Goal: Task Accomplishment & Management: Manage account settings

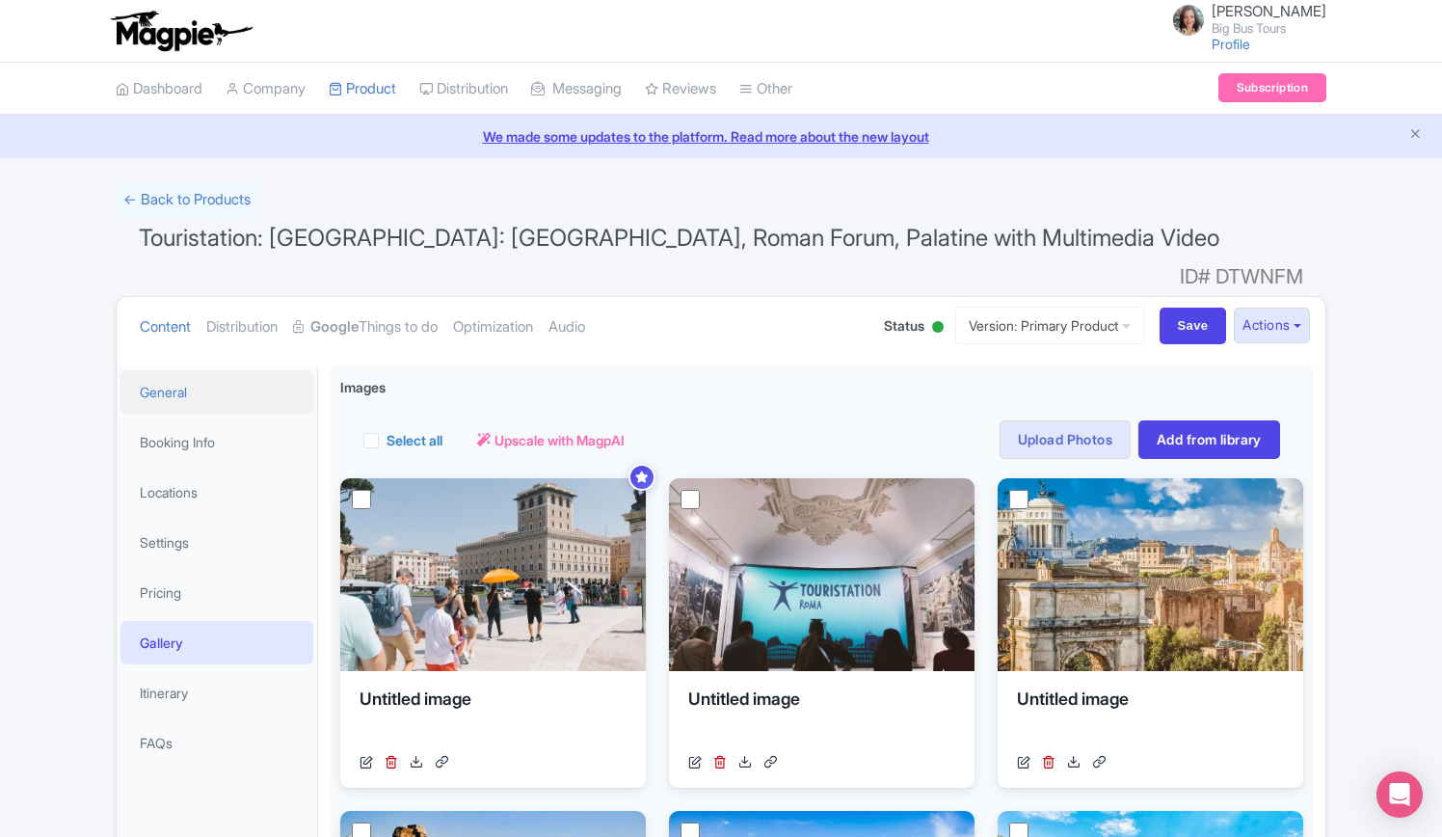
click at [184, 370] on link "General" at bounding box center [217, 391] width 193 height 43
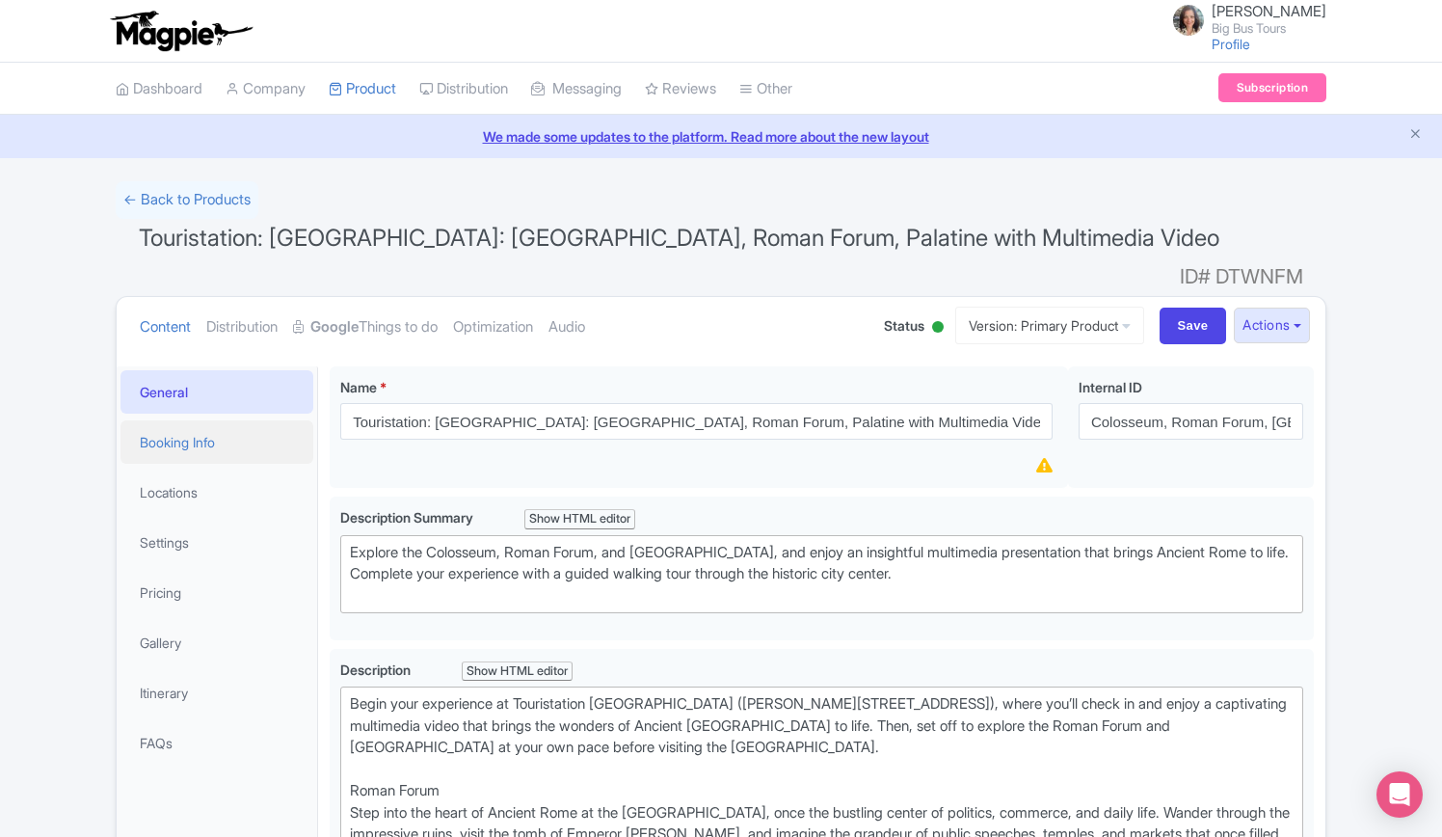
click at [175, 420] on link "Booking Info" at bounding box center [217, 441] width 193 height 43
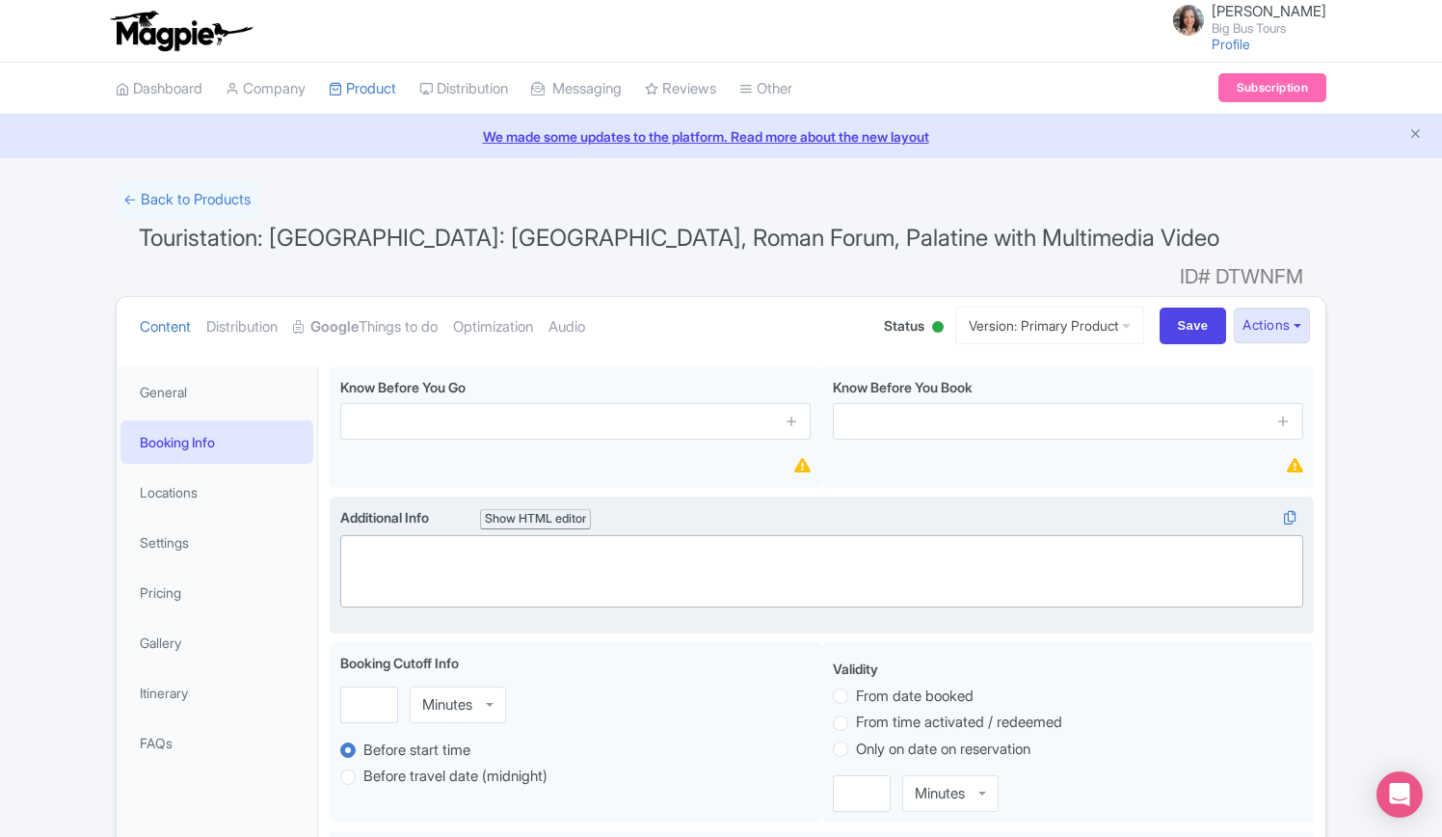
click at [470, 535] on trix-editor at bounding box center [821, 571] width 963 height 72
paste trix-editor "<div>The duration of this tour is approximately 12 hours<br>The tour departs at…"
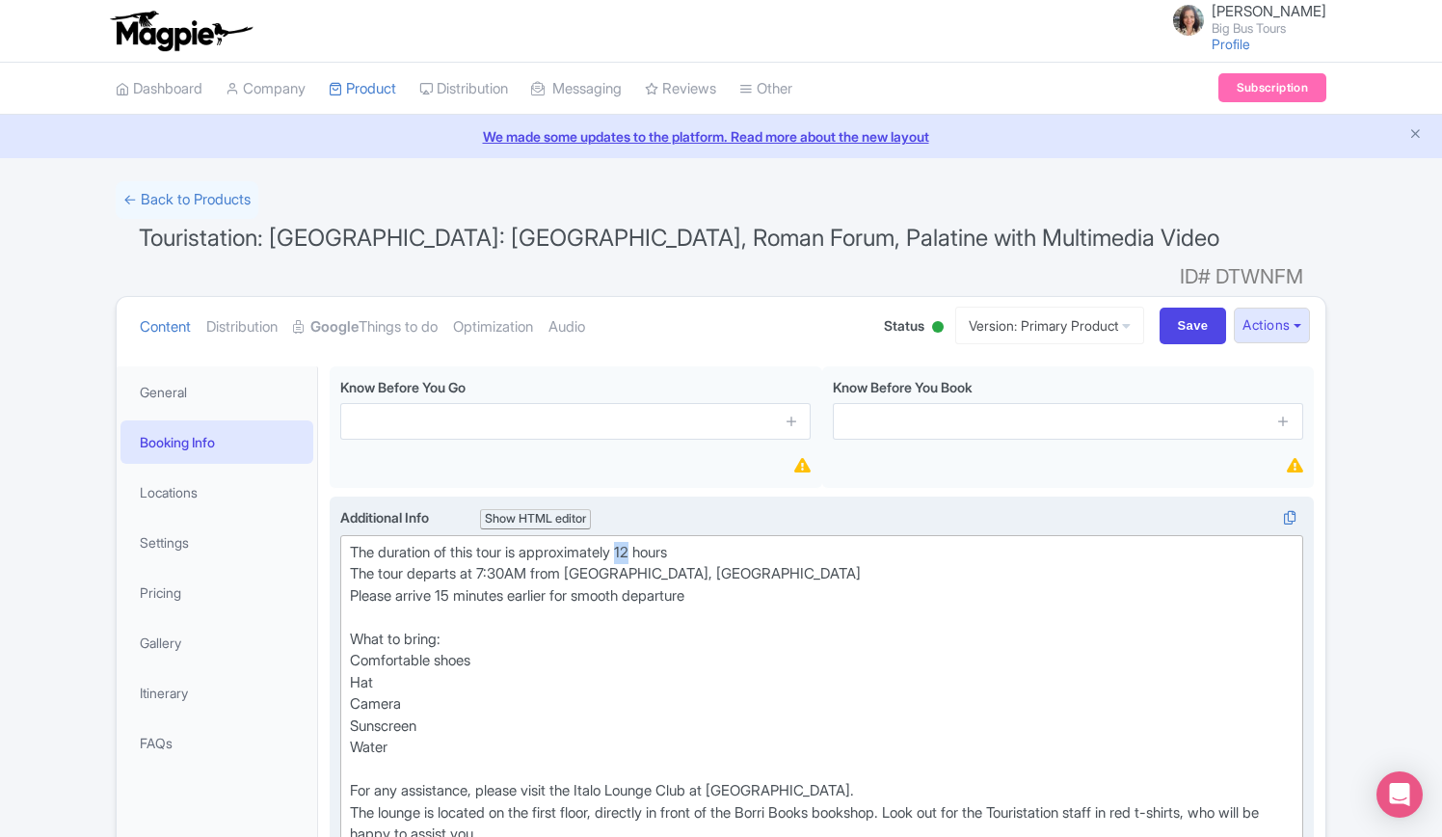
drag, startPoint x: 646, startPoint y: 516, endPoint x: 638, endPoint y: 505, distance: 13.1
click at [634, 542] on div "The duration of this tour is approximately 12 hours The tour departs at 7:30AM …" at bounding box center [822, 694] width 944 height 304
click at [764, 662] on div "The duration of this tour is approximately 3 hours The tour departs at 7:30AM f…" at bounding box center [822, 694] width 944 height 304
drag, startPoint x: 470, startPoint y: 541, endPoint x: 541, endPoint y: 539, distance: 71.4
click at [541, 542] on div "The duration of this tour is approximately 3 hours The tour departs at 7:30AM f…" at bounding box center [822, 694] width 944 height 304
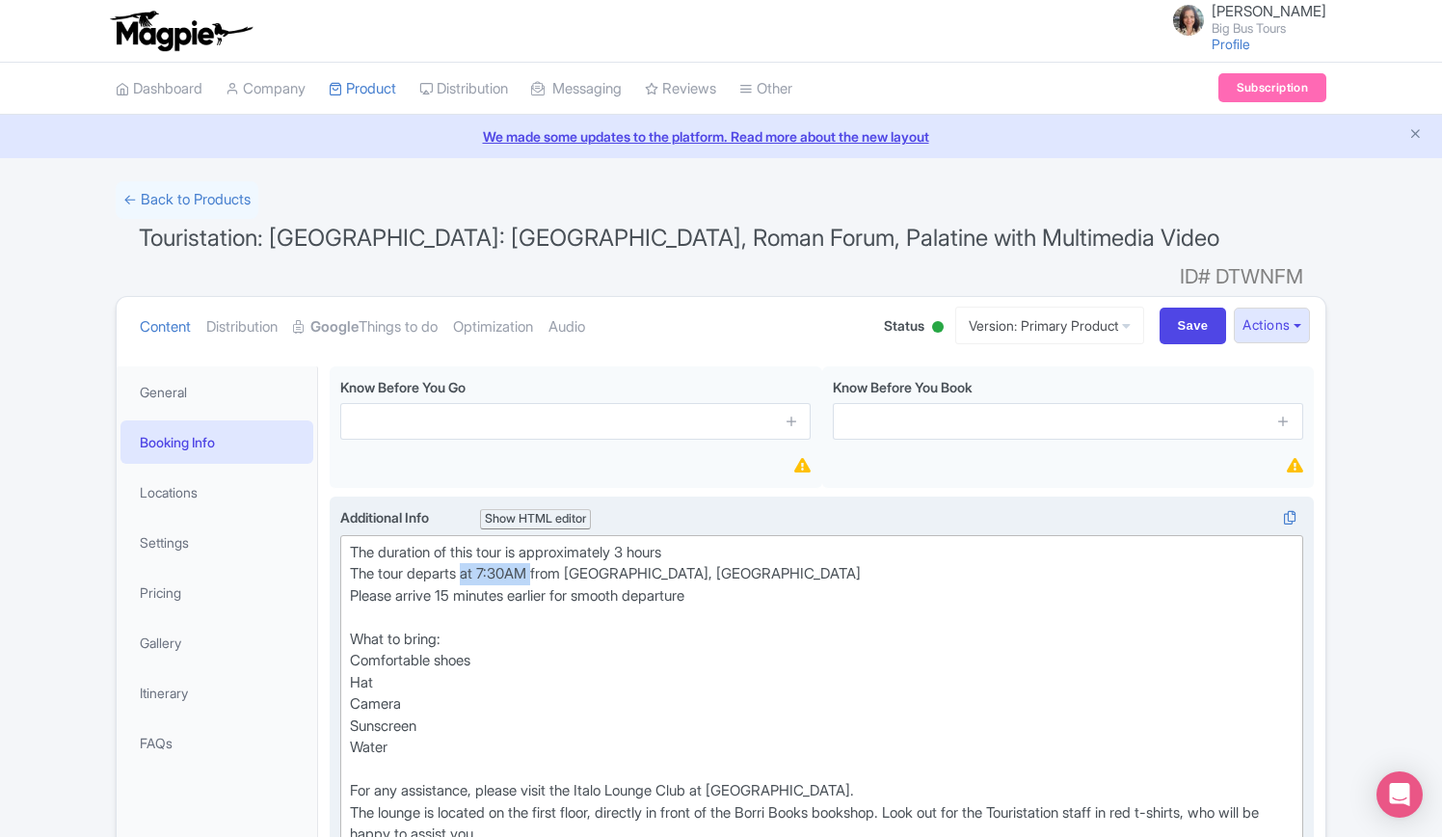
drag, startPoint x: 580, startPoint y: 540, endPoint x: 915, endPoint y: 541, distance: 334.6
click at [915, 542] on div "The duration of this tour is approximately 3 hours The tour departs at 7:30AM f…" at bounding box center [822, 694] width 944 height 304
paste trix-editor "<div>The duration of this tour is approximately 3 hours<br>The tour departs at …"
drag, startPoint x: 538, startPoint y: 542, endPoint x: 470, endPoint y: 541, distance: 68.5
click at [470, 542] on div "The duration of this tour is approximately 3 hours The tour departs at 7:30AM f…" at bounding box center [822, 694] width 944 height 304
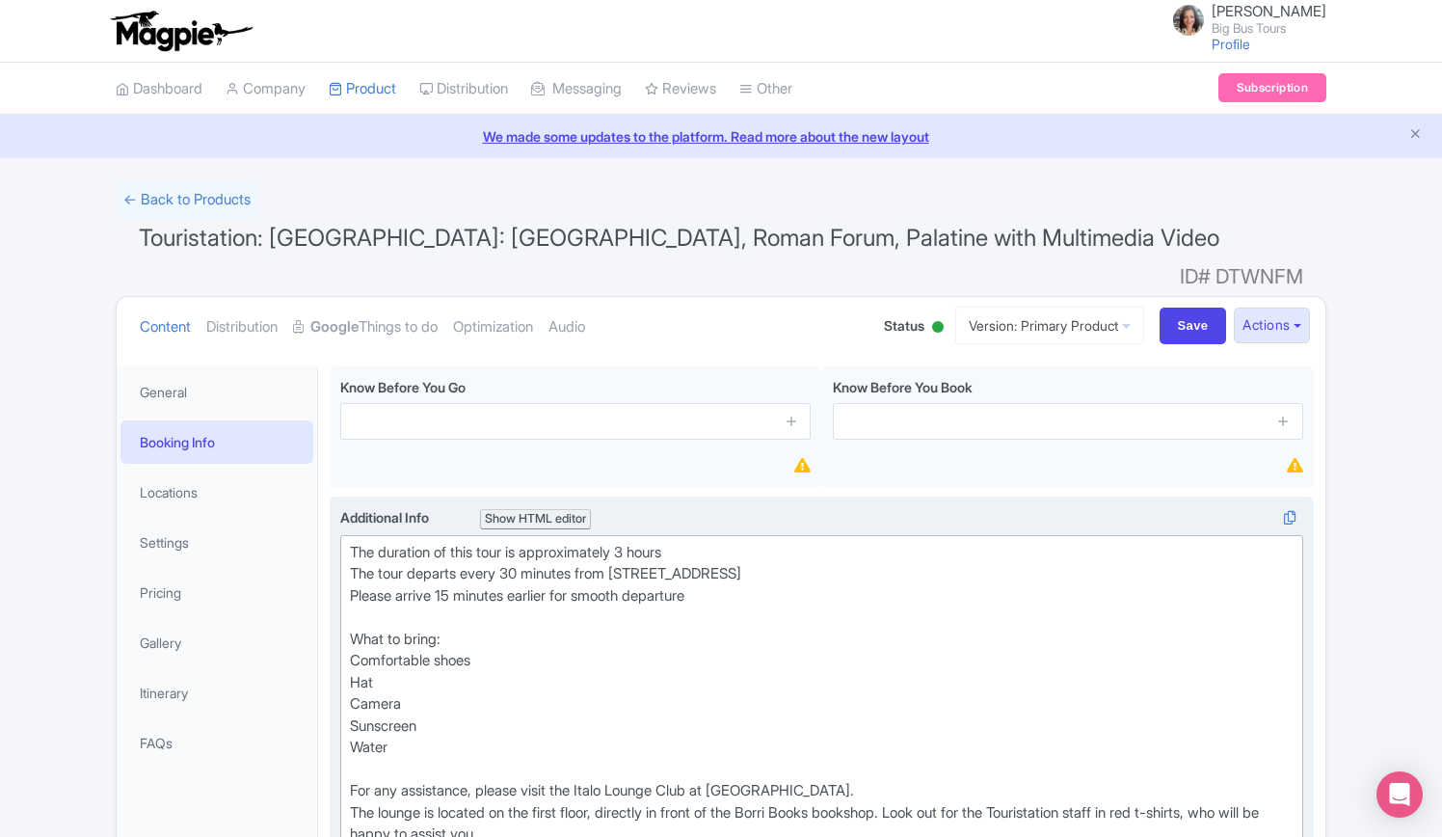
click at [574, 628] on div "The duration of this tour is approximately 3 hours The tour departs every 30 mi…" at bounding box center [822, 694] width 944 height 304
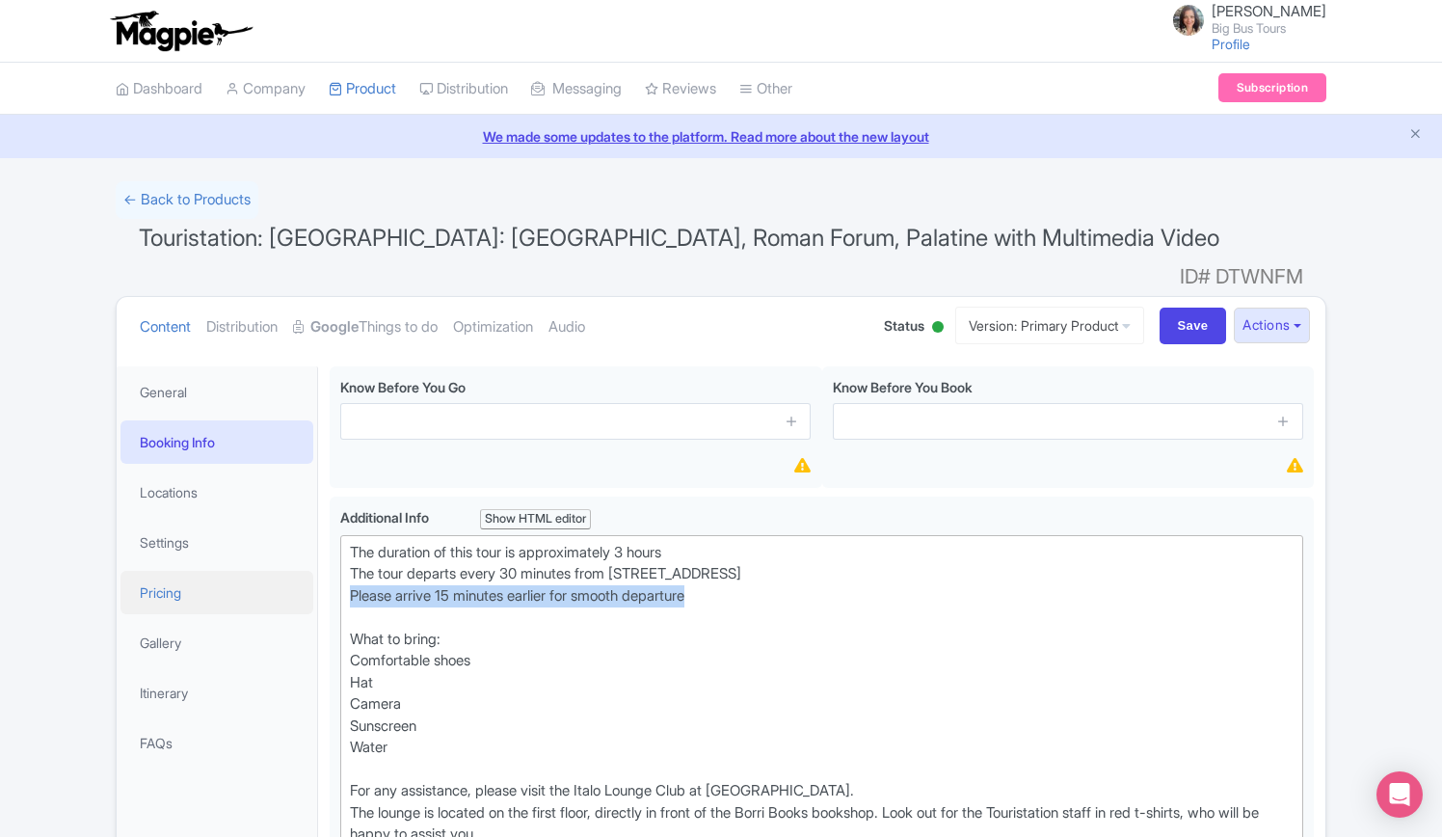
drag, startPoint x: 731, startPoint y: 570, endPoint x: 247, endPoint y: 571, distance: 484.0
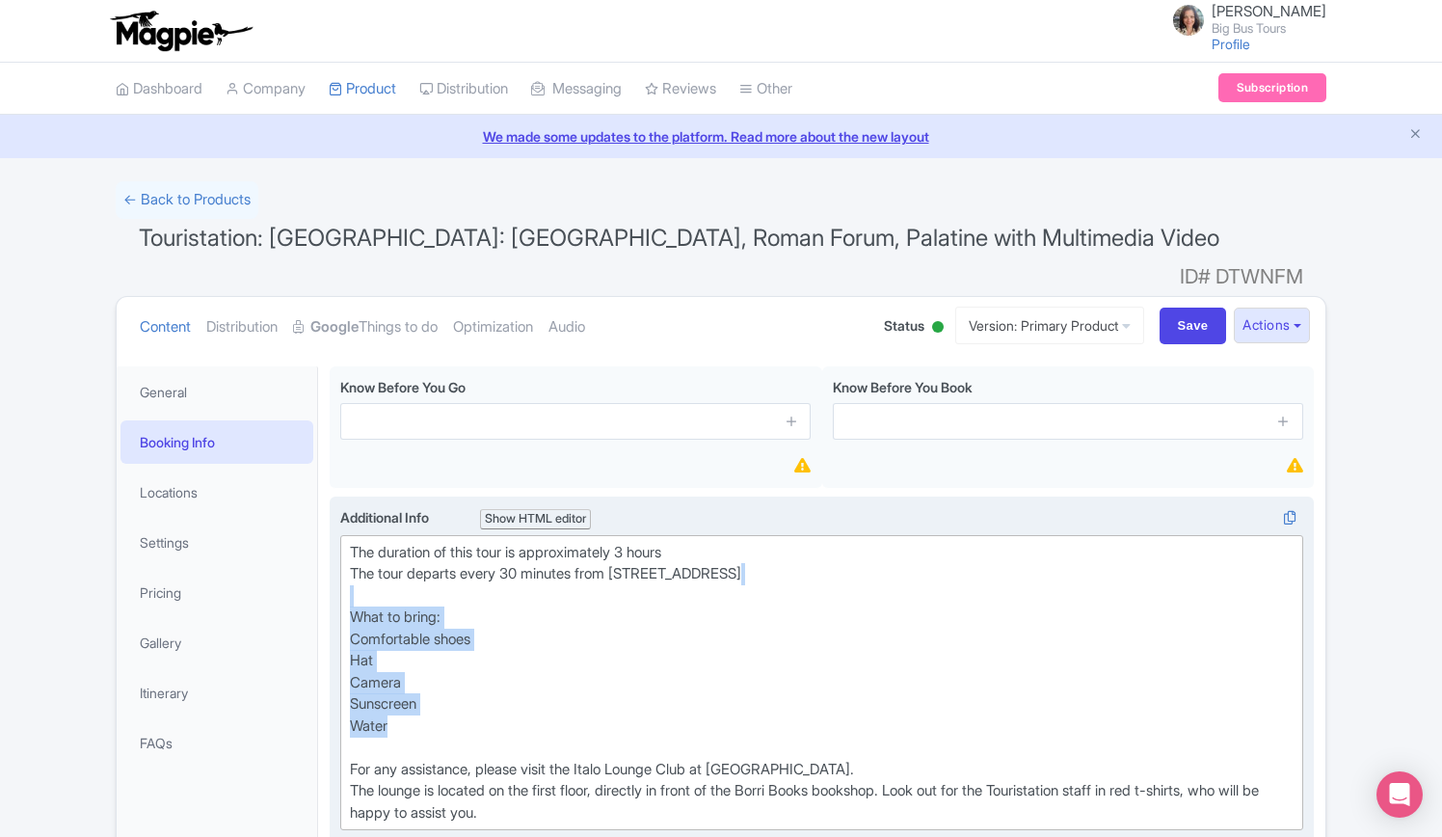
drag, startPoint x: 370, startPoint y: 645, endPoint x: 343, endPoint y: 568, distance: 81.7
click at [343, 568] on trix-editor "The duration of this tour is approximately 3 hours The tour departs every 30 mi…" at bounding box center [821, 683] width 963 height 296
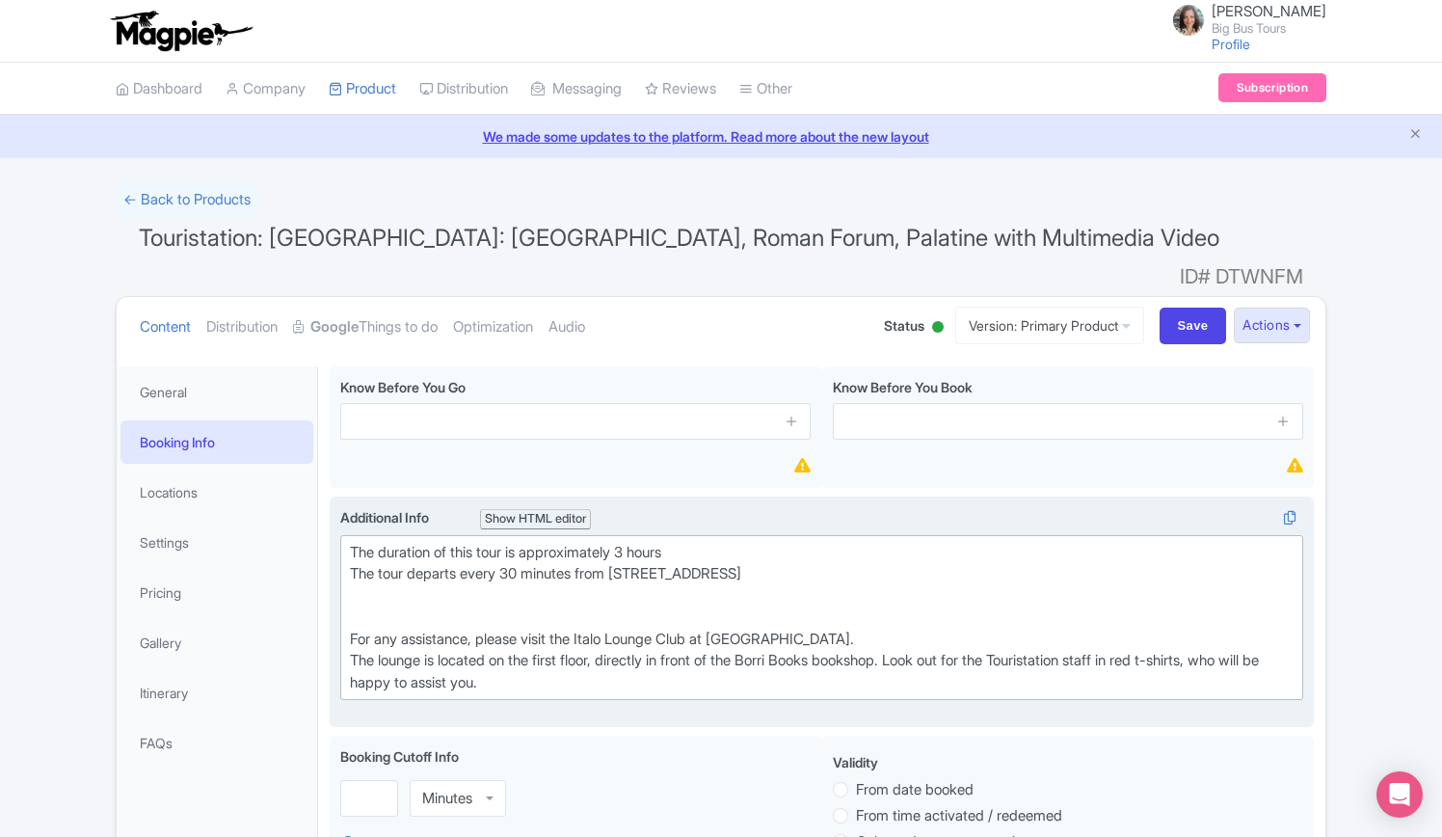
click at [754, 542] on div "The duration of this tour is approximately 3 hours The tour departs every 30 mi…" at bounding box center [822, 618] width 944 height 152
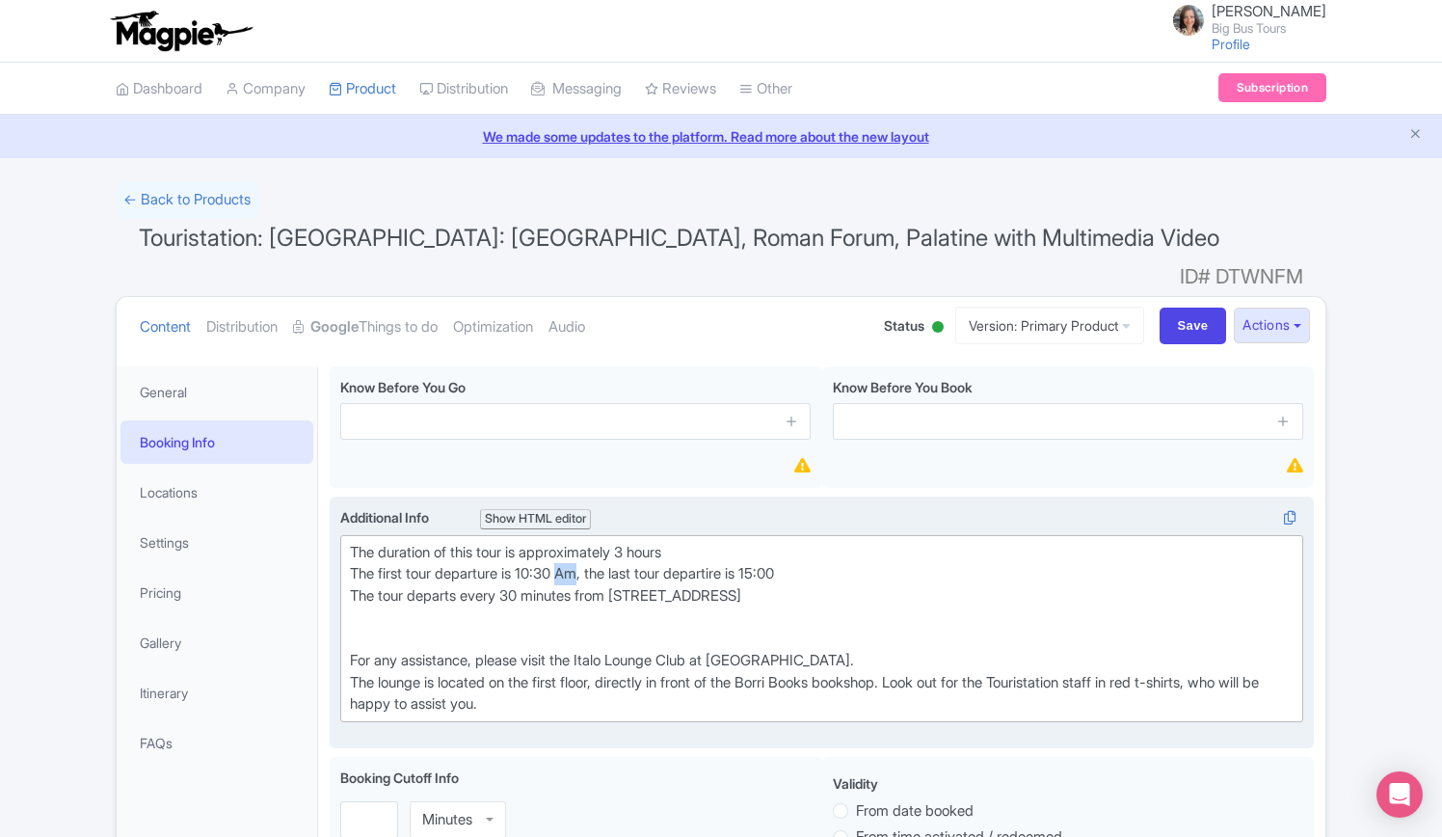
drag, startPoint x: 590, startPoint y: 544, endPoint x: 569, endPoint y: 543, distance: 21.2
click at [569, 543] on div "The duration of this tour is approximately 3 hours The first tour departure is …" at bounding box center [822, 629] width 944 height 174
click at [806, 542] on div "The duration of this tour is approximately 3 hours The first tour departure is …" at bounding box center [822, 629] width 944 height 174
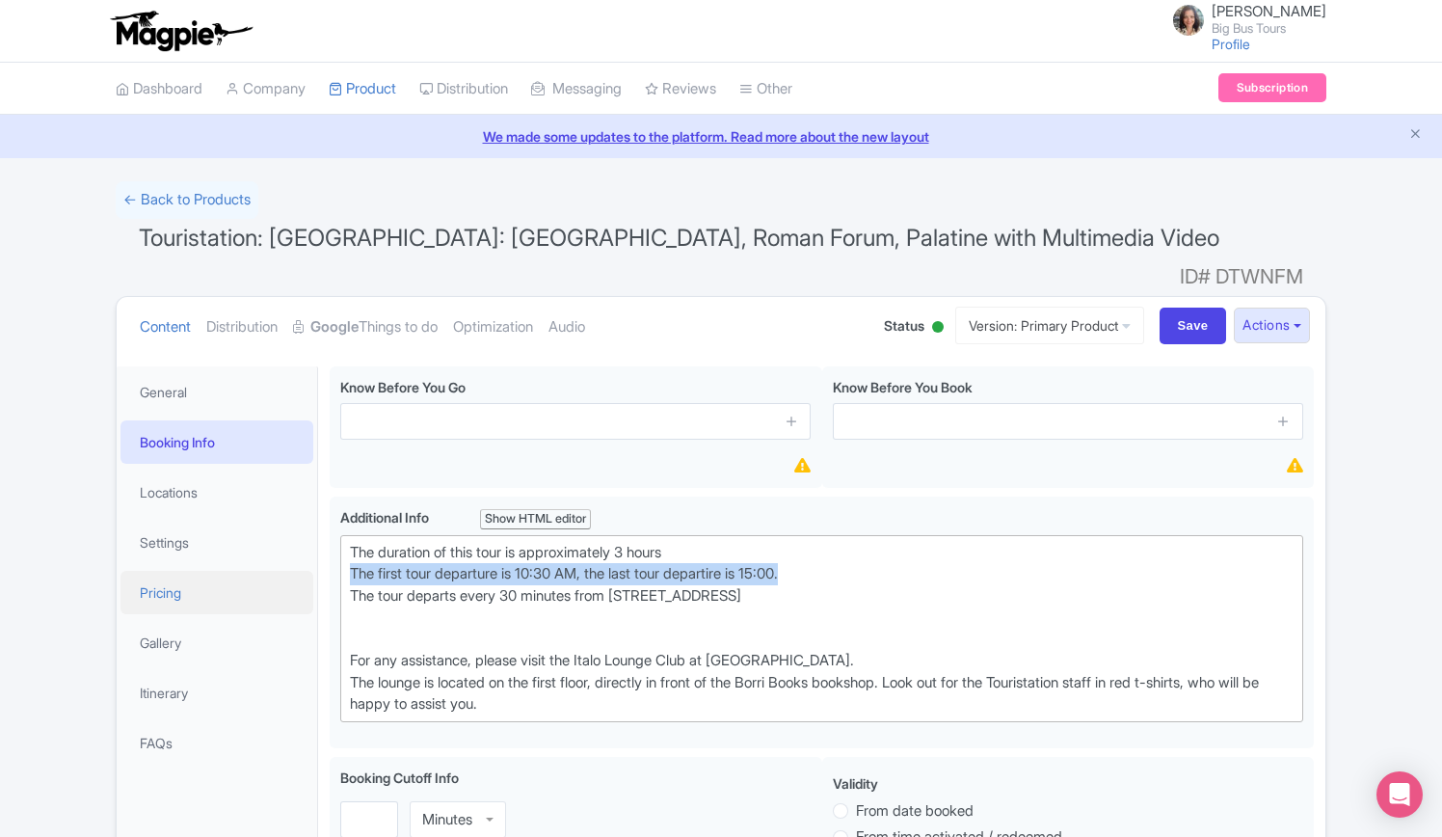
drag, startPoint x: 844, startPoint y: 536, endPoint x: 271, endPoint y: 542, distance: 572.8
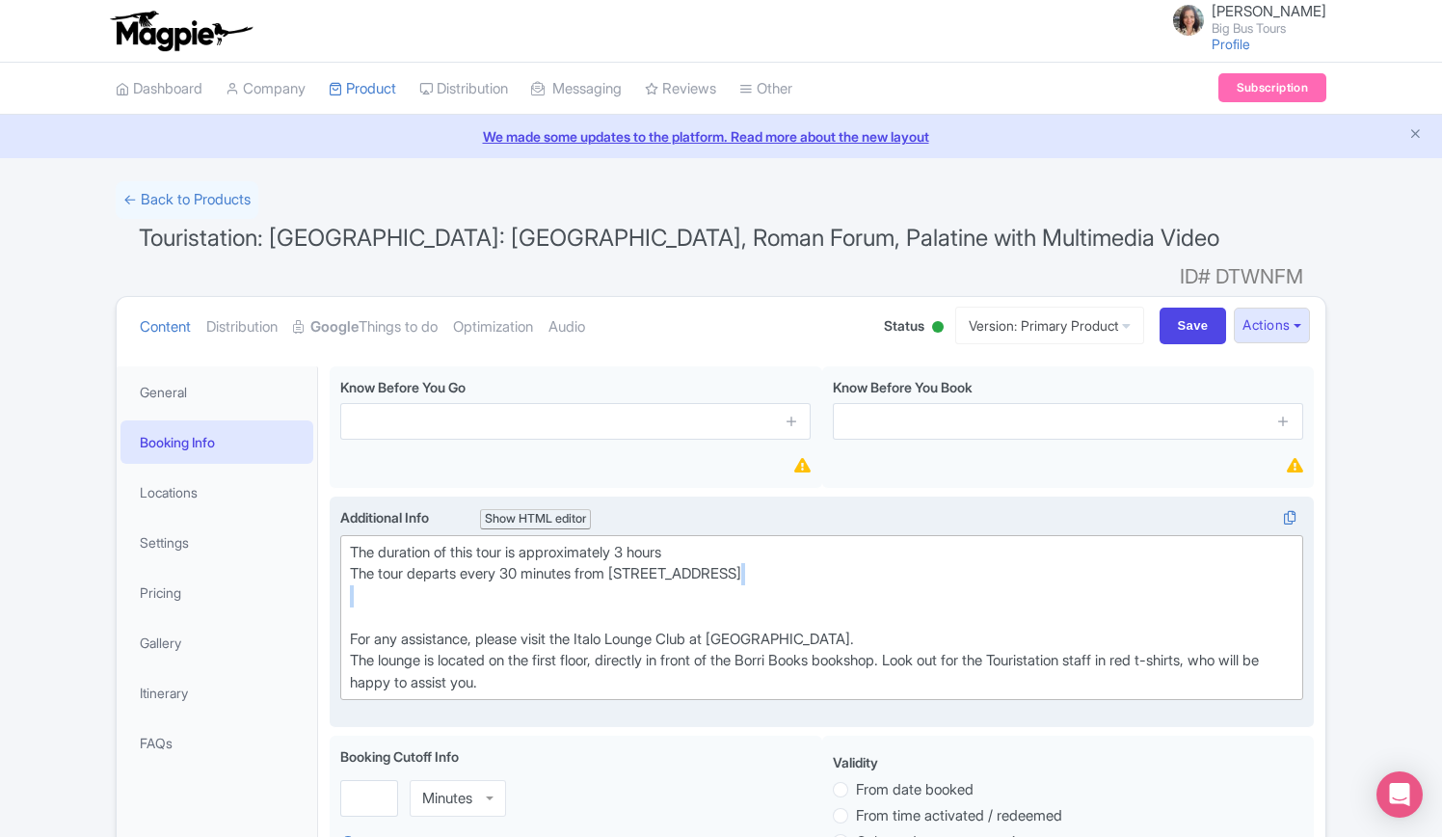
click at [382, 564] on div "The duration of this tour is approximately 3 hours The tour departs every 30 mi…" at bounding box center [822, 618] width 944 height 152
paste trix-editor "The first tour departure is 10:30 AM, the last tour departire is 15:00."
click at [596, 617] on div "The duration of this tour is approximately 3 hours The tour departs every 30 mi…" at bounding box center [822, 618] width 944 height 152
drag, startPoint x: 566, startPoint y: 606, endPoint x: 660, endPoint y: 646, distance: 101.5
click at [660, 646] on div "The duration of this tour is approximately 3 hours The tour departs every 30 mi…" at bounding box center [822, 618] width 944 height 152
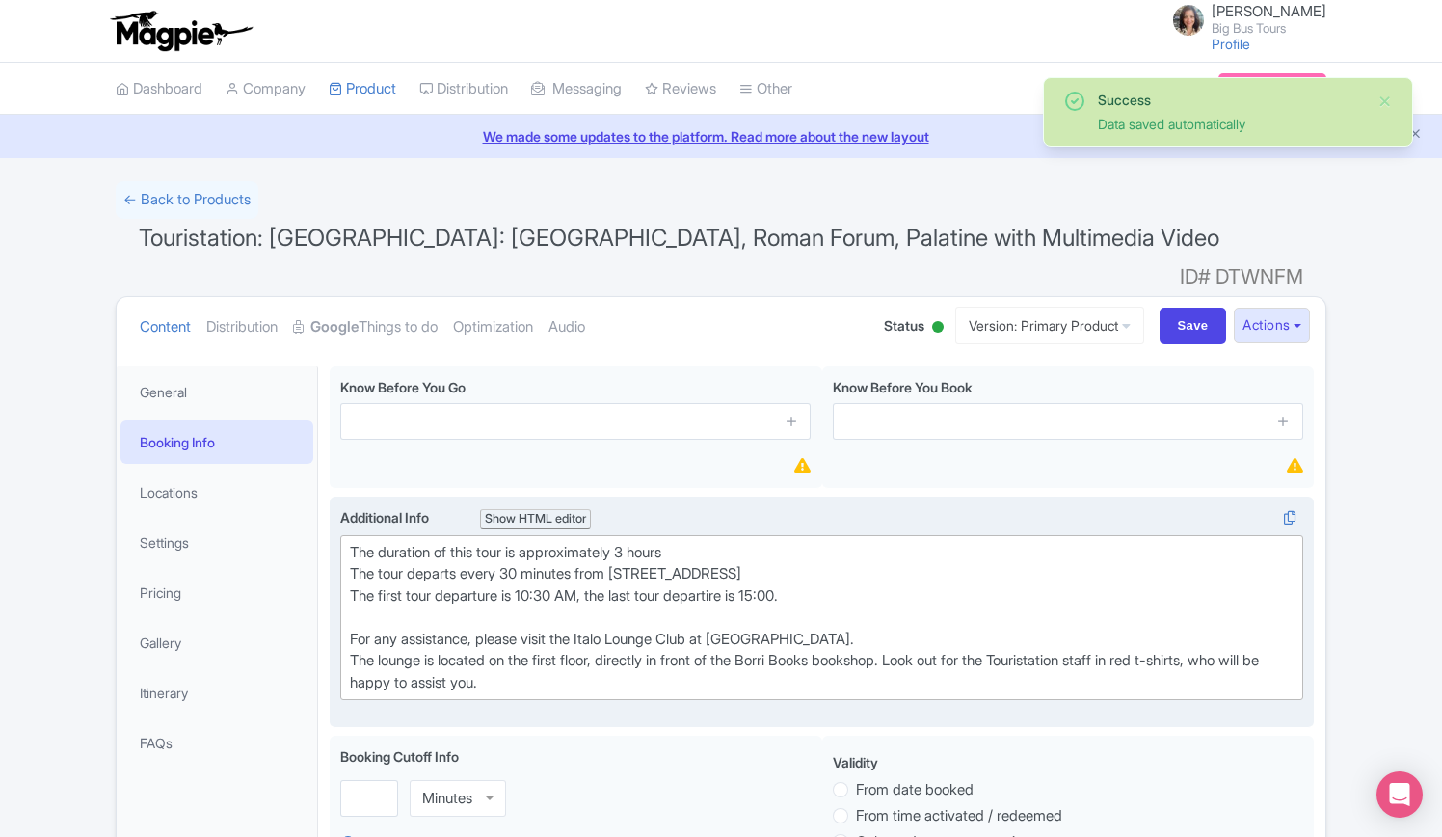
paste trix-editor "<div>The duration of this tour is approximately 3 hours<br>The tour departs eve…"
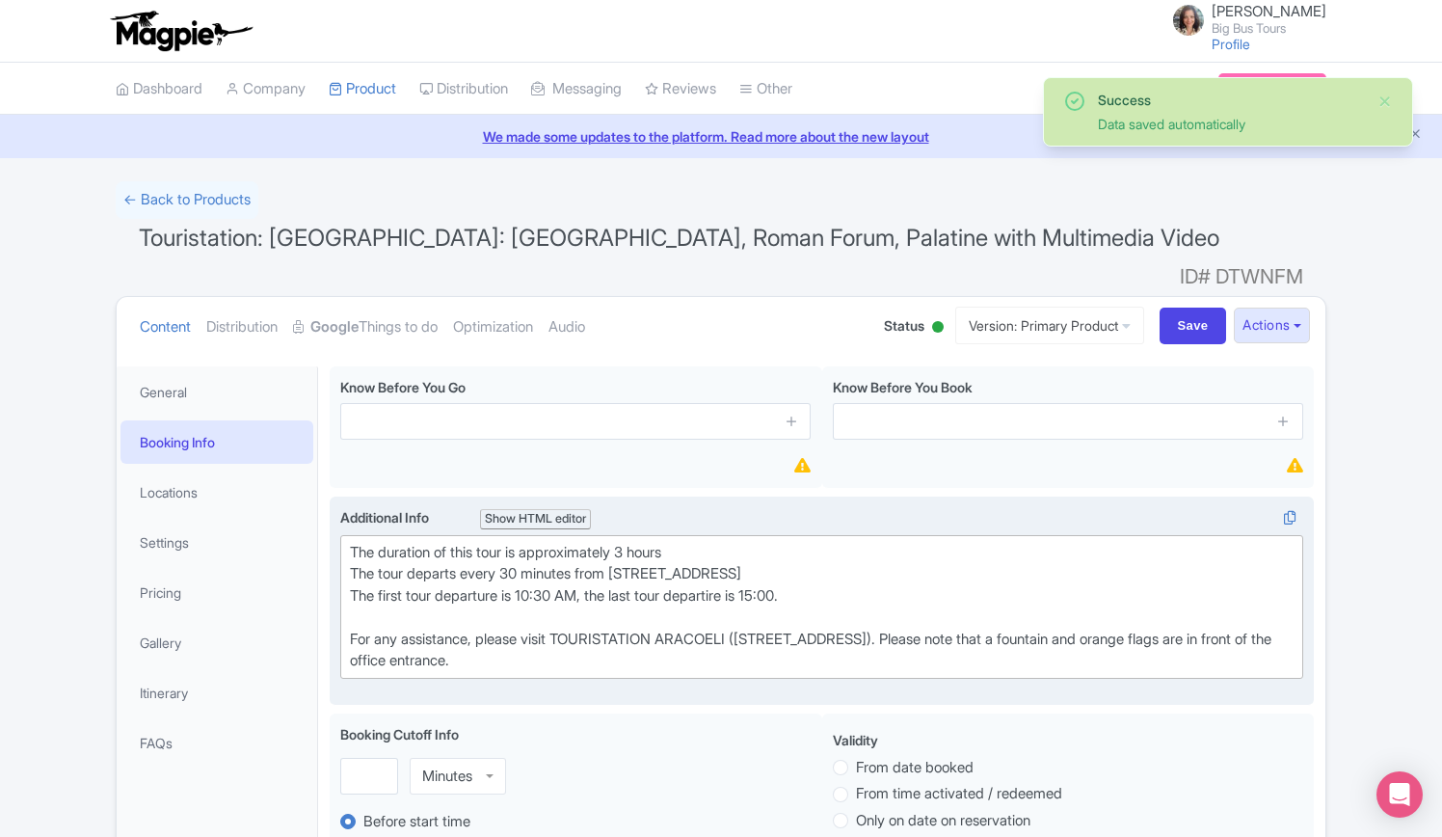
type trix-editor "<div>The duration of this tour is approximately 3 hours<br>The tour departs eve…"
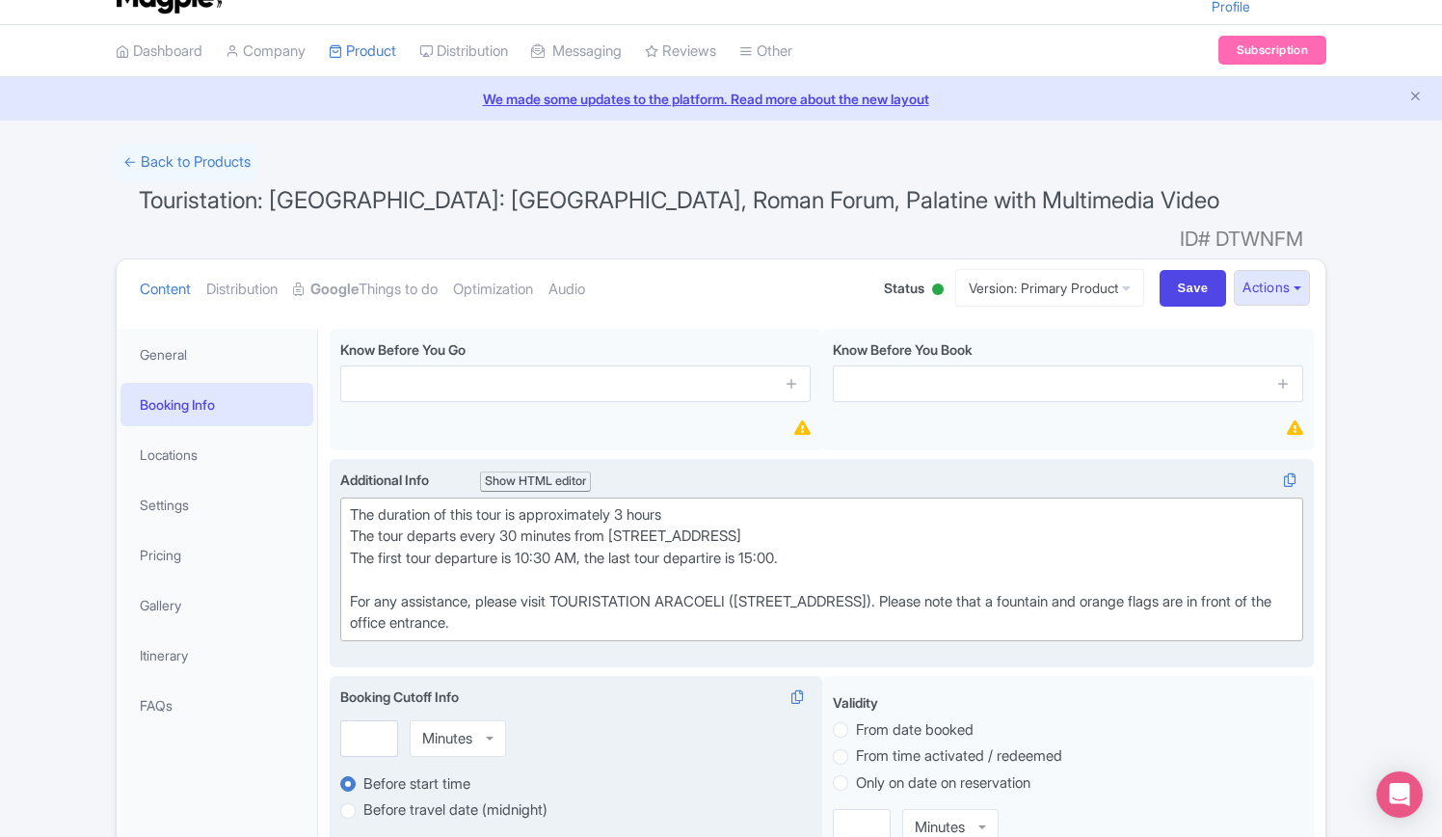
scroll to position [96, 0]
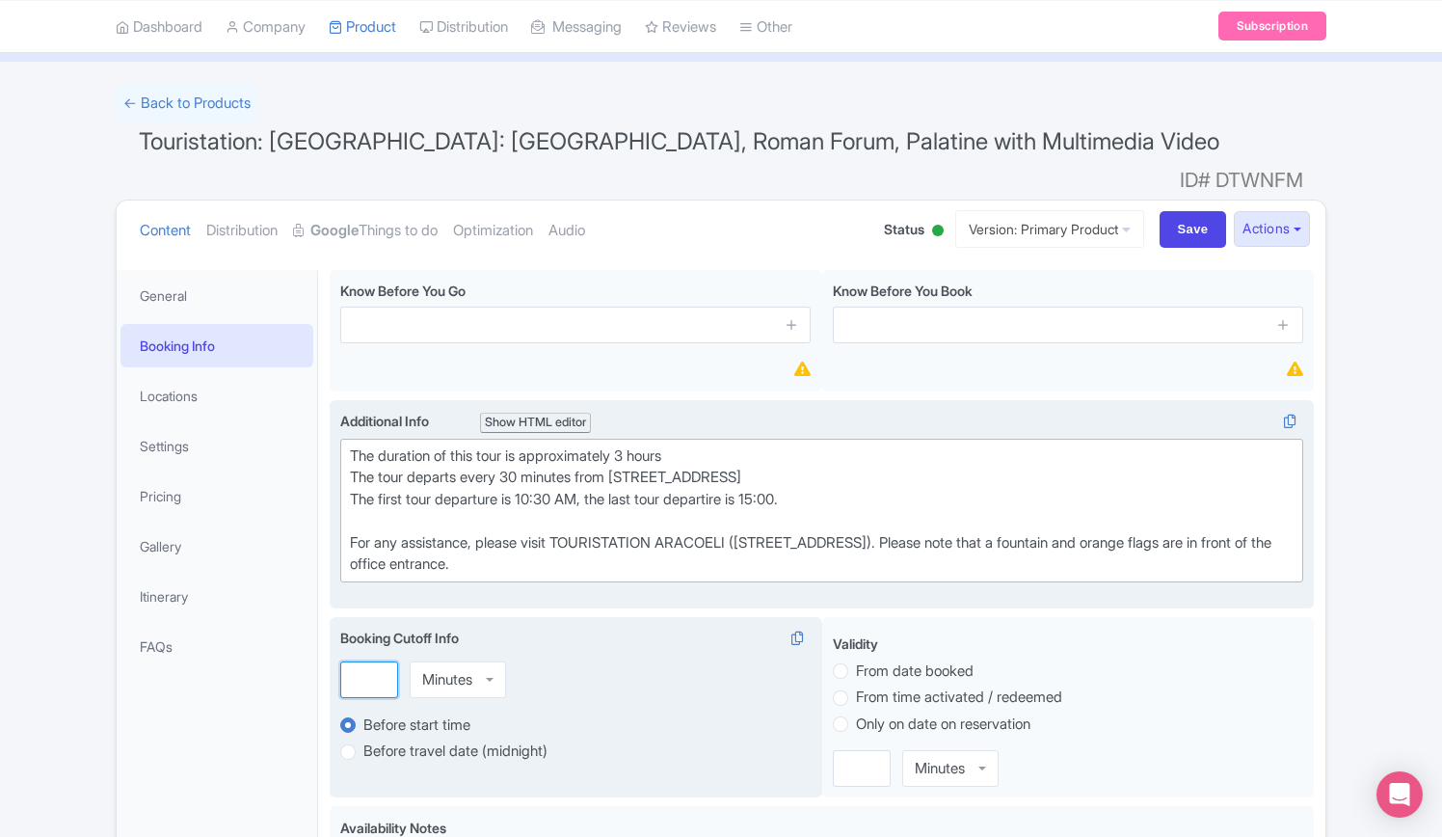
click at [361, 661] on input "number" at bounding box center [369, 679] width 58 height 37
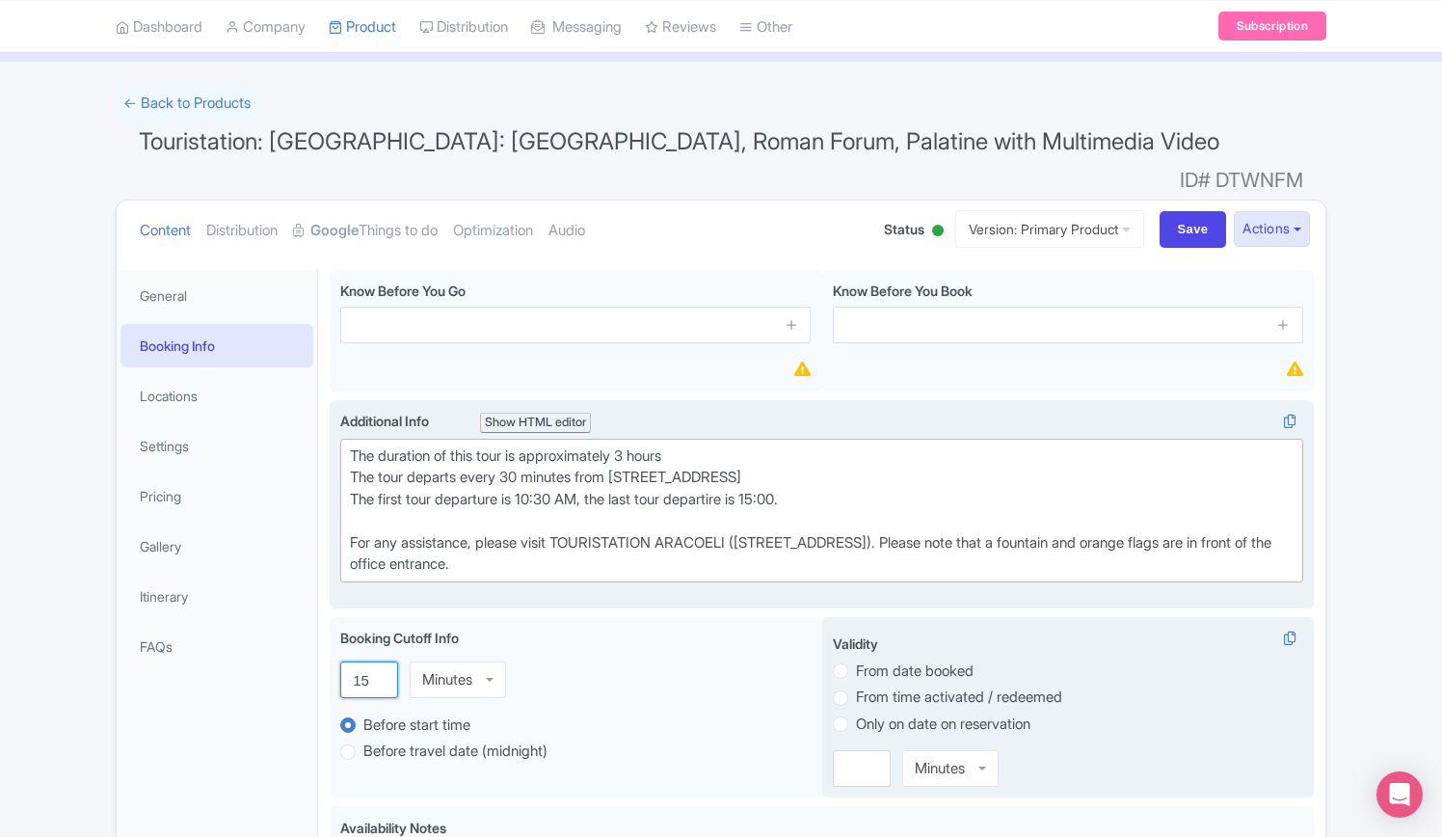
type input "15"
click at [856, 714] on label "Only on date on reservation" at bounding box center [943, 725] width 175 height 22
click at [856, 713] on input "Only on date on reservation" at bounding box center [865, 722] width 19 height 19
radio input "true"
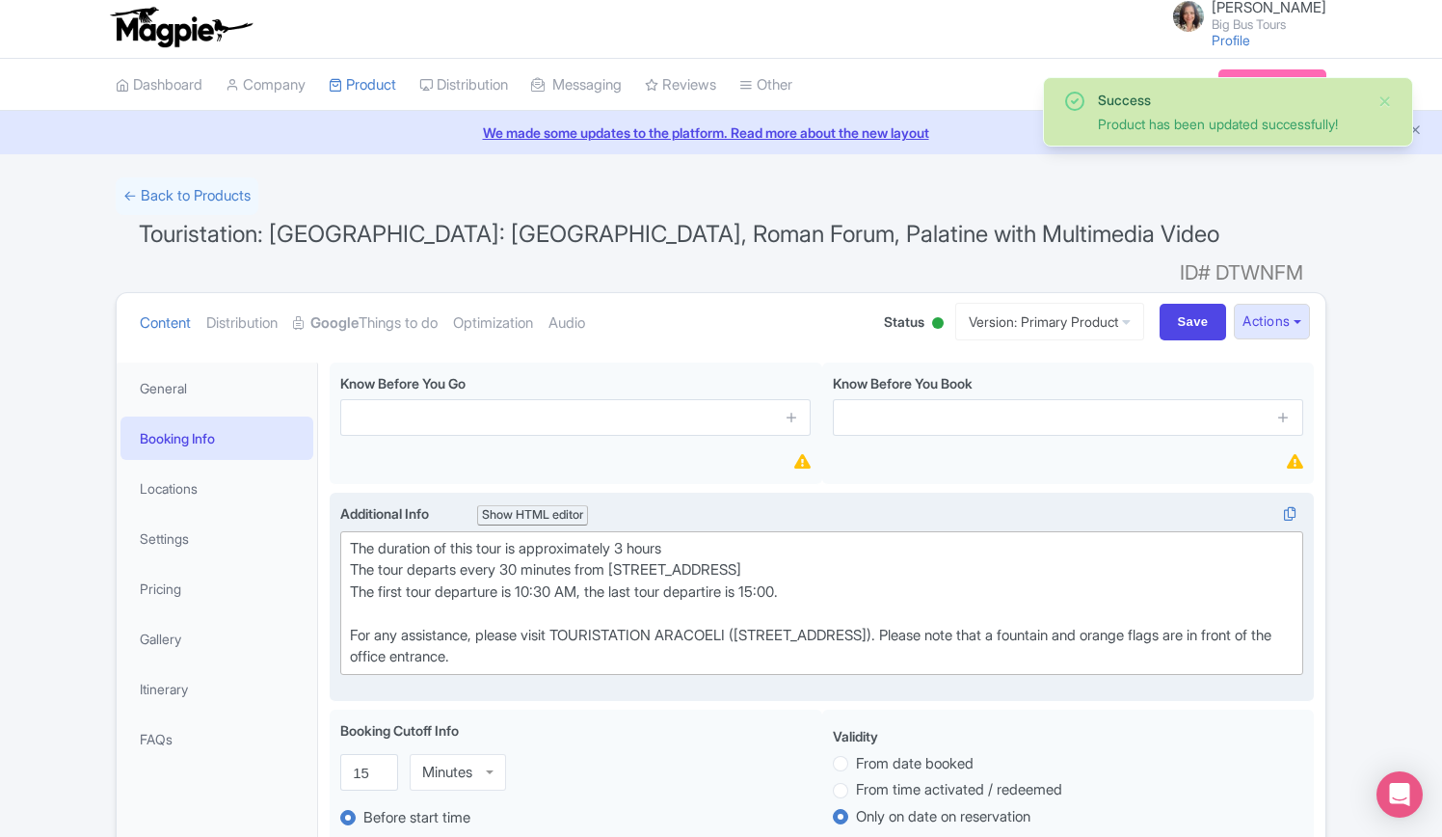
scroll to position [0, 0]
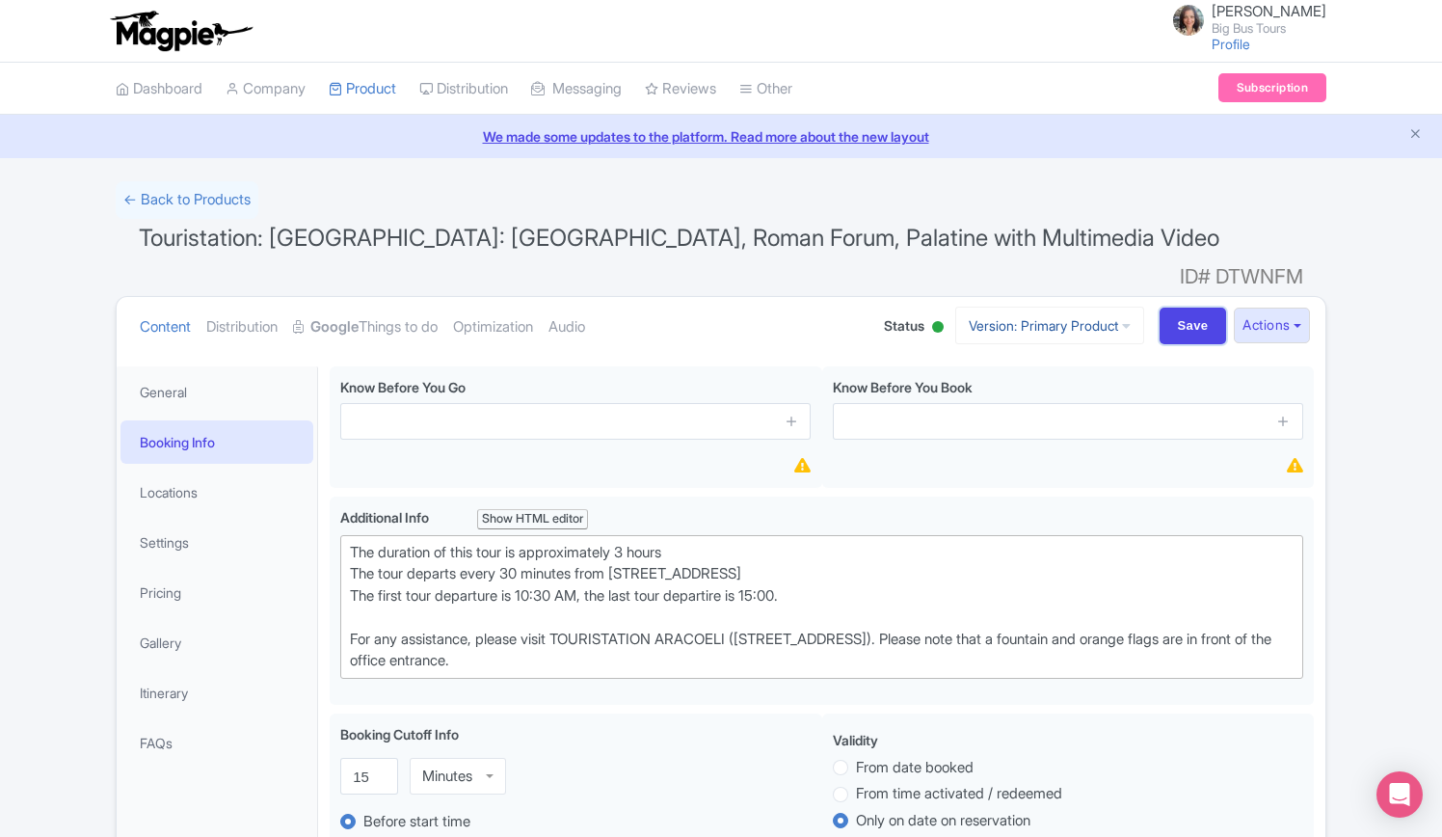
drag, startPoint x: 1167, startPoint y: 292, endPoint x: 1051, endPoint y: 311, distance: 117.3
click at [1167, 308] on input "Save" at bounding box center [1193, 326] width 67 height 37
type input "Update Product"
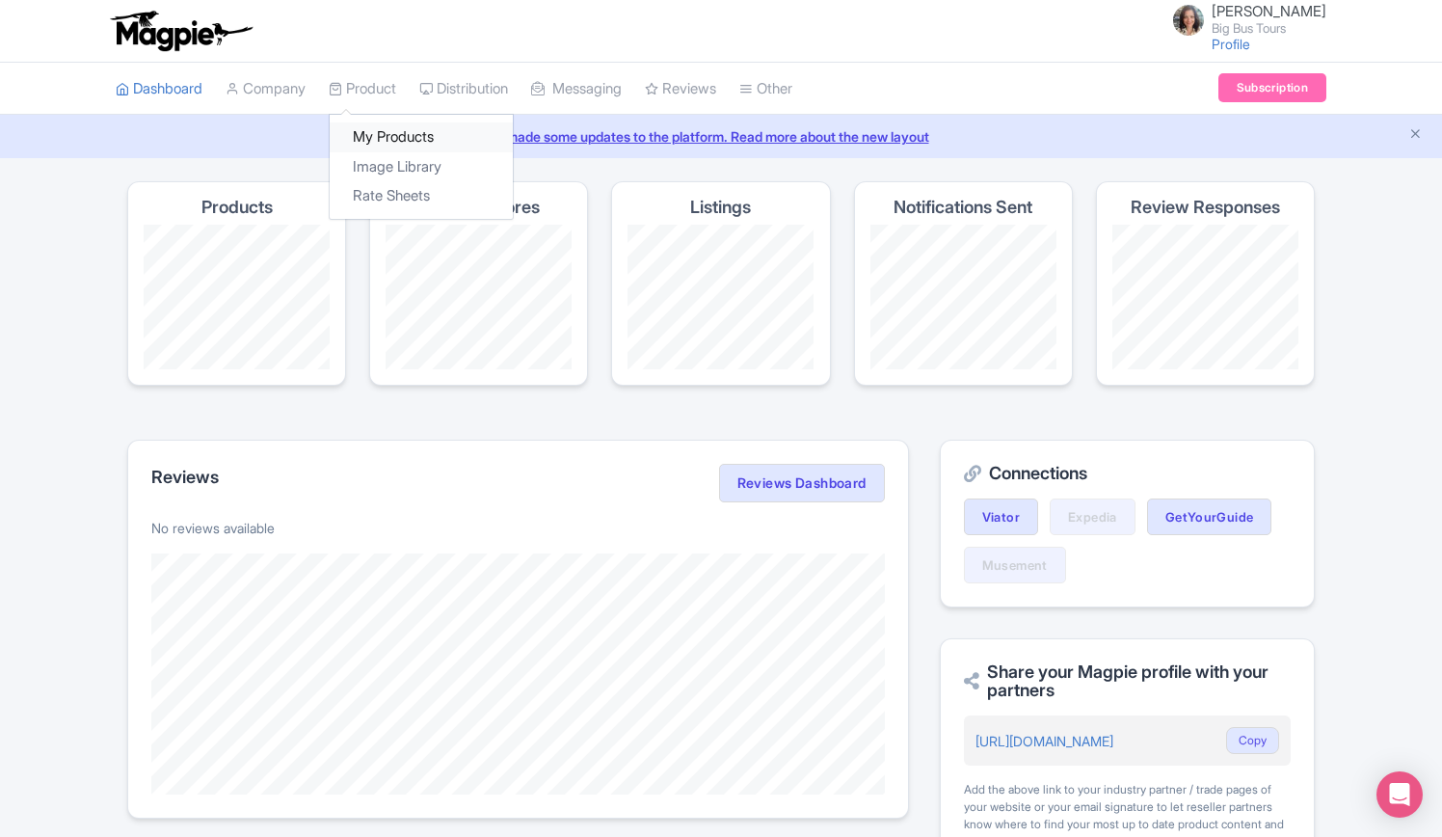
click at [376, 131] on link "My Products" at bounding box center [421, 137] width 183 height 30
click at [373, 85] on link "Product" at bounding box center [362, 89] width 67 height 53
click at [383, 134] on link "My Products" at bounding box center [421, 137] width 183 height 30
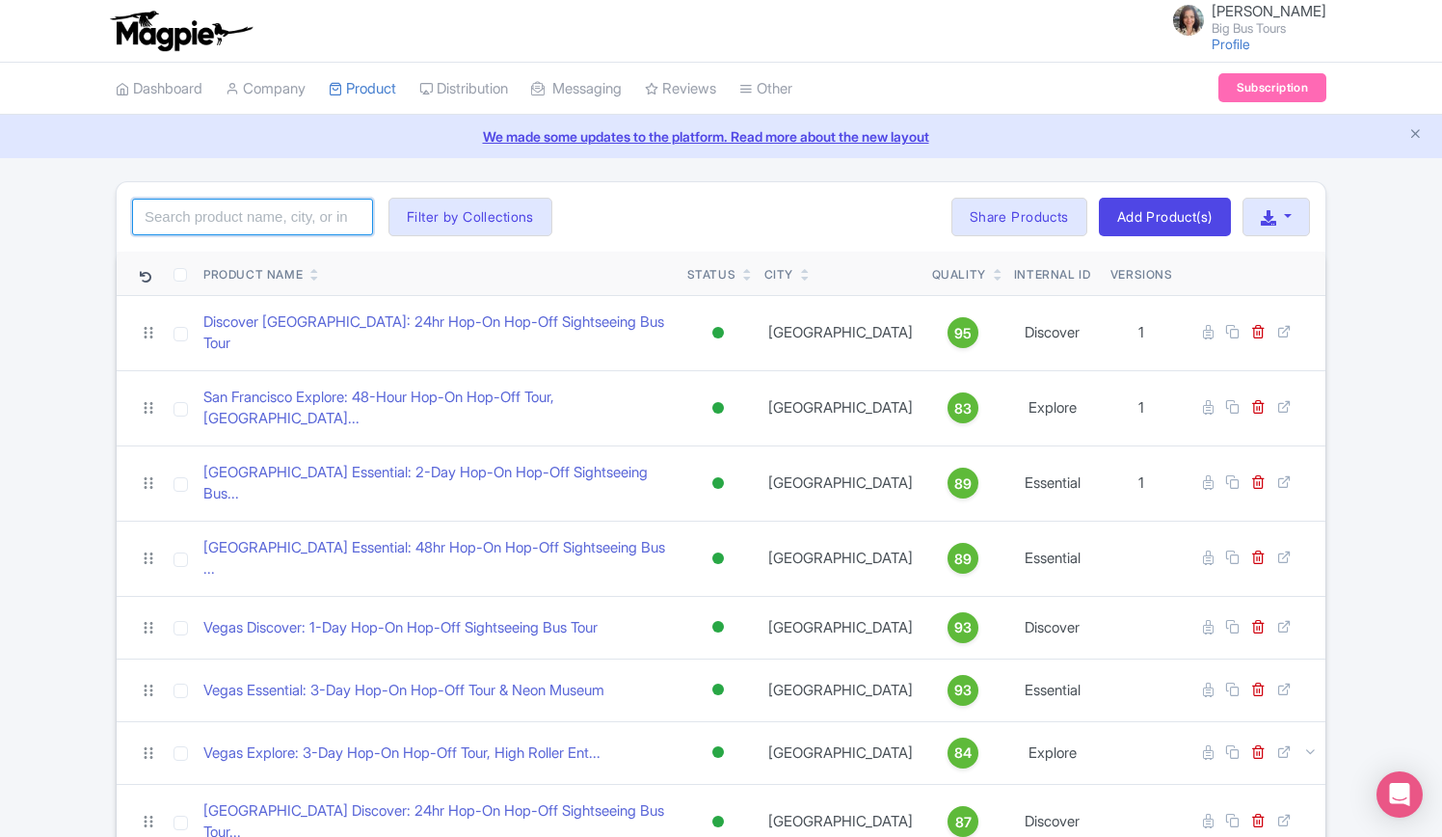
click at [290, 223] on input "search" at bounding box center [252, 217] width 241 height 37
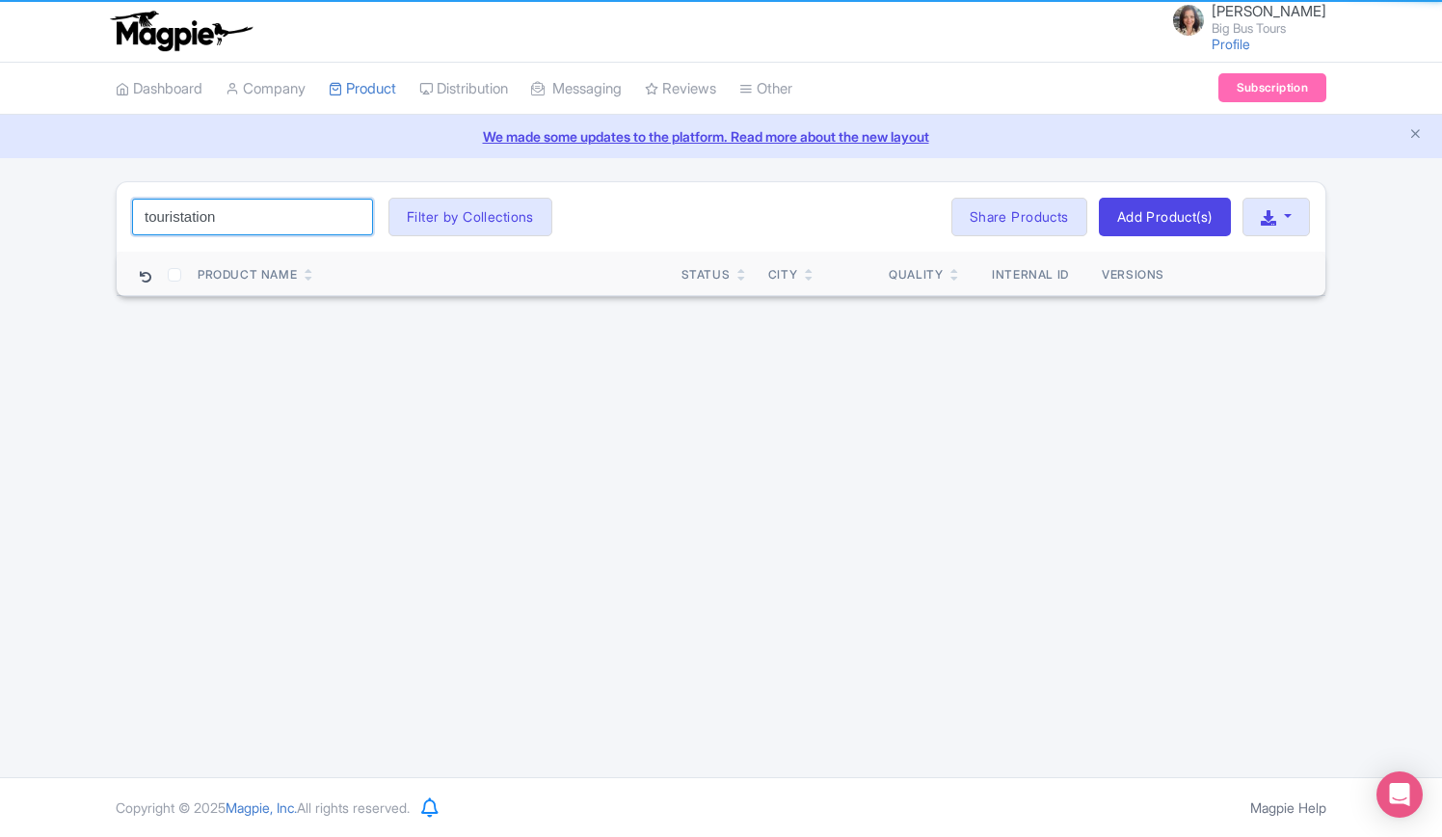
type input "touristation"
click button "Search" at bounding box center [0, 0] width 0 height 0
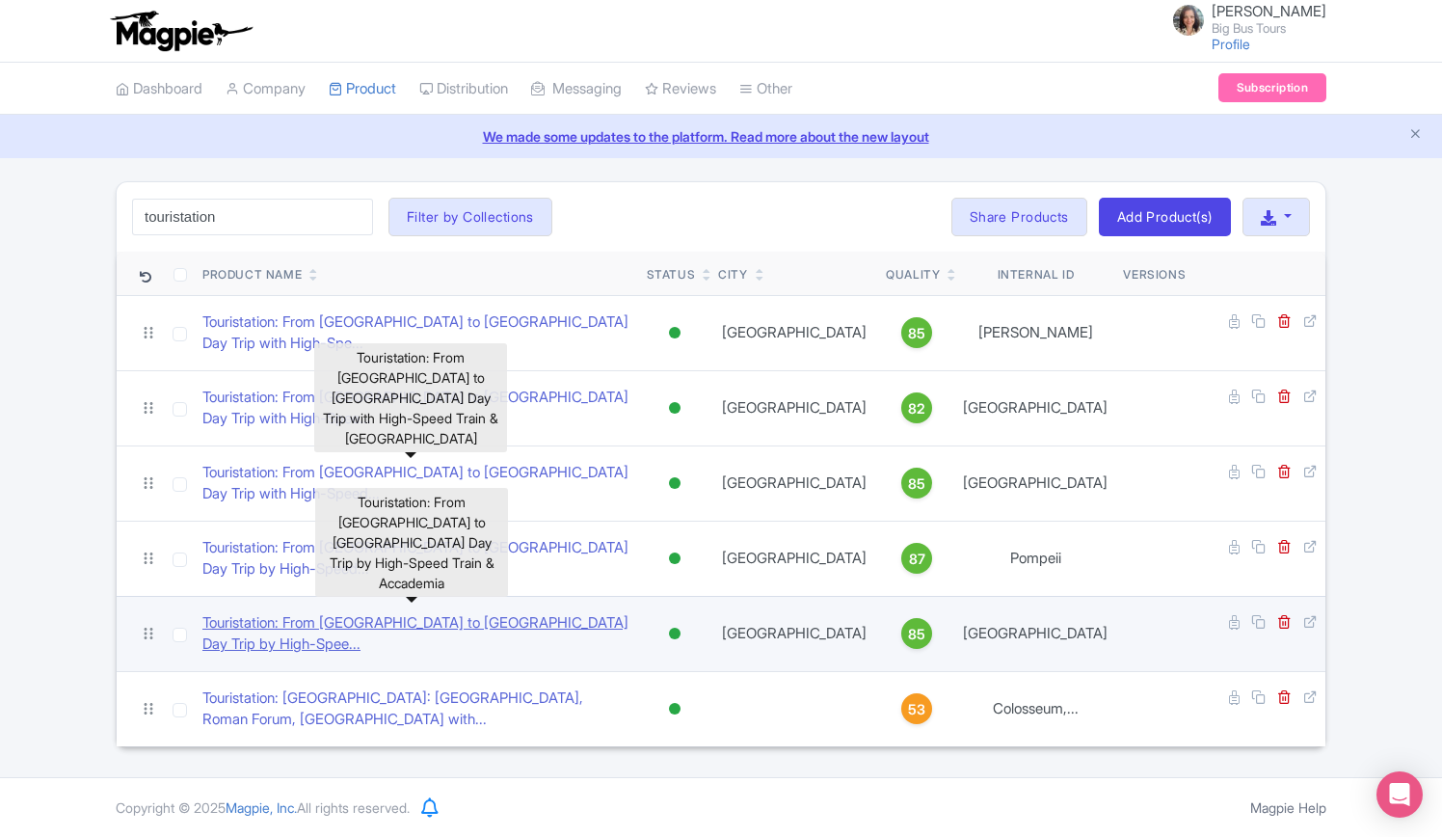
click at [375, 612] on link "Touristation: From Rome to Florence Day Trip by High-Spee..." at bounding box center [416, 633] width 429 height 43
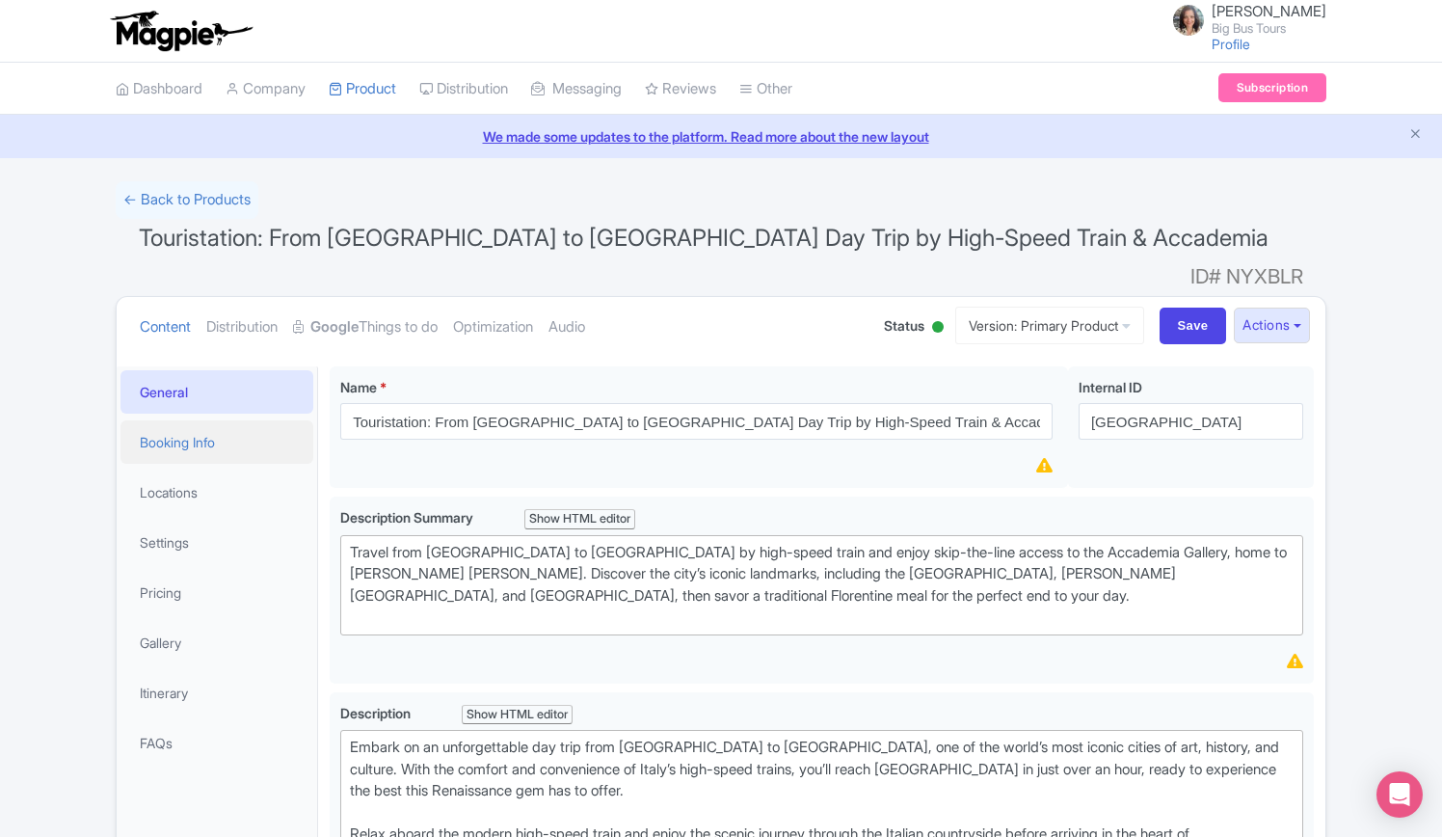
click at [191, 424] on link "Booking Info" at bounding box center [217, 441] width 193 height 43
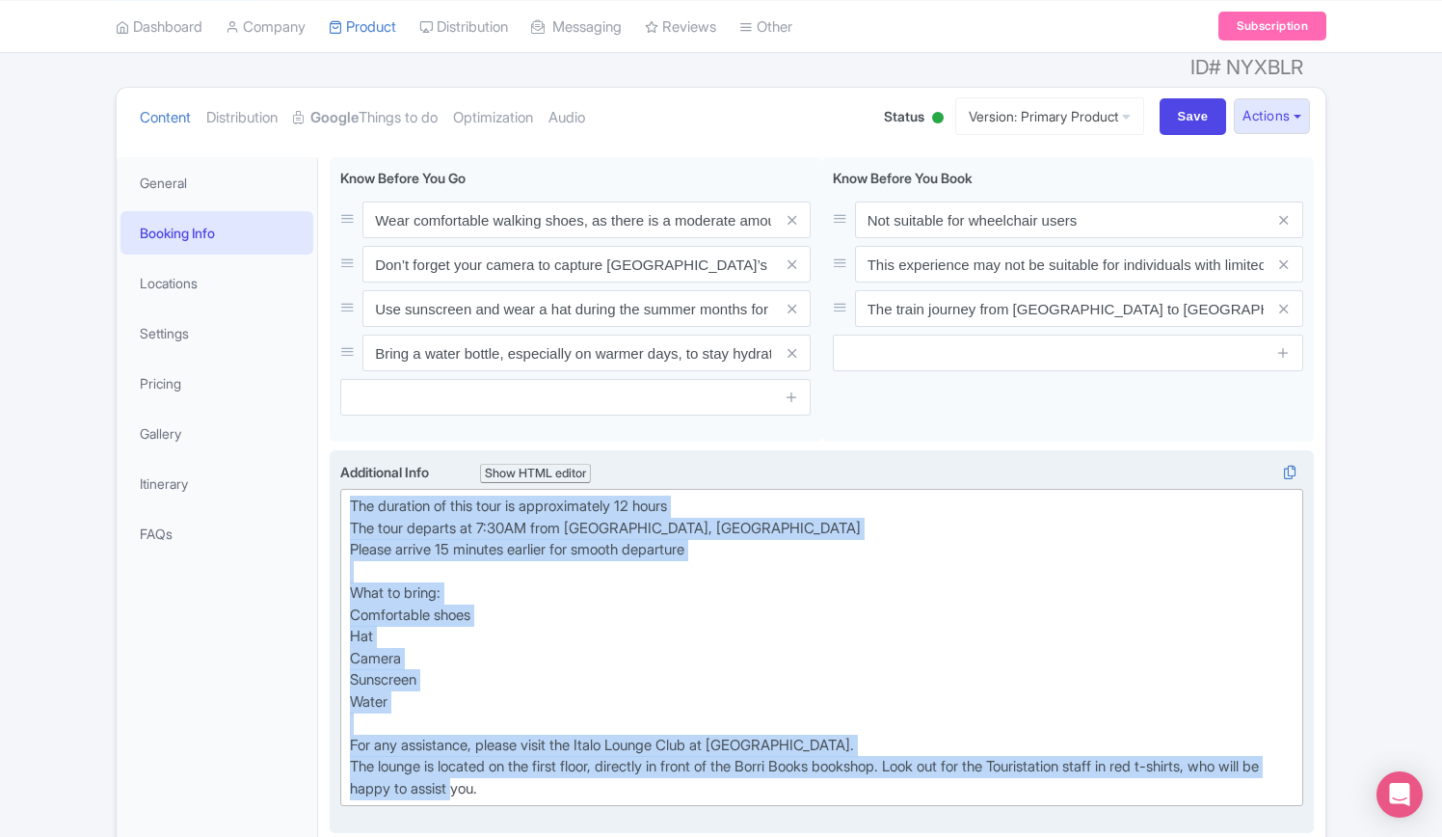
scroll to position [289, 0]
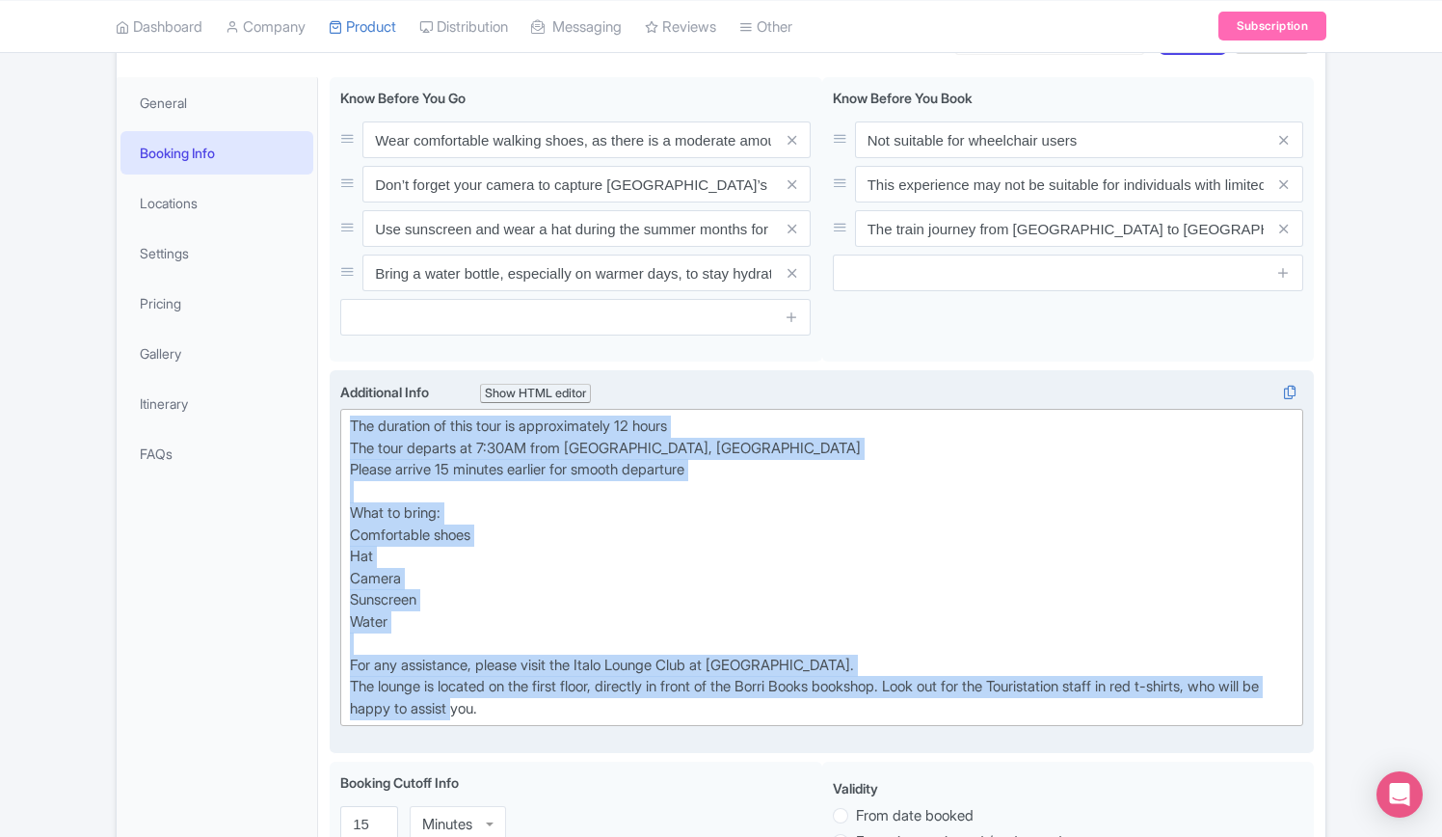
drag, startPoint x: 352, startPoint y: 588, endPoint x: 679, endPoint y: 687, distance: 341.6
click at [679, 687] on trix-editor "The duration of this tour is approximately 12 hours The tour departs at 7:30AM …" at bounding box center [821, 567] width 963 height 317
type trix-editor "<div>The duration of this tour is approximately 12 hours<br>The tour departs at…"
copy div "The duration of this tour is approximately 12 hours The tour departs at 7:30AM …"
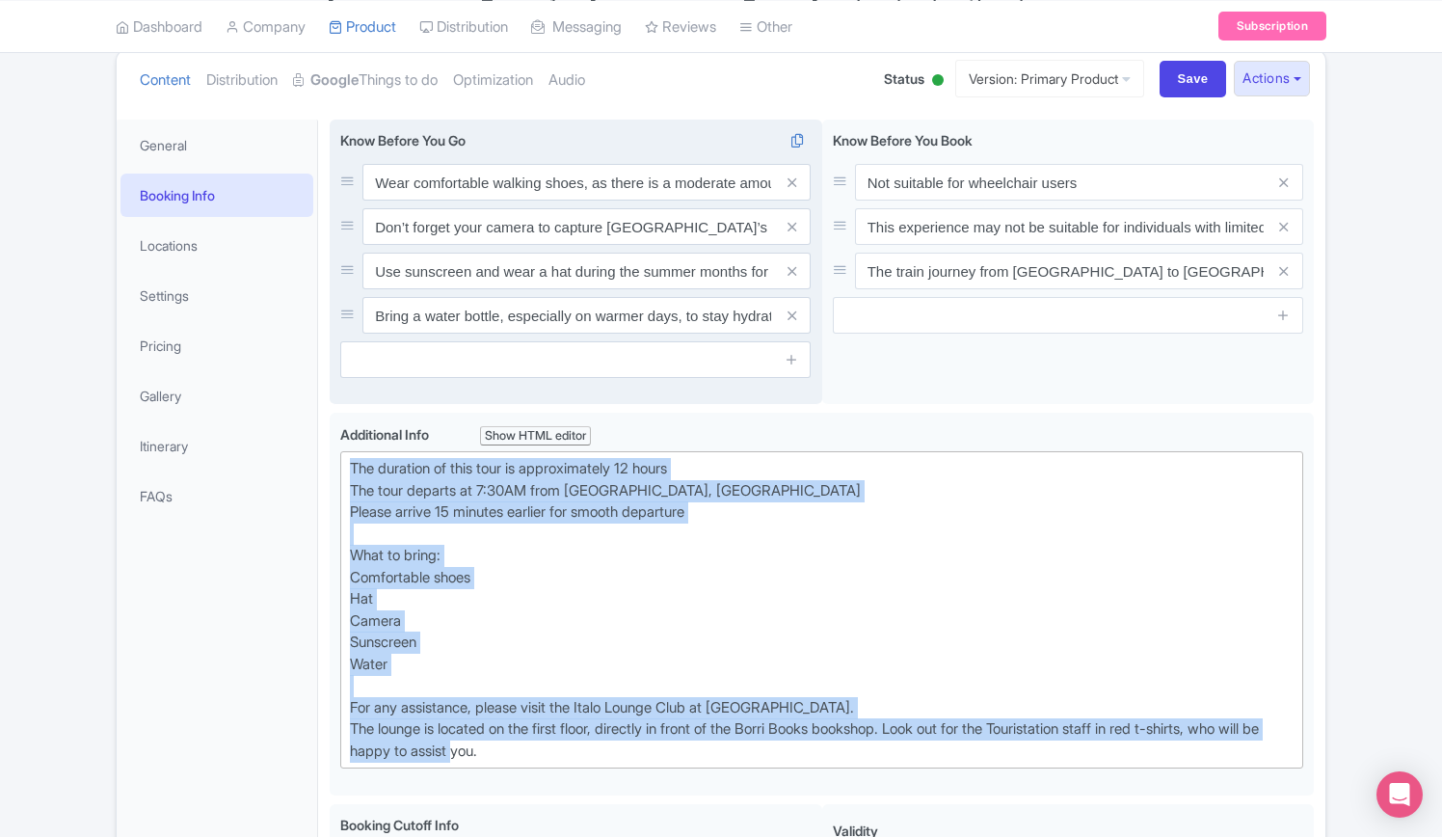
scroll to position [0, 0]
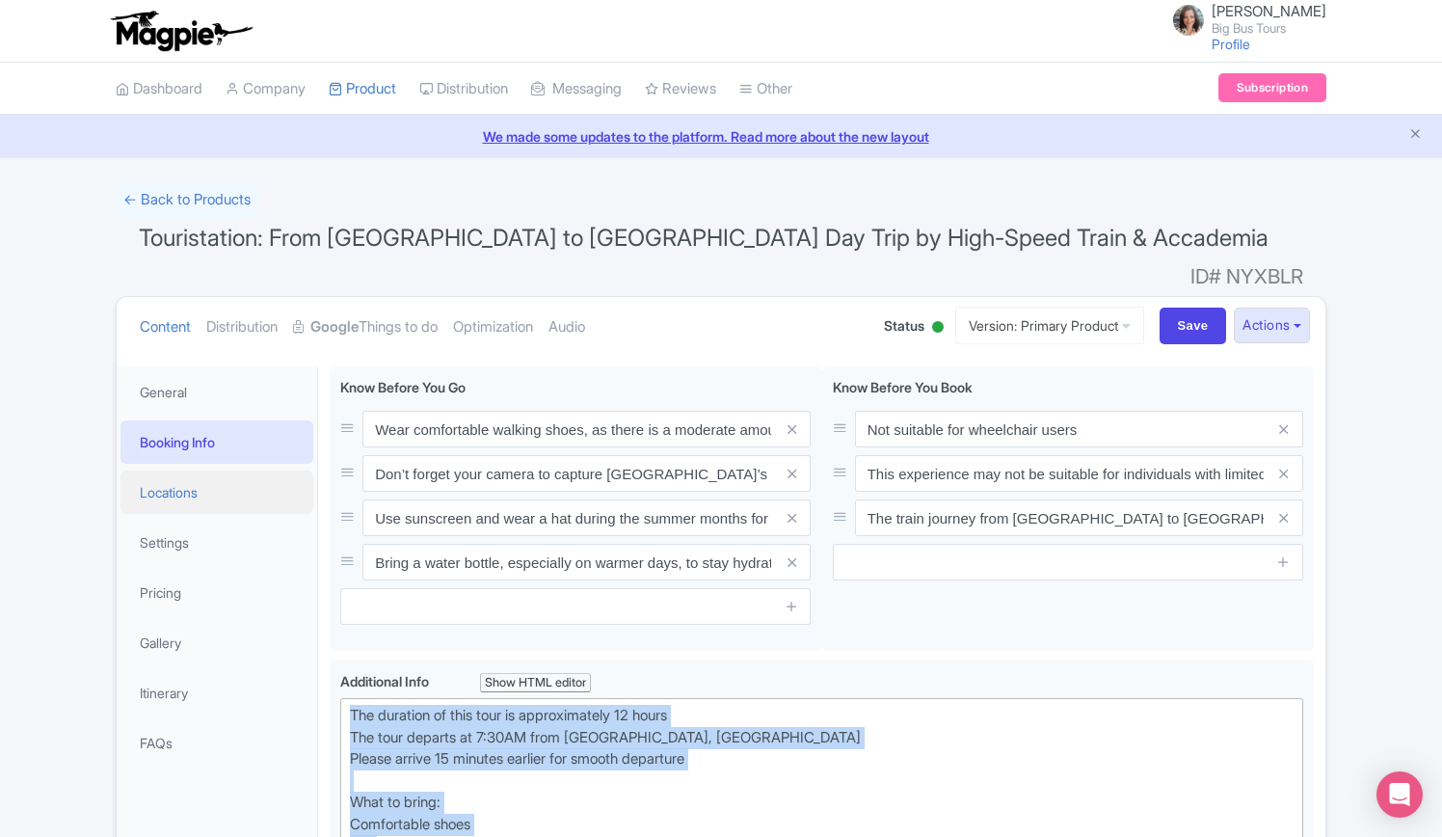
click at [164, 471] on link "Locations" at bounding box center [217, 492] width 193 height 43
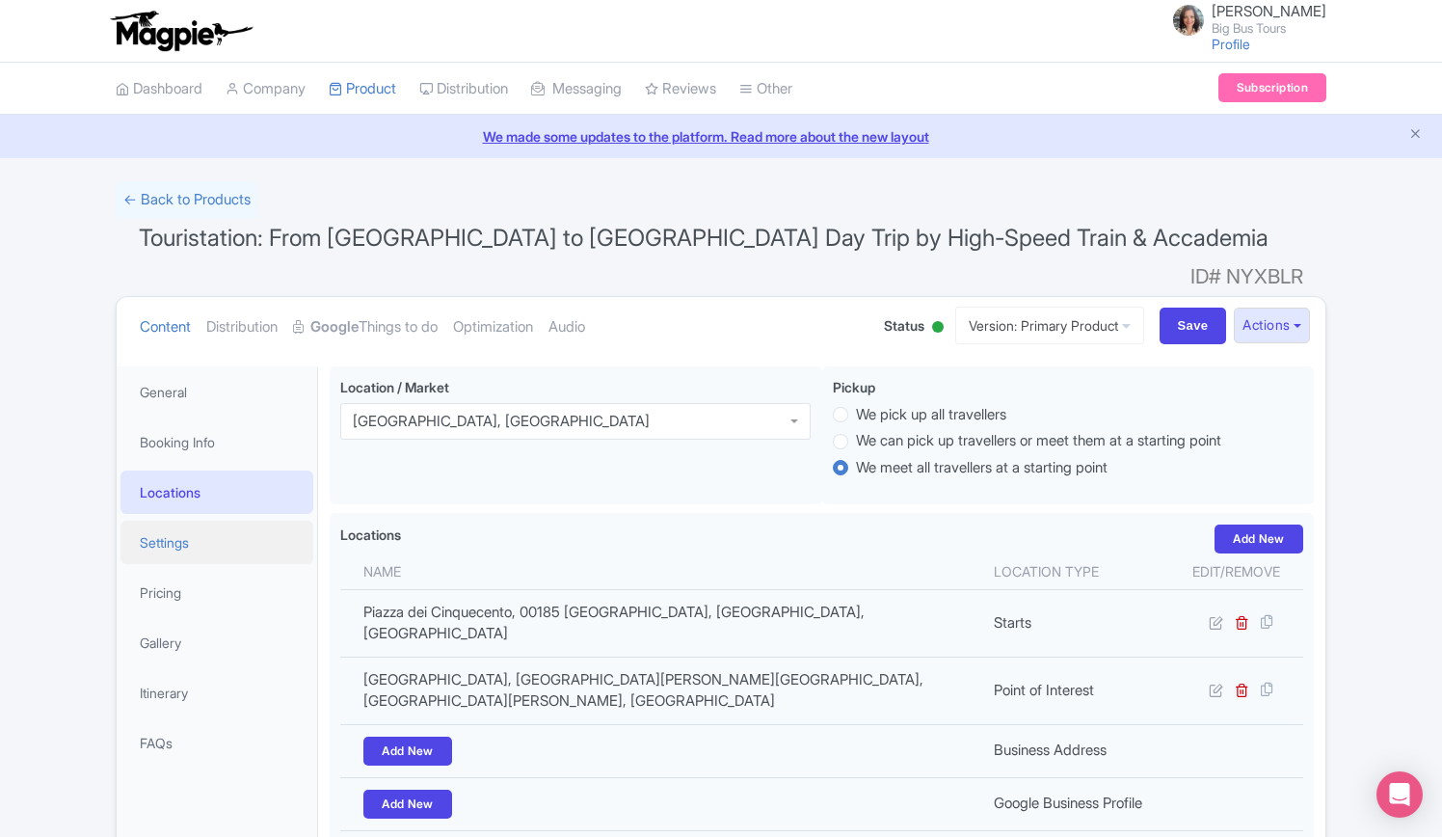
click at [178, 521] on link "Settings" at bounding box center [217, 542] width 193 height 43
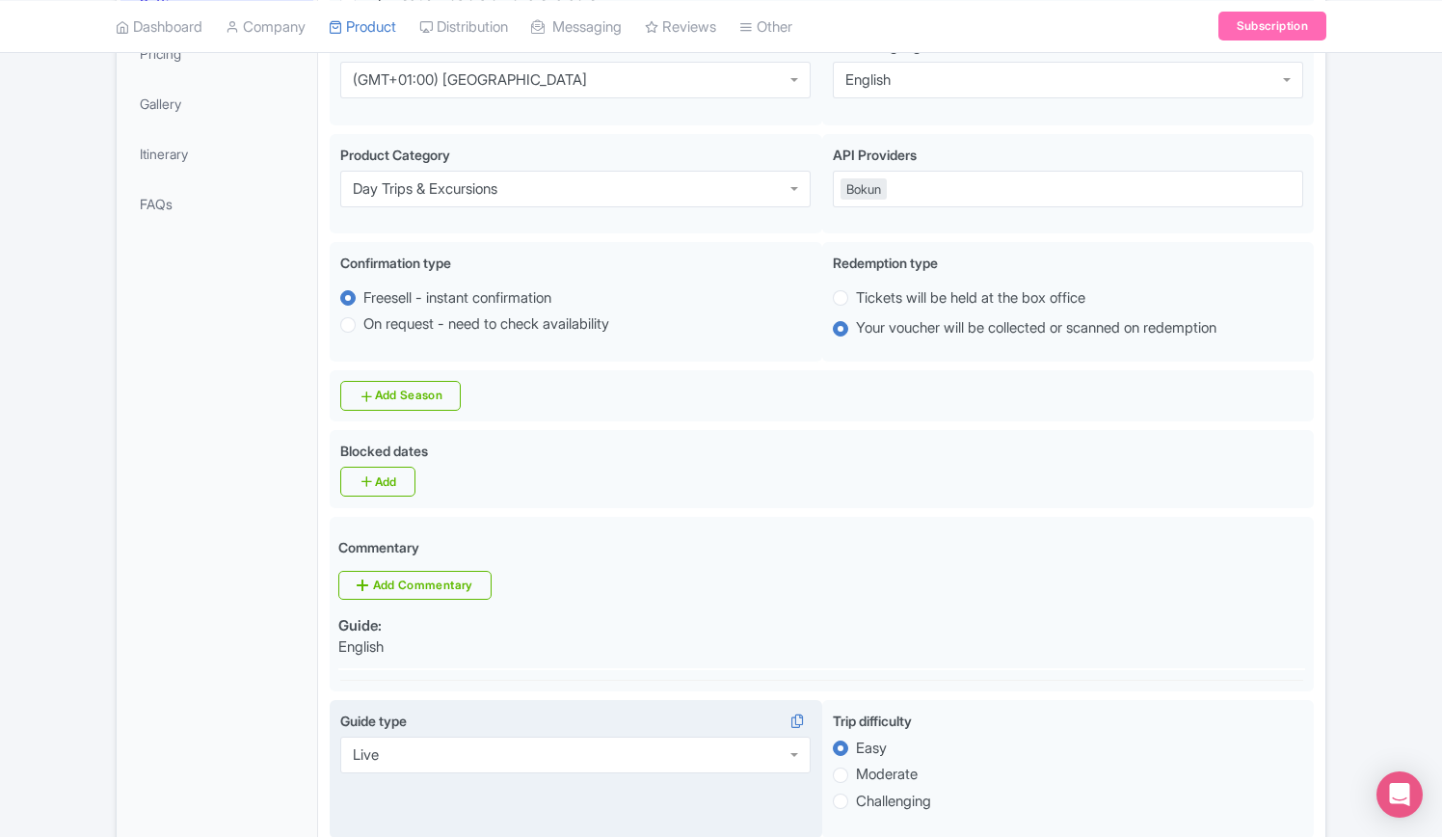
scroll to position [579, 0]
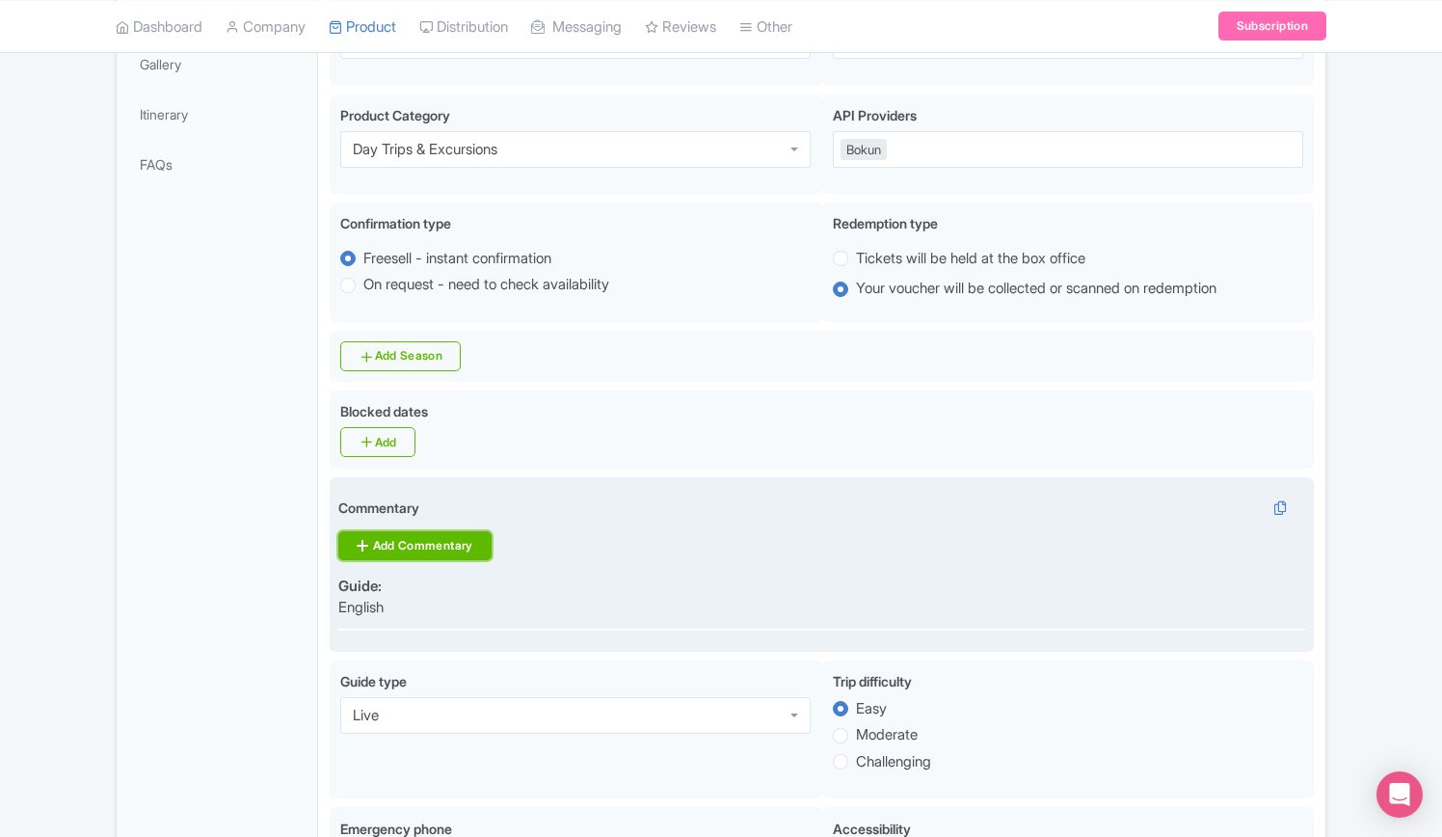
click at [447, 531] on link "Add Commentary" at bounding box center [414, 545] width 152 height 29
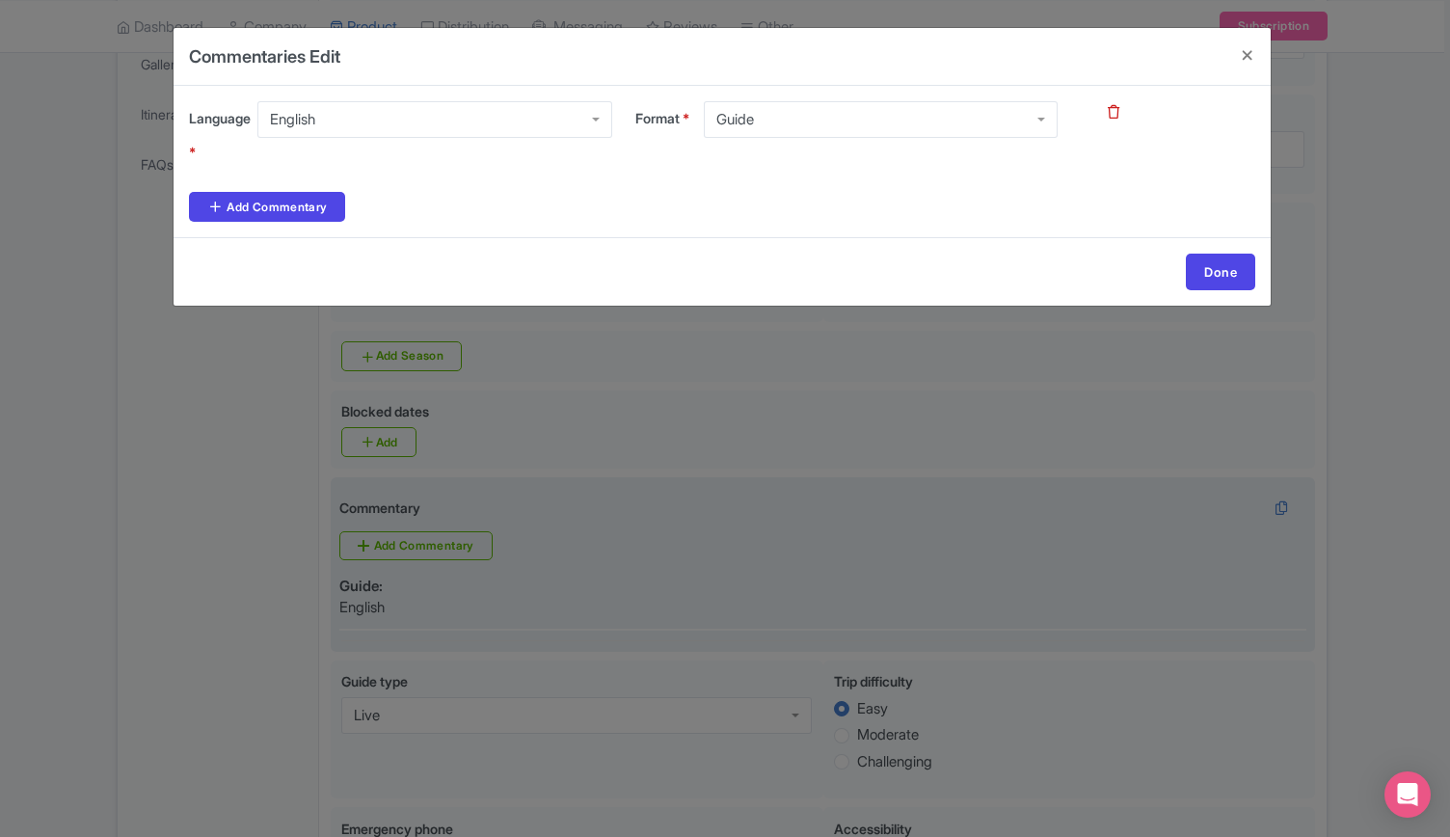
click at [802, 114] on div "Guide" at bounding box center [881, 119] width 354 height 37
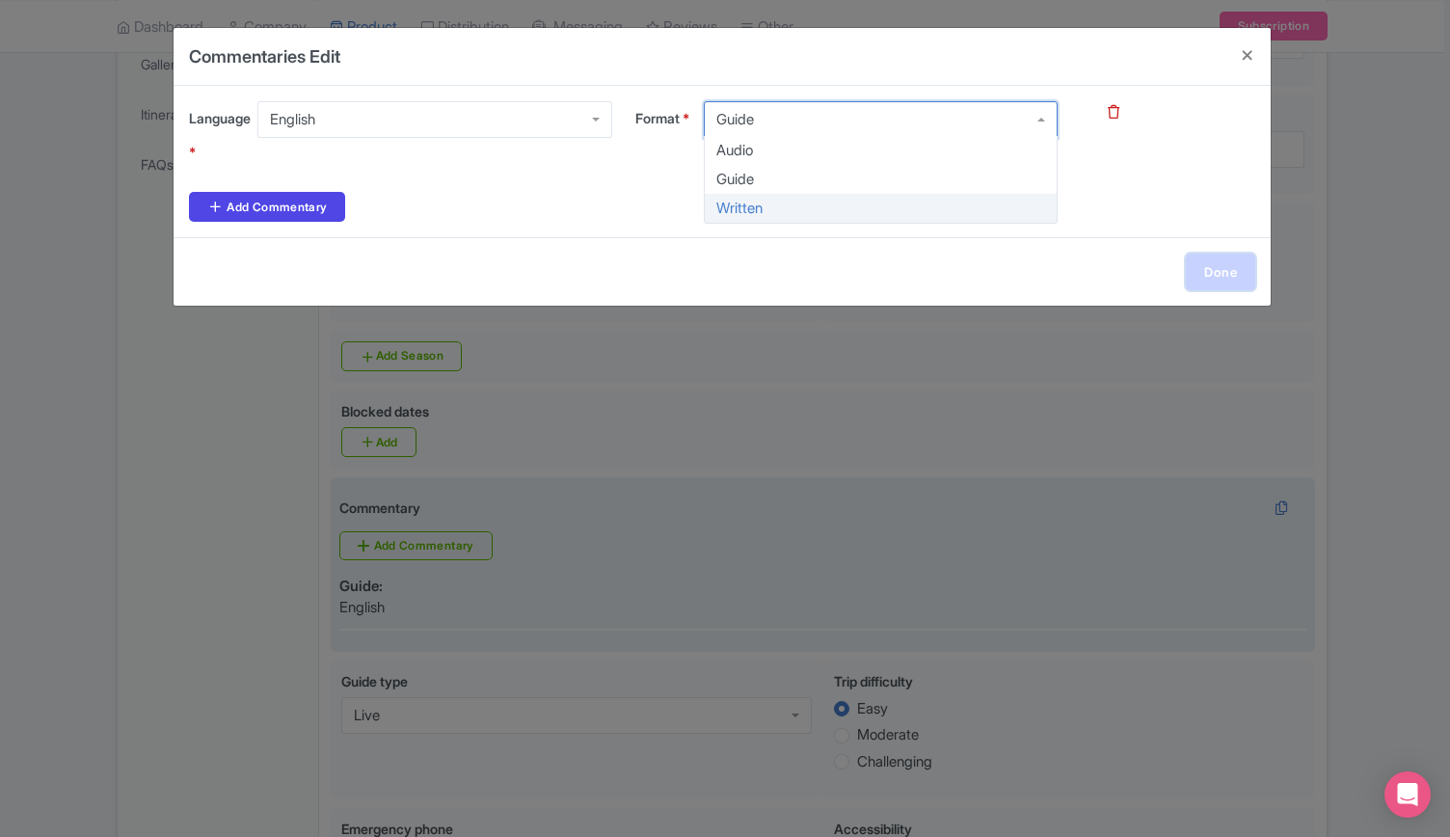
click at [1252, 275] on link "Done" at bounding box center [1220, 272] width 69 height 37
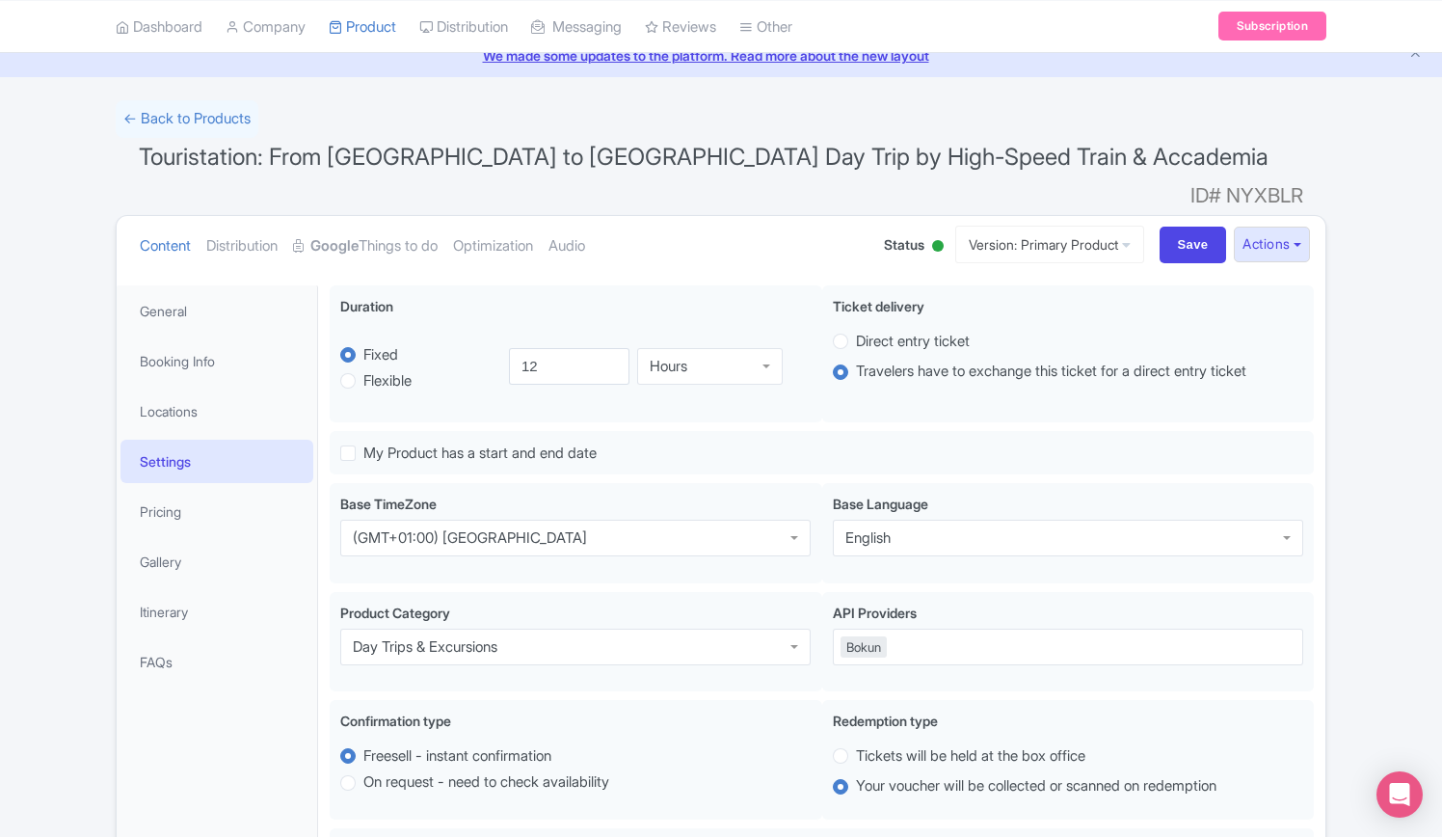
scroll to position [0, 0]
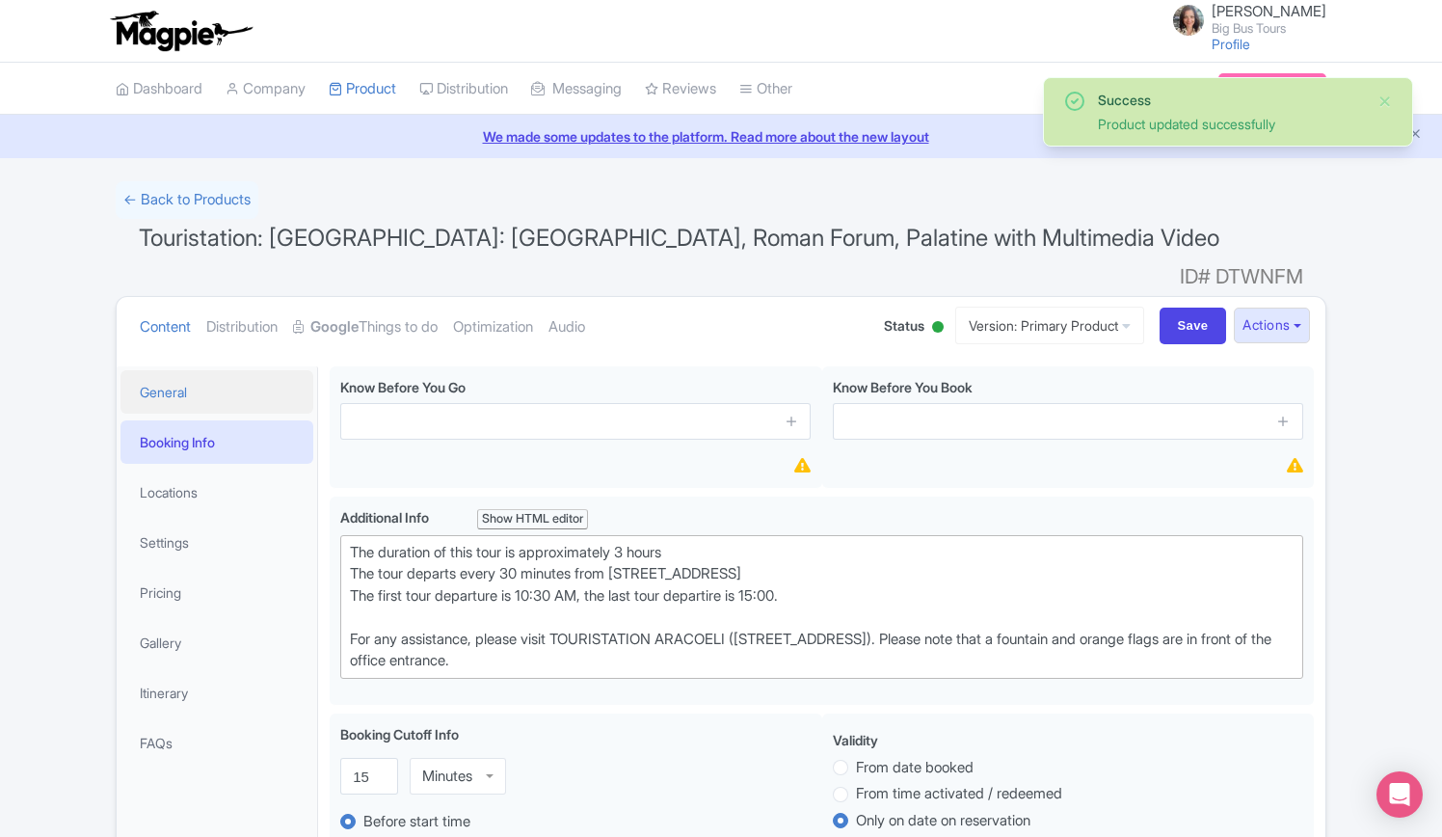
click at [171, 370] on link "General" at bounding box center [217, 391] width 193 height 43
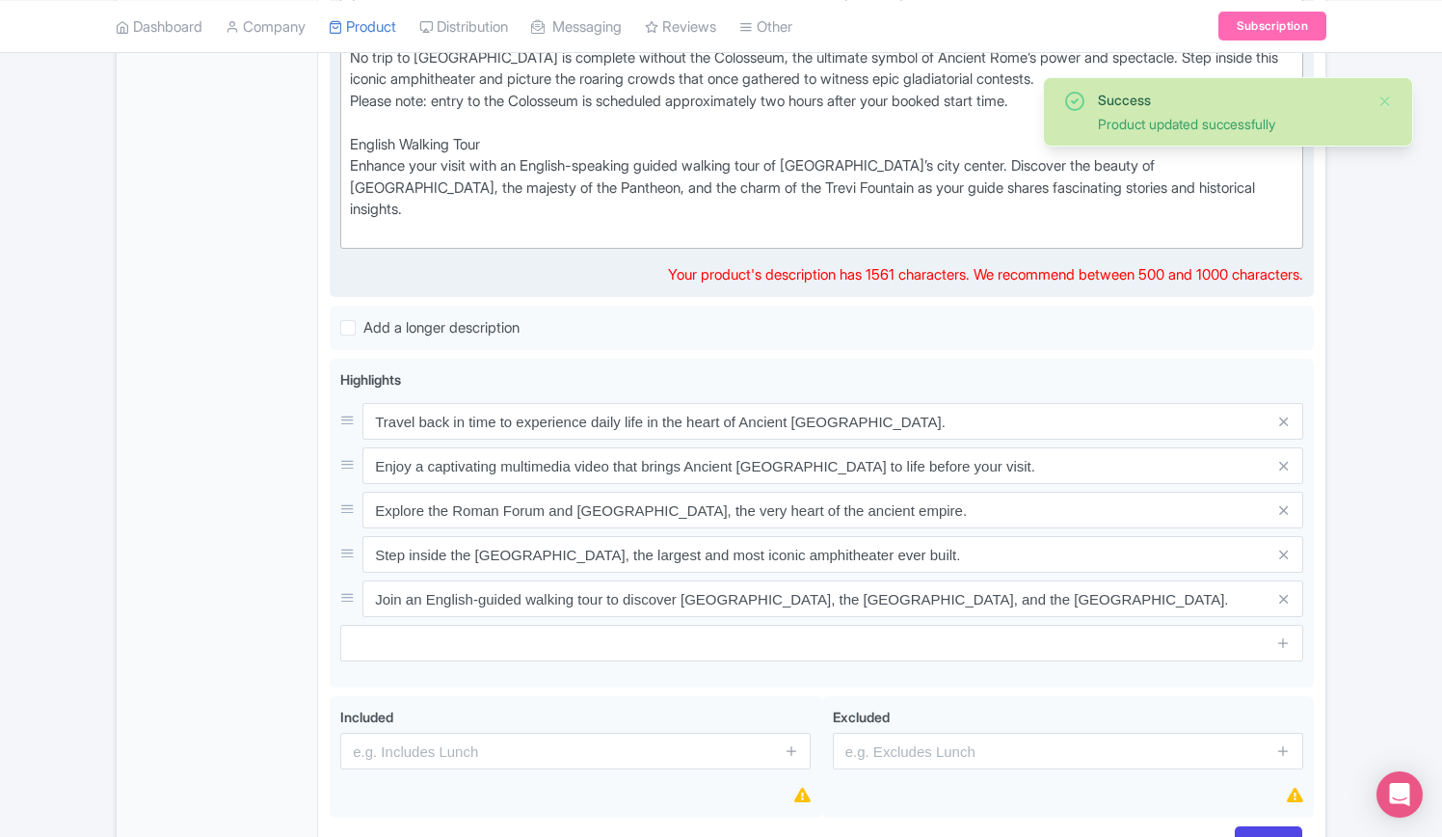
scroll to position [1043, 0]
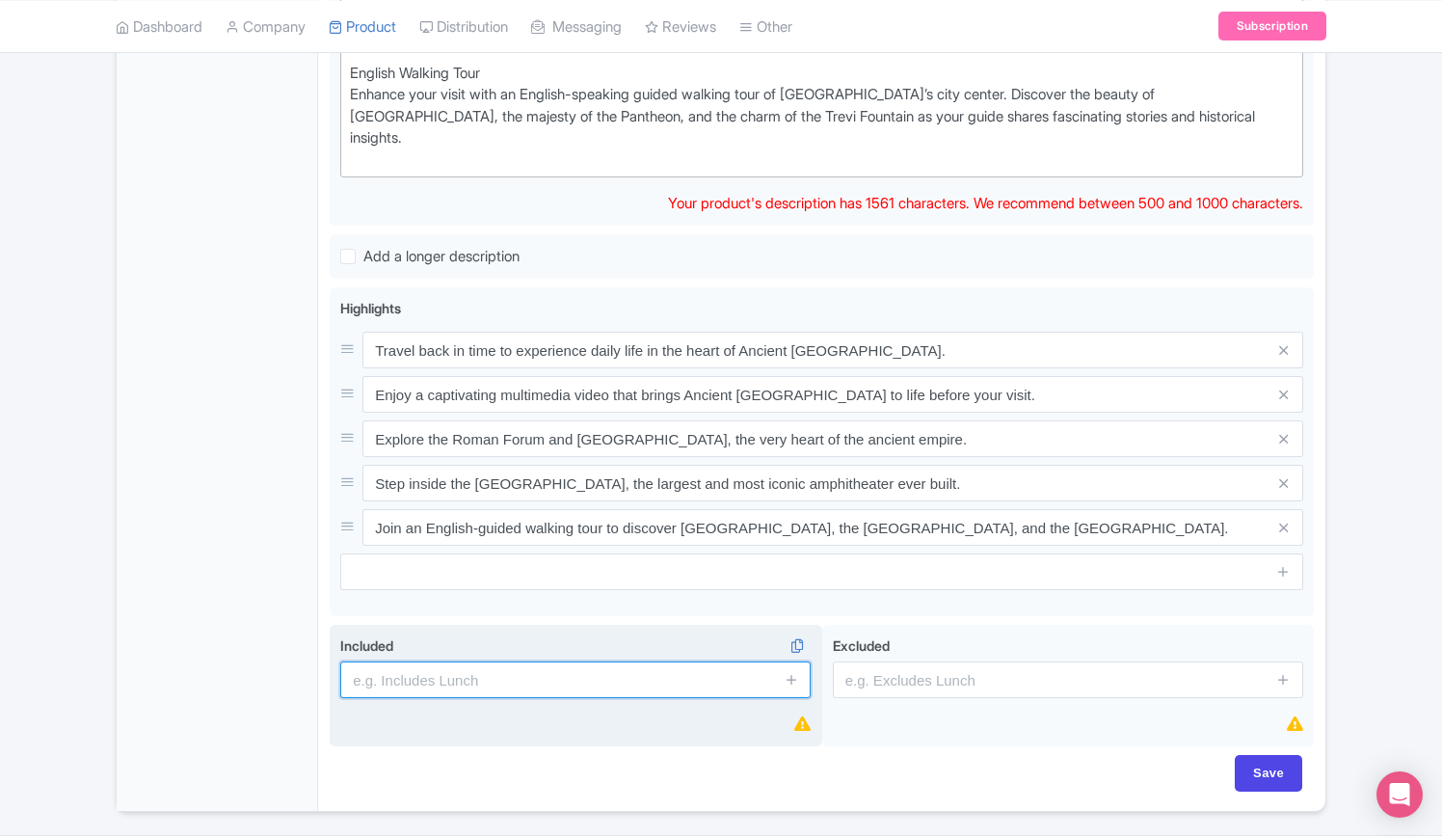
click at [466, 661] on input "text" at bounding box center [575, 679] width 471 height 37
paste input "Assistance at the Touristation Aracoeli office"
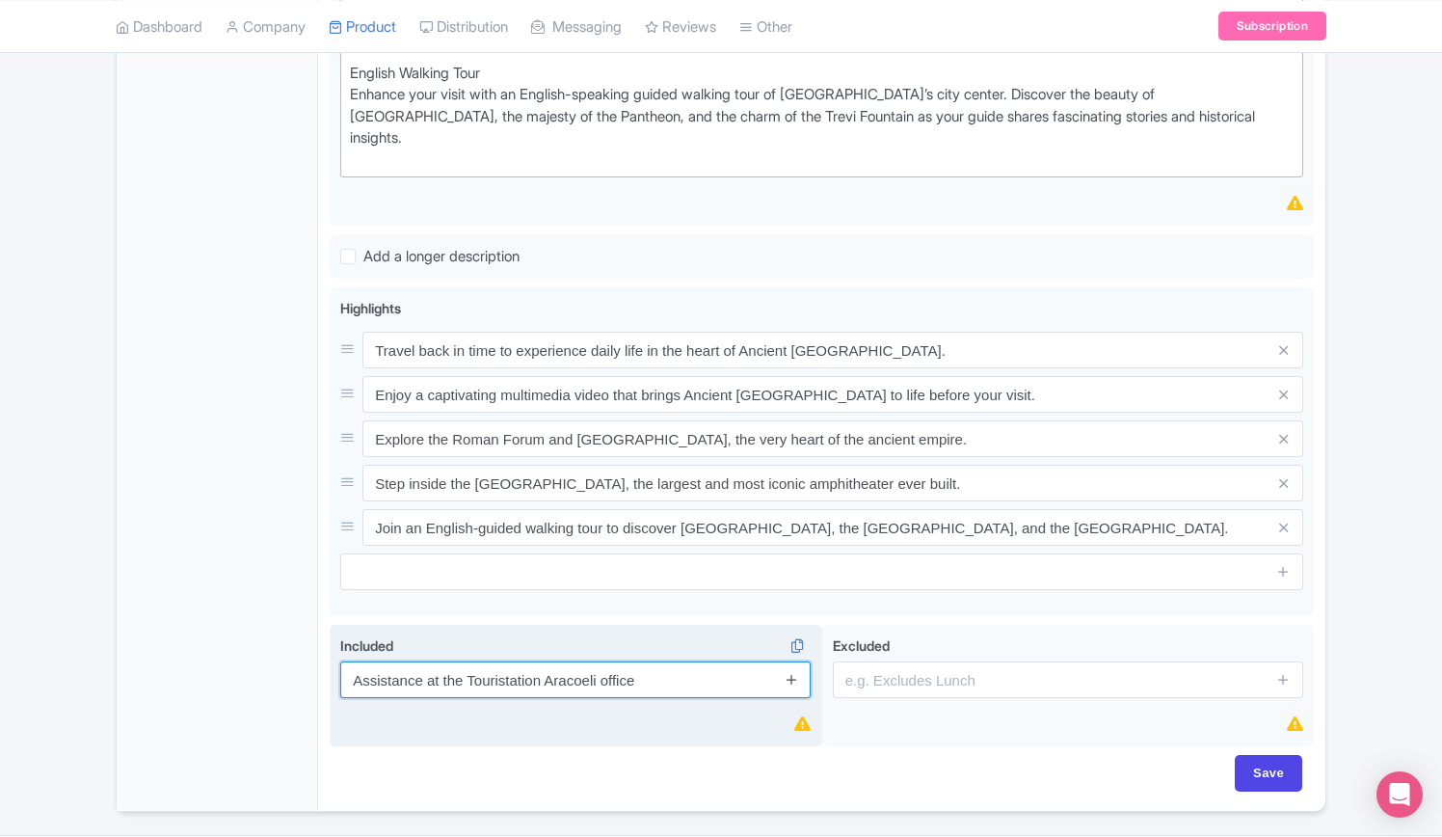
type input "Assistance at the Touristation Aracoeli office"
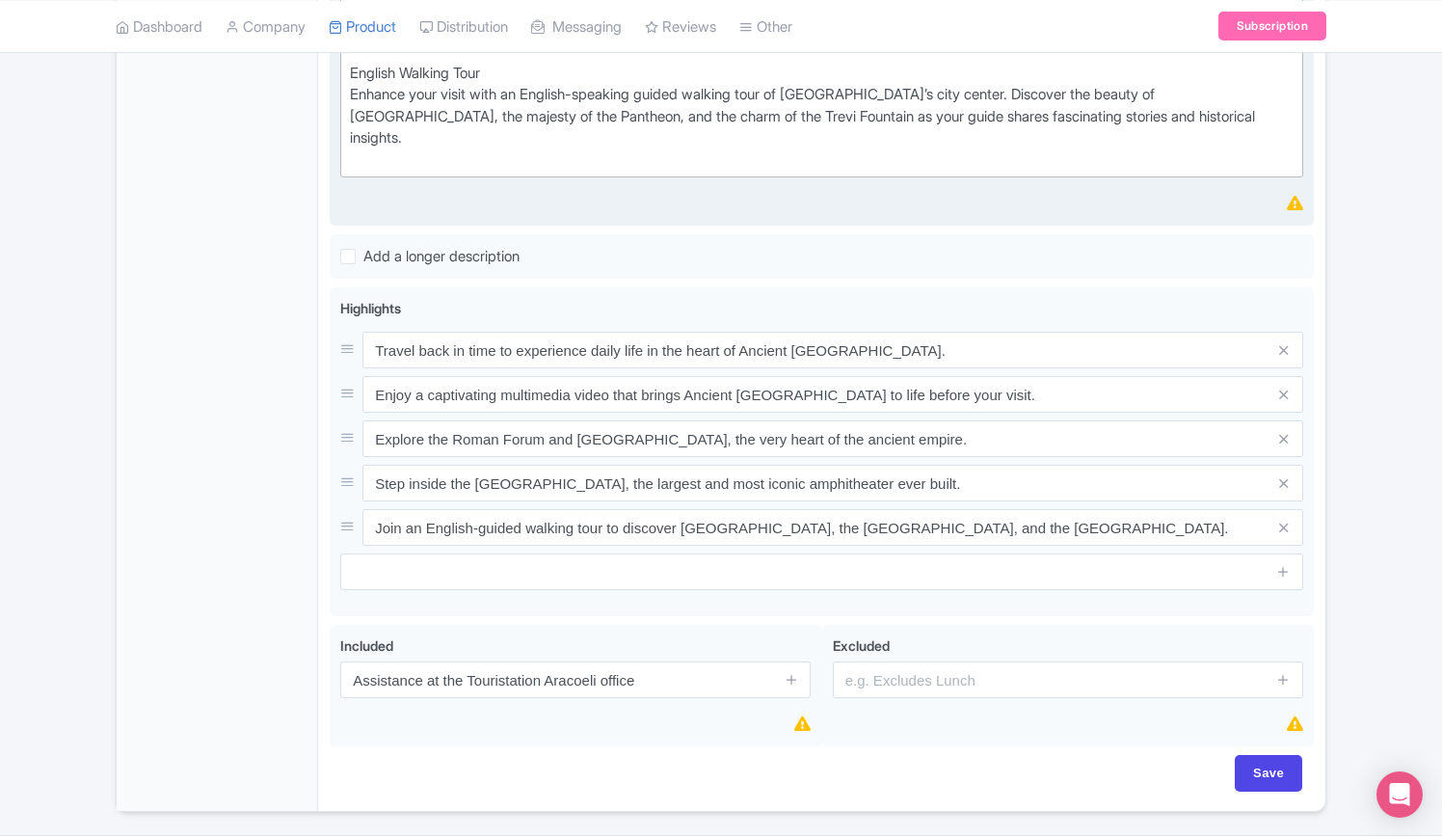
drag, startPoint x: 793, startPoint y: 628, endPoint x: 814, endPoint y: 67, distance: 560.6
click at [795, 672] on icon at bounding box center [792, 679] width 14 height 14
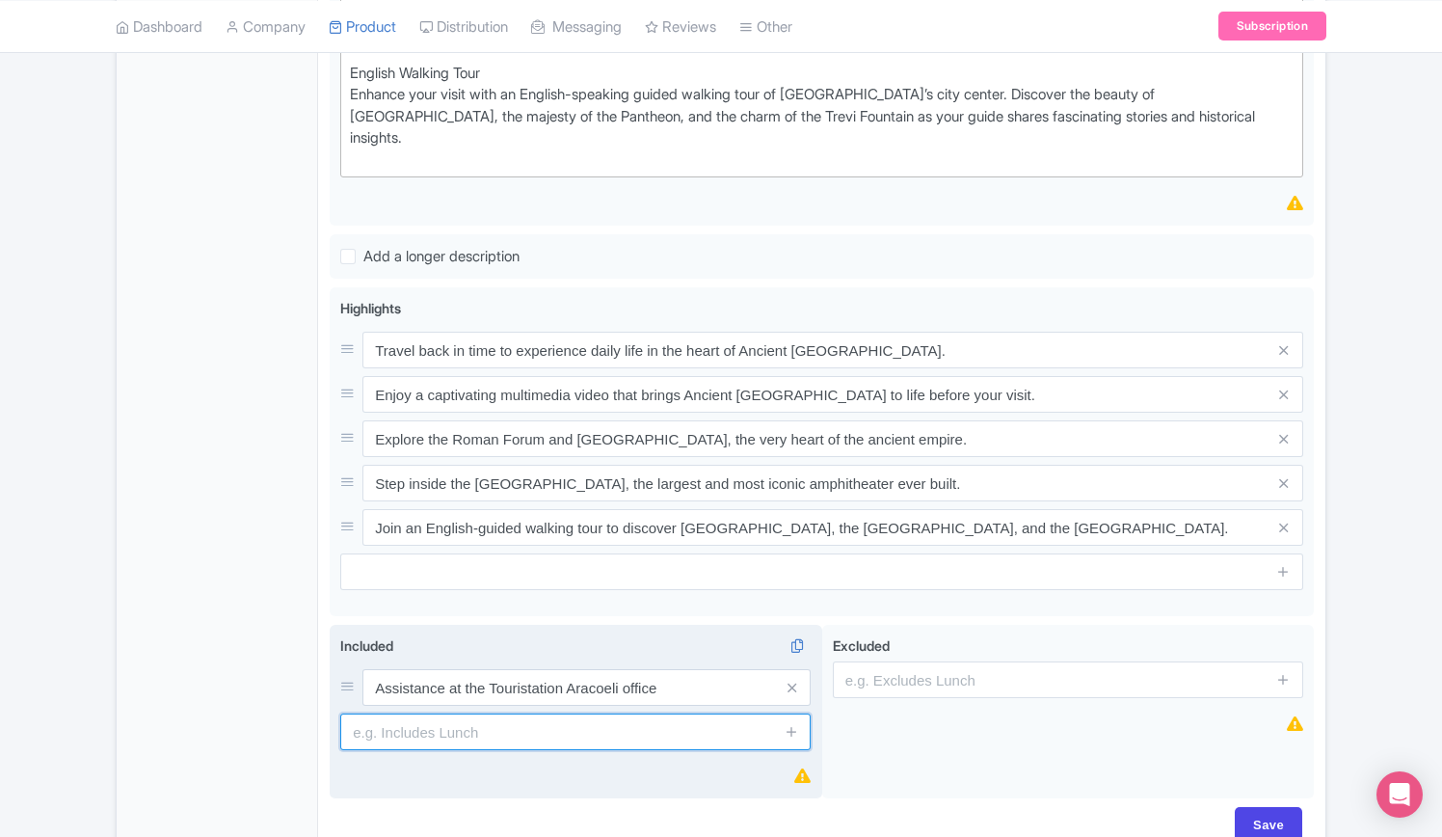
click at [513, 714] on input "text" at bounding box center [575, 732] width 471 height 37
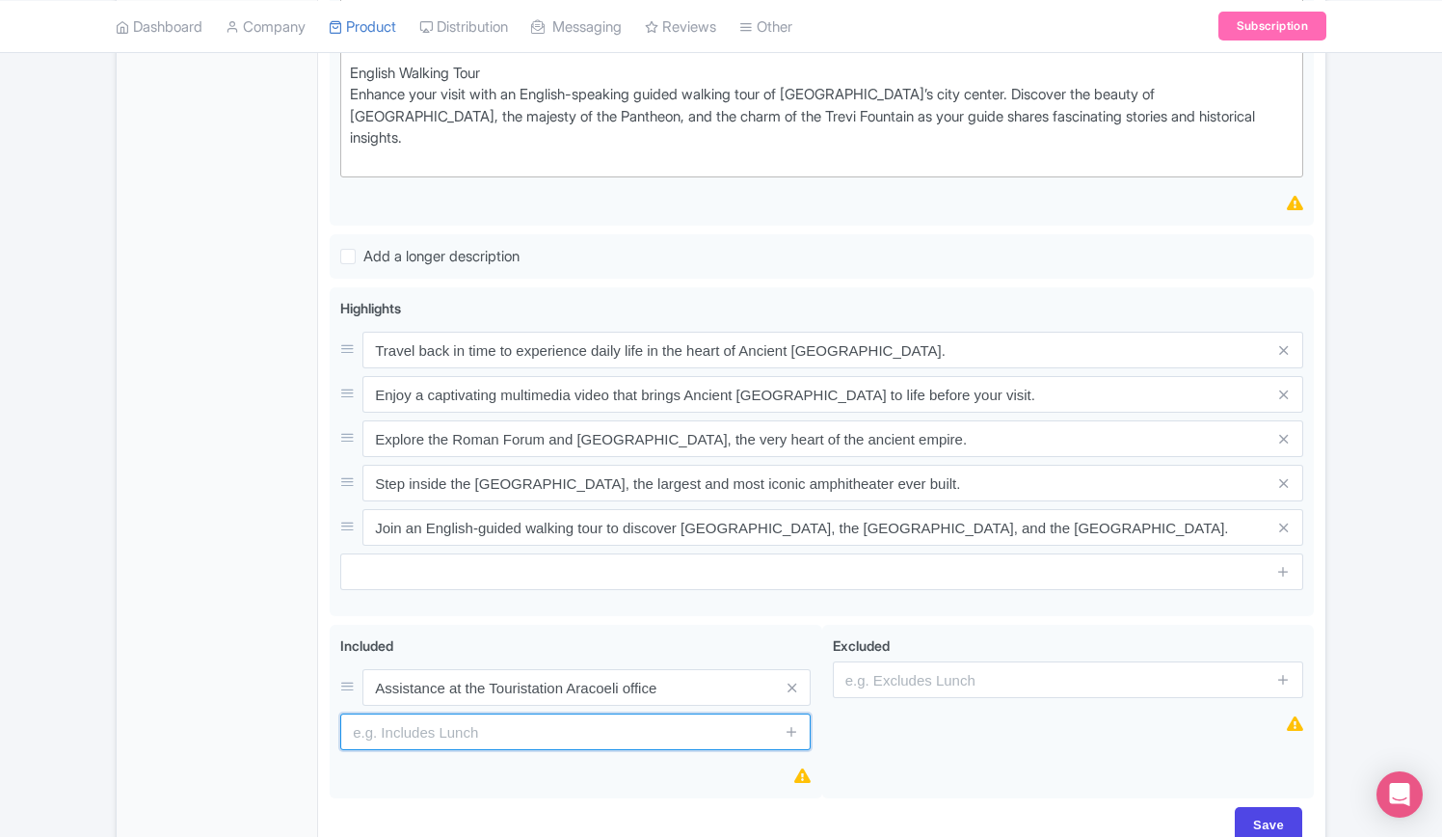
paste input "Multimedia video experience about Ancient Rome"
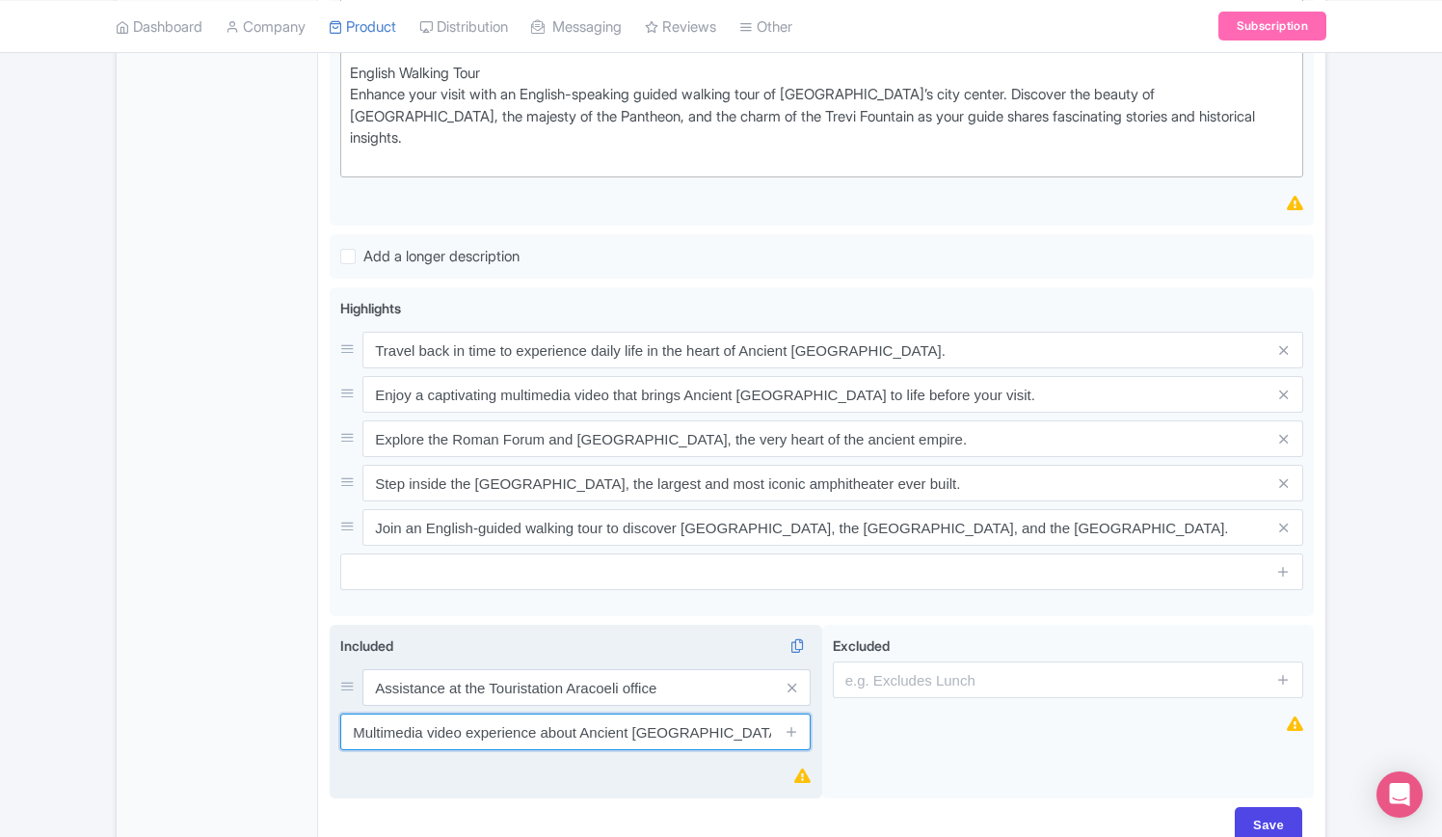
type input "Multimedia video experience about Ancient Rome"
click at [799, 714] on span at bounding box center [791, 732] width 39 height 37
click at [791, 724] on icon at bounding box center [792, 731] width 14 height 14
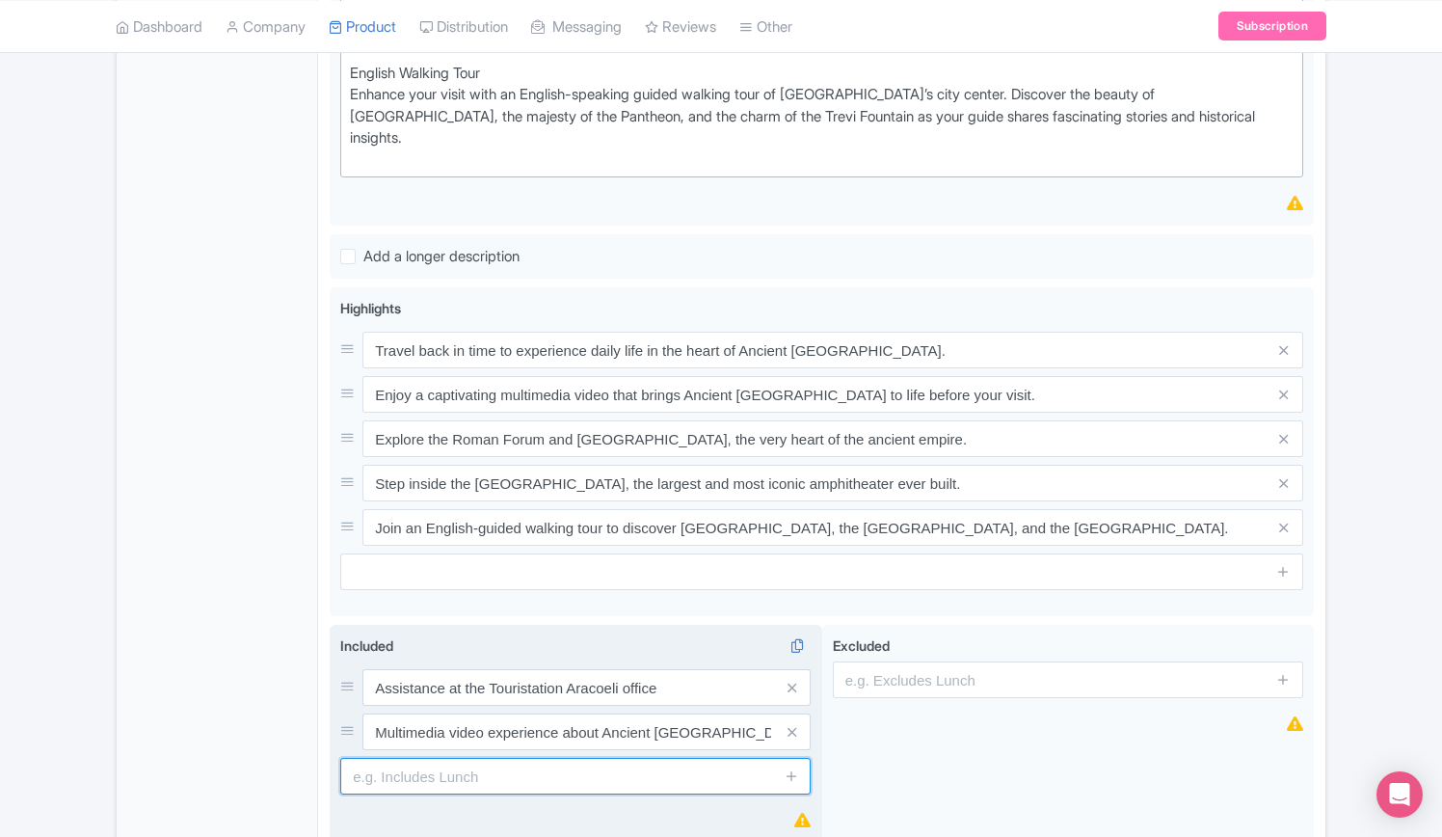
drag, startPoint x: 470, startPoint y: 713, endPoint x: 478, endPoint y: 723, distance: 13.7
click at [470, 758] on input "text" at bounding box center [575, 776] width 471 height 37
paste input "Escort to the entrance of the Roman Forum"
type input "Escort to the entrance of the Roman Forum"
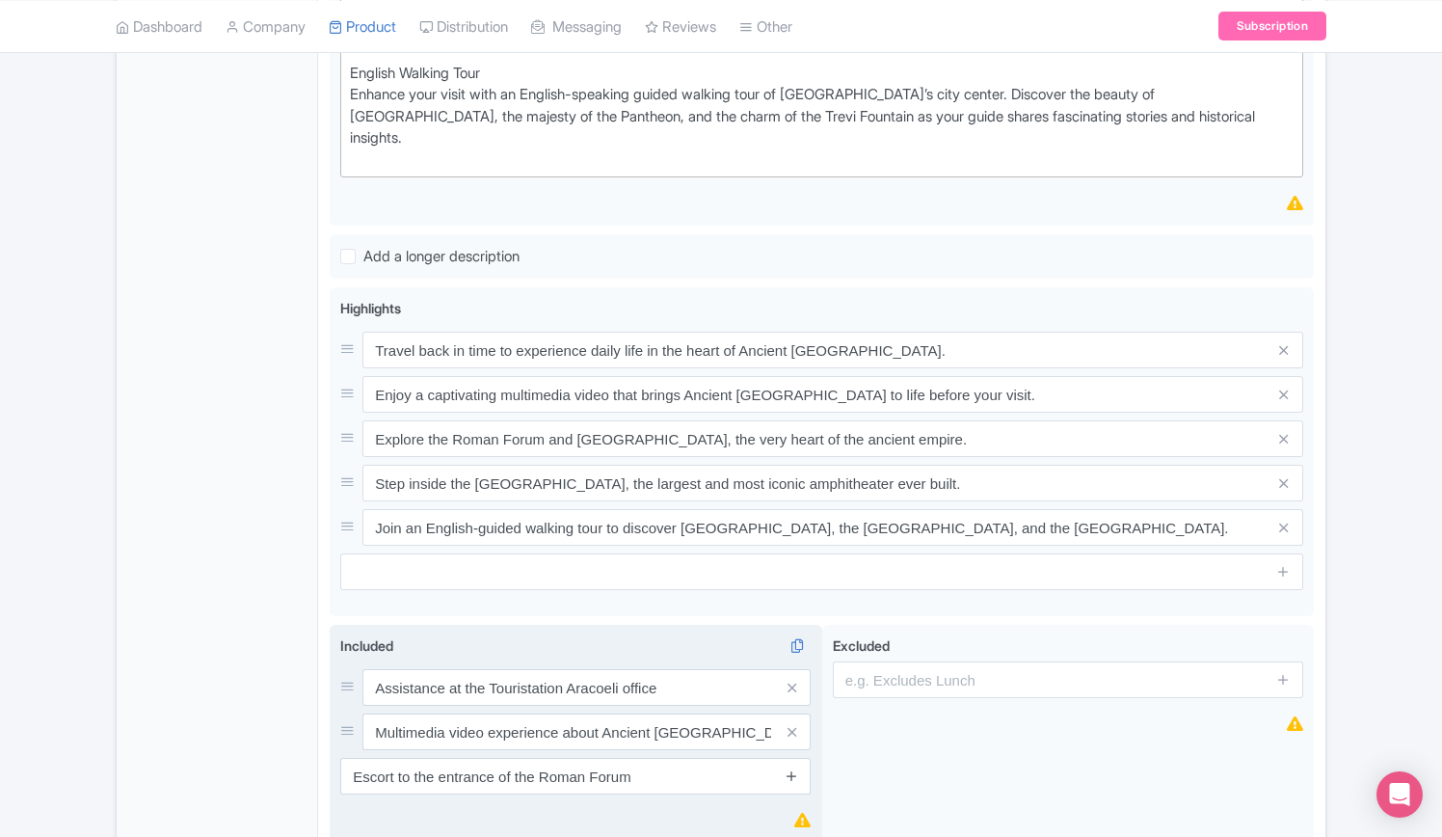
click at [790, 768] on icon at bounding box center [792, 775] width 14 height 14
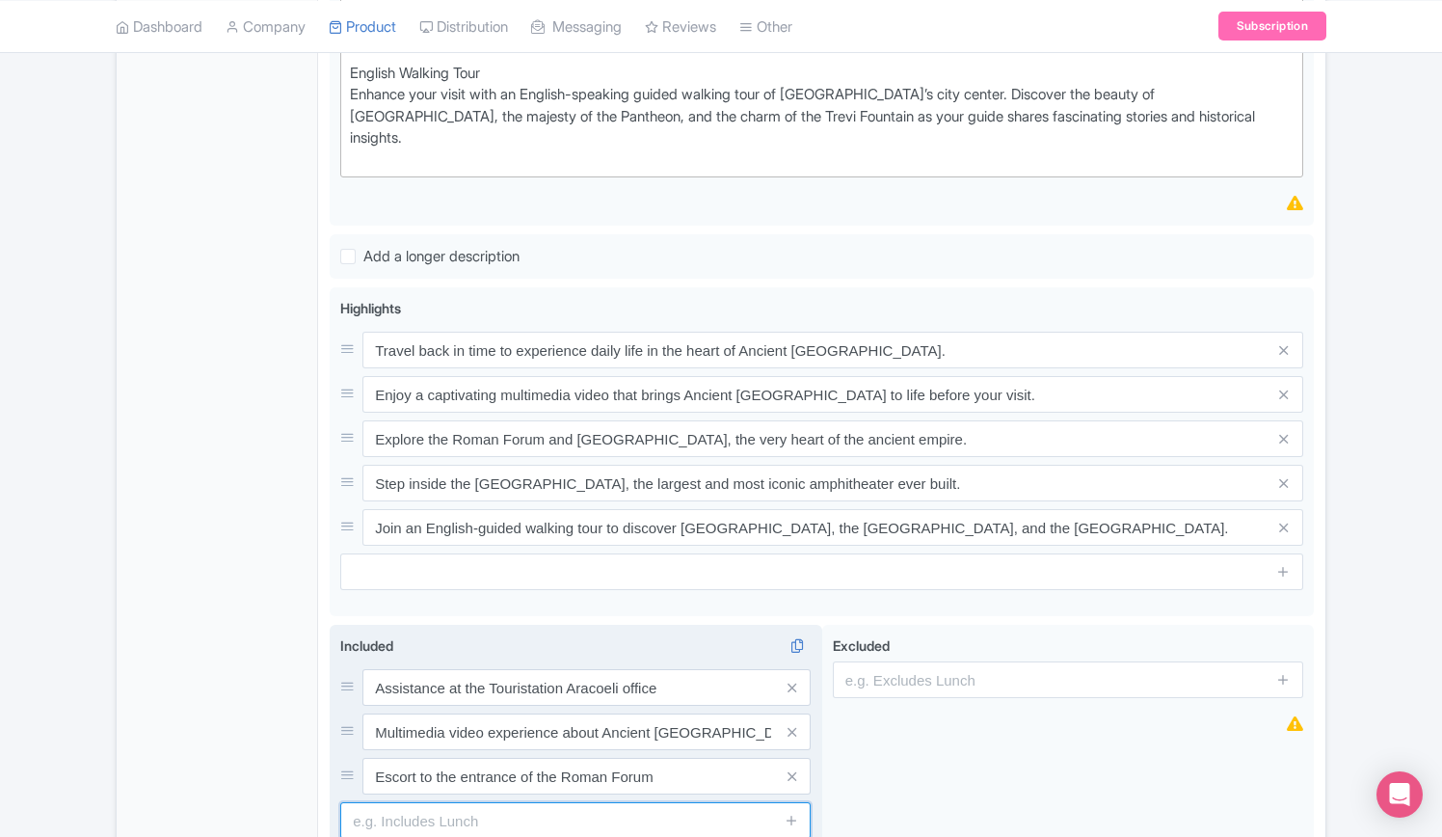
click at [509, 802] on input "text" at bounding box center [575, 820] width 471 height 37
paste input "Entry tickets to the Roman Forum and Palatine Hill"
type input "Entry tickets to the Roman Forum and Palatine Hill"
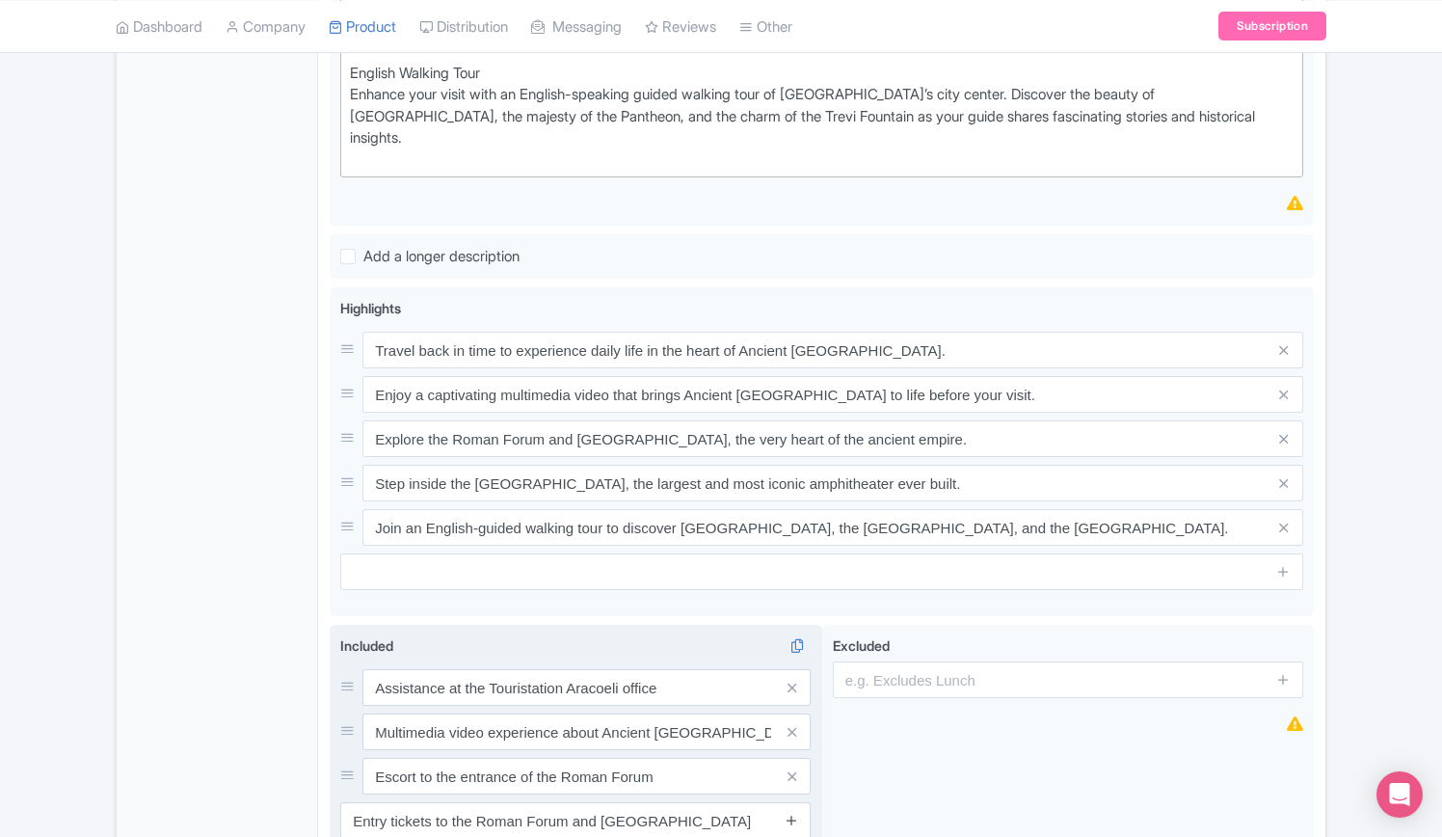
click at [796, 813] on icon at bounding box center [792, 820] width 14 height 14
drag, startPoint x: 570, startPoint y: 811, endPoint x: 592, endPoint y: 815, distance: 22.5
paste input "Entry ticket to the Colosseum"
type input "Entry ticket to the Colosseum"
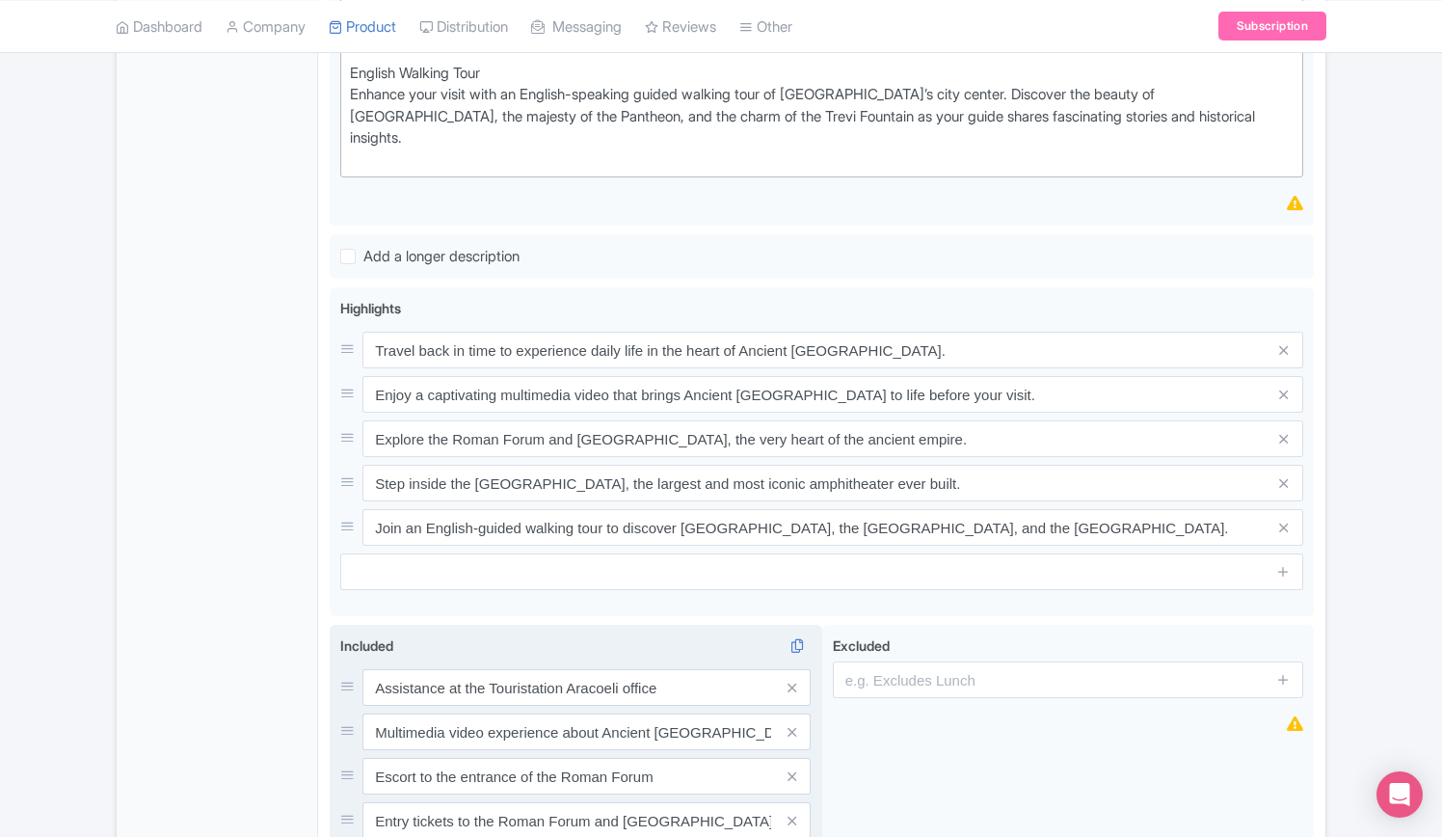
drag, startPoint x: 793, startPoint y: 814, endPoint x: 814, endPoint y: 813, distance: 21.2
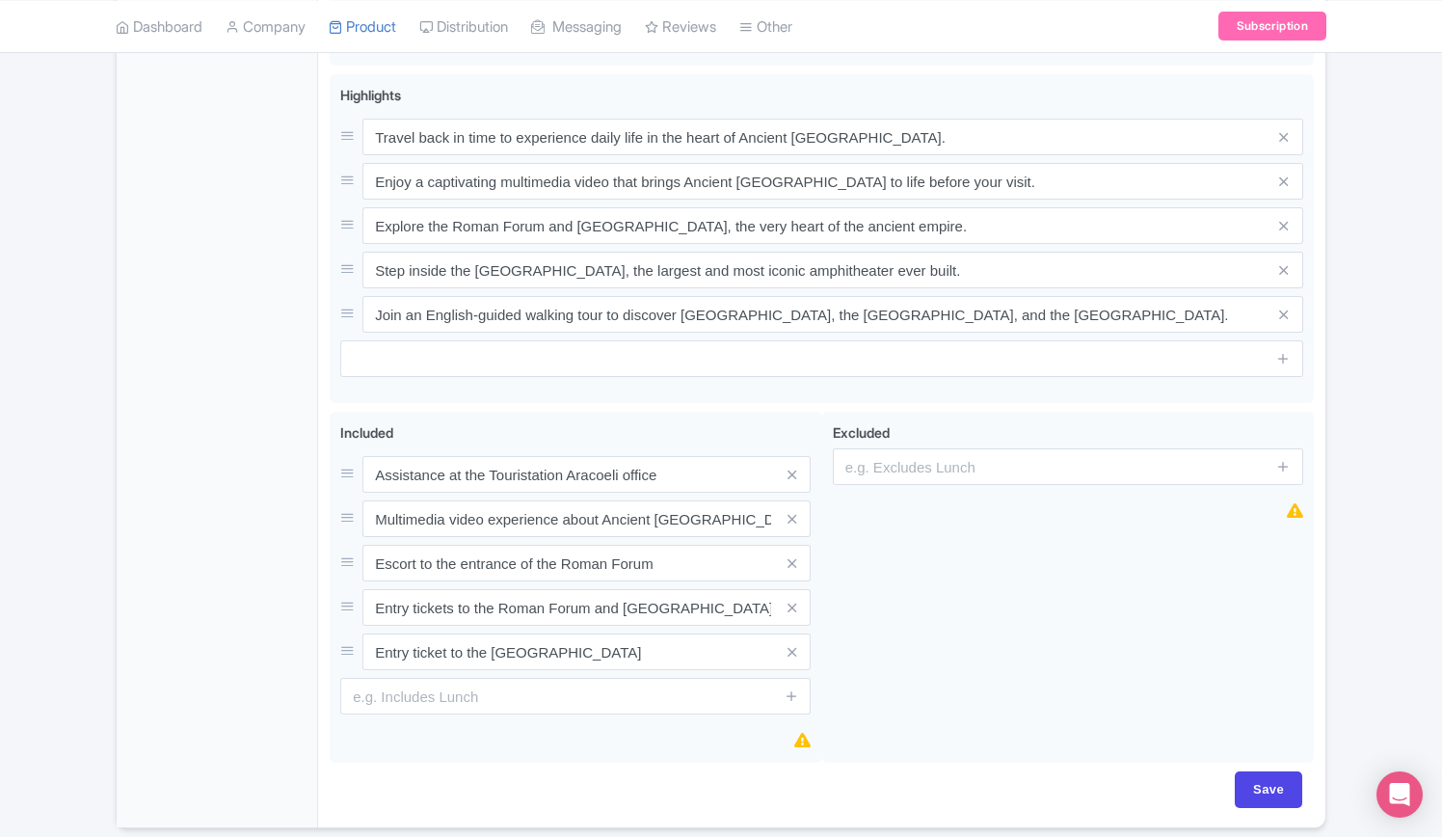
scroll to position [1273, 0]
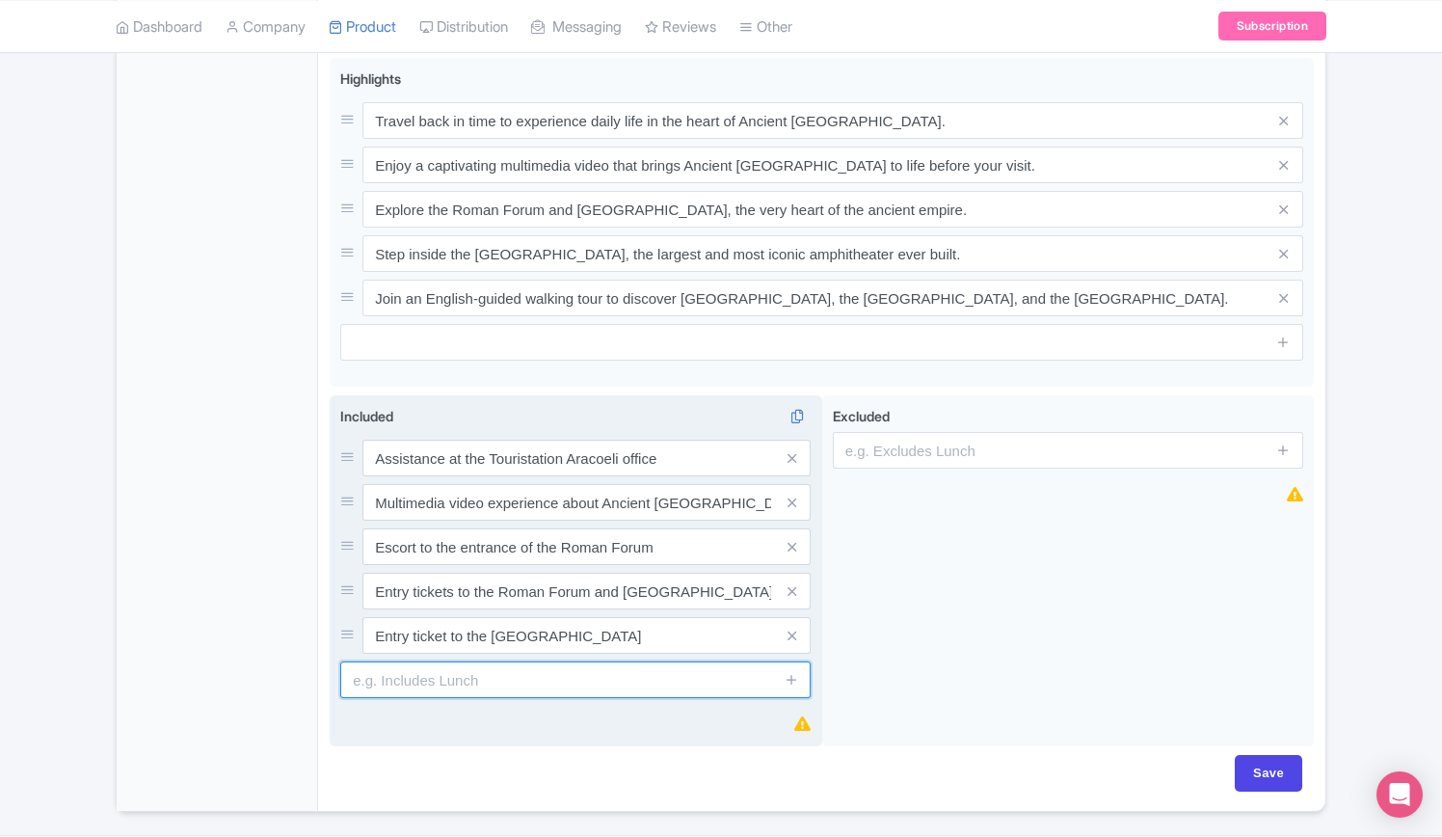
click at [494, 661] on input "text" at bounding box center [575, 679] width 471 height 37
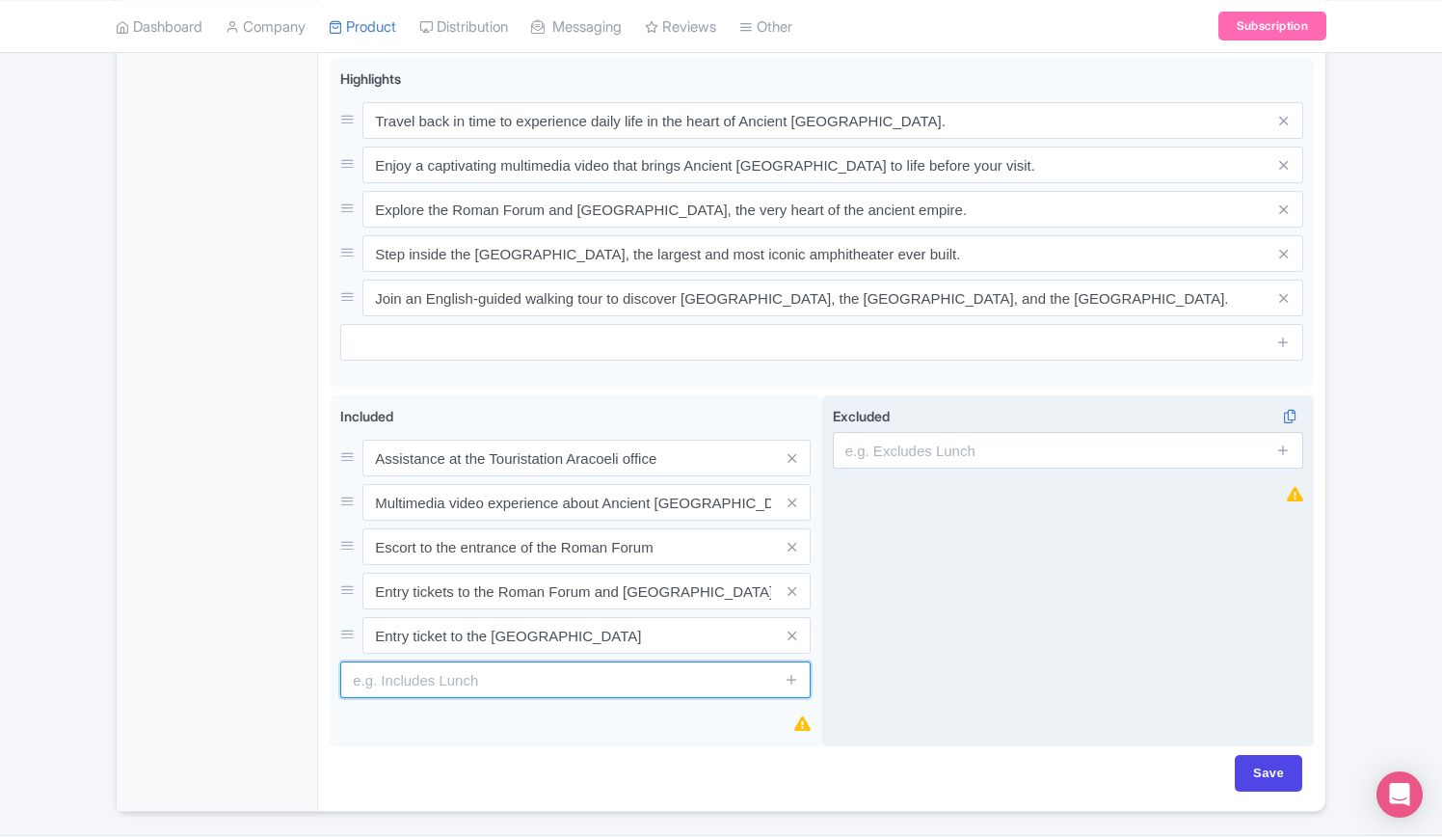
paste input "English-guided city walking tour covering Piazza Navona, the Pantheon, and the …"
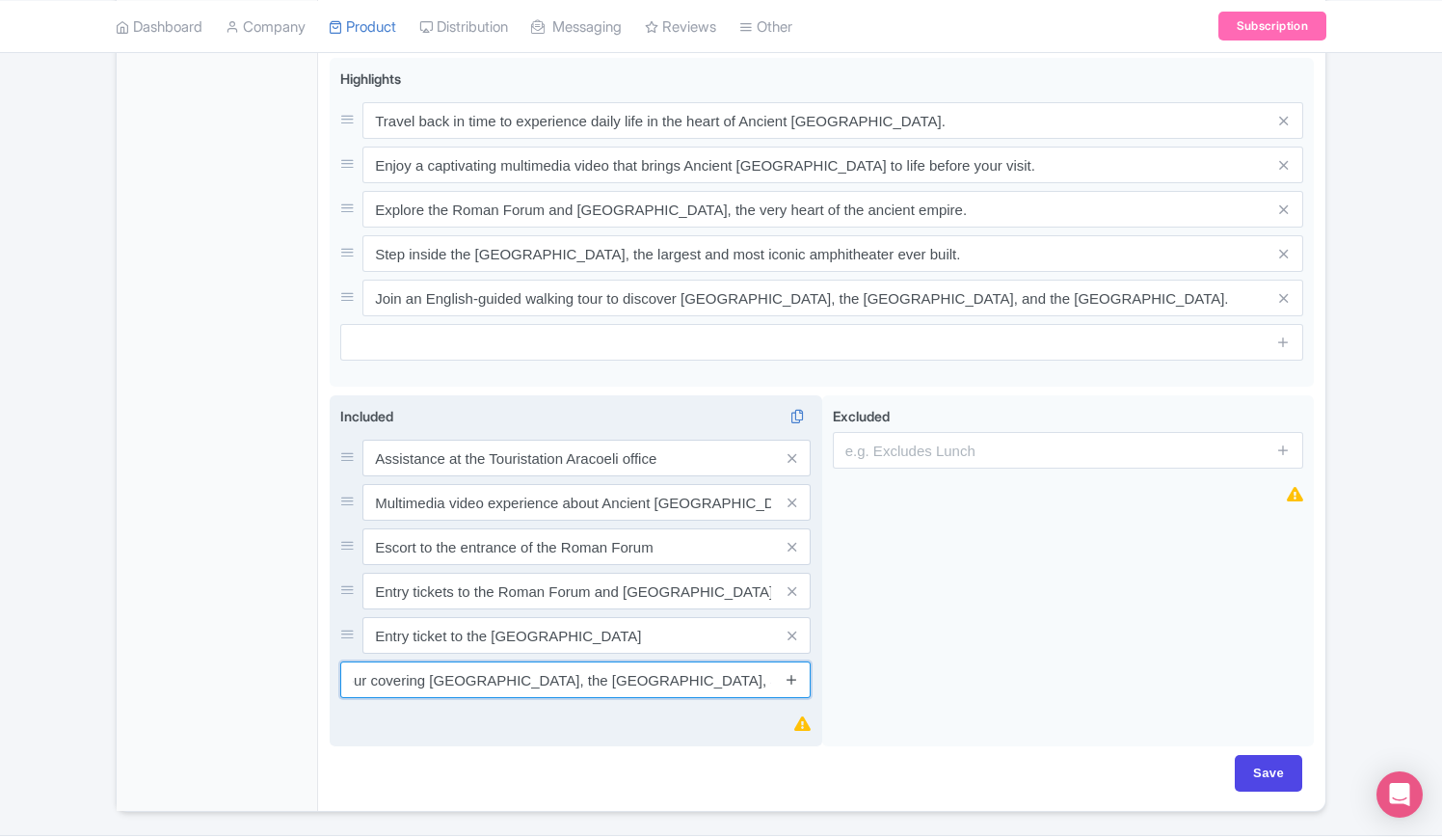
type input "English-guided city walking tour covering Piazza Navona, the Pantheon, and the …"
click at [789, 672] on icon at bounding box center [792, 679] width 14 height 14
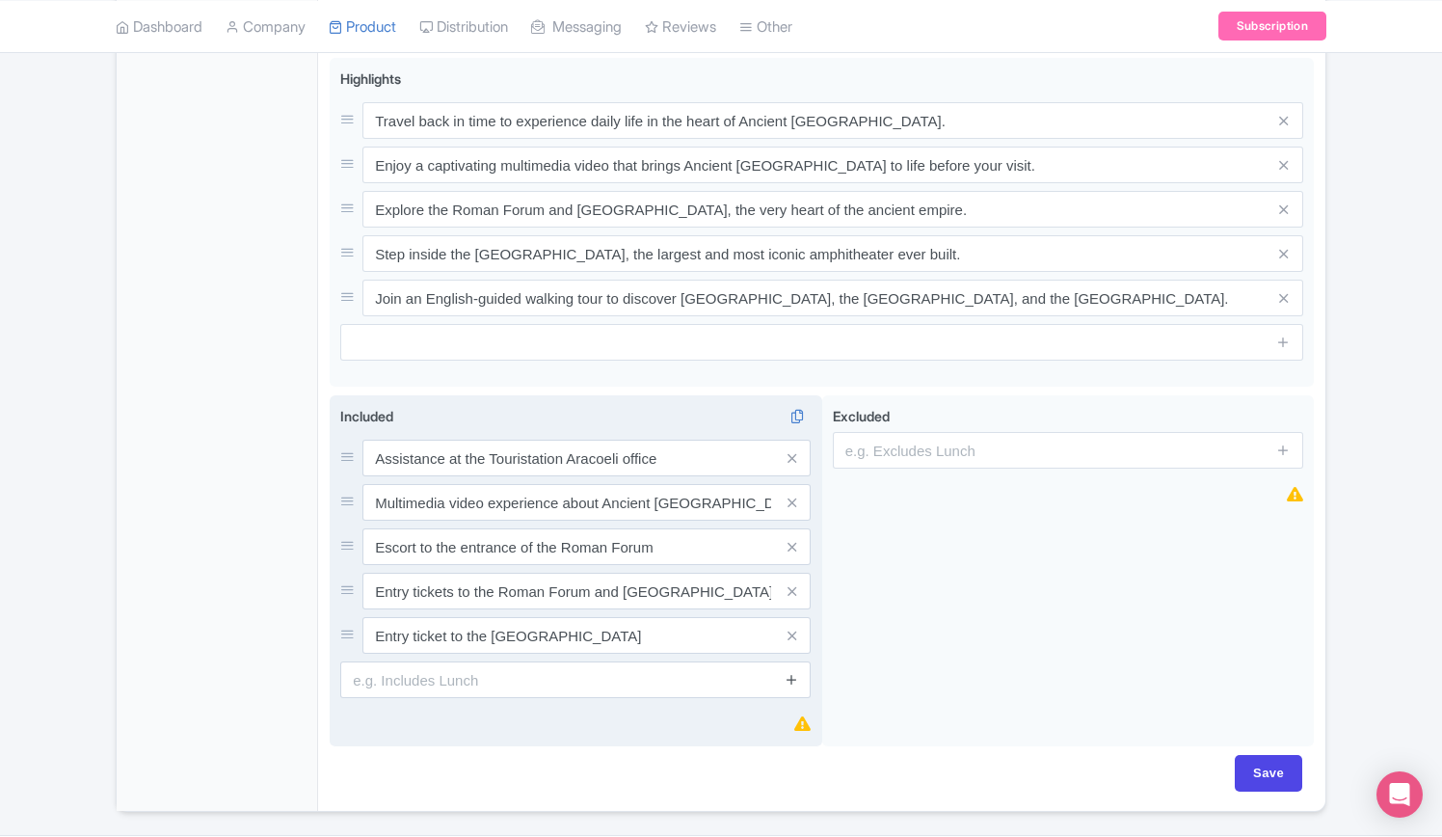
scroll to position [0, 0]
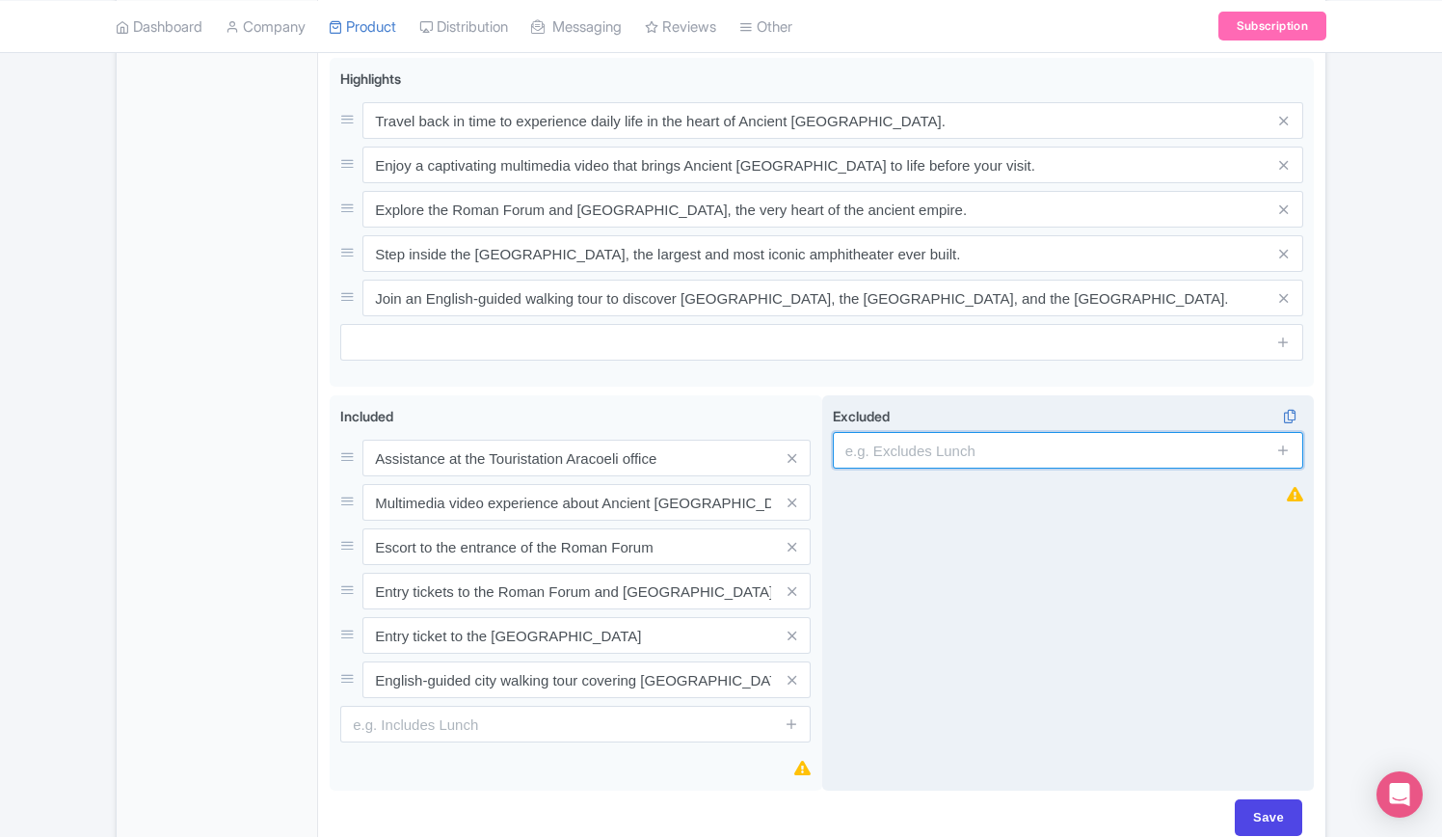
drag, startPoint x: 961, startPoint y: 393, endPoint x: 1005, endPoint y: 406, distance: 45.2
click at [961, 432] on input "text" at bounding box center [1068, 450] width 471 height 37
paste input "Transportation"
type input "Transportation"
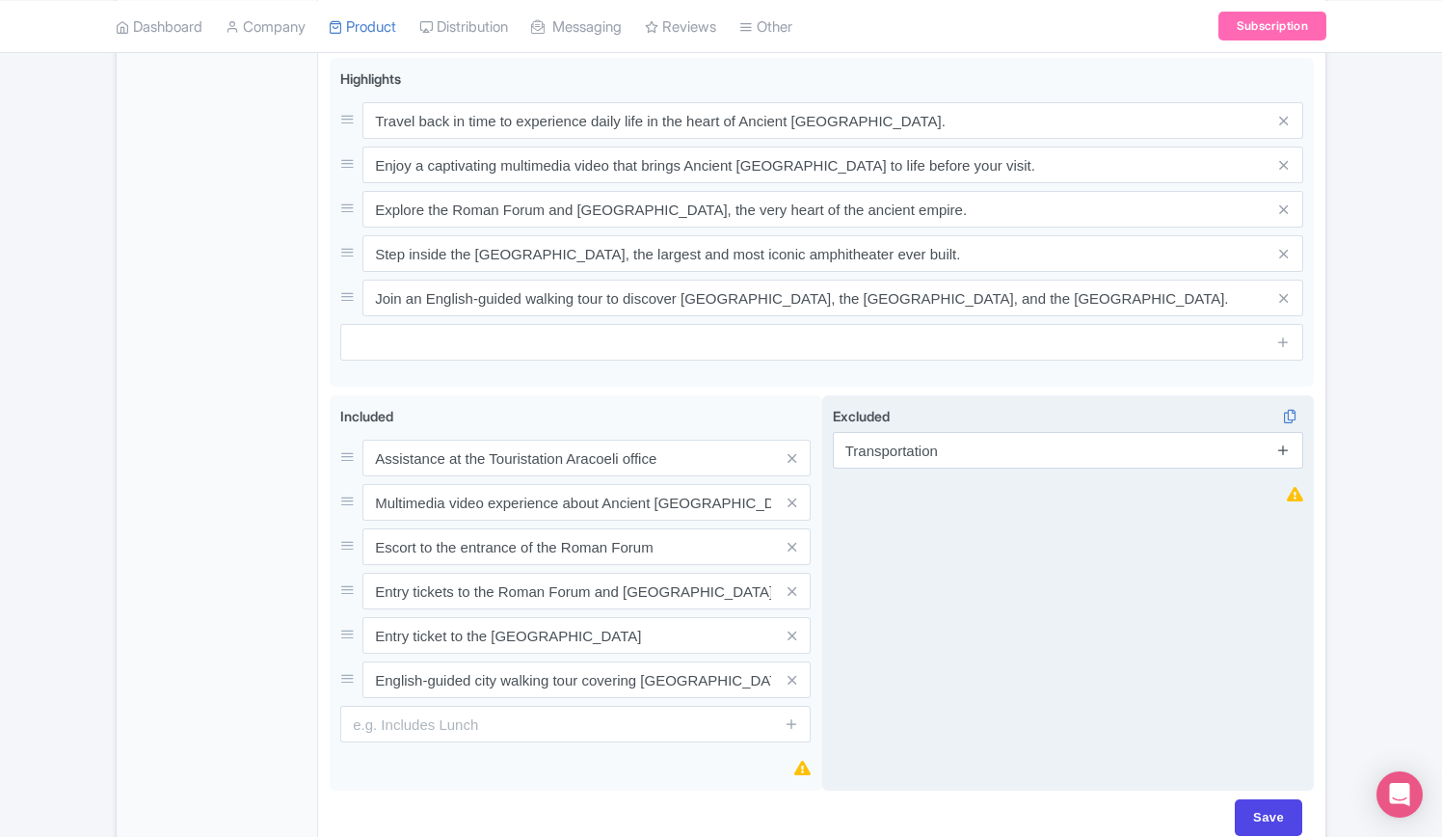
click at [1290, 443] on icon at bounding box center [1284, 450] width 14 height 14
click at [1080, 484] on input "text" at bounding box center [1068, 502] width 471 height 37
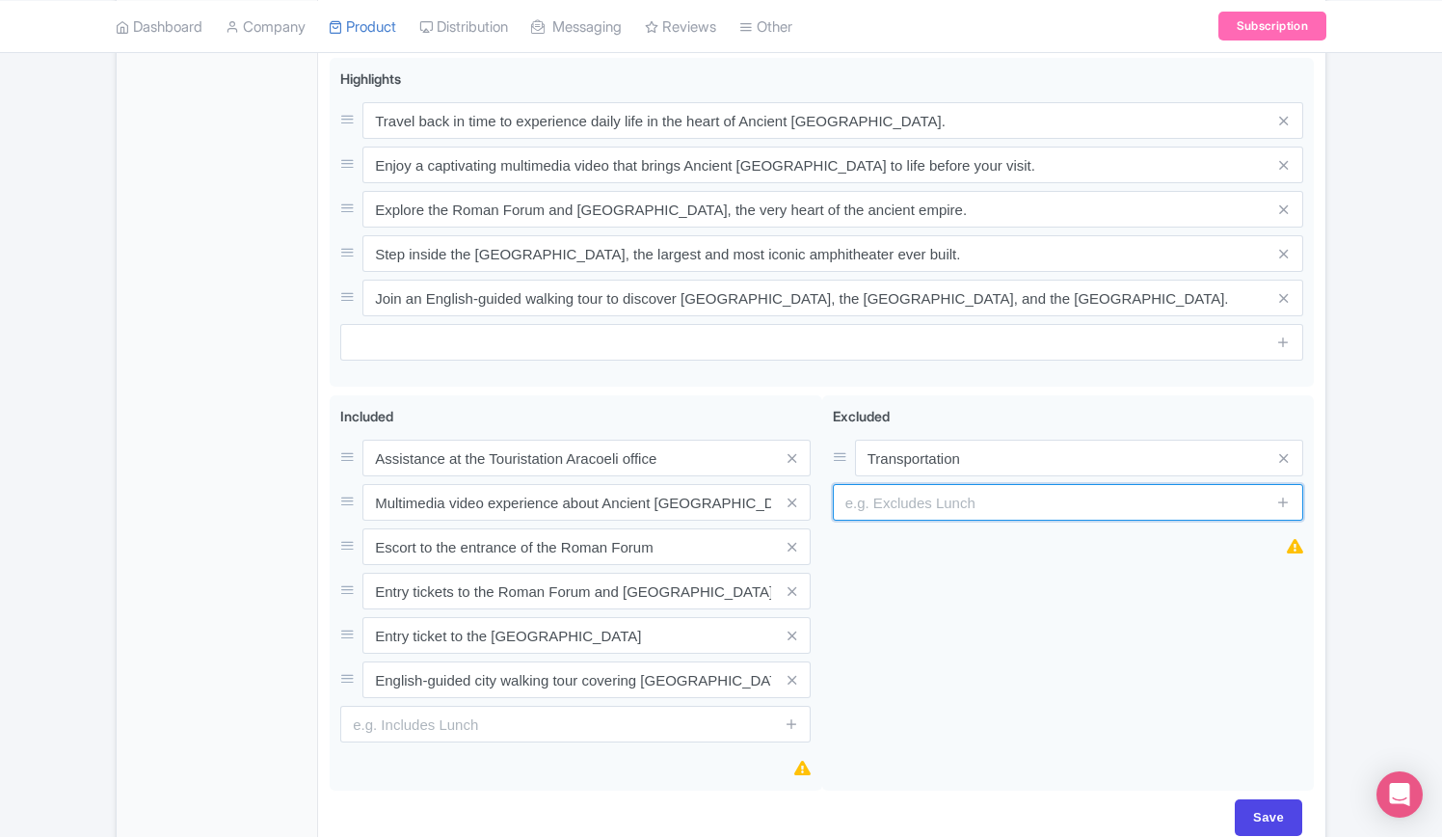
paste input "Food and drinks"
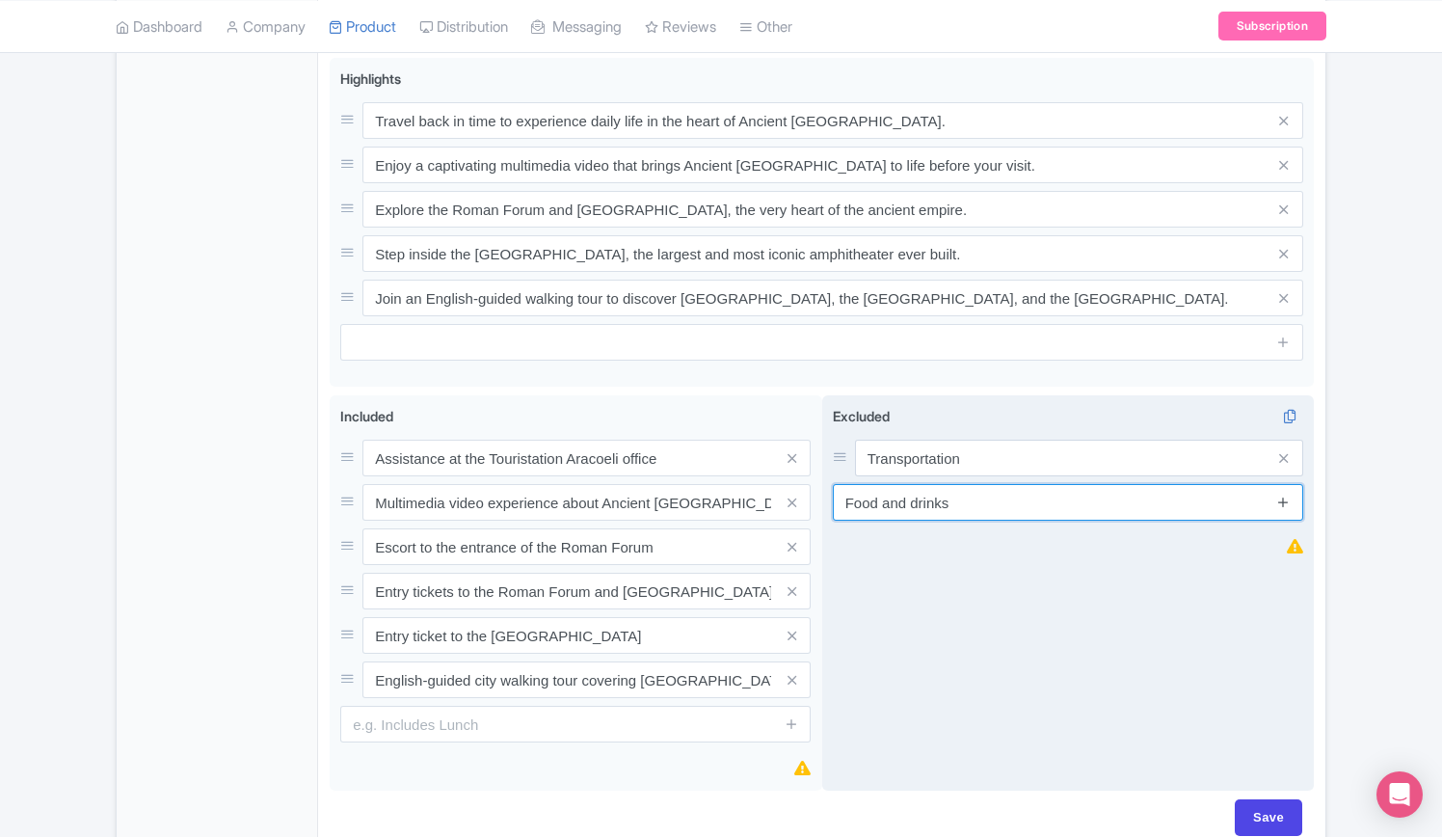
type input "Food and drinks"
click at [1279, 495] on icon at bounding box center [1284, 502] width 14 height 14
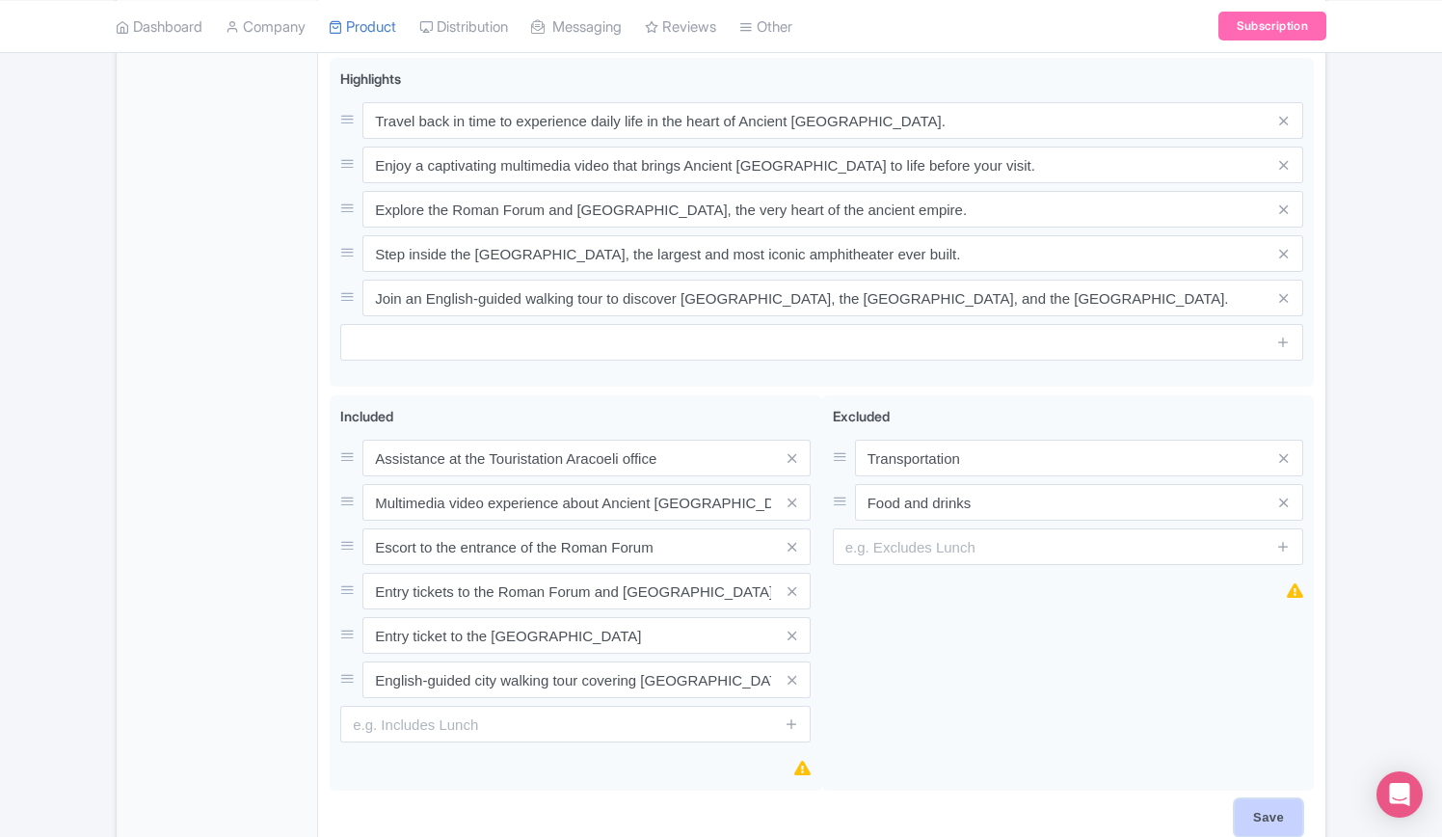
click at [1263, 799] on input "Save" at bounding box center [1268, 817] width 67 height 37
type input "Saving..."
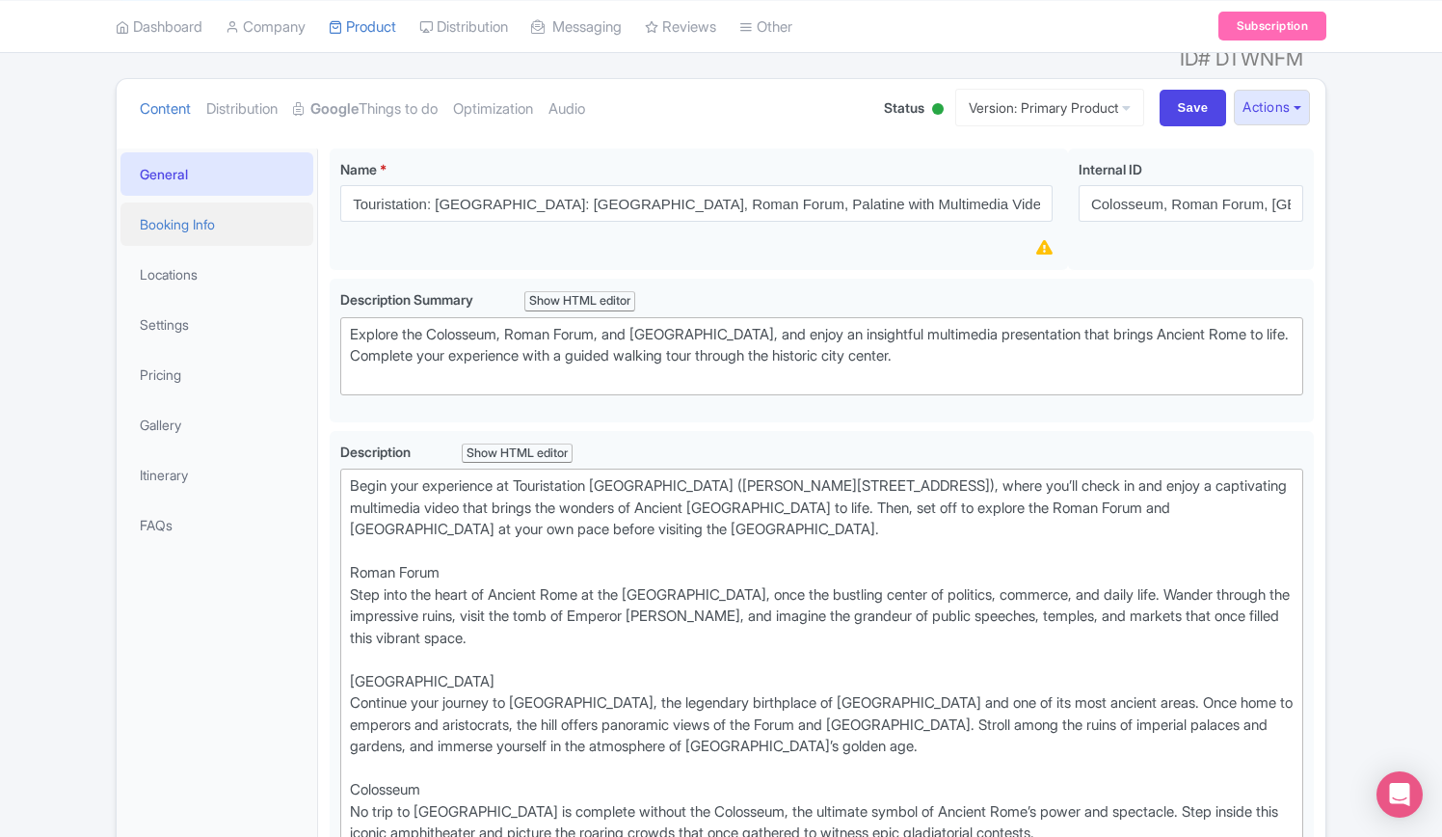
scroll to position [64, 0]
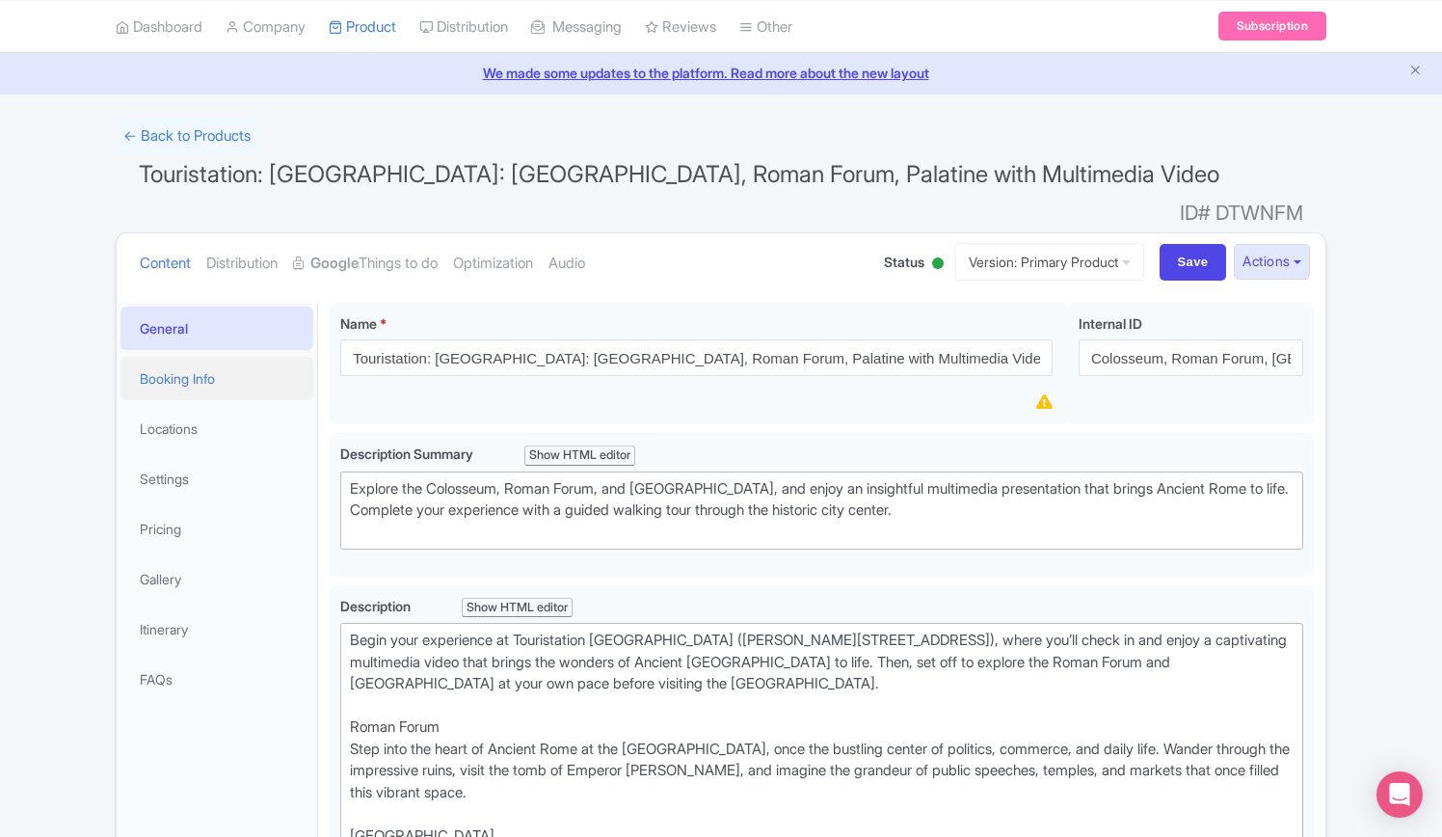
click at [178, 357] on link "Booking Info" at bounding box center [217, 378] width 193 height 43
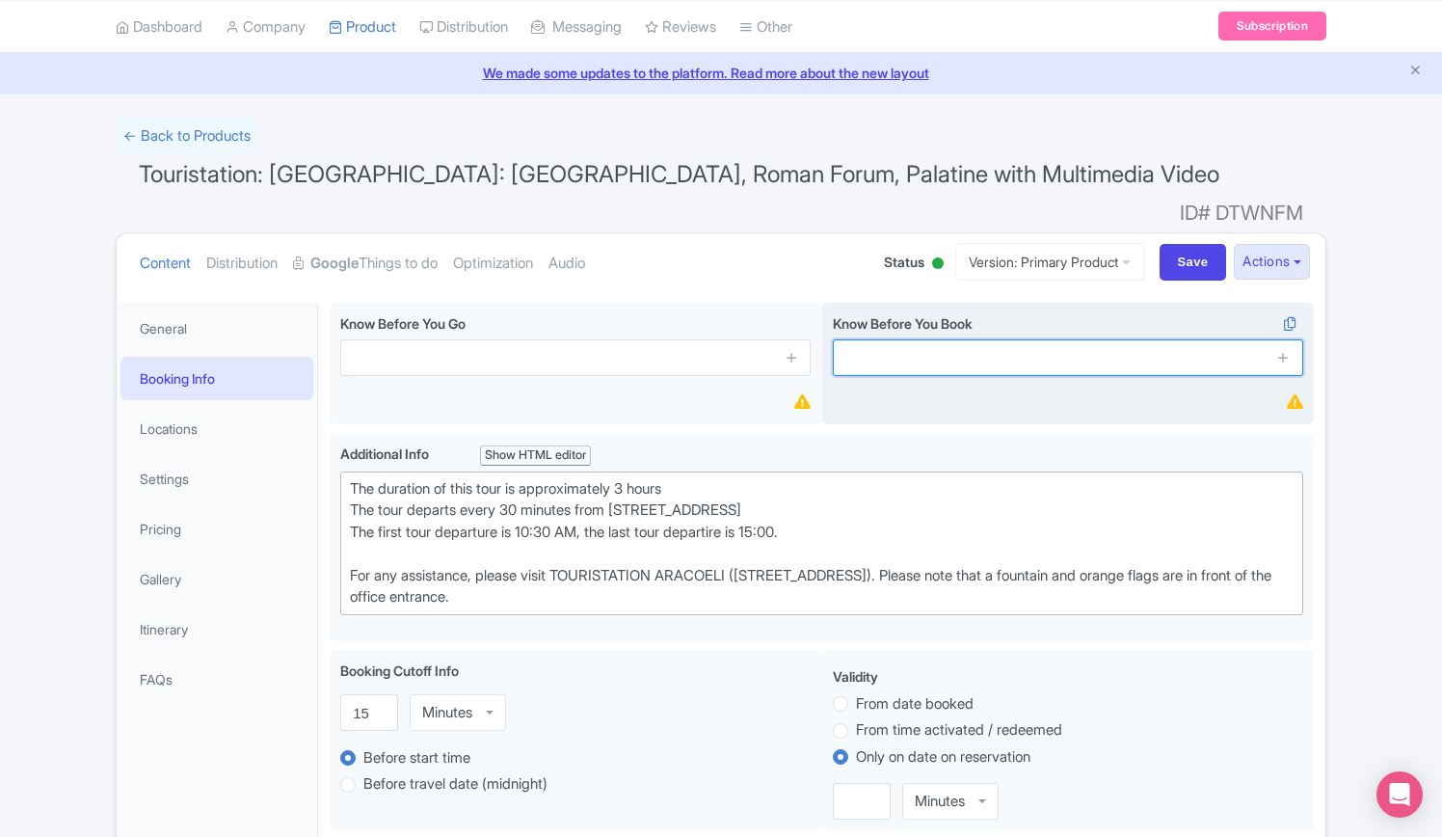
click at [962, 339] on input "text" at bounding box center [1068, 357] width 471 height 37
paste input "All participants must present a valid original ID. Photos, scans, or photocopie…"
type input "All participants must present a valid original ID. Photos, scans, or photocopie…"
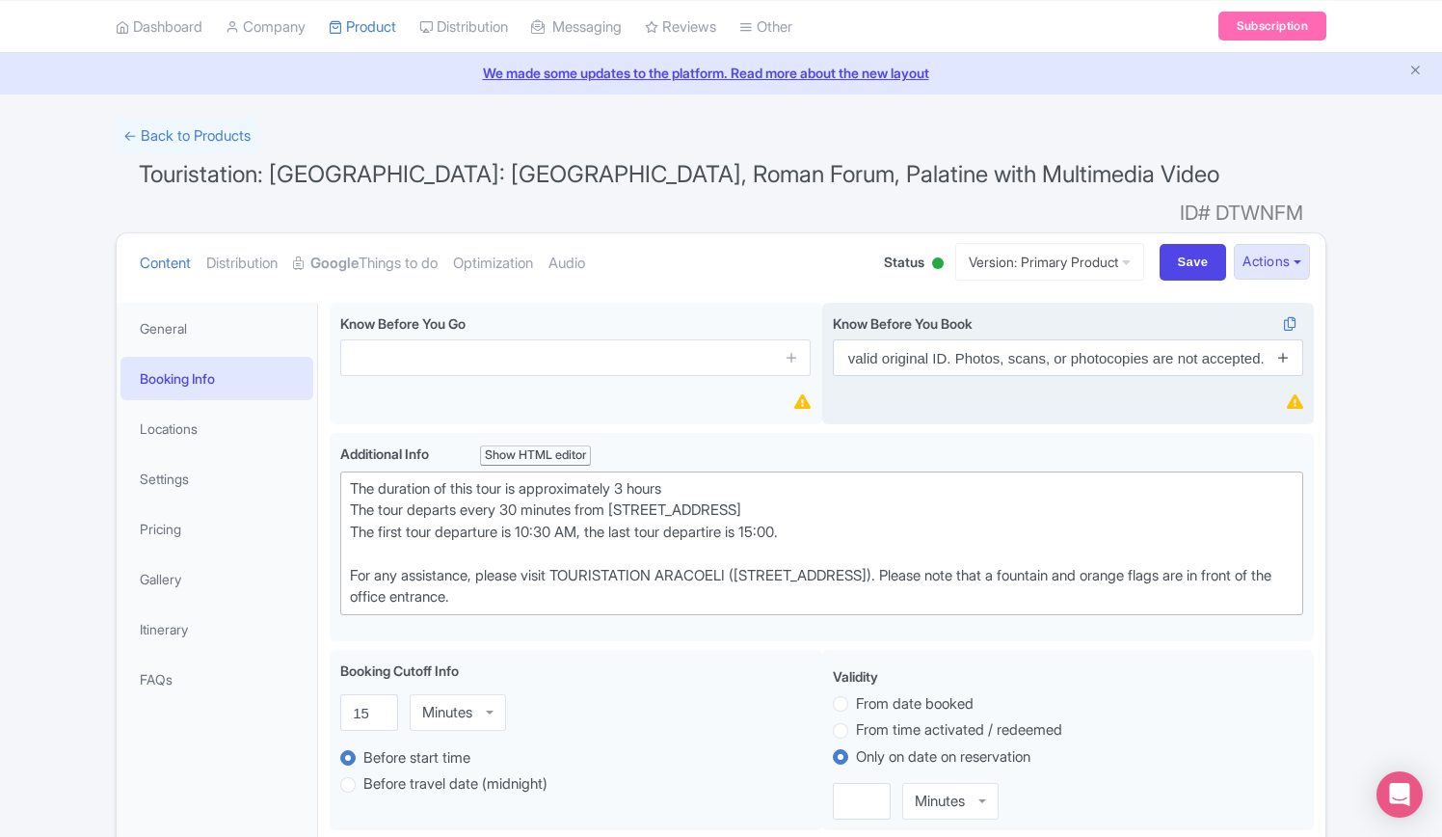
scroll to position [0, 0]
click at [1282, 350] on icon at bounding box center [1284, 357] width 14 height 14
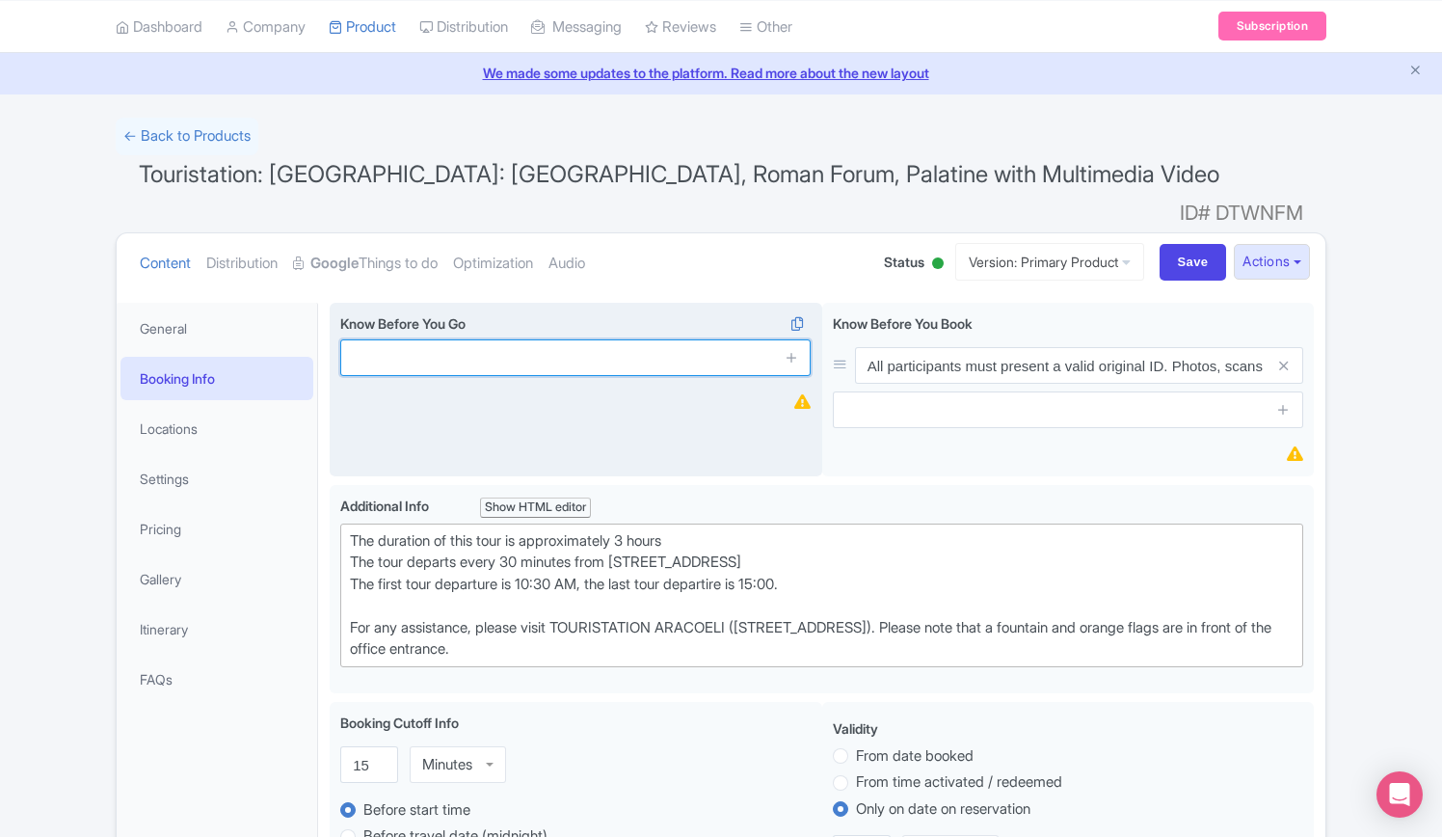
click at [457, 339] on input "text" at bounding box center [575, 357] width 471 height 37
paste input "Please check in at the Touristation [GEOGRAPHIC_DATA], located at [PERSON_NAME]…"
type input "Please check in at the Touristation [GEOGRAPHIC_DATA], located at [PERSON_NAME]…"
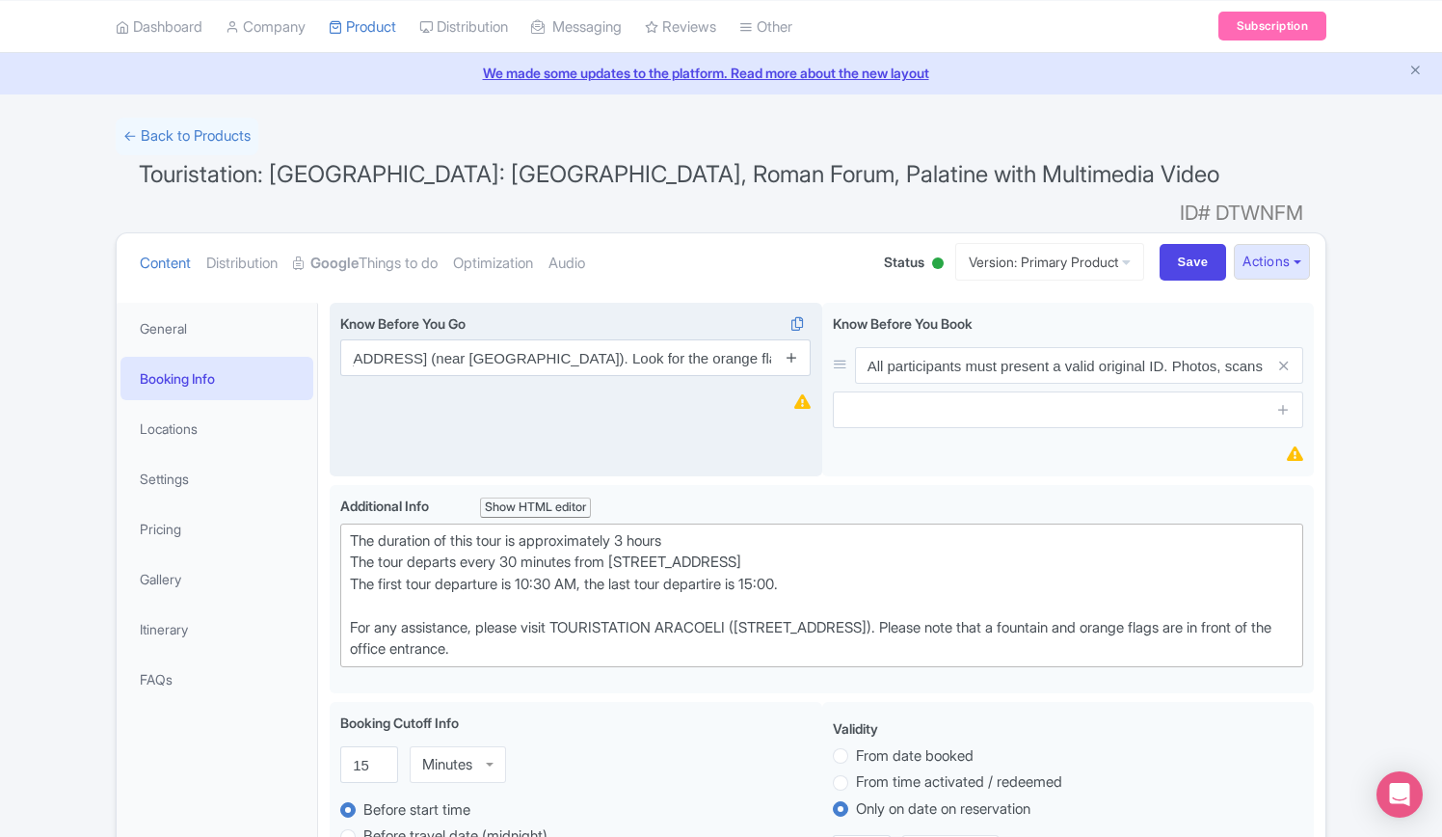
scroll to position [0, 0]
click at [795, 350] on icon at bounding box center [792, 357] width 14 height 14
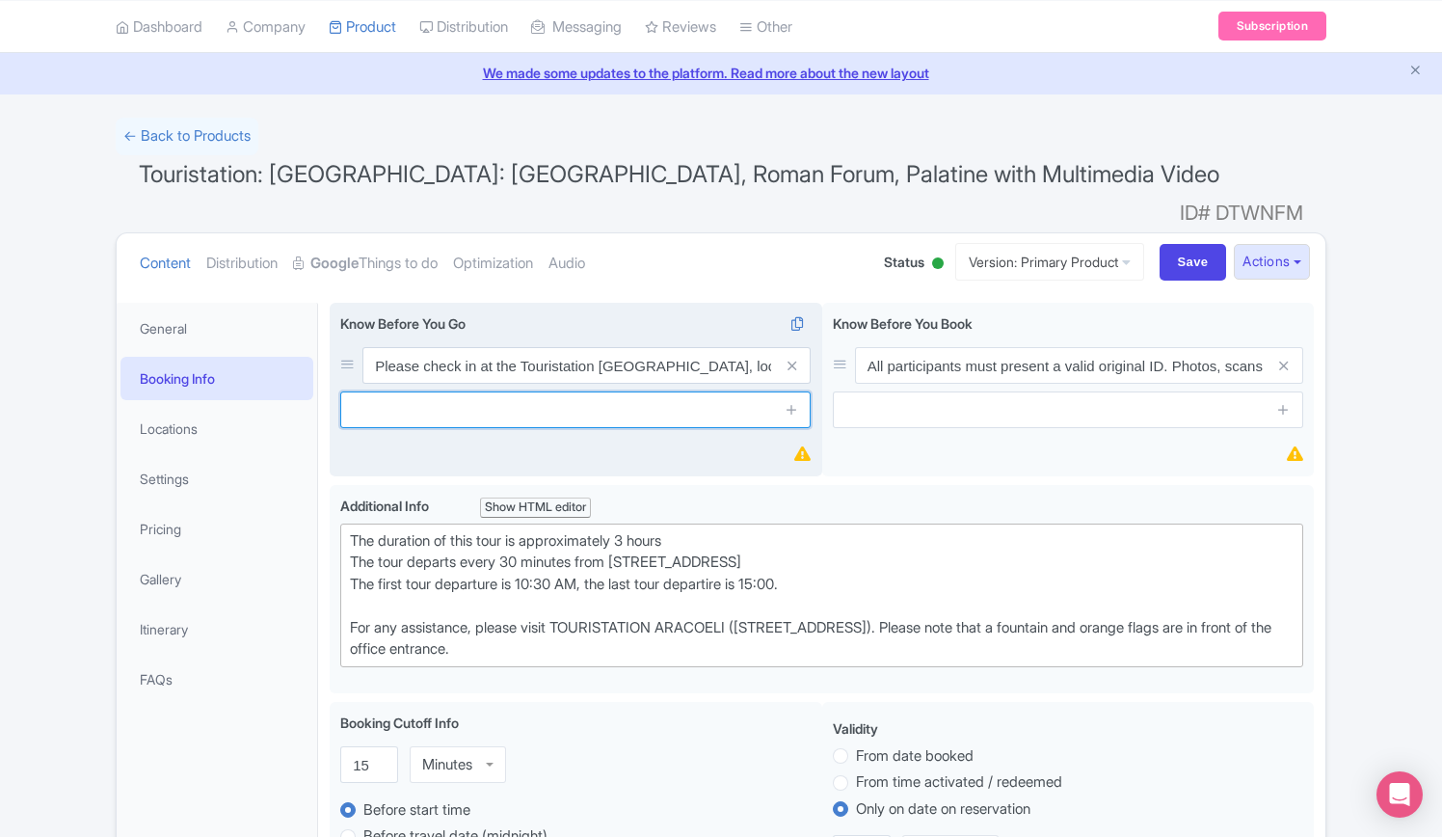
click at [503, 391] on input "text" at bounding box center [575, 409] width 471 height 37
paste input "The time selected during booking refers to your reporting time at the Touristat…"
type input "The time selected during booking refers to your reporting time at the Touristat…"
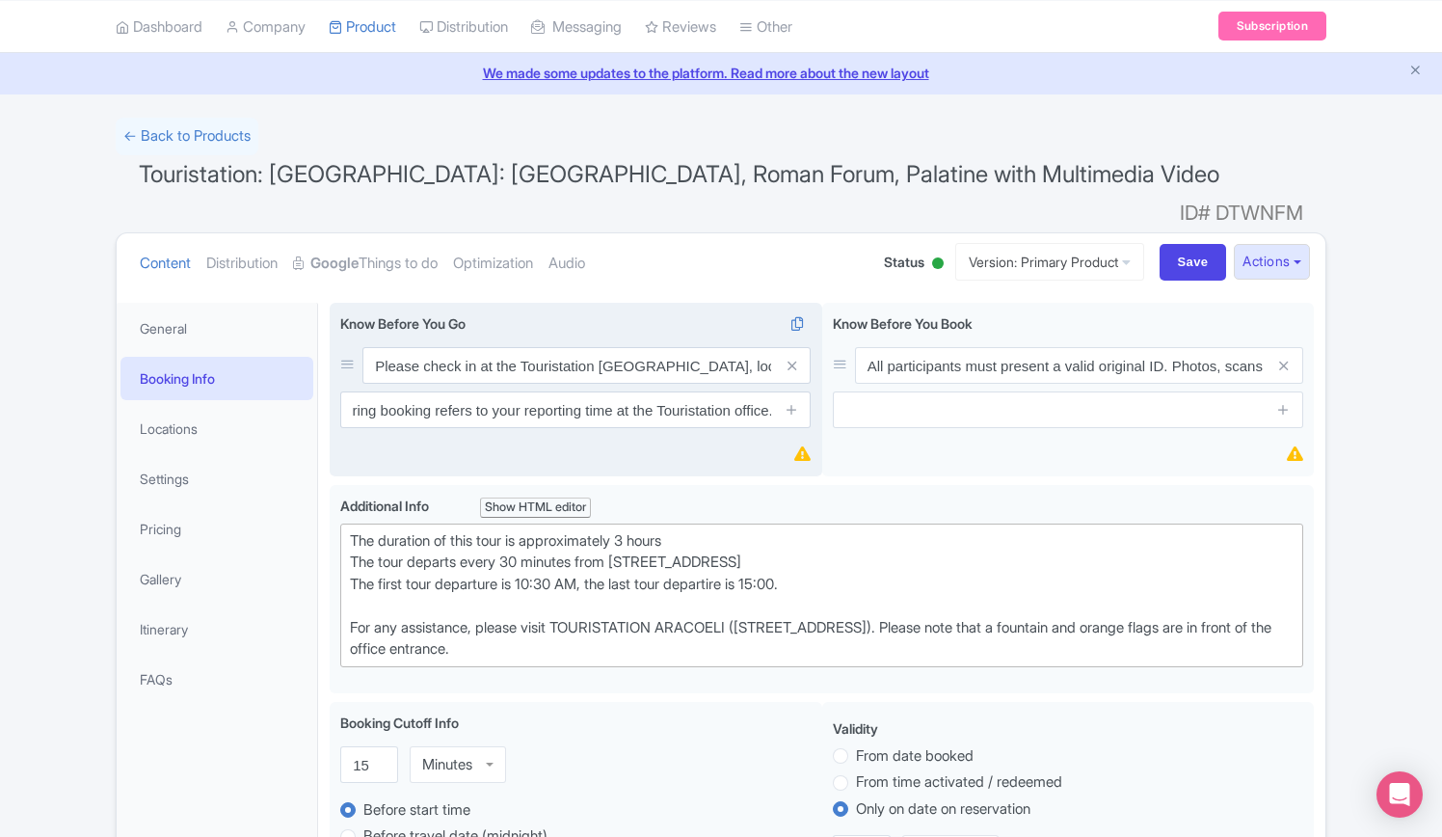
click at [804, 391] on span at bounding box center [791, 409] width 39 height 37
click at [795, 402] on icon at bounding box center [792, 409] width 14 height 14
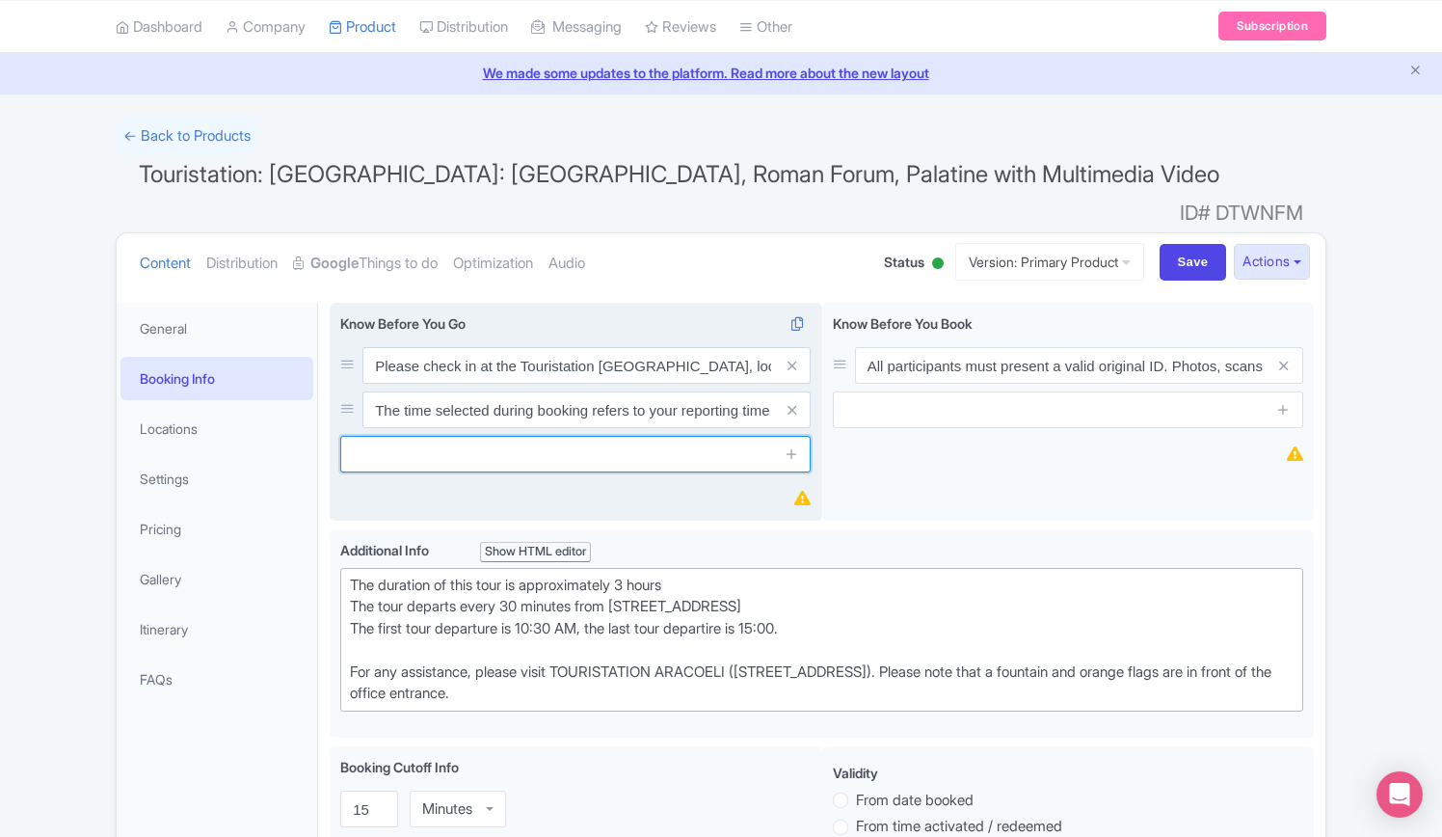
click at [551, 436] on input "text" at bounding box center [575, 454] width 471 height 37
paste input "Before entering the Colosseum, you must first visit the Roman Forum and Palatin…"
type input "Before entering the Colosseum, you must first visit the Roman Forum and Palatin…"
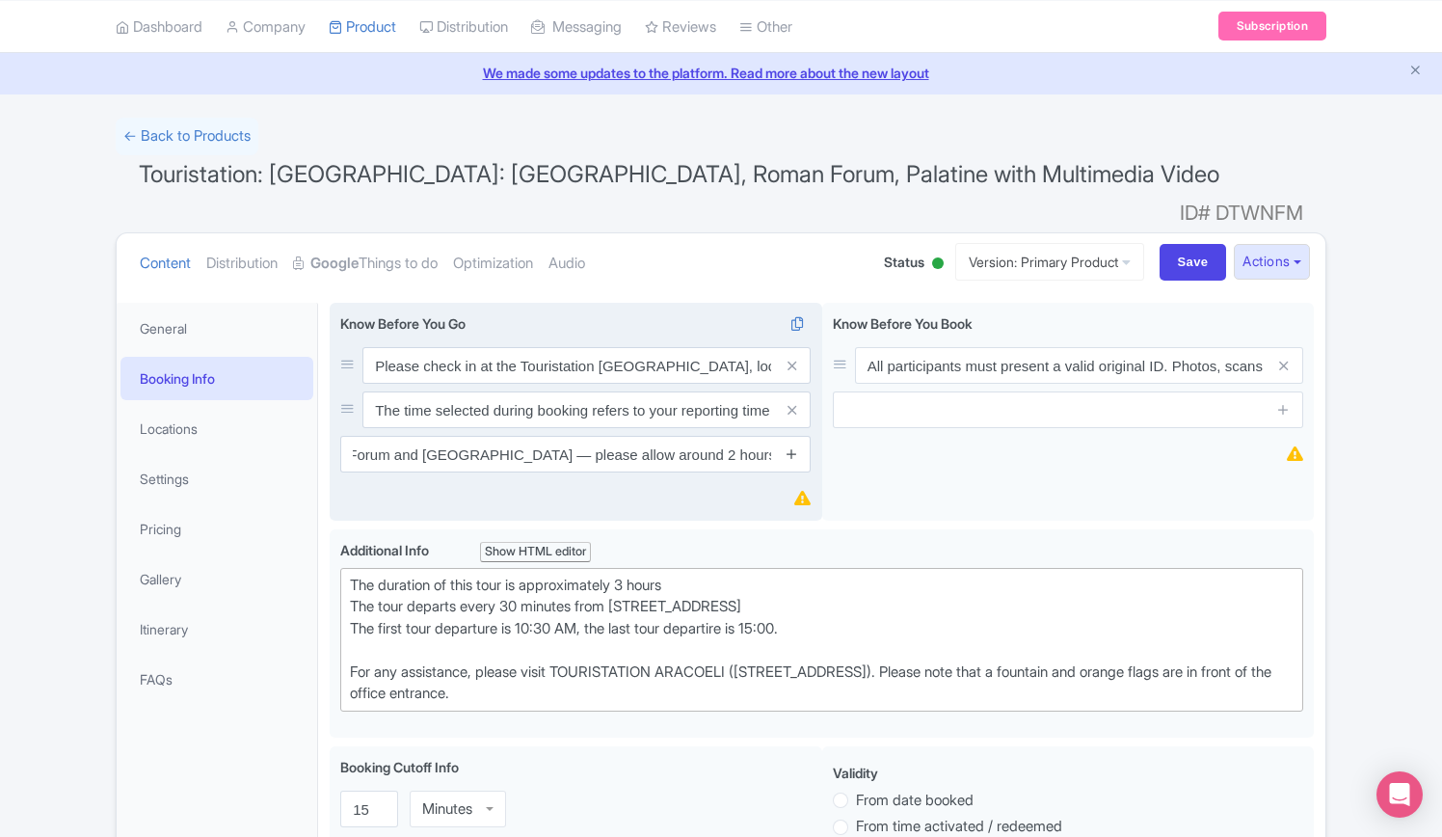
click at [796, 446] on icon at bounding box center [792, 453] width 14 height 14
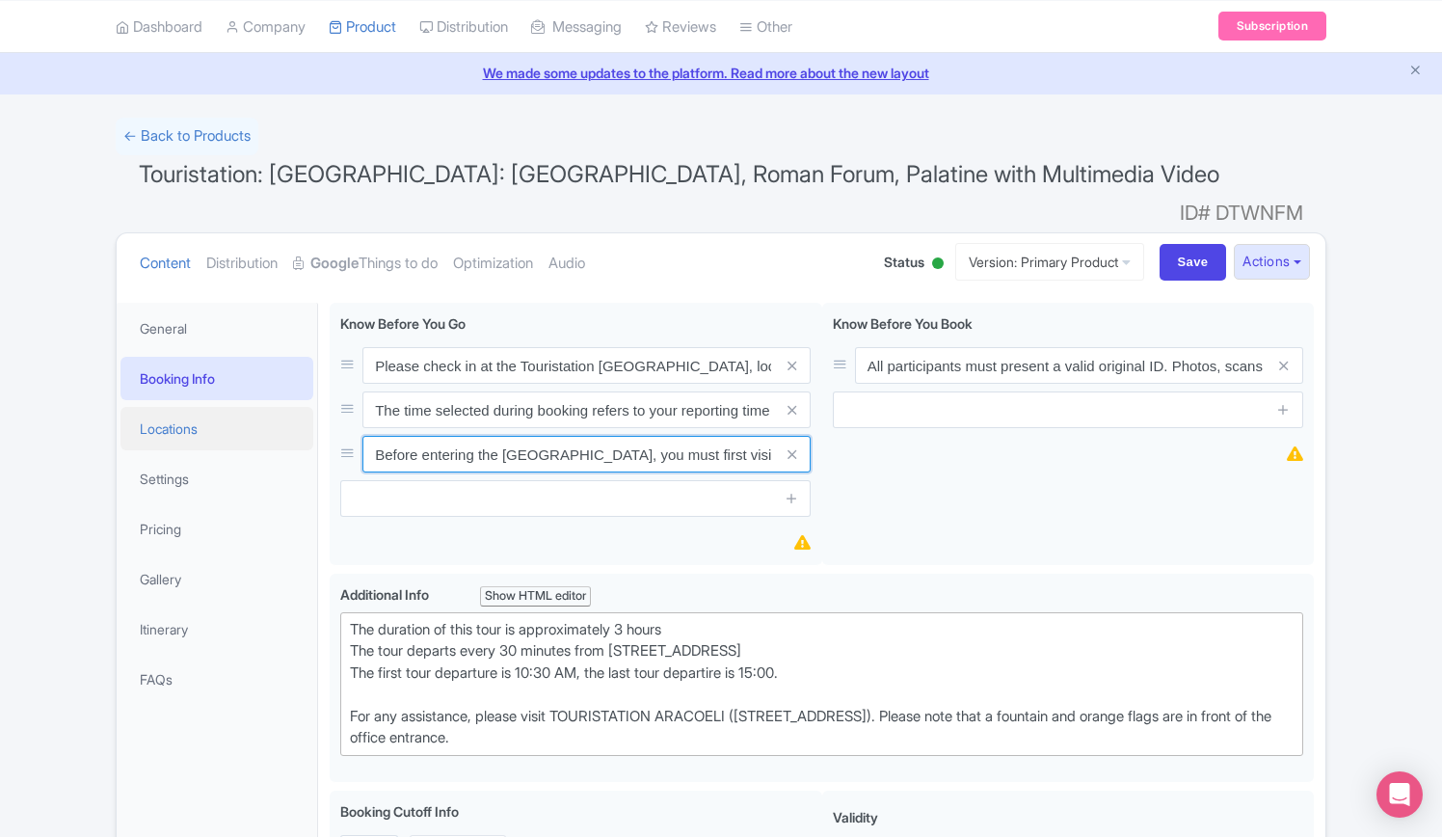
drag, startPoint x: 708, startPoint y: 416, endPoint x: 292, endPoint y: 417, distance: 415.6
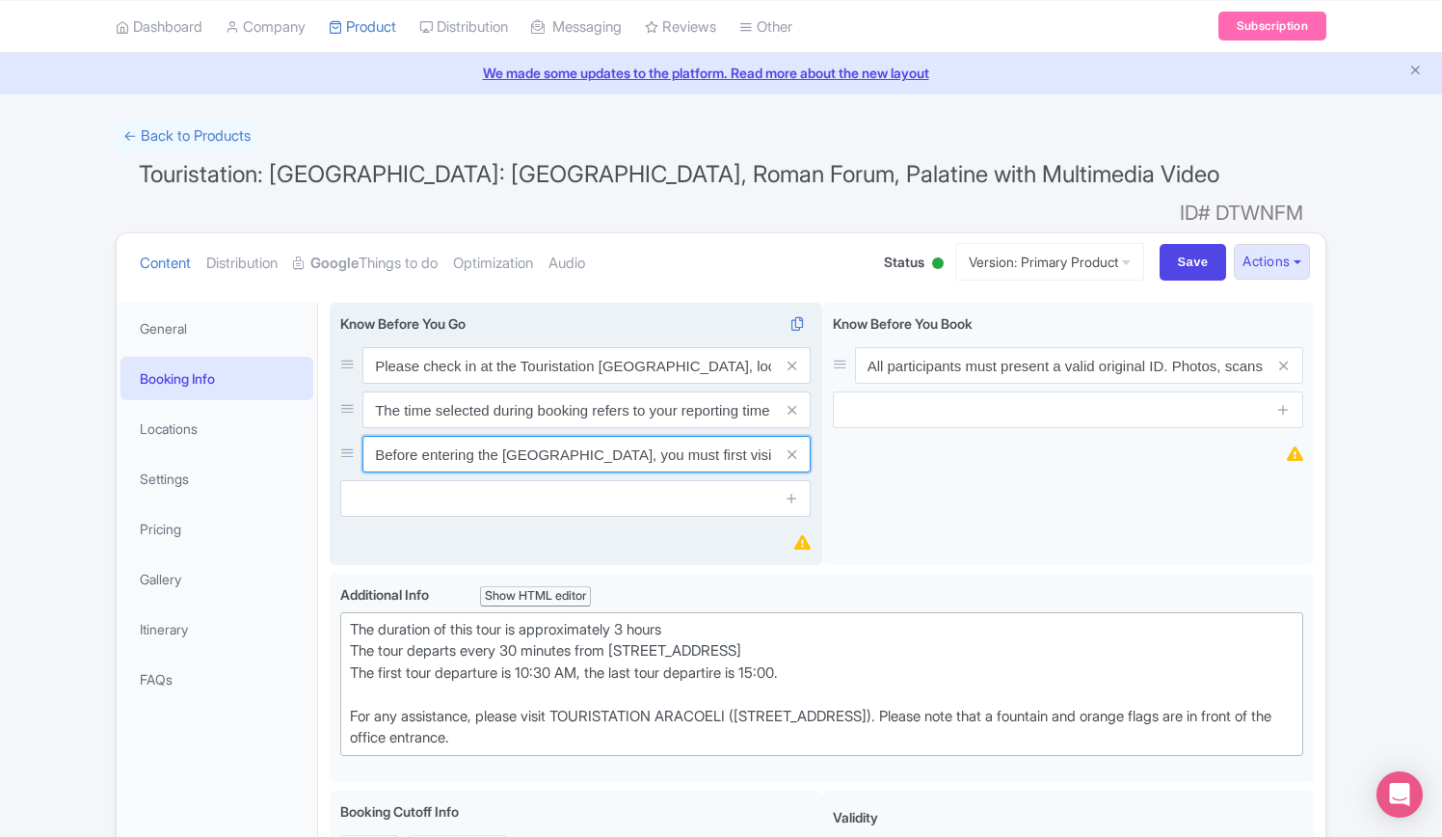
click at [483, 436] on input "Before entering the Colosseum, you must first visit the Roman Forum and Palatin…" at bounding box center [587, 454] width 448 height 37
drag, startPoint x: 656, startPoint y: 424, endPoint x: 821, endPoint y: 424, distance: 164.9
click at [849, 424] on div "Know Before You Go i Please check in at the Touristation Aracoeli Office, locat…" at bounding box center [822, 438] width 984 height 271
click at [436, 436] on input "Before entering the Colosseum, you must first visit the Roman Forum and Palatin…" at bounding box center [587, 454] width 448 height 37
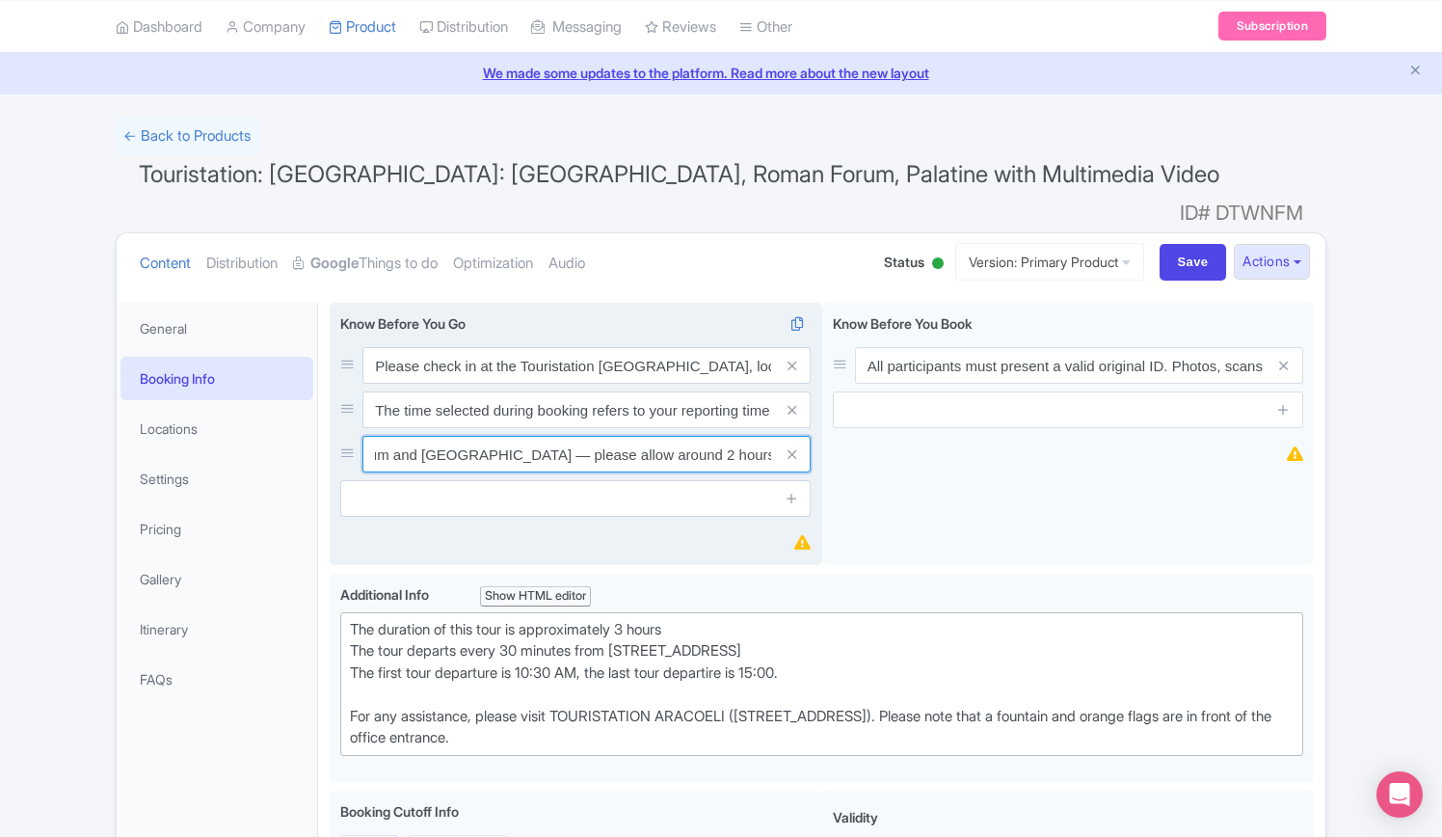
drag, startPoint x: 438, startPoint y: 425, endPoint x: 420, endPoint y: 423, distance: 17.5
click at [420, 436] on input "Before entering the Colosseum, you must first visit the Roman Forum and Palatin…" at bounding box center [587, 454] width 448 height 37
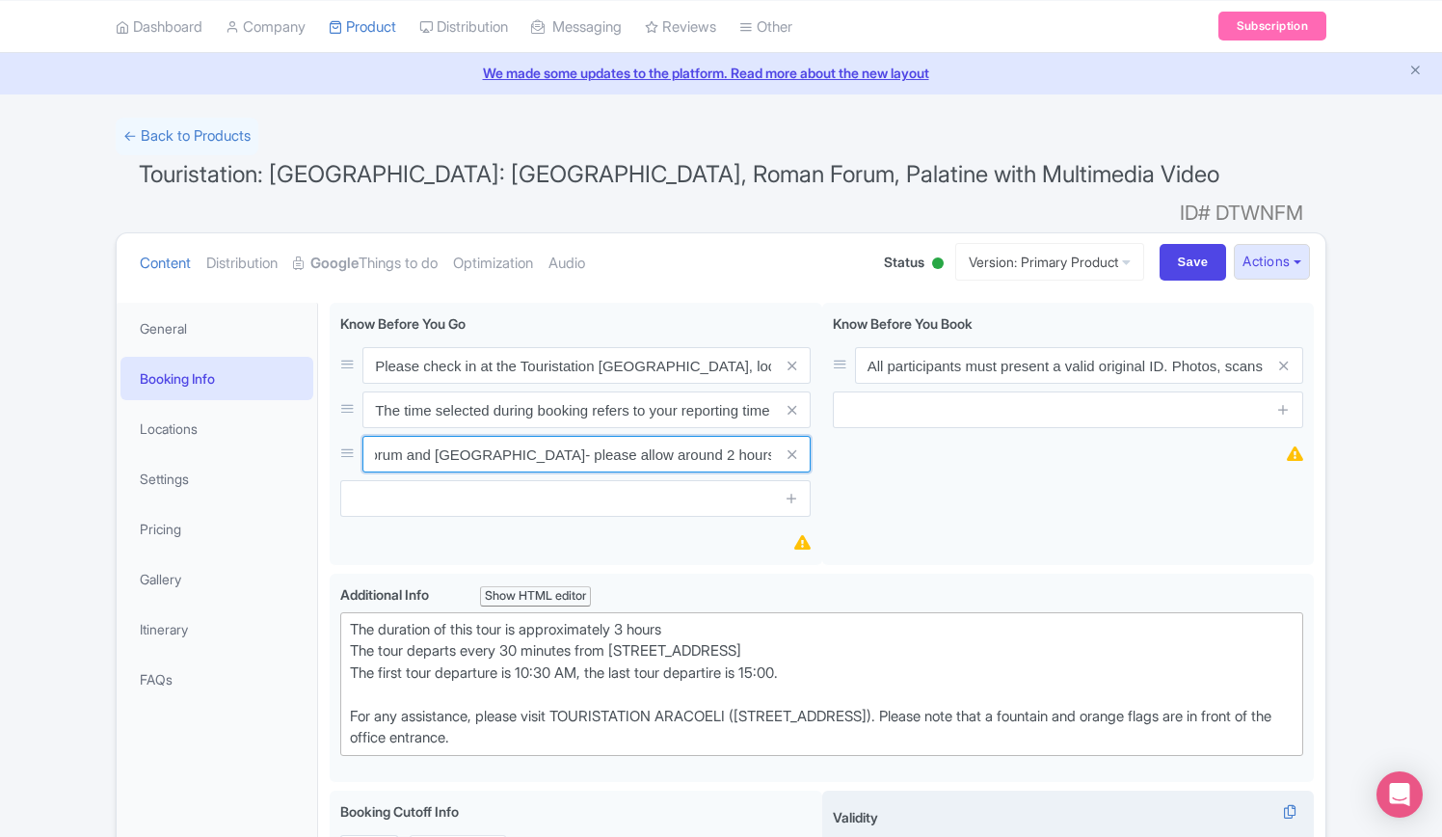
type input "Before entering the [GEOGRAPHIC_DATA], you must first visit the Roman Forum and…"
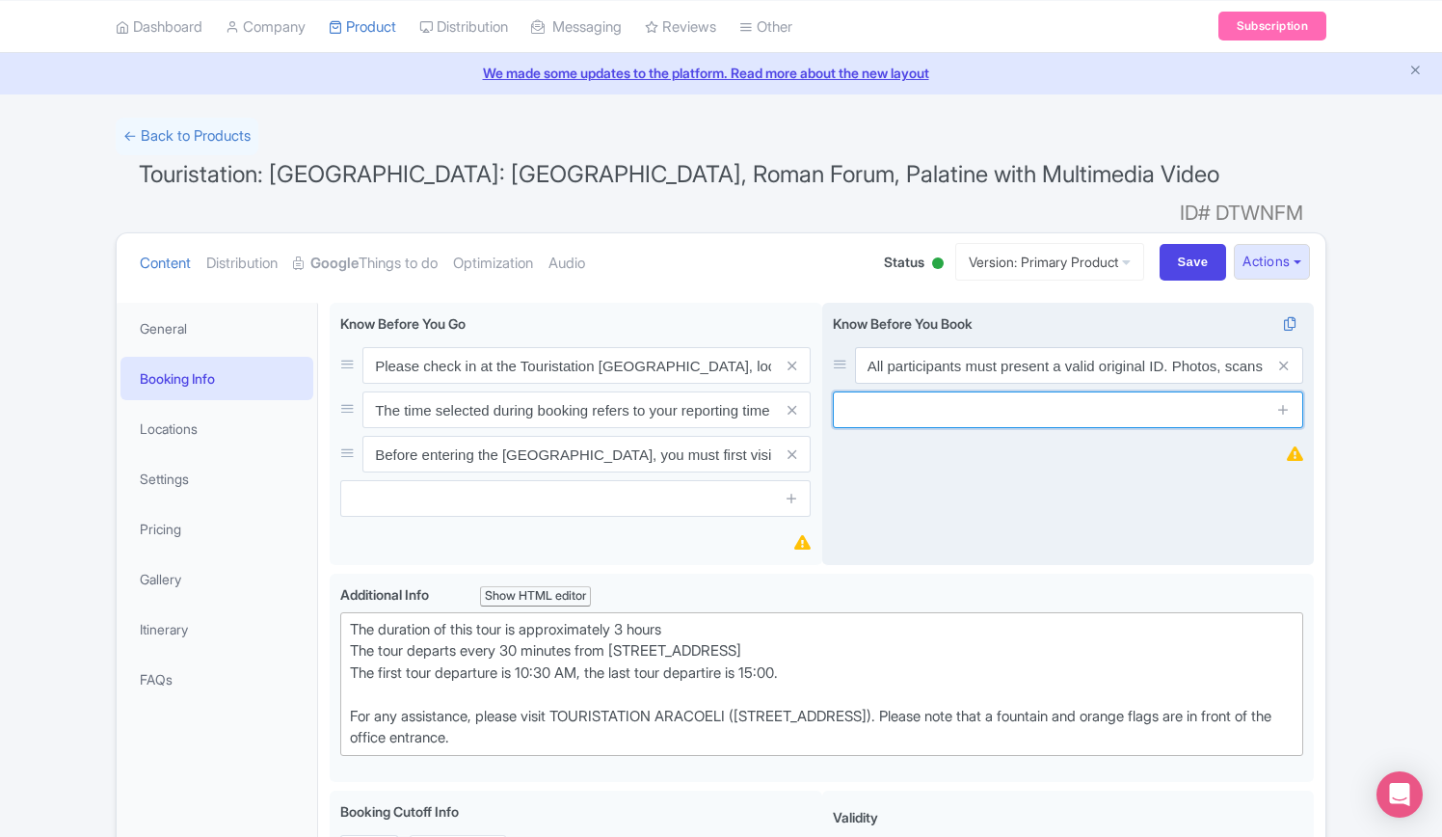
click at [904, 391] on input "text" at bounding box center [1068, 409] width 471 height 37
paste input "The English-speaking city walking tour operates daily and includes [GEOGRAPHIC_…"
type input "The English-speaking city walking tour operates daily and includes [GEOGRAPHIC_…"
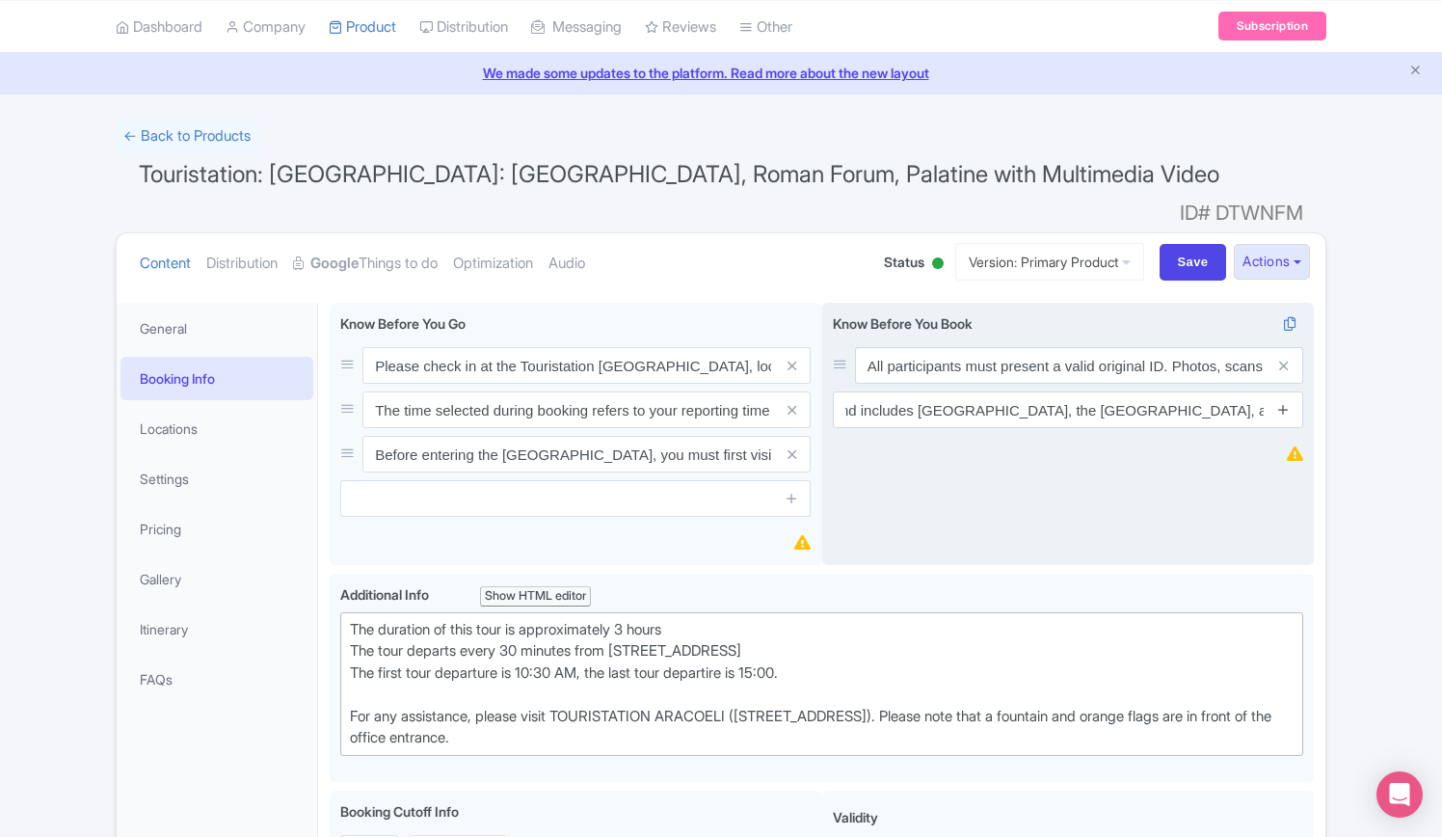
click at [1282, 402] on icon at bounding box center [1284, 409] width 14 height 14
click at [947, 436] on input "text" at bounding box center [1068, 454] width 471 height 37
paste input "Visitors with disabilities are entitled to free entry, so booking this activity…"
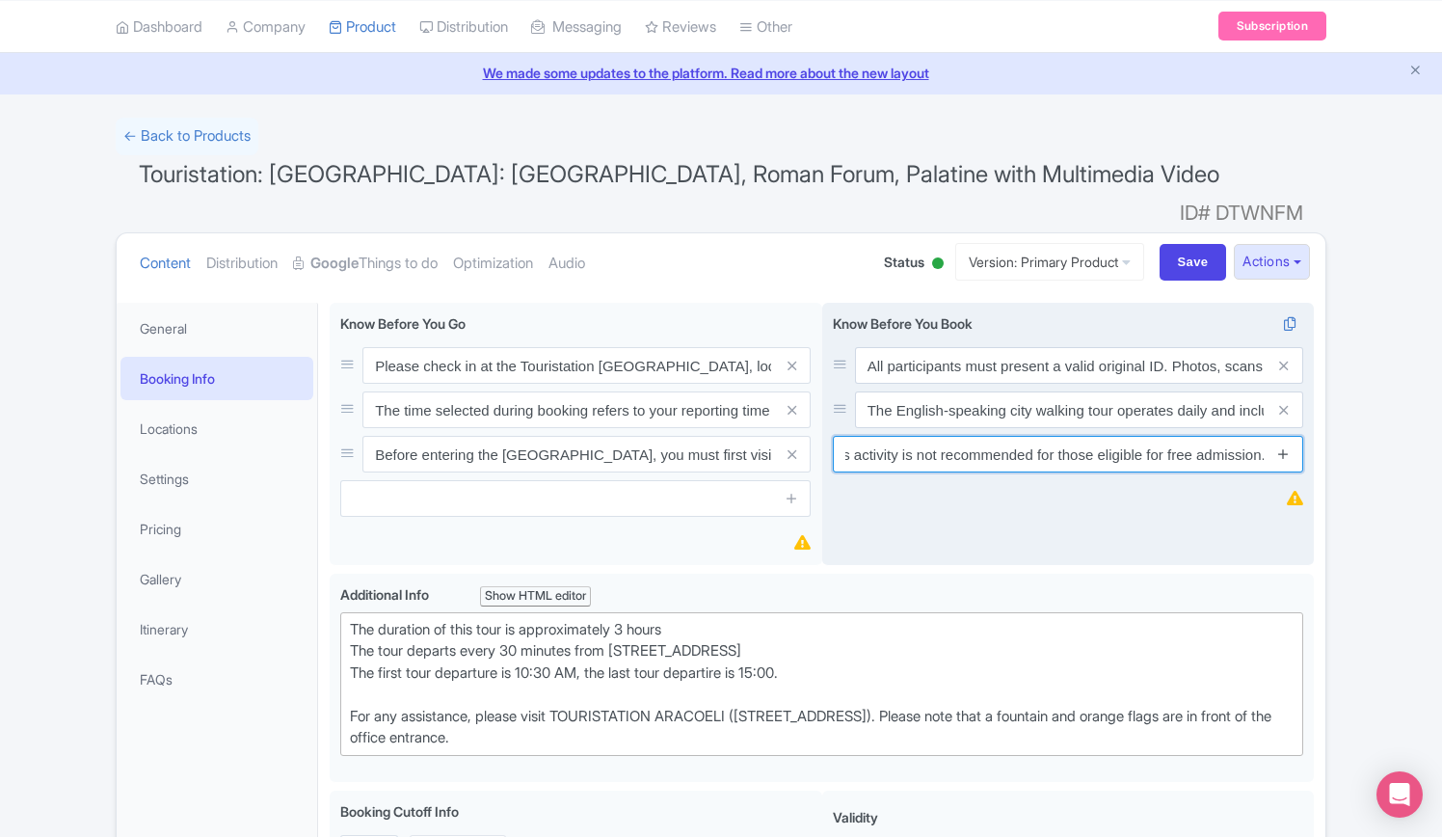
type input "Visitors with disabilities are entitled to free entry, so booking this activity…"
click at [1279, 446] on icon at bounding box center [1284, 453] width 14 height 14
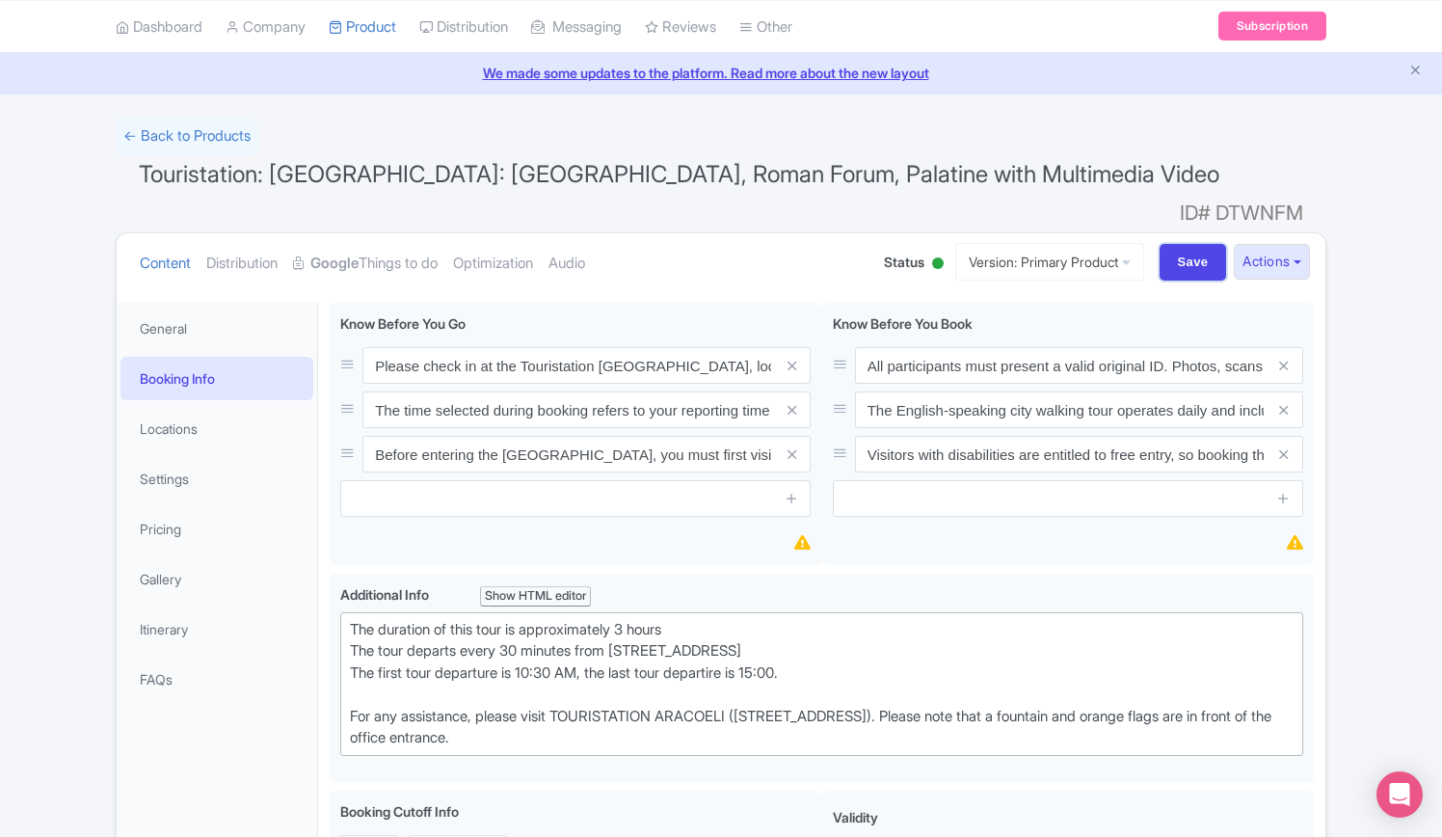
drag, startPoint x: 1192, startPoint y: 232, endPoint x: 1157, endPoint y: 263, distance: 46.4
click at [1192, 244] on input "Save" at bounding box center [1193, 262] width 67 height 37
type input "Saving..."
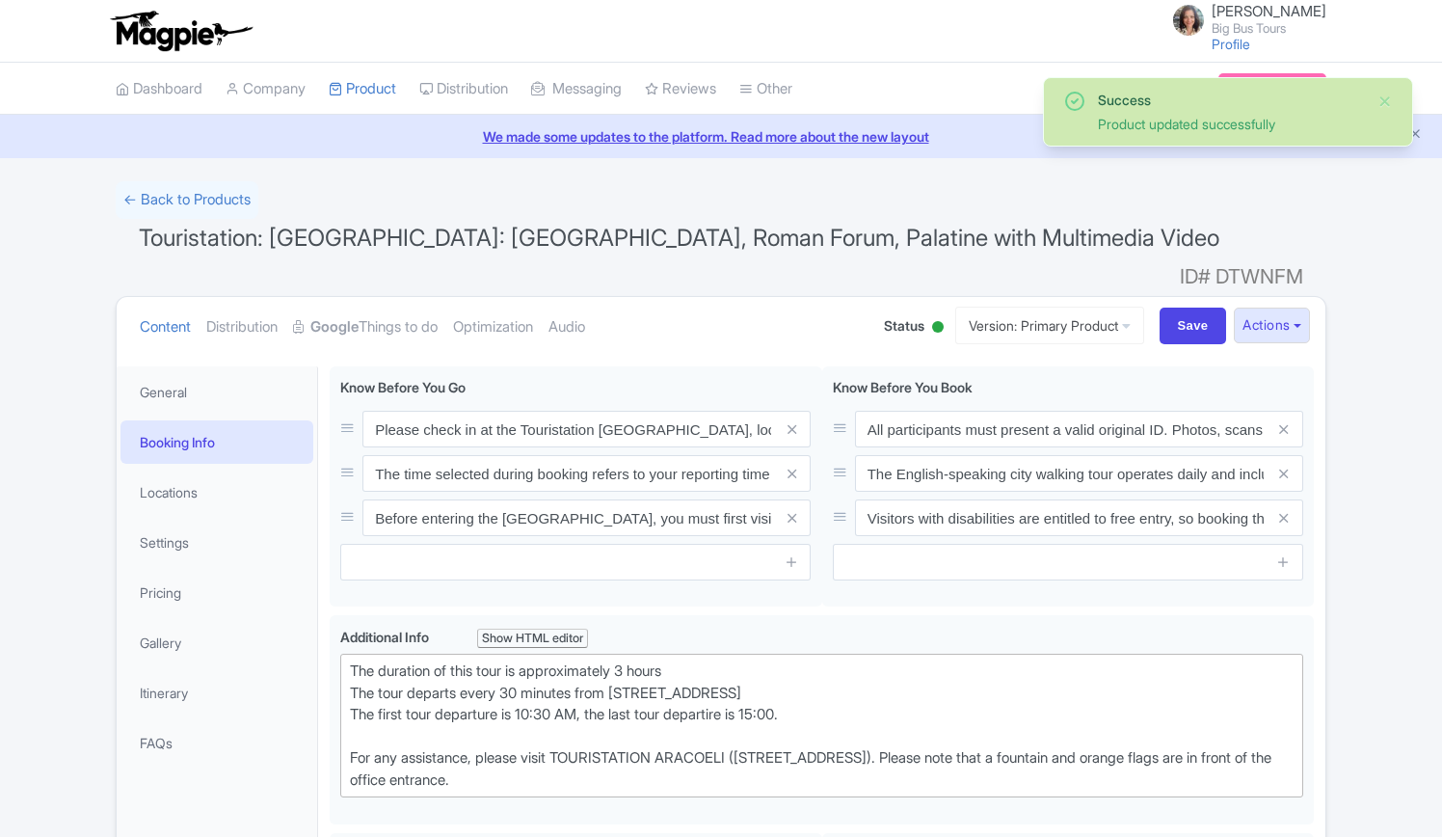
scroll to position [335, 0]
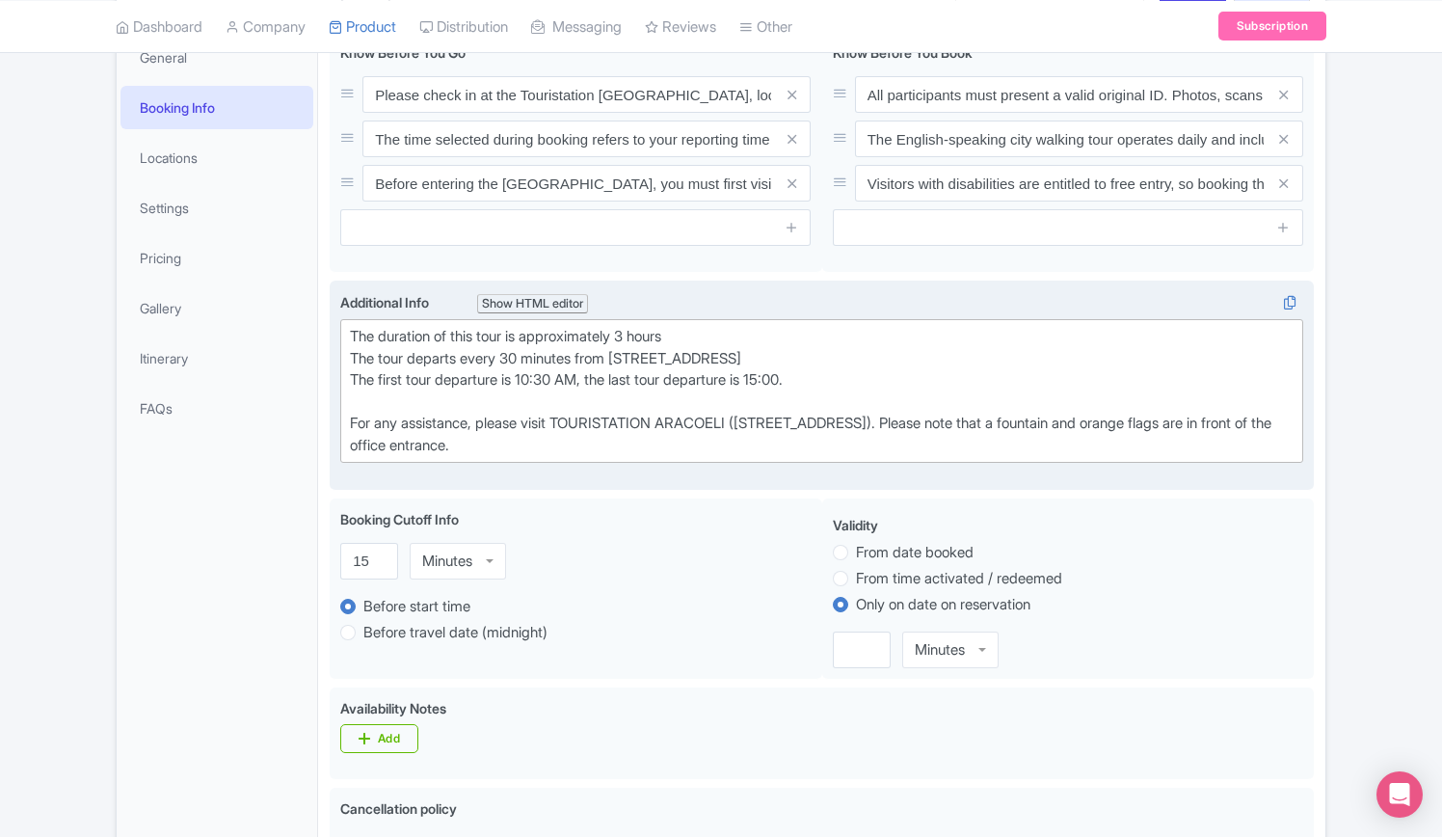
click at [569, 341] on div "The duration of this tour is approximately 3 hours The tour departs every 30 mi…" at bounding box center [822, 391] width 944 height 130
type trix-editor "<div>The duration of this tour is approximately 3 hours<br>The tour departs eve…"
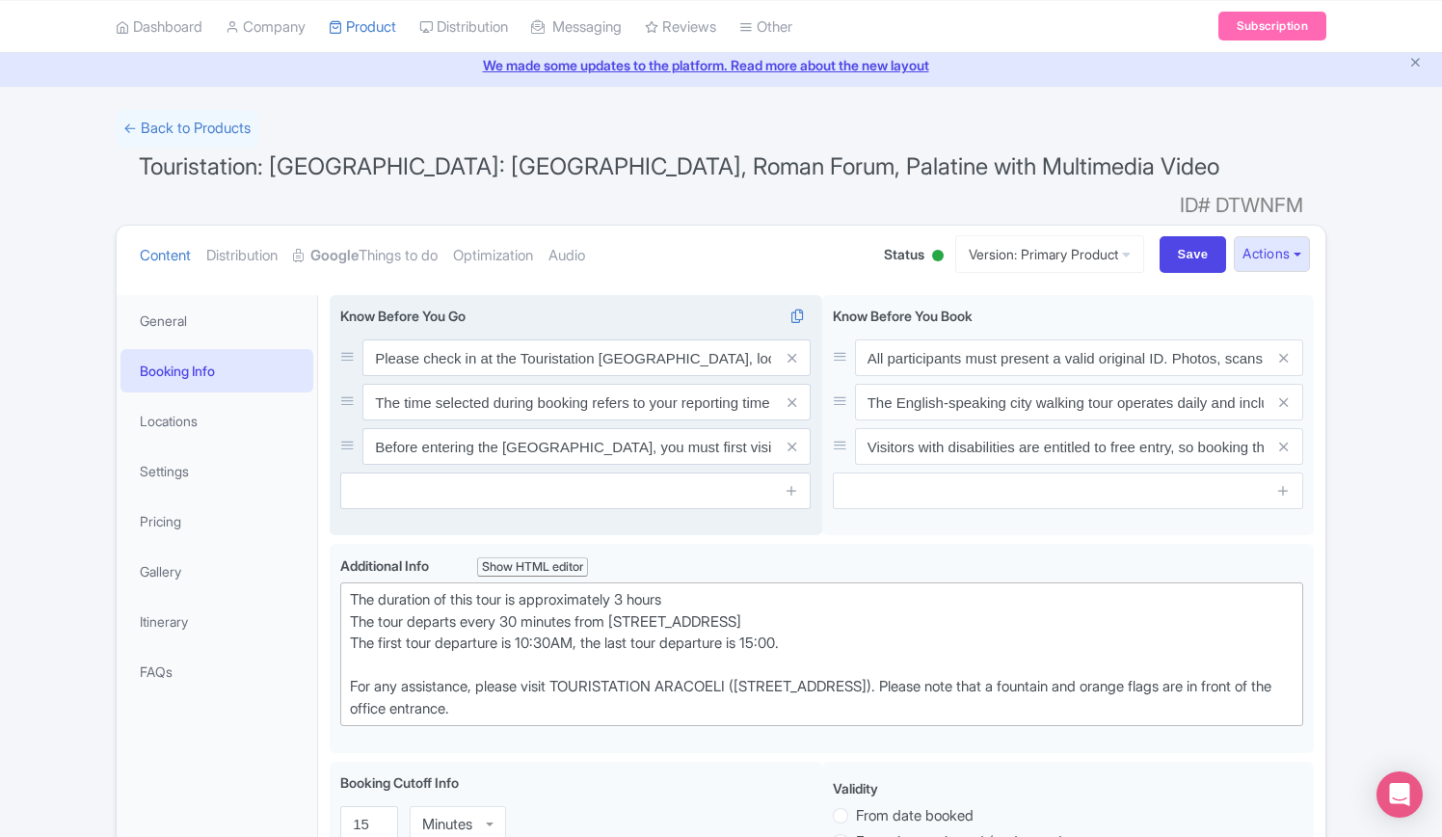
scroll to position [0, 0]
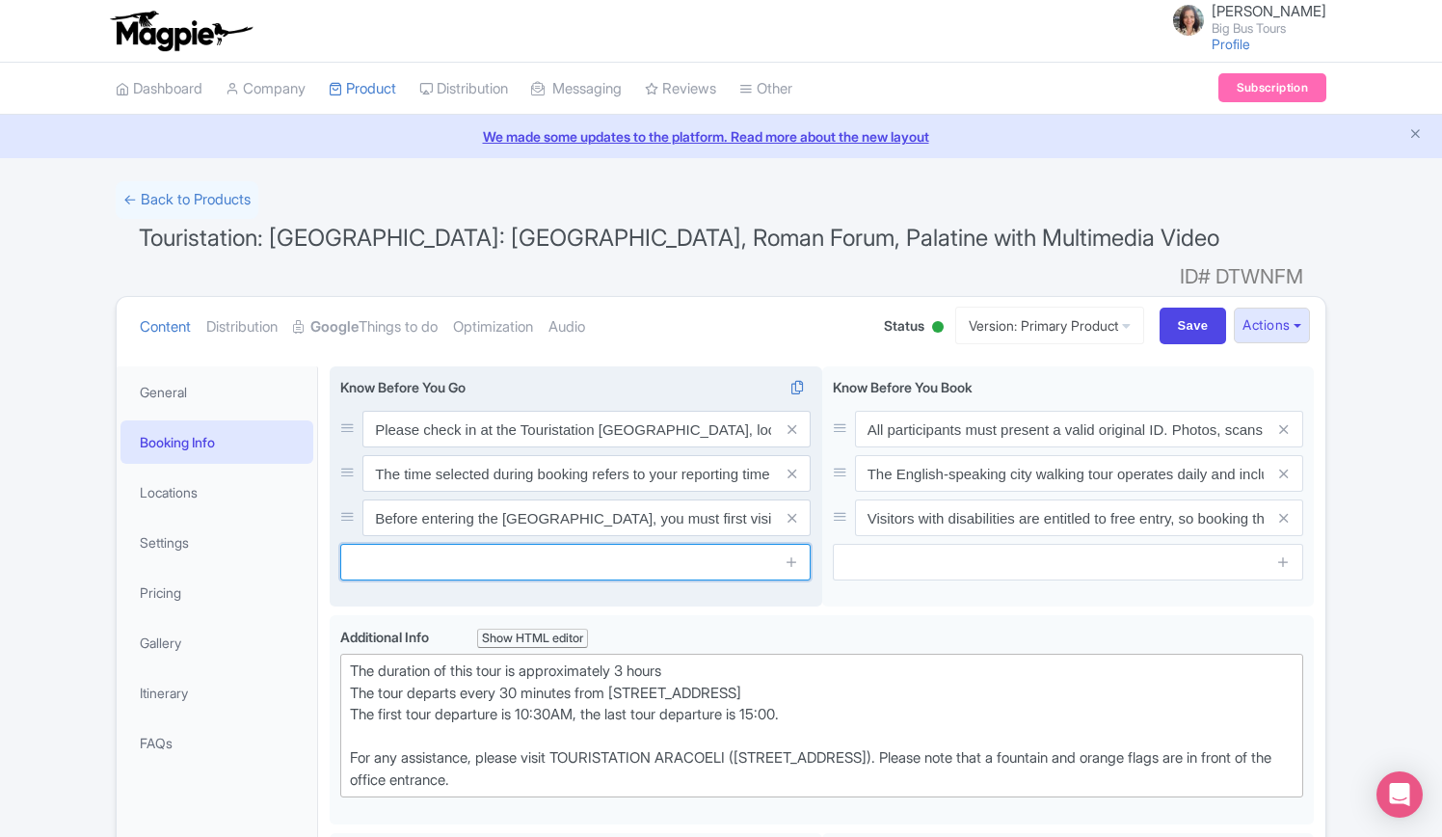
click at [435, 544] on input "text" at bounding box center [575, 562] width 471 height 37
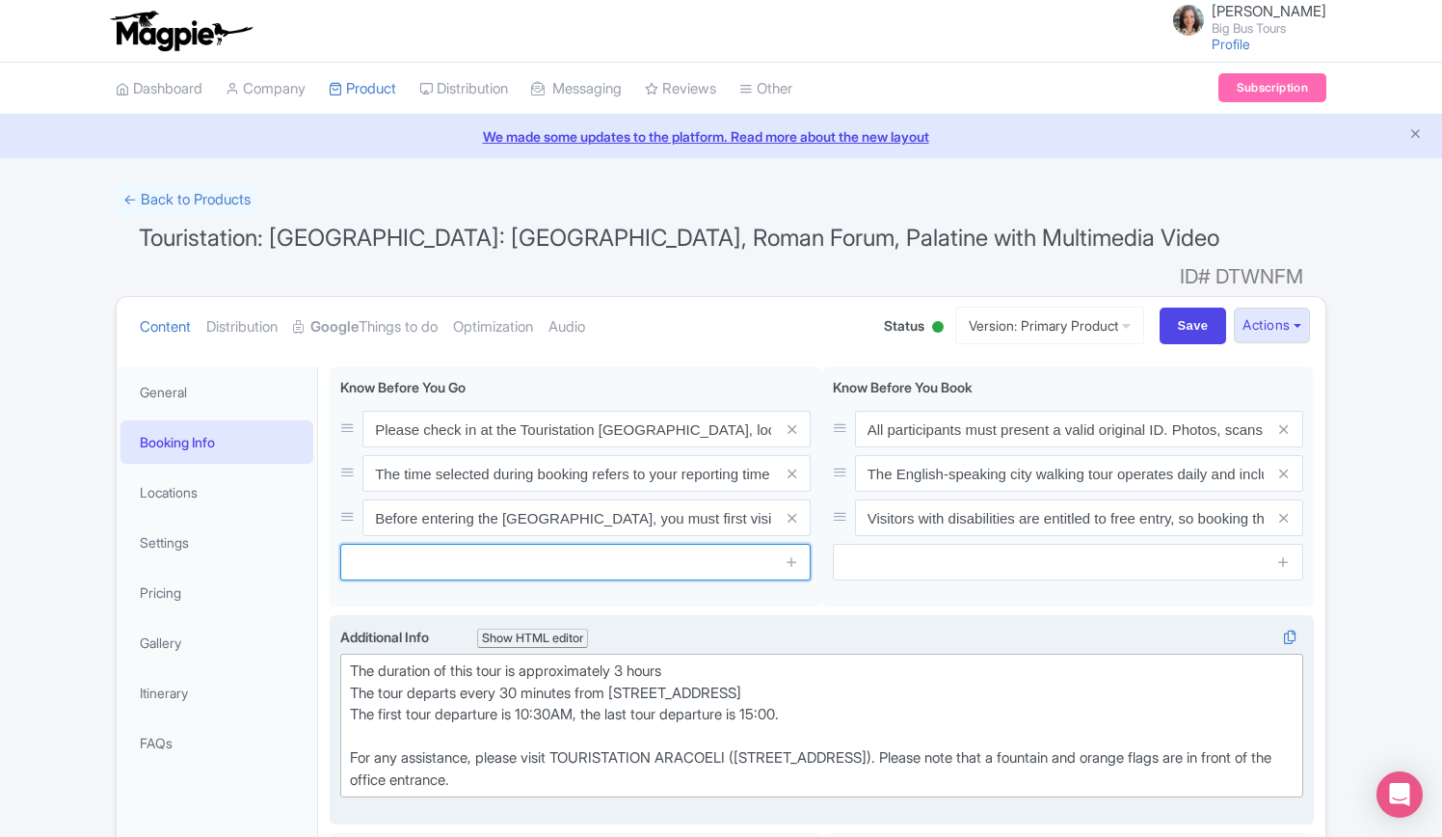
paste input "To ensure everyone’s comfort and safety, please note that pets, large bags, alc…"
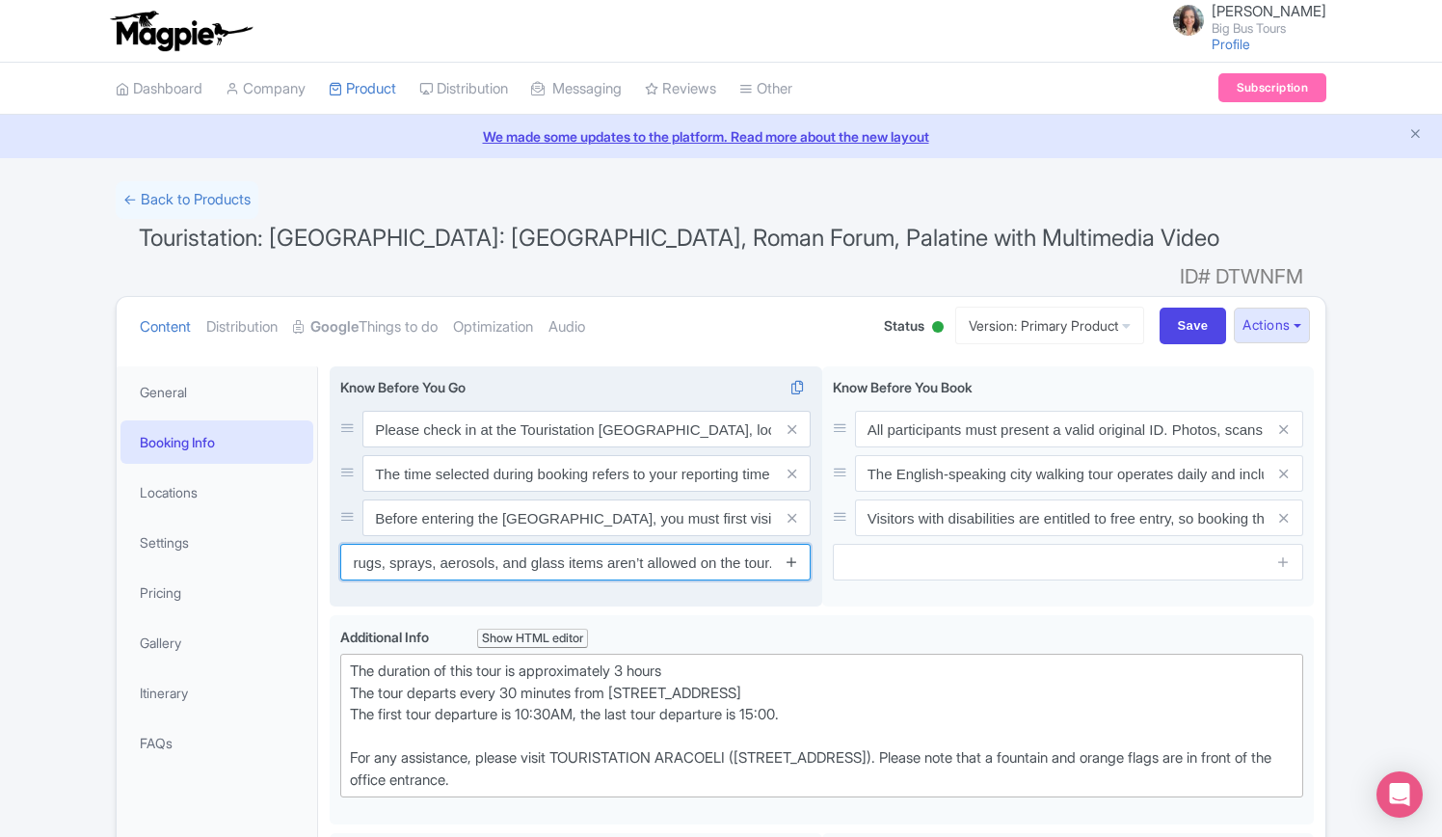
type input "To ensure everyone’s comfort and safety, please note that pets, large bags, alc…"
click at [794, 554] on icon at bounding box center [792, 561] width 14 height 14
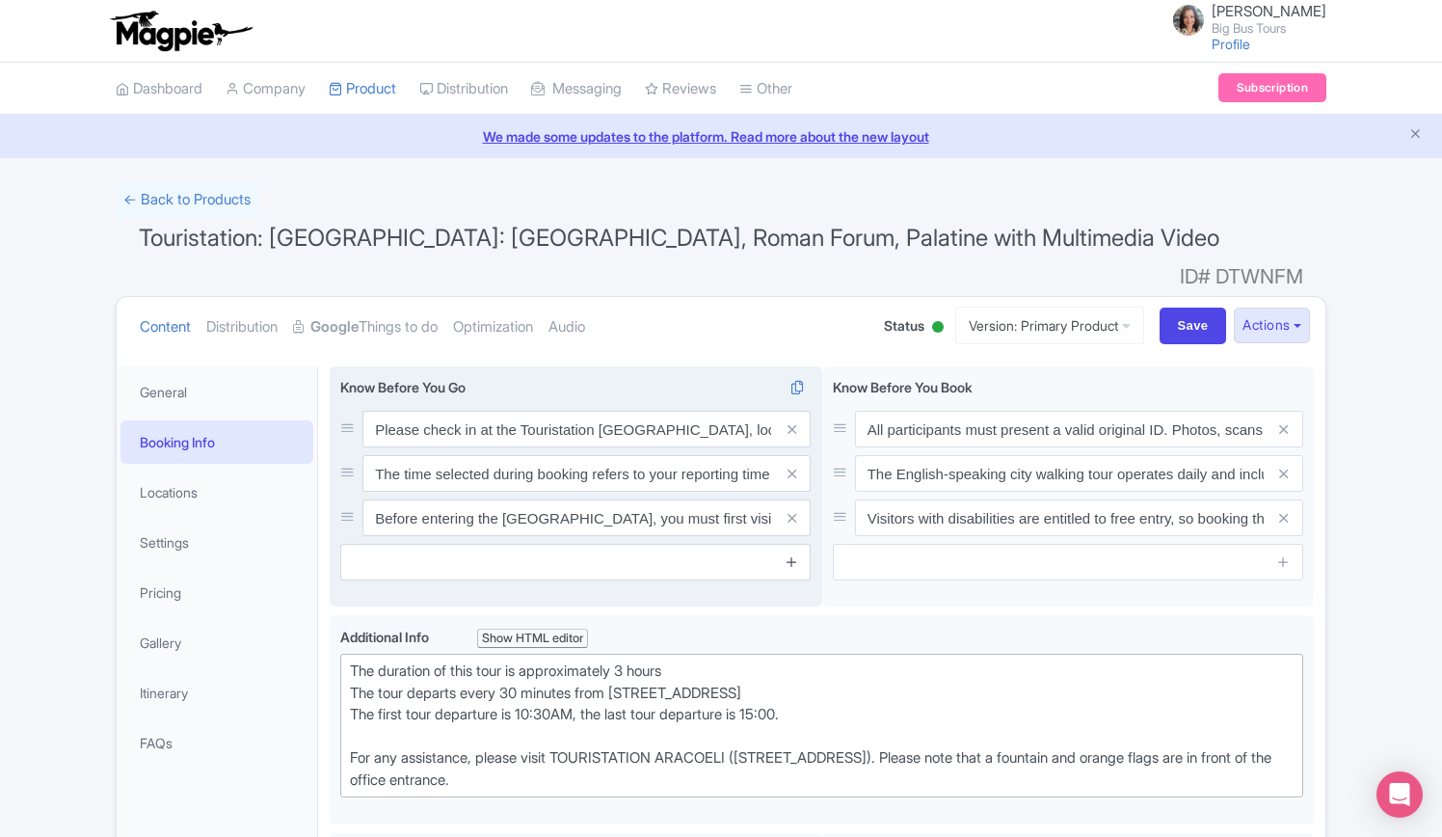
scroll to position [0, 0]
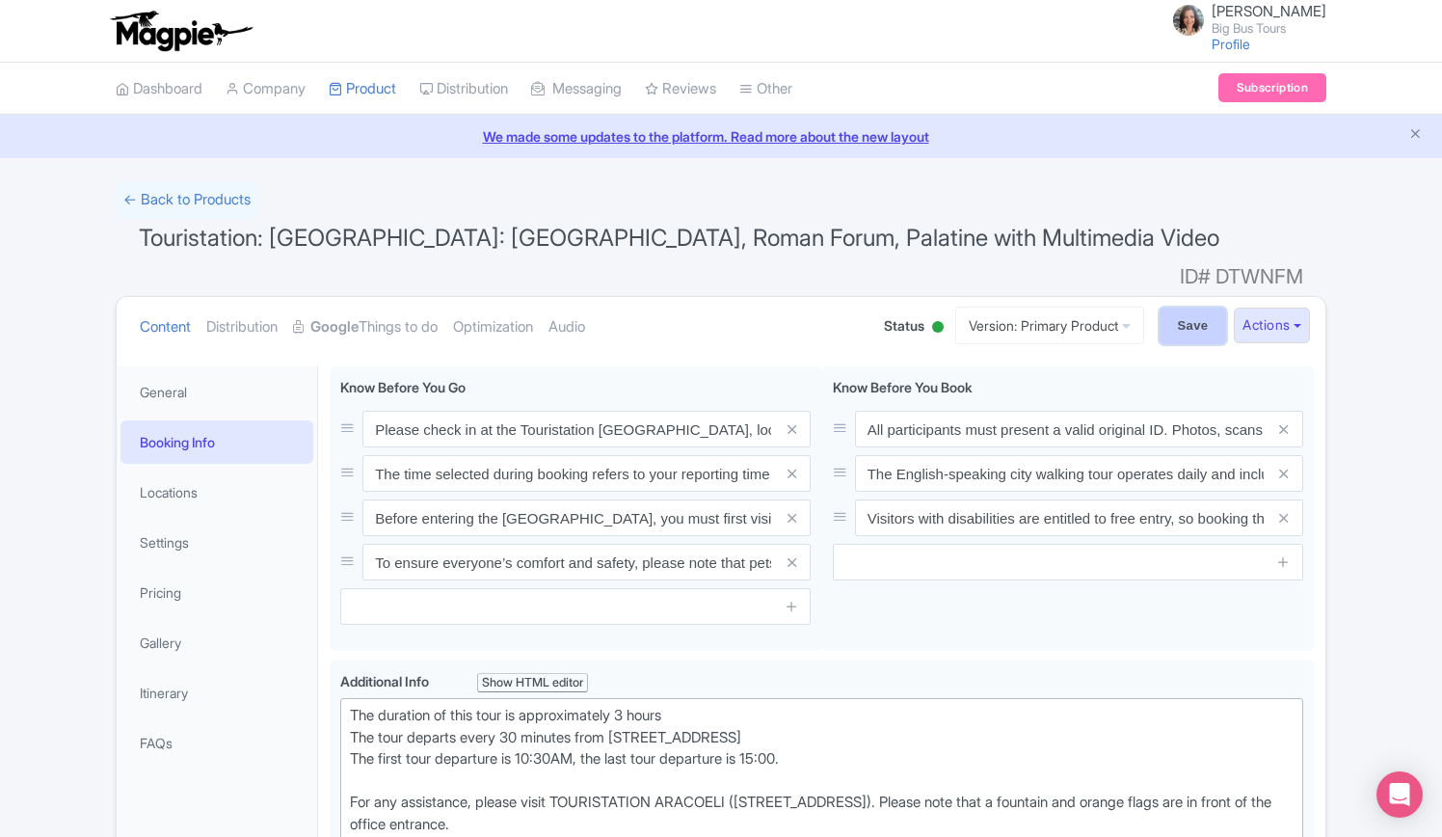
click at [1186, 308] on input "Save" at bounding box center [1193, 326] width 67 height 37
type input "Saving..."
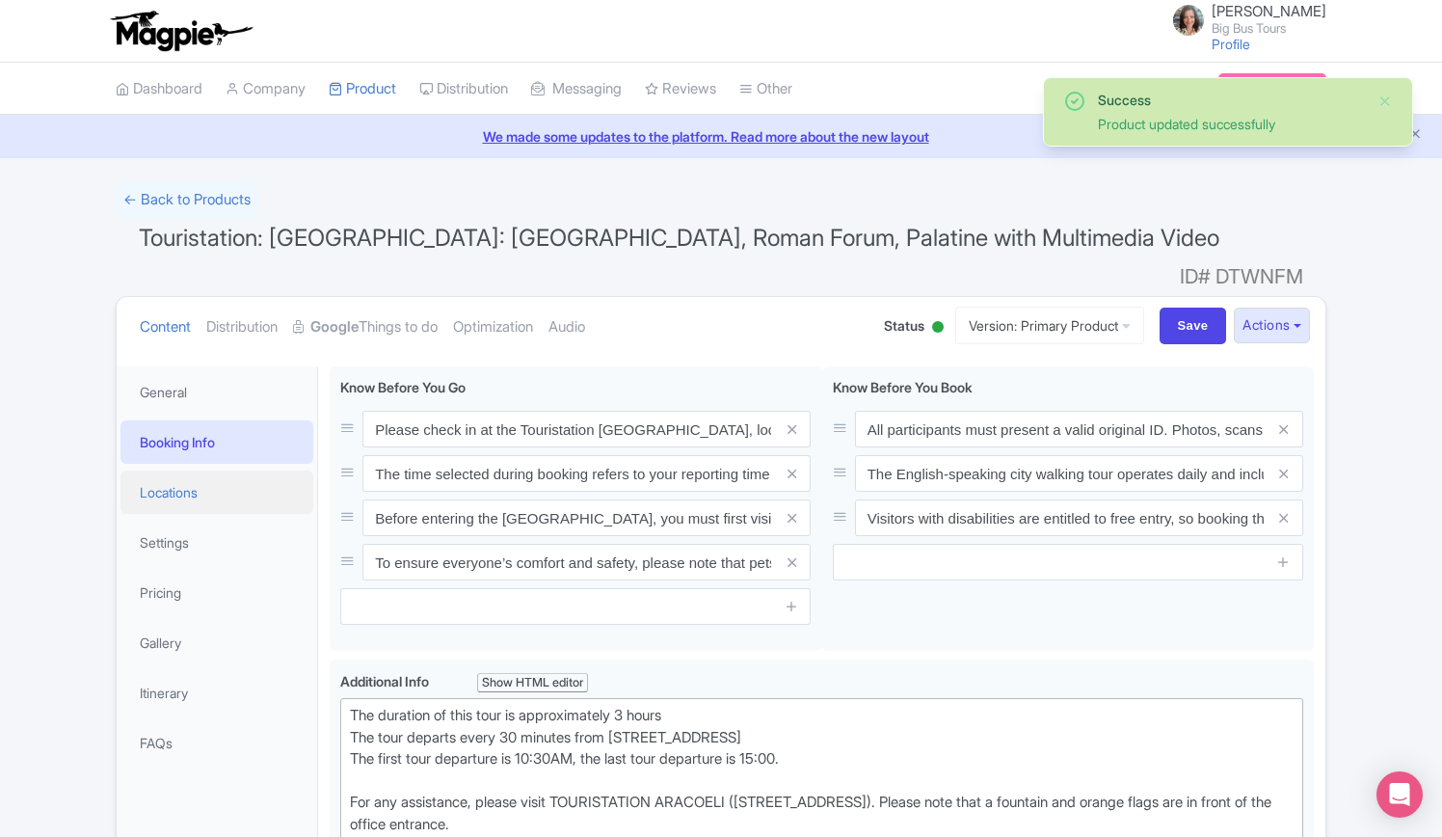
click at [190, 471] on link "Locations" at bounding box center [217, 492] width 193 height 43
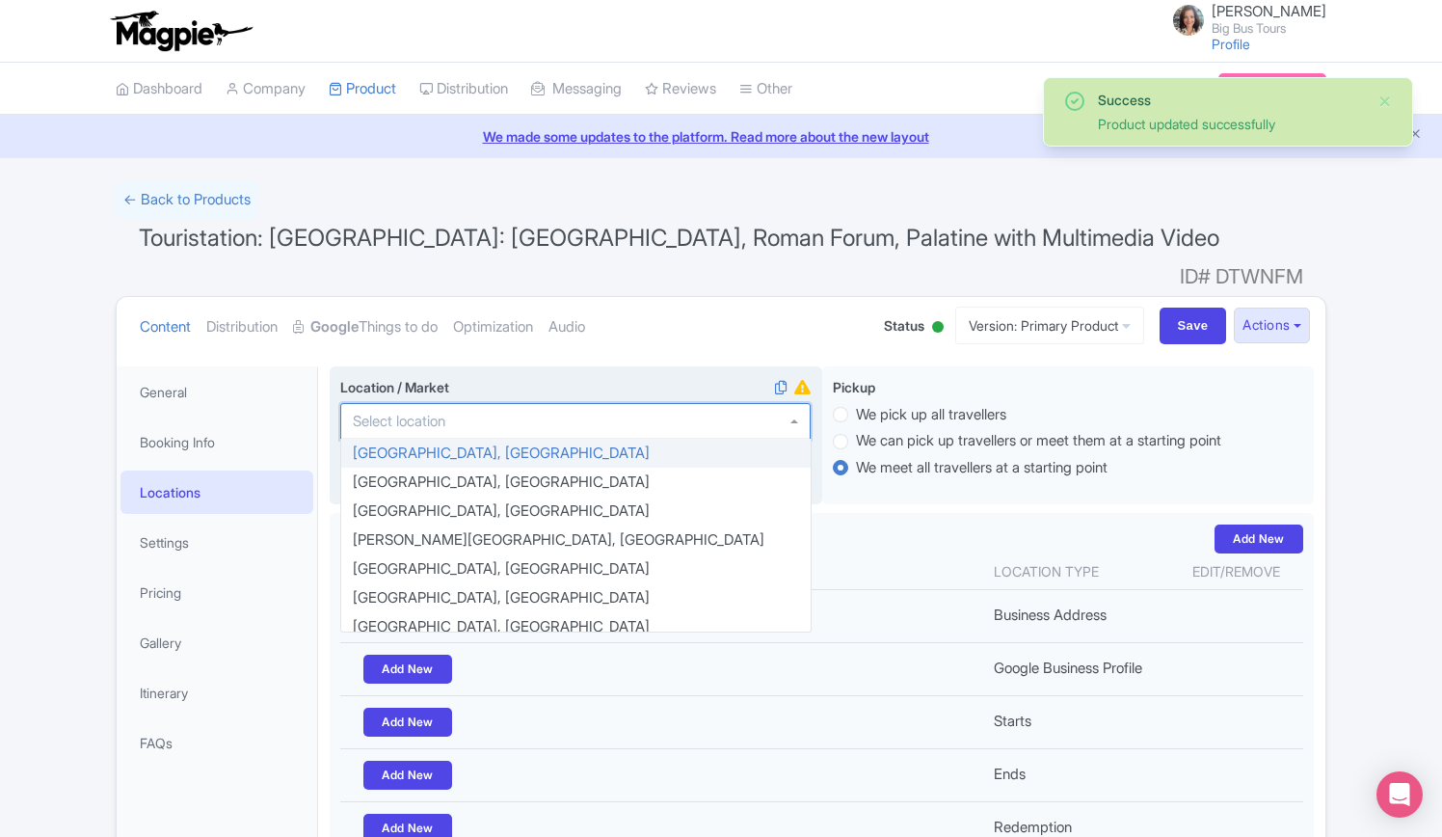
drag, startPoint x: 577, startPoint y: 391, endPoint x: 569, endPoint y: 380, distance: 13.1
click at [577, 403] on div at bounding box center [575, 421] width 471 height 37
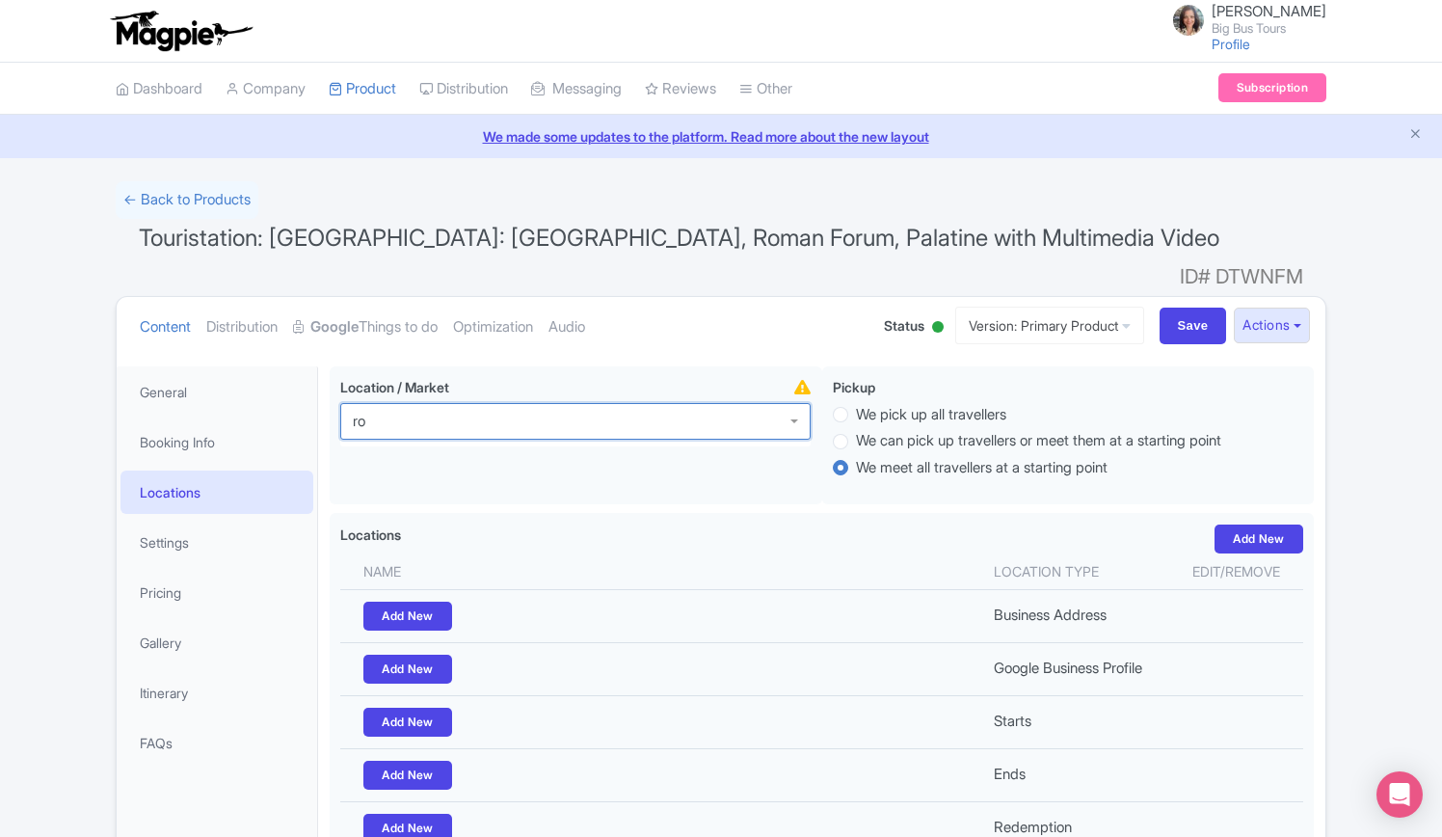
type input "rom"
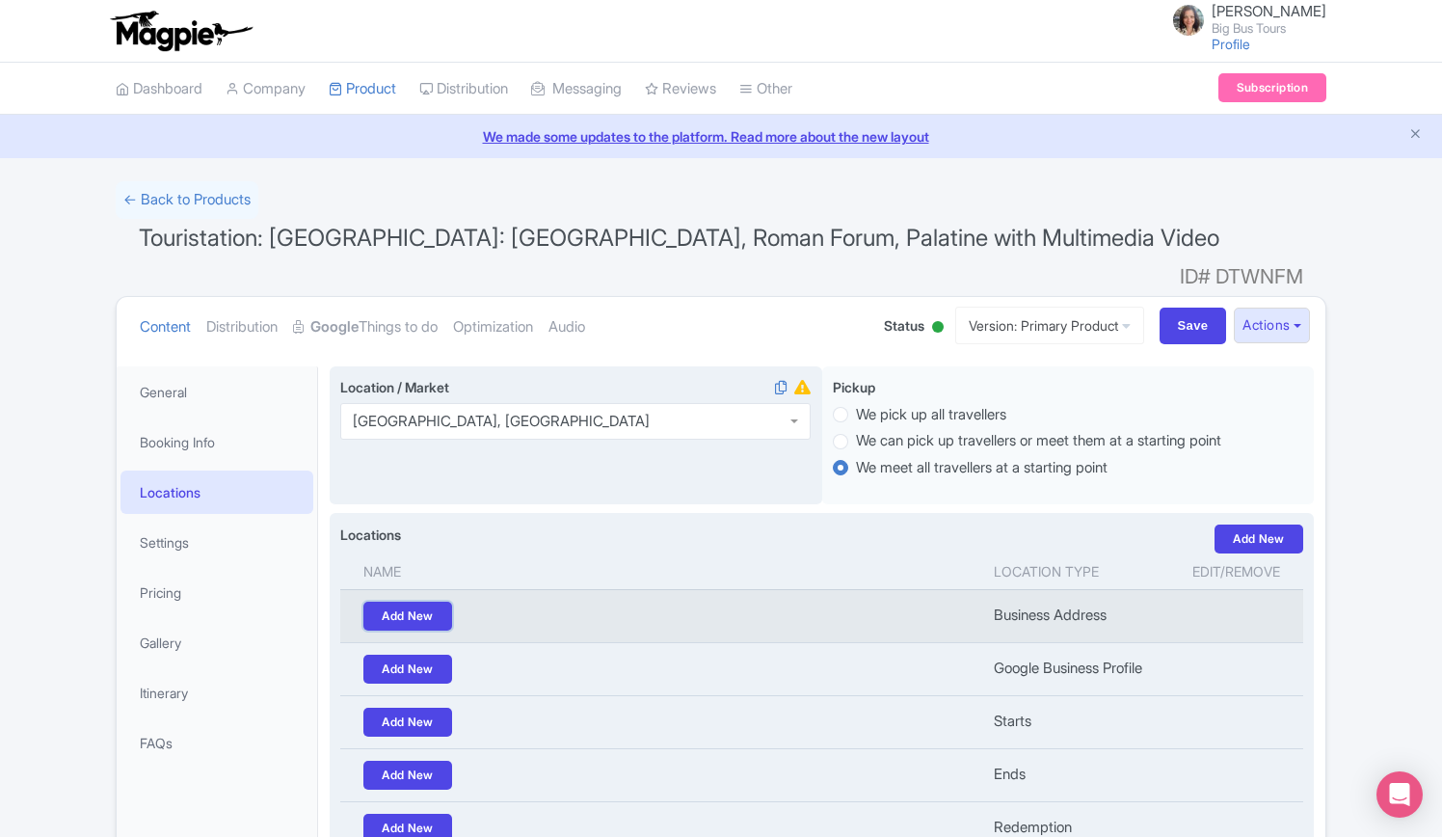
click at [415, 602] on link "Add New" at bounding box center [408, 616] width 89 height 29
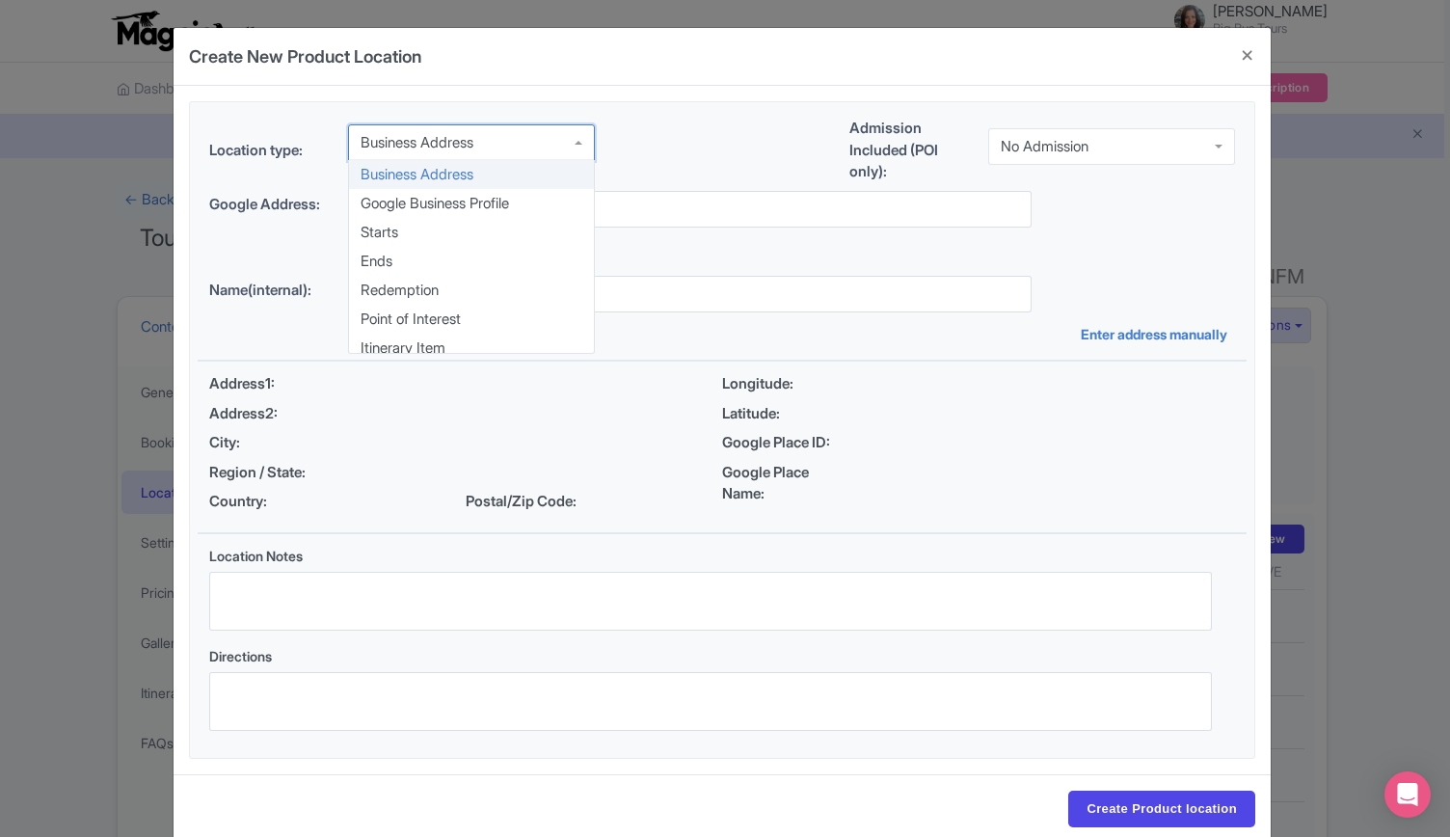
click at [489, 140] on div "Business Address" at bounding box center [471, 142] width 247 height 37
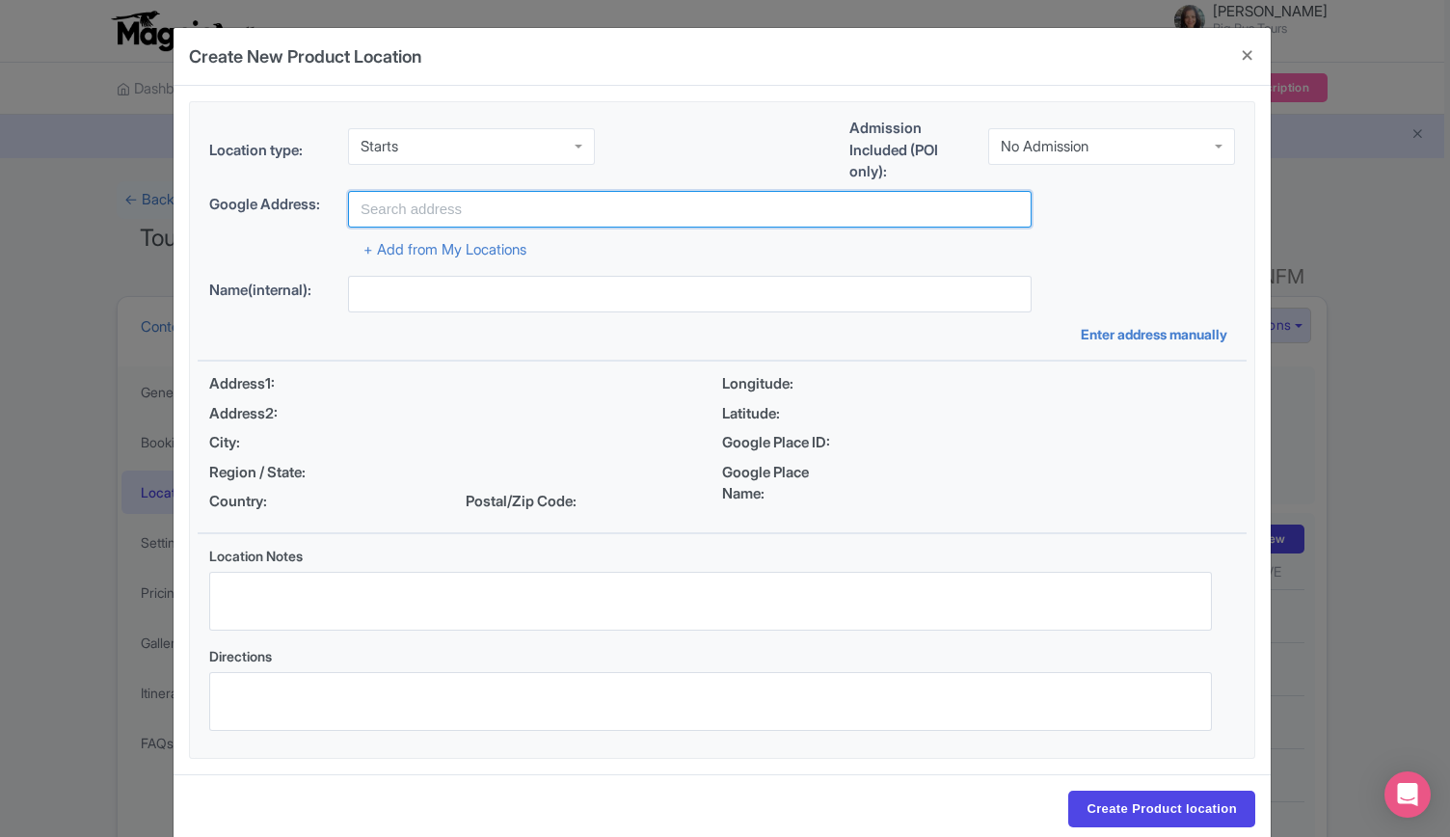
click at [479, 202] on input "text" at bounding box center [690, 209] width 684 height 37
paste input "Piazza d'Aracoeli, 16, 00186 Roma RM, Italy"
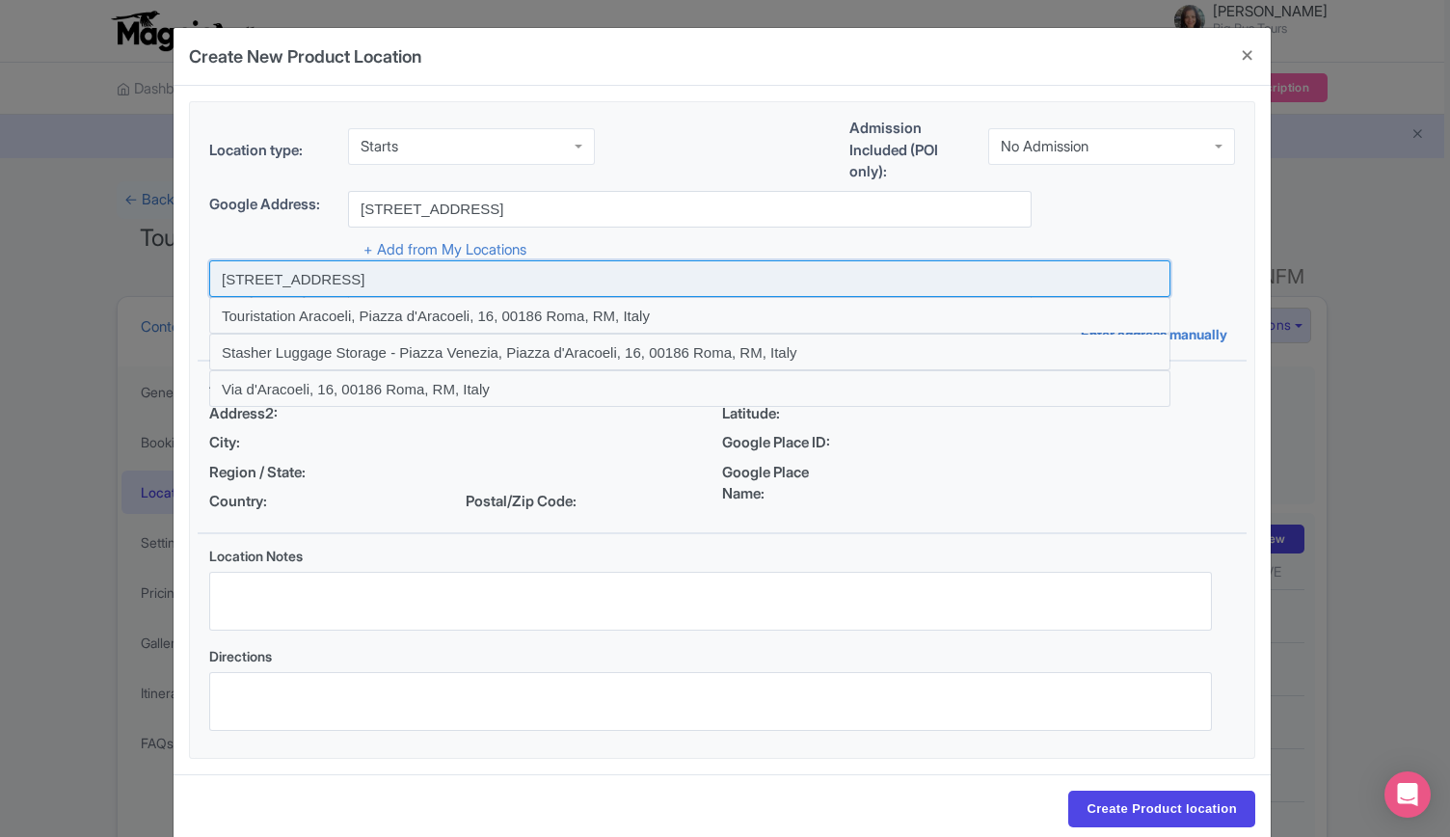
click at [503, 277] on input at bounding box center [689, 278] width 961 height 37
type input "[STREET_ADDRESS]"
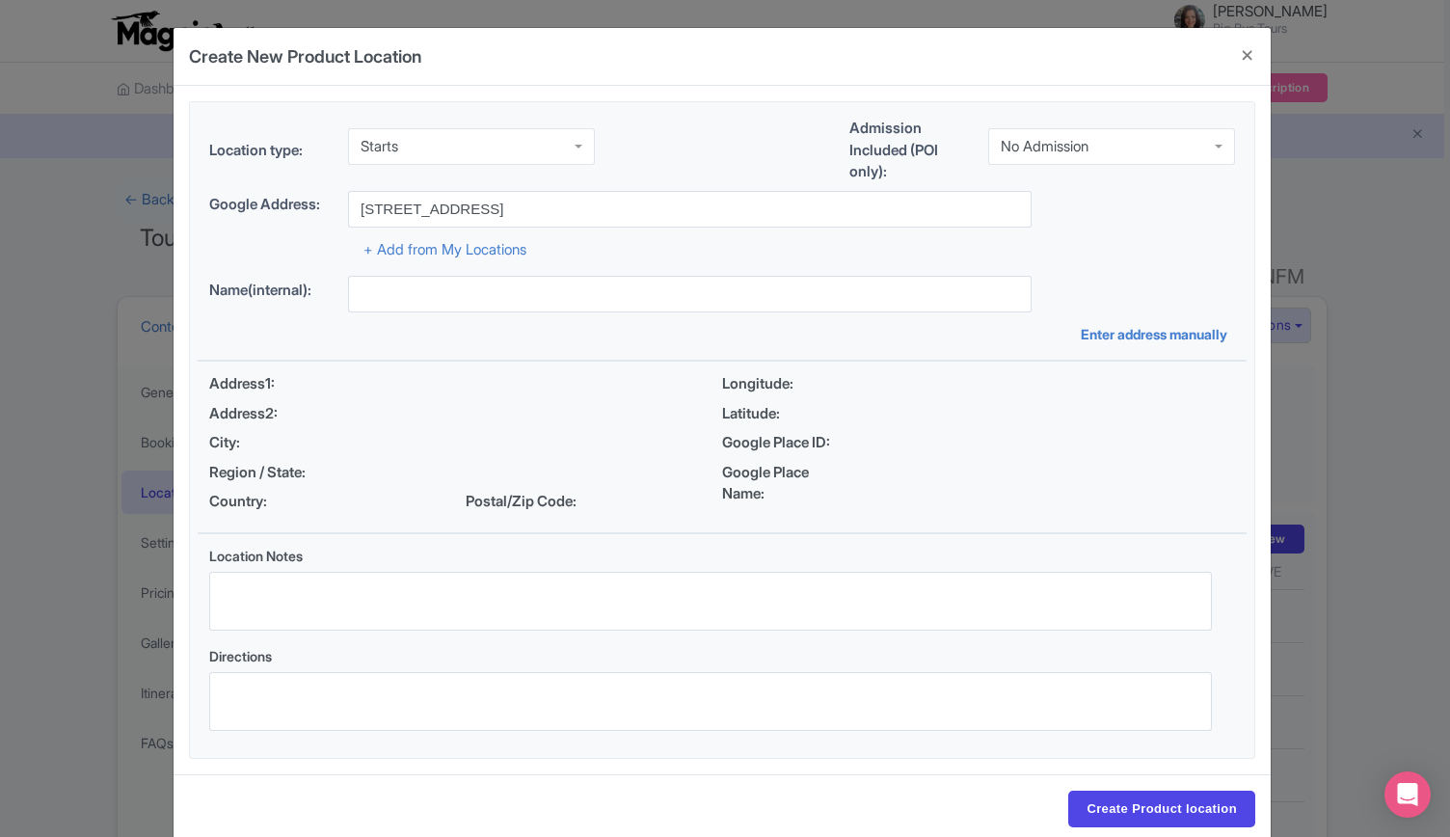
type input "[STREET_ADDRESS]"
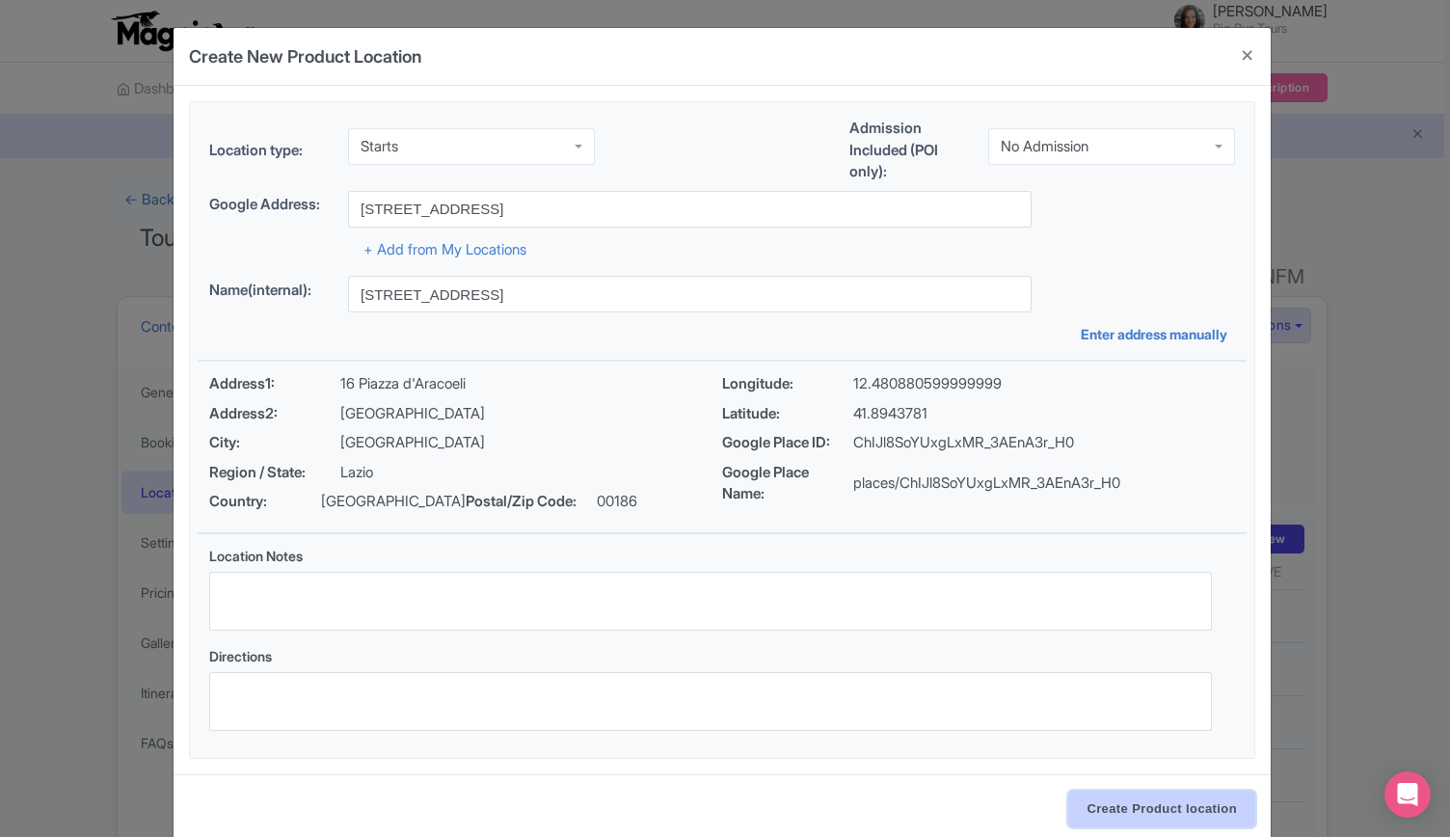
click at [1101, 808] on input "Create Product location" at bounding box center [1161, 809] width 187 height 37
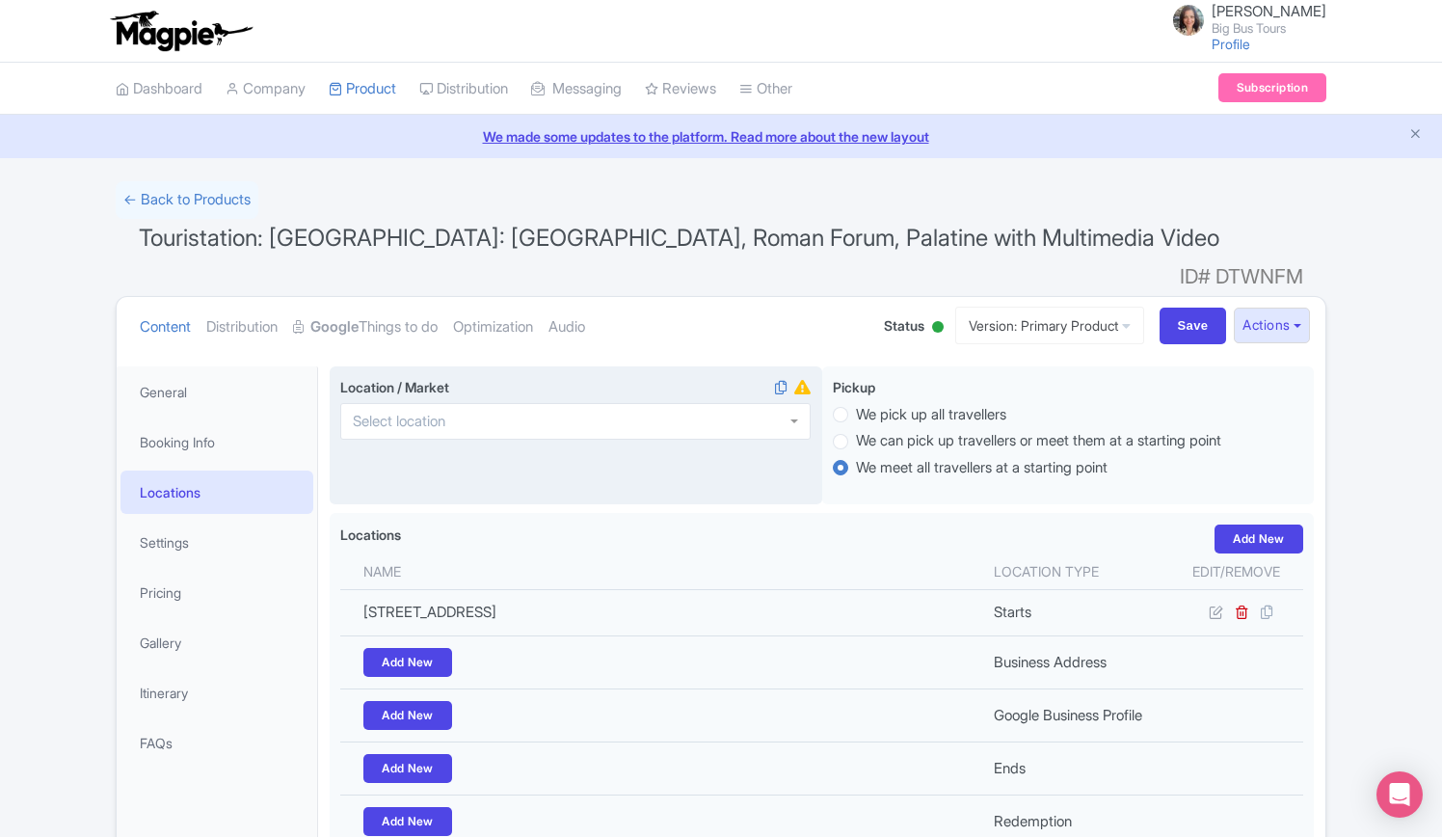
click at [415, 413] on input "Location / Market" at bounding box center [405, 421] width 104 height 17
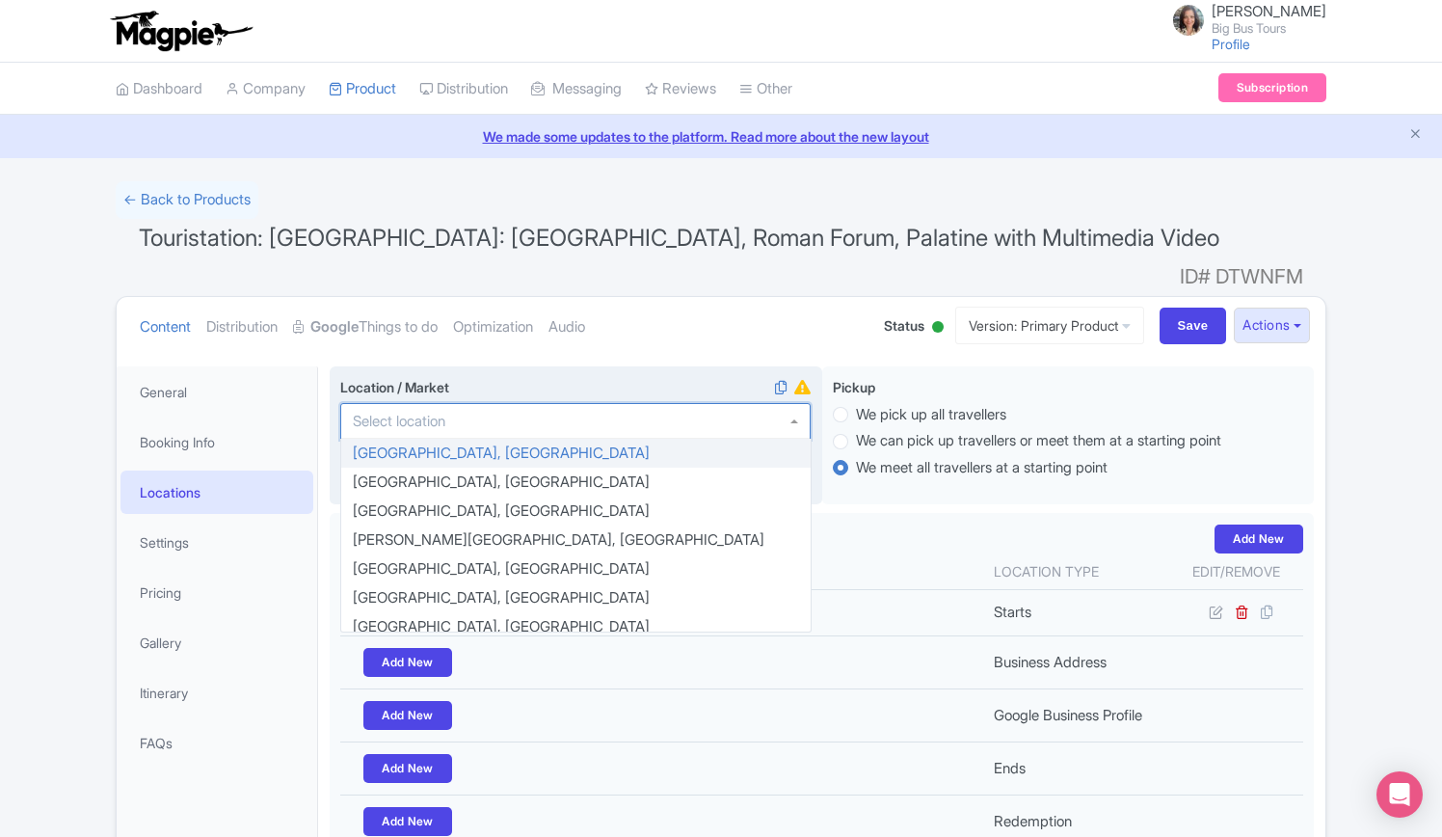
click at [440, 377] on label "Location / Market" at bounding box center [575, 387] width 471 height 20
click at [440, 413] on input "Location / Market" at bounding box center [405, 421] width 104 height 17
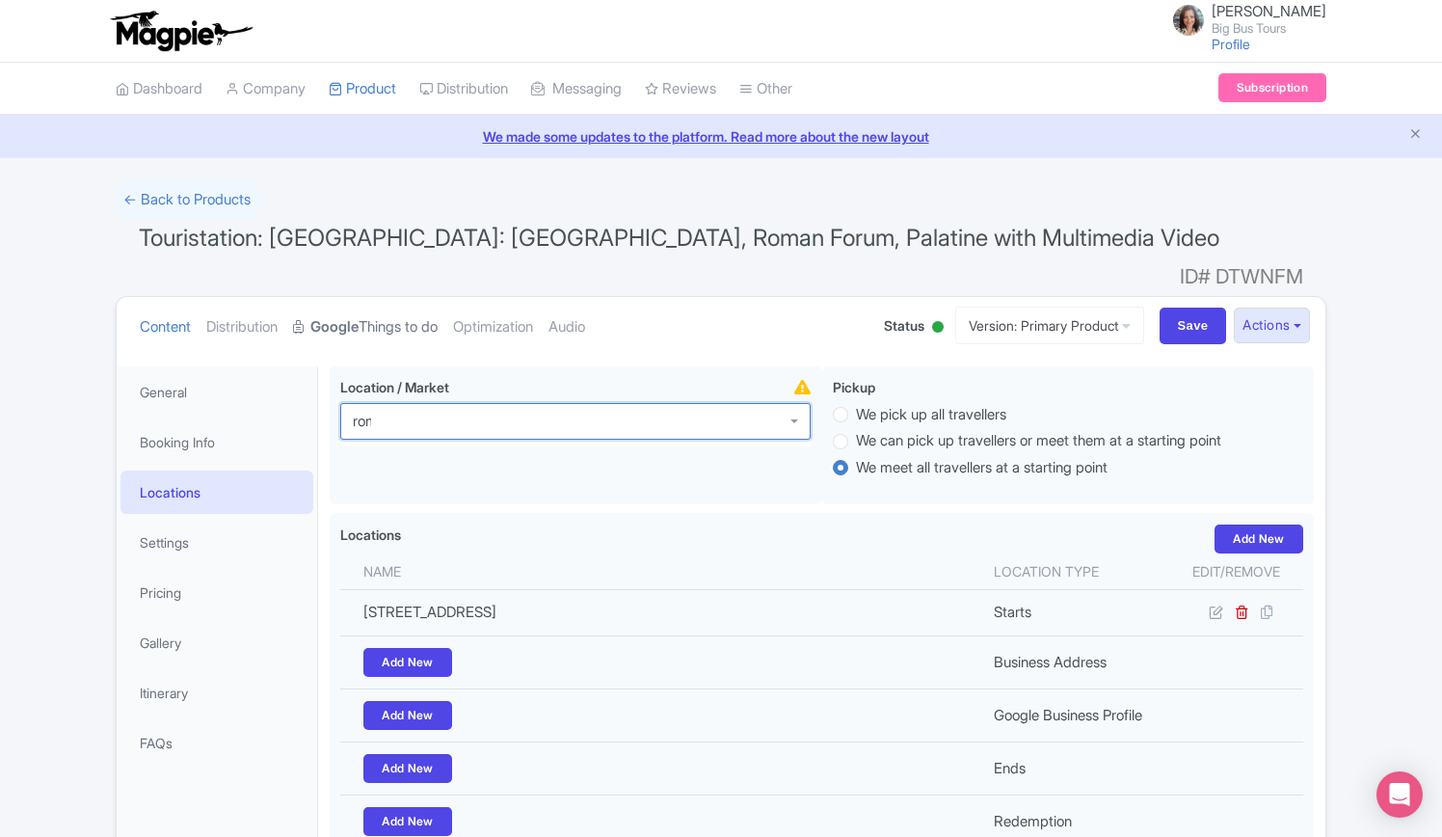
type input "rome"
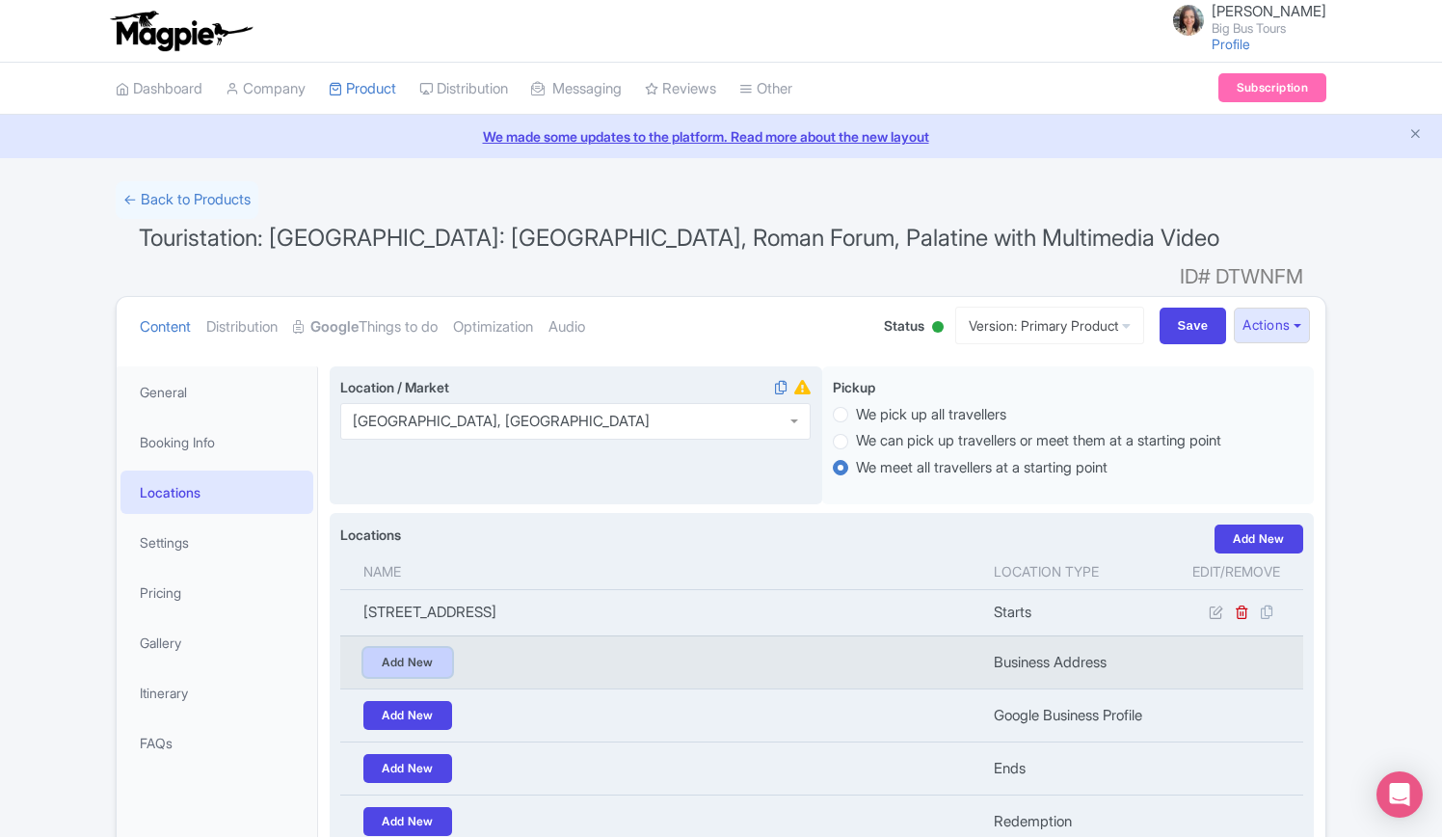
click at [399, 648] on link "Add New" at bounding box center [408, 662] width 89 height 29
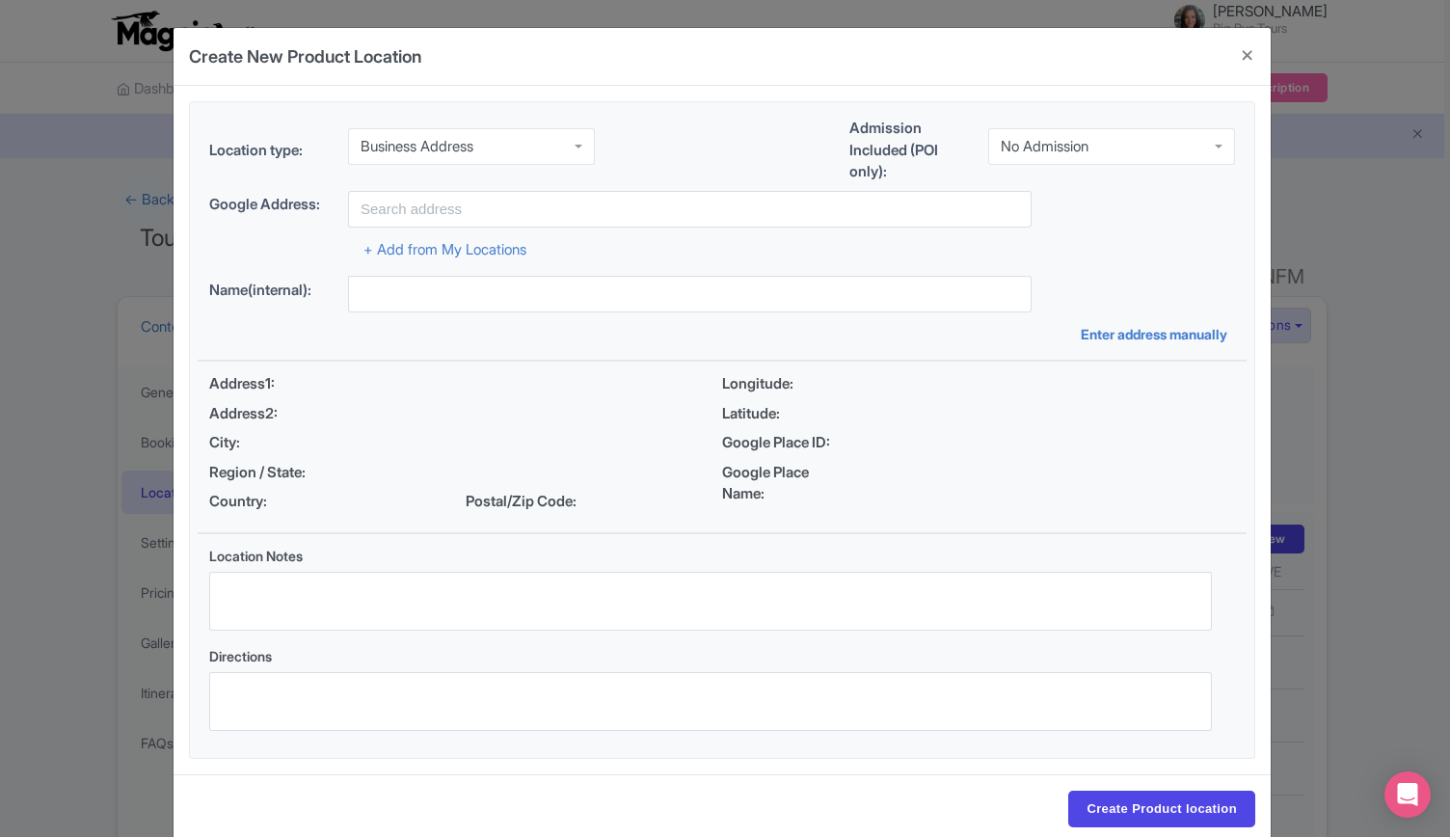
click at [514, 138] on div "Business Address" at bounding box center [471, 146] width 247 height 37
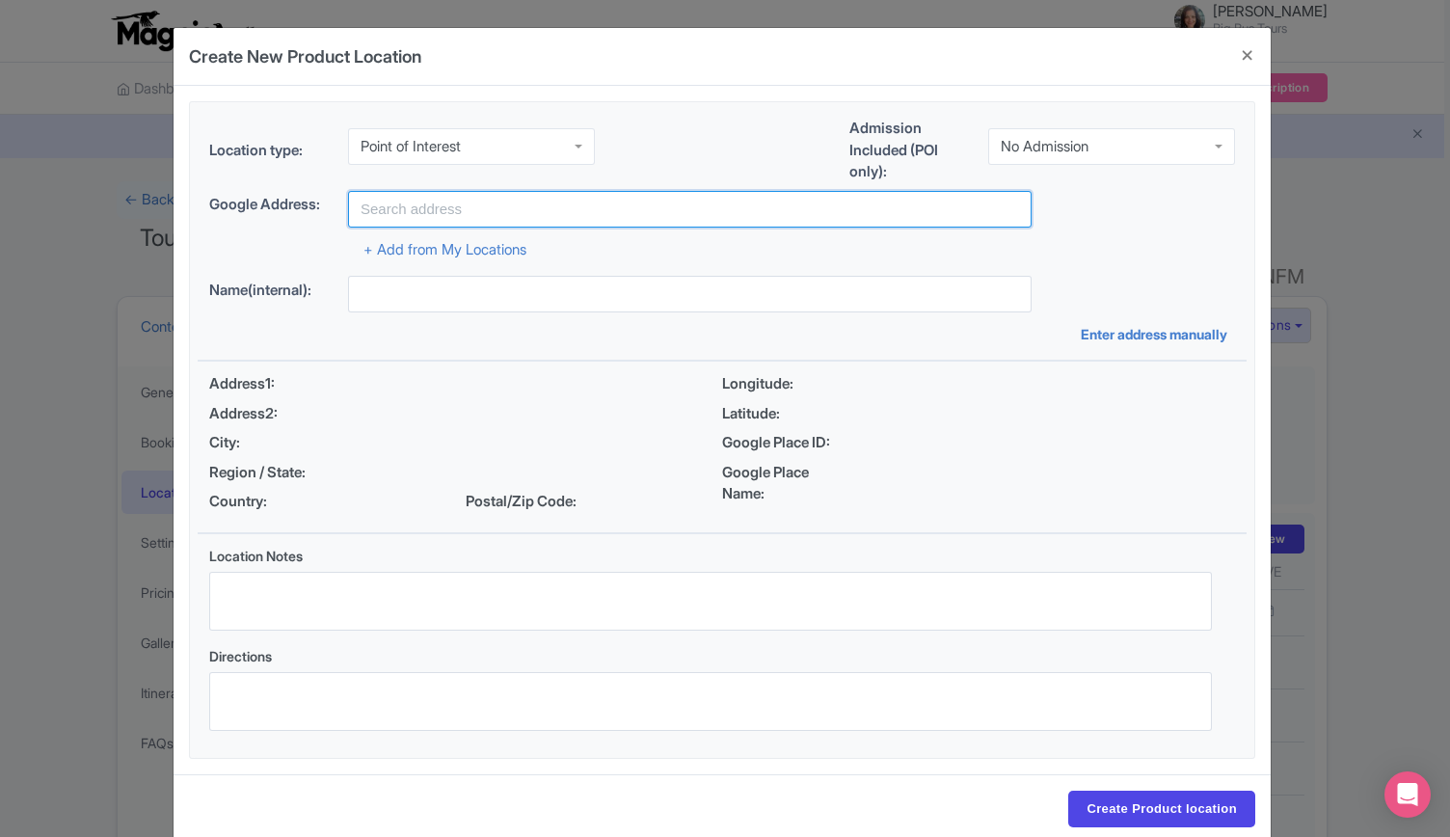
click at [469, 205] on input "text" at bounding box center [690, 209] width 684 height 37
paste input "Colosseum"
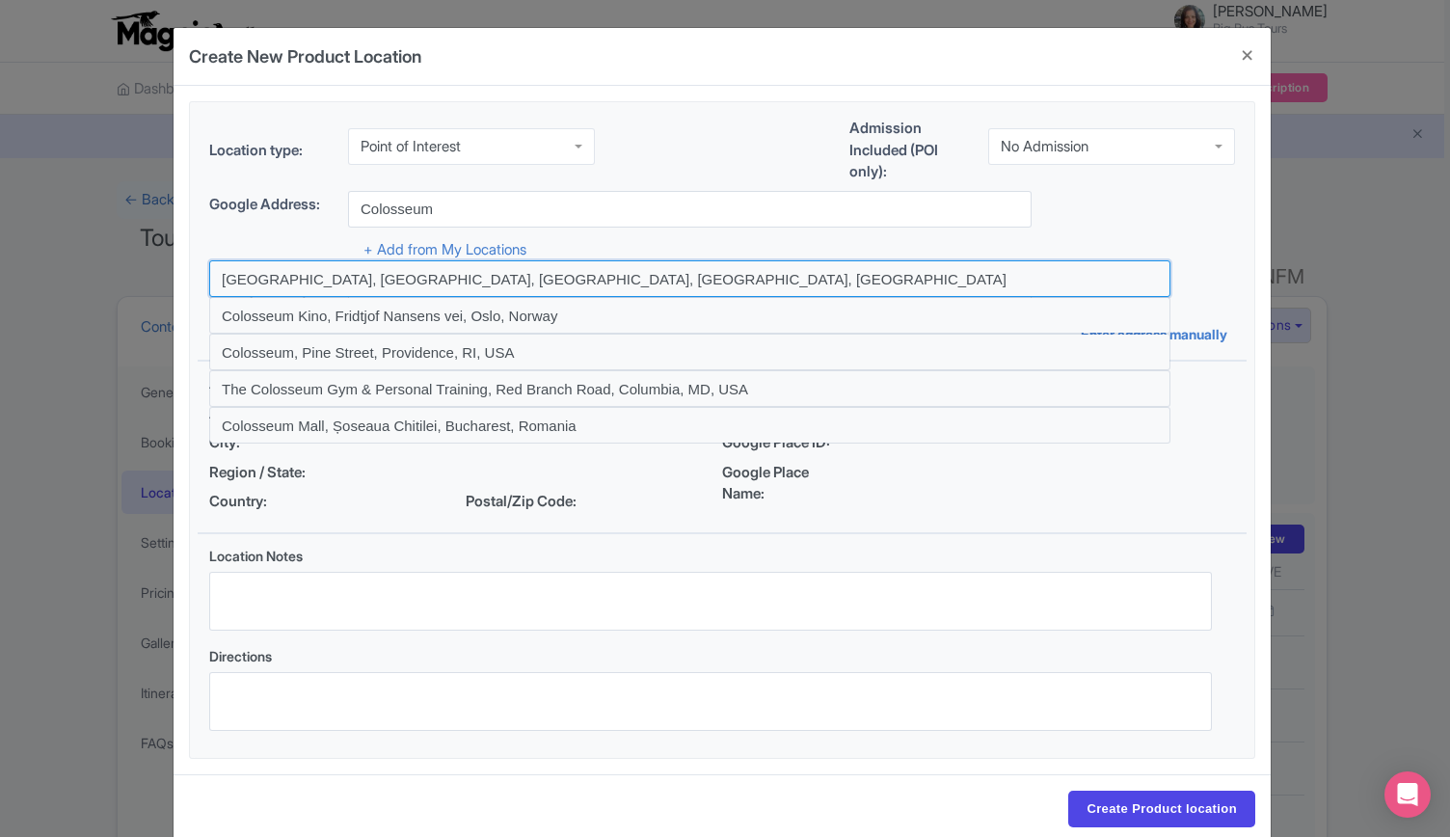
click at [331, 275] on input at bounding box center [689, 278] width 961 height 37
type input "Colosseum, Piazza del Colosseo, Rome, Metropolitan City of Rome Capital, Italy"
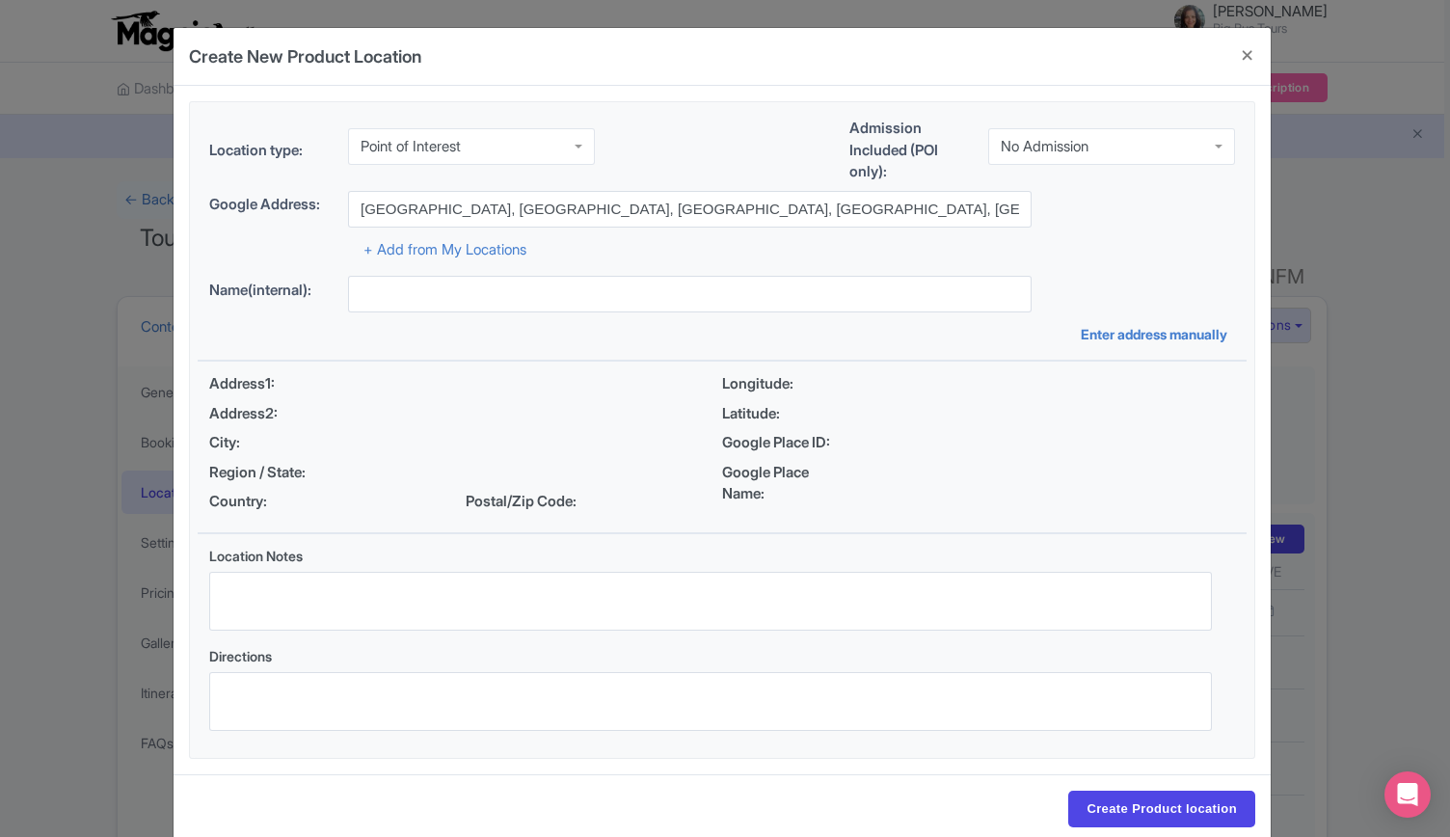
type input "Colosseum, Piazza del Colosseo, Rome, Metropolitan City of Rome Capital, Italy"
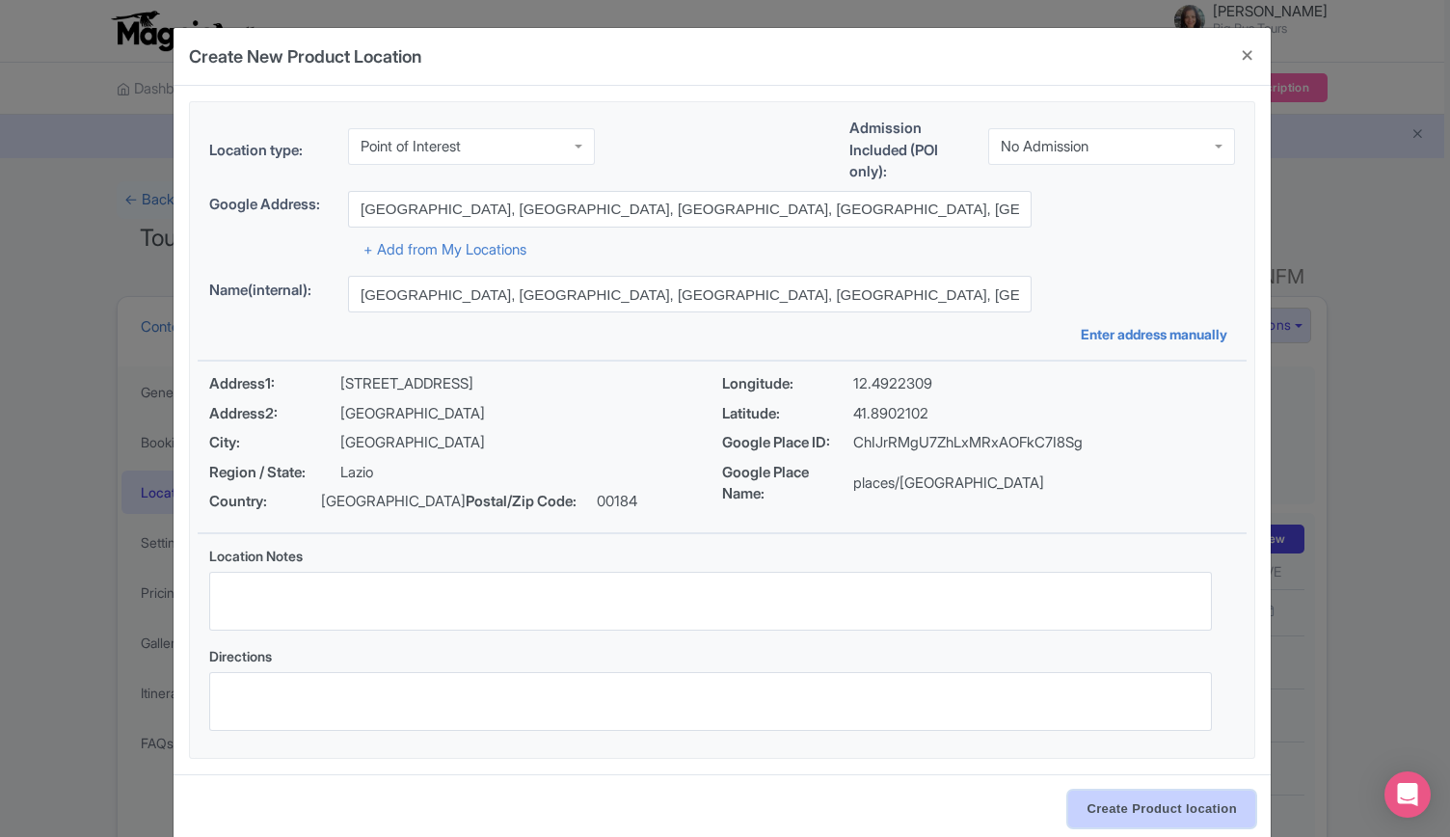
click at [1136, 807] on input "Create Product location" at bounding box center [1161, 809] width 187 height 37
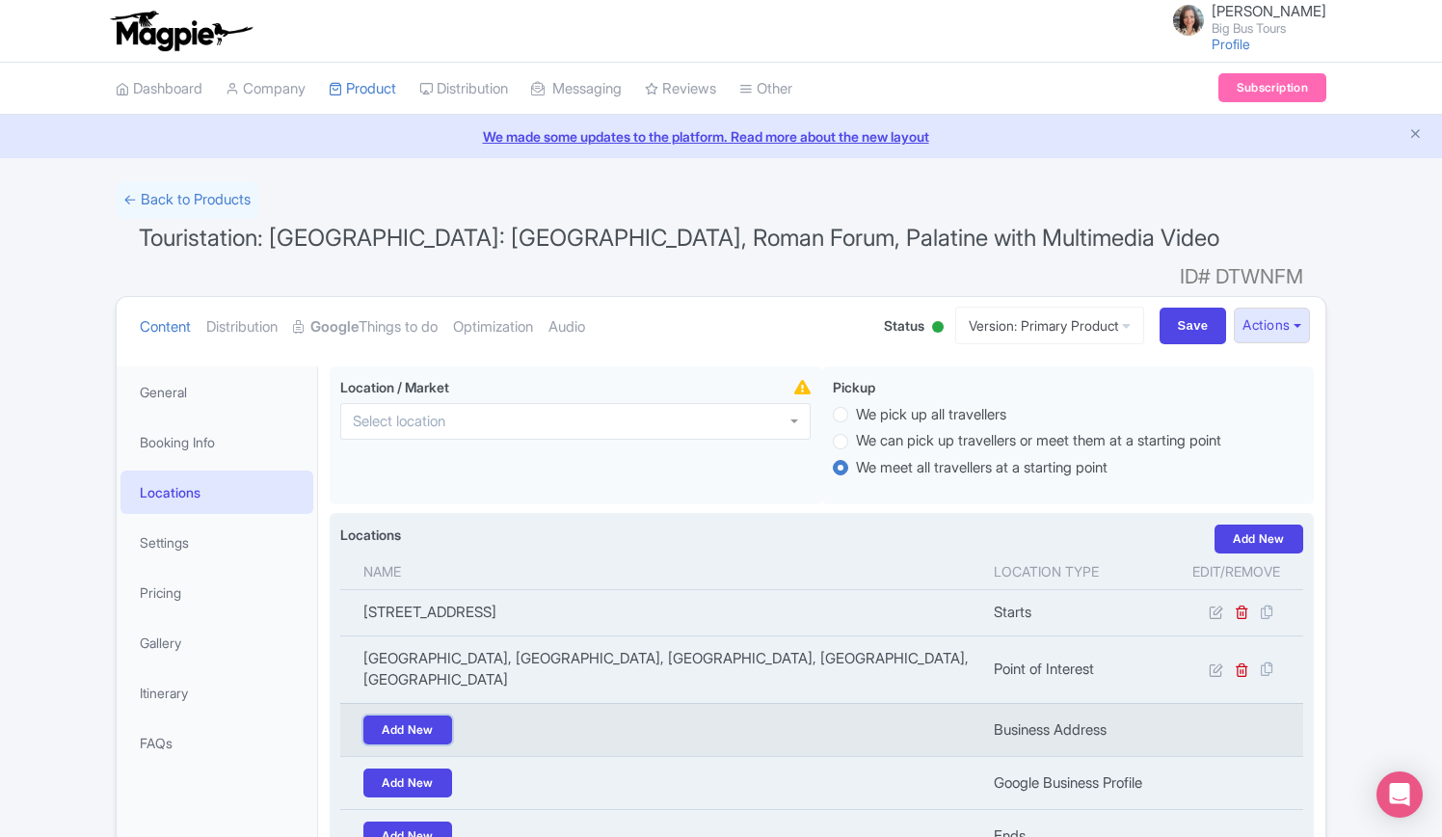
click at [418, 715] on link "Add New" at bounding box center [408, 729] width 89 height 29
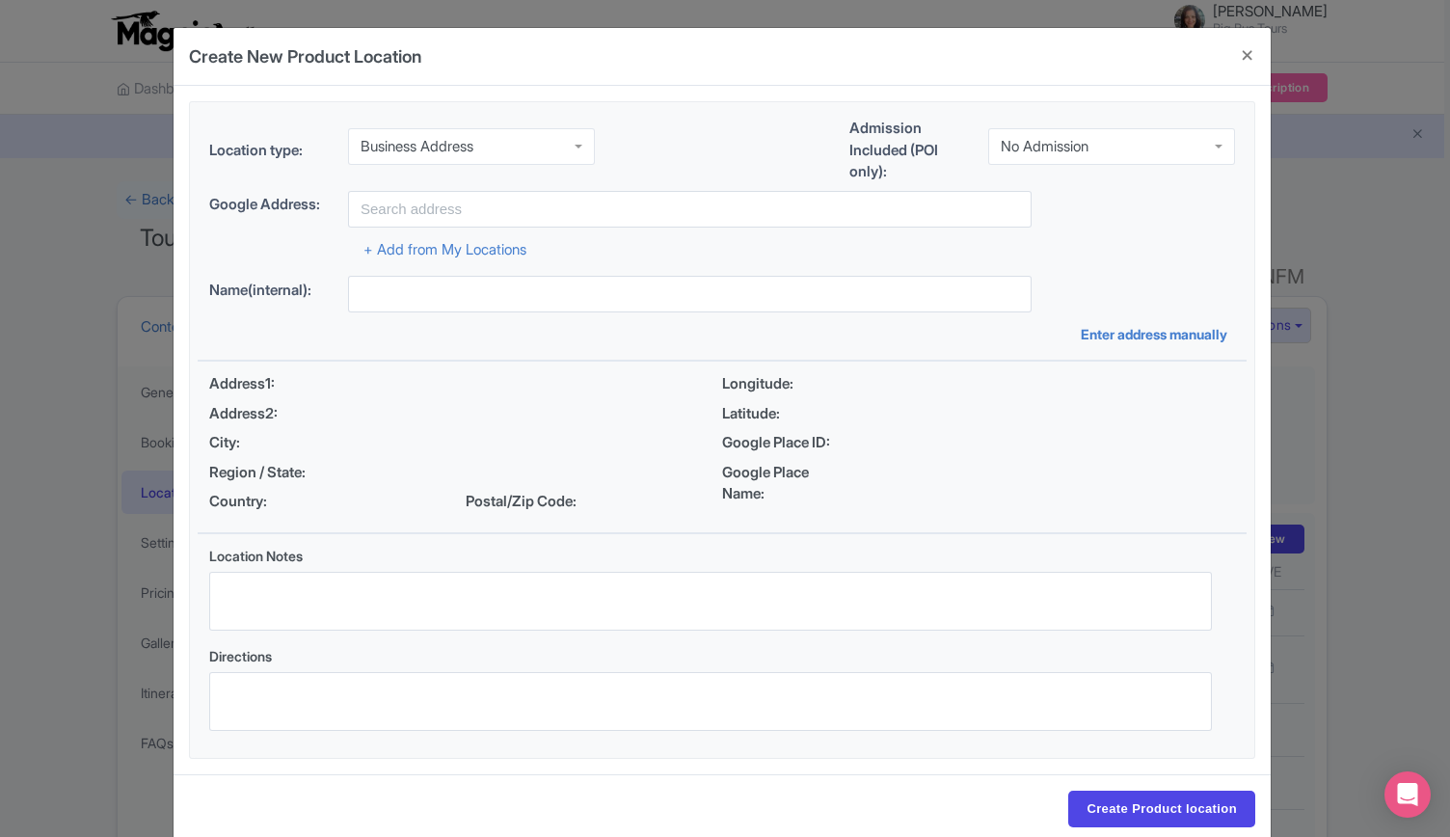
drag, startPoint x: 437, startPoint y: 139, endPoint x: 427, endPoint y: 145, distance: 11.2
click at [437, 138] on div "Business Address" at bounding box center [417, 146] width 113 height 17
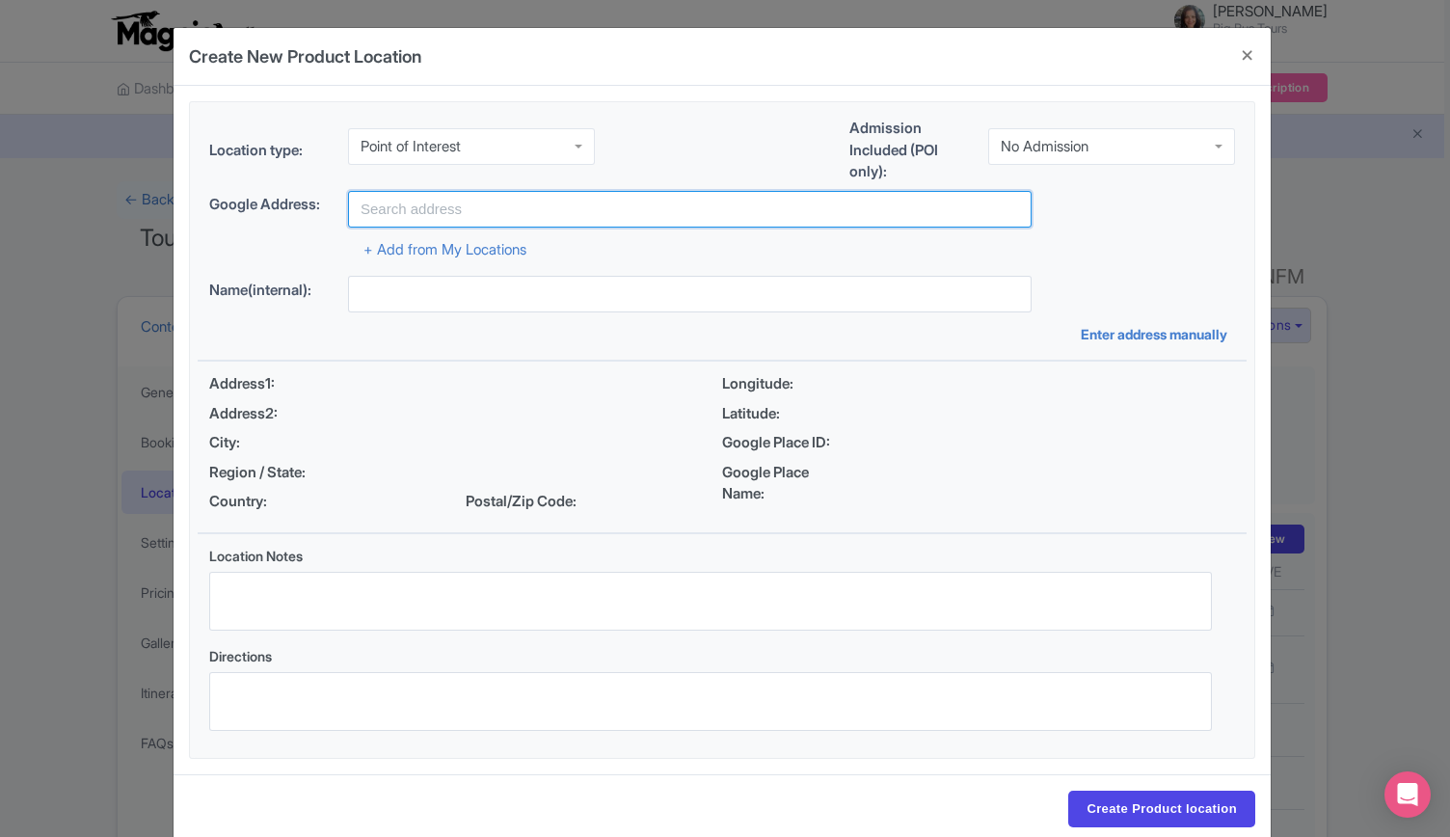
click at [424, 203] on input "text" at bounding box center [690, 209] width 684 height 37
paste input "Roman Forum"
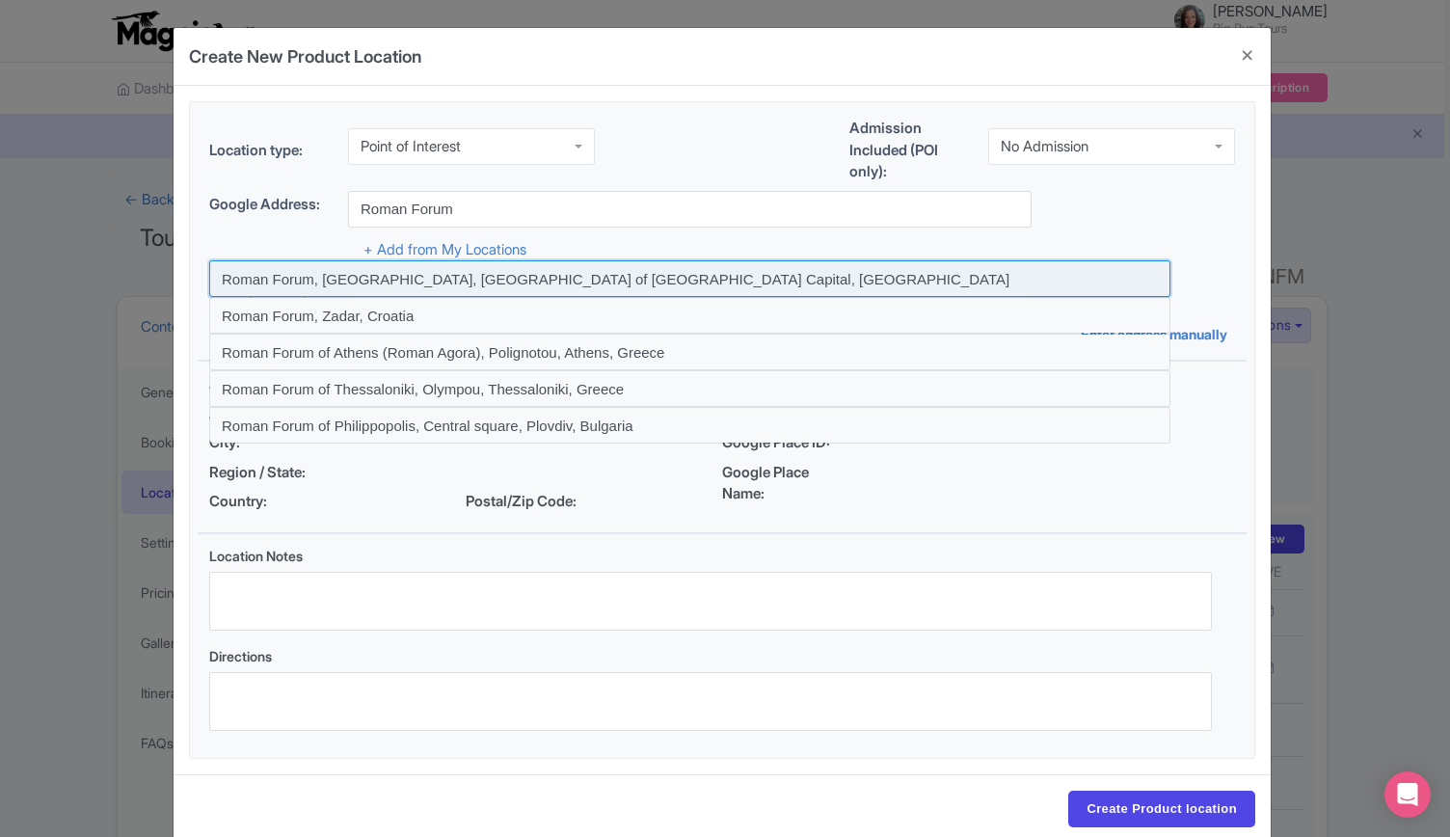
click at [392, 277] on input at bounding box center [689, 278] width 961 height 37
type input "Roman Forum, Rome, Metropolitan City of Rome Capital, Italy"
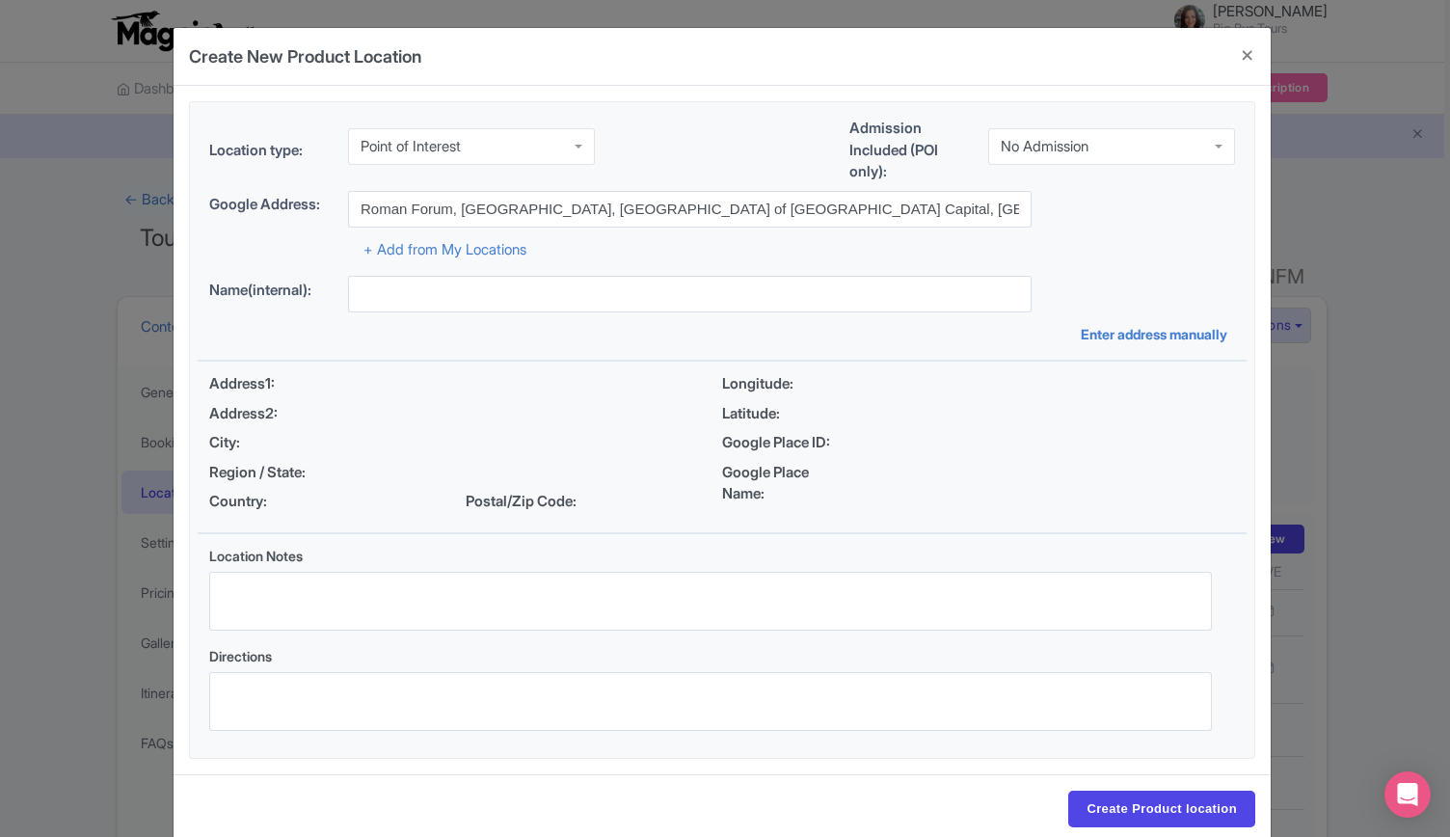
type input "Roman Forum, Rome, Metropolitan City of Rome Capital, Italy"
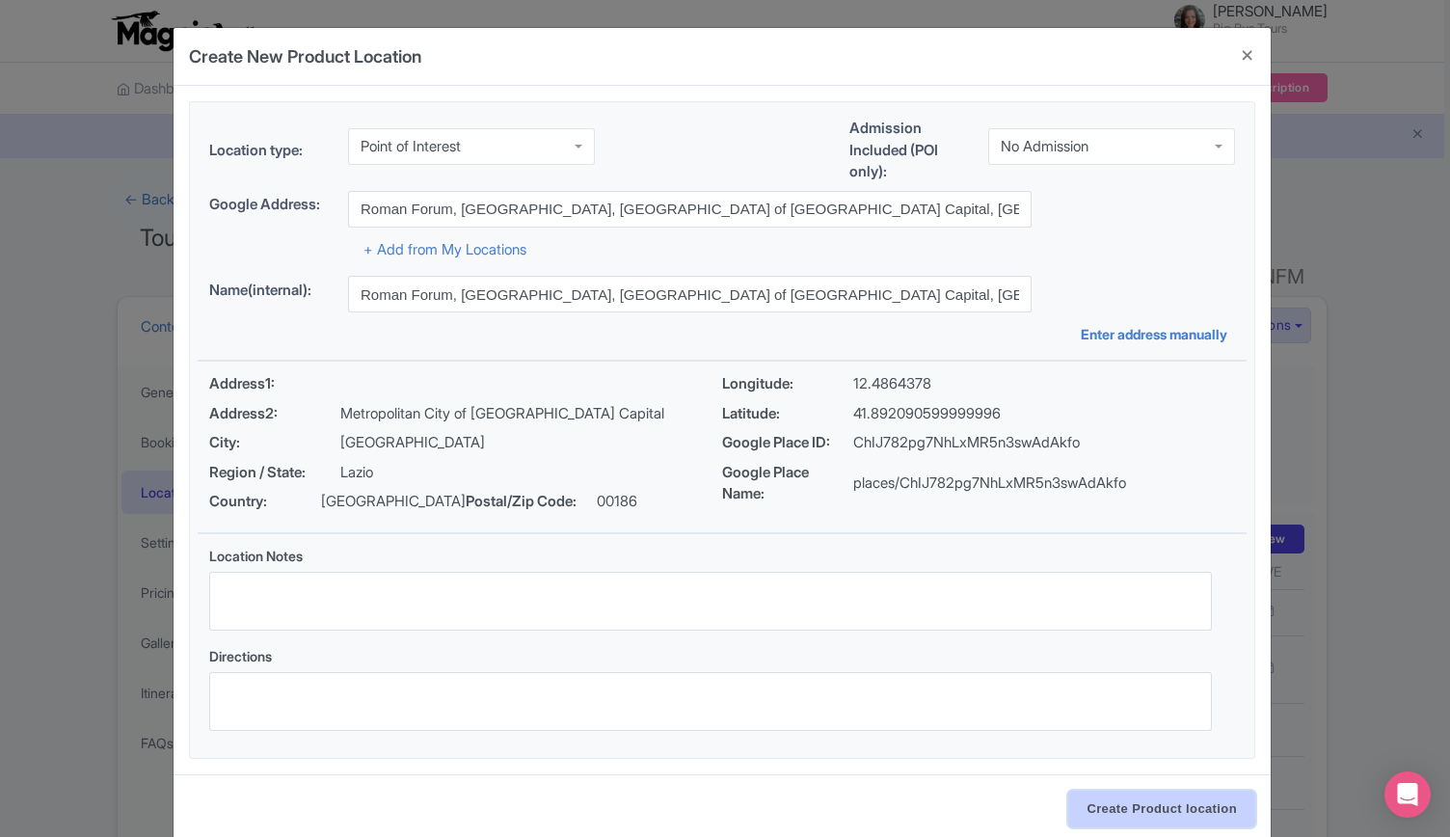
click at [1190, 807] on input "Create Product location" at bounding box center [1161, 809] width 187 height 37
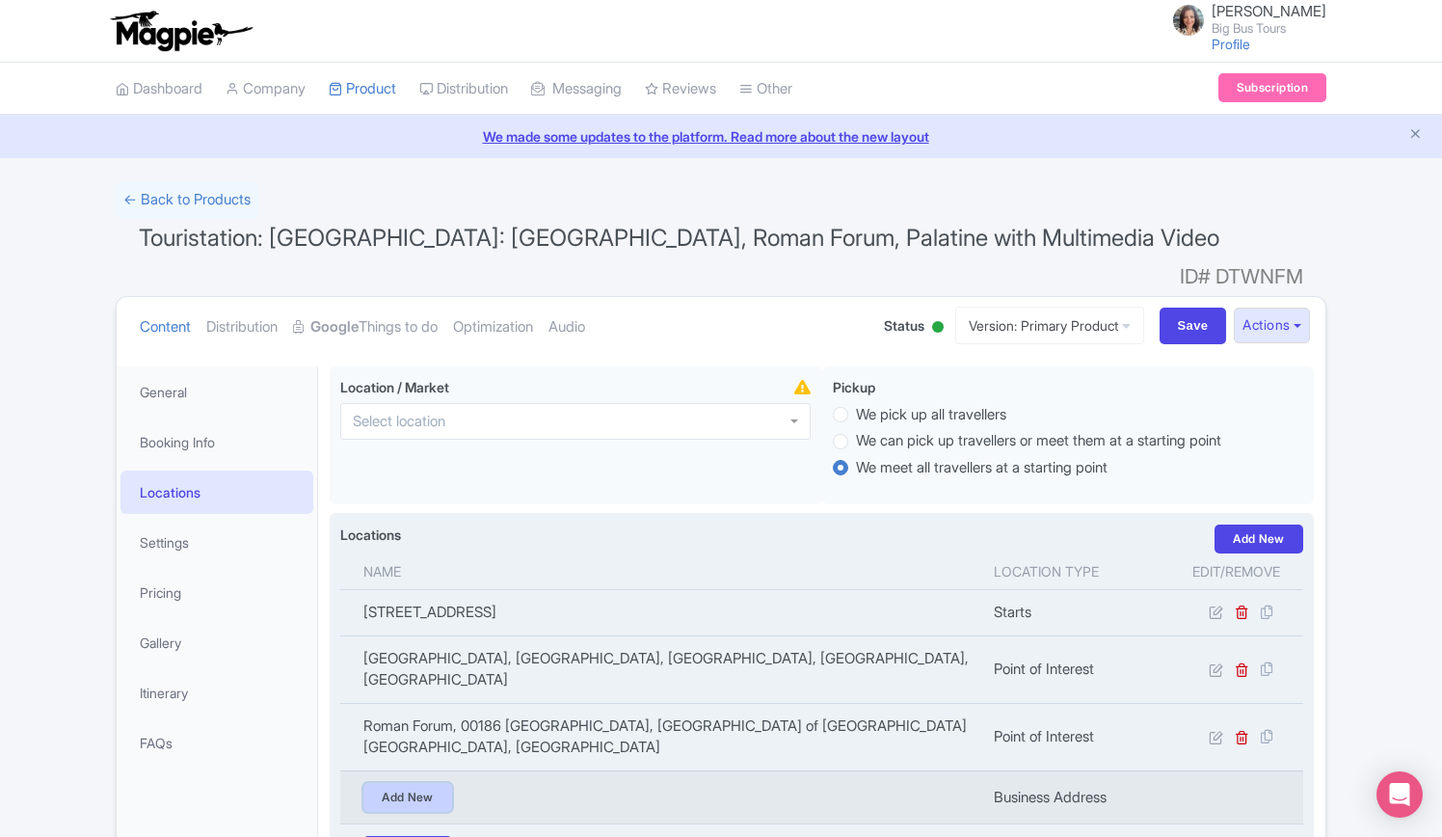
click at [422, 783] on link "Add New" at bounding box center [408, 797] width 89 height 29
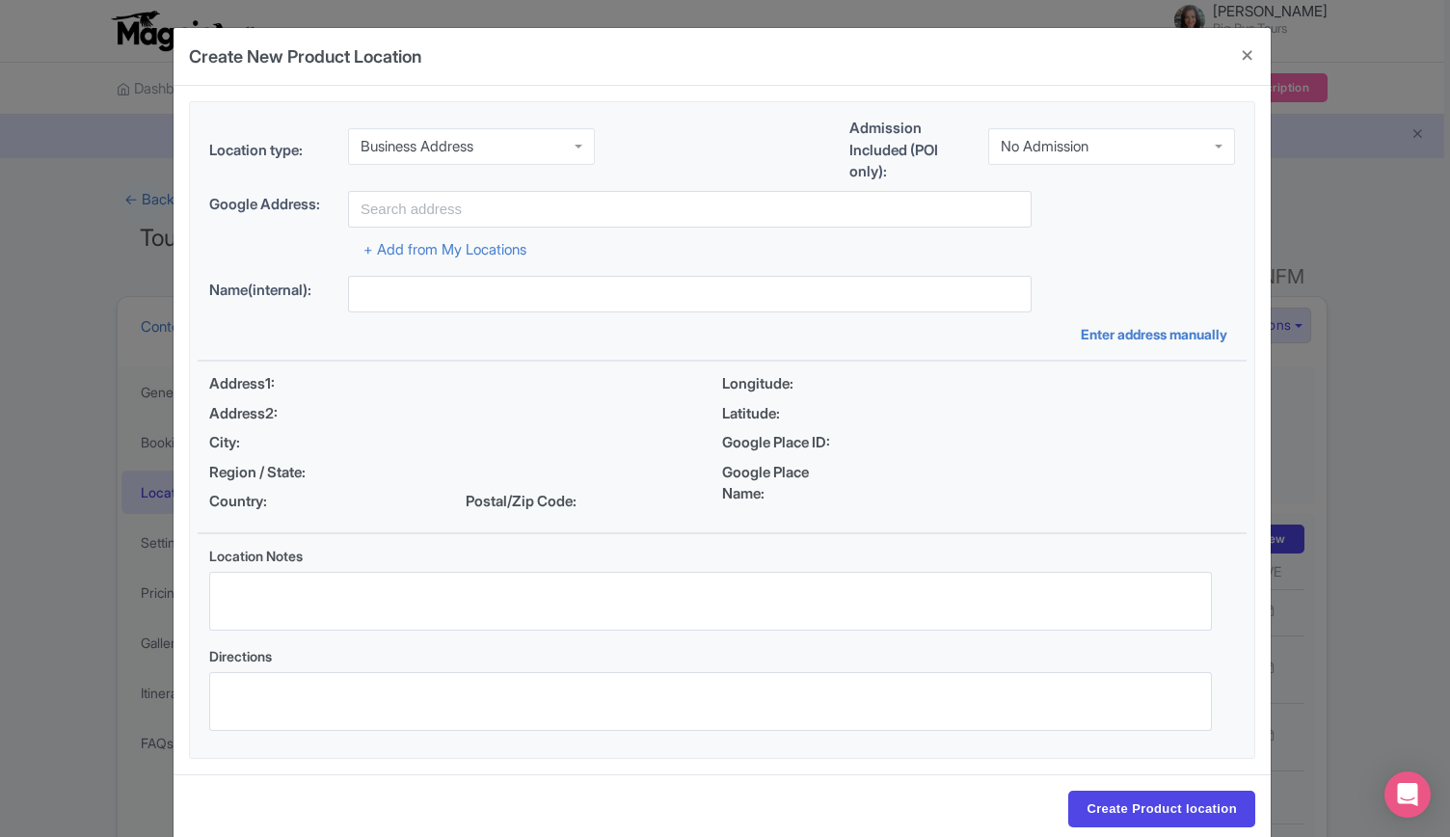
click at [477, 139] on input "select-one" at bounding box center [475, 146] width 4 height 17
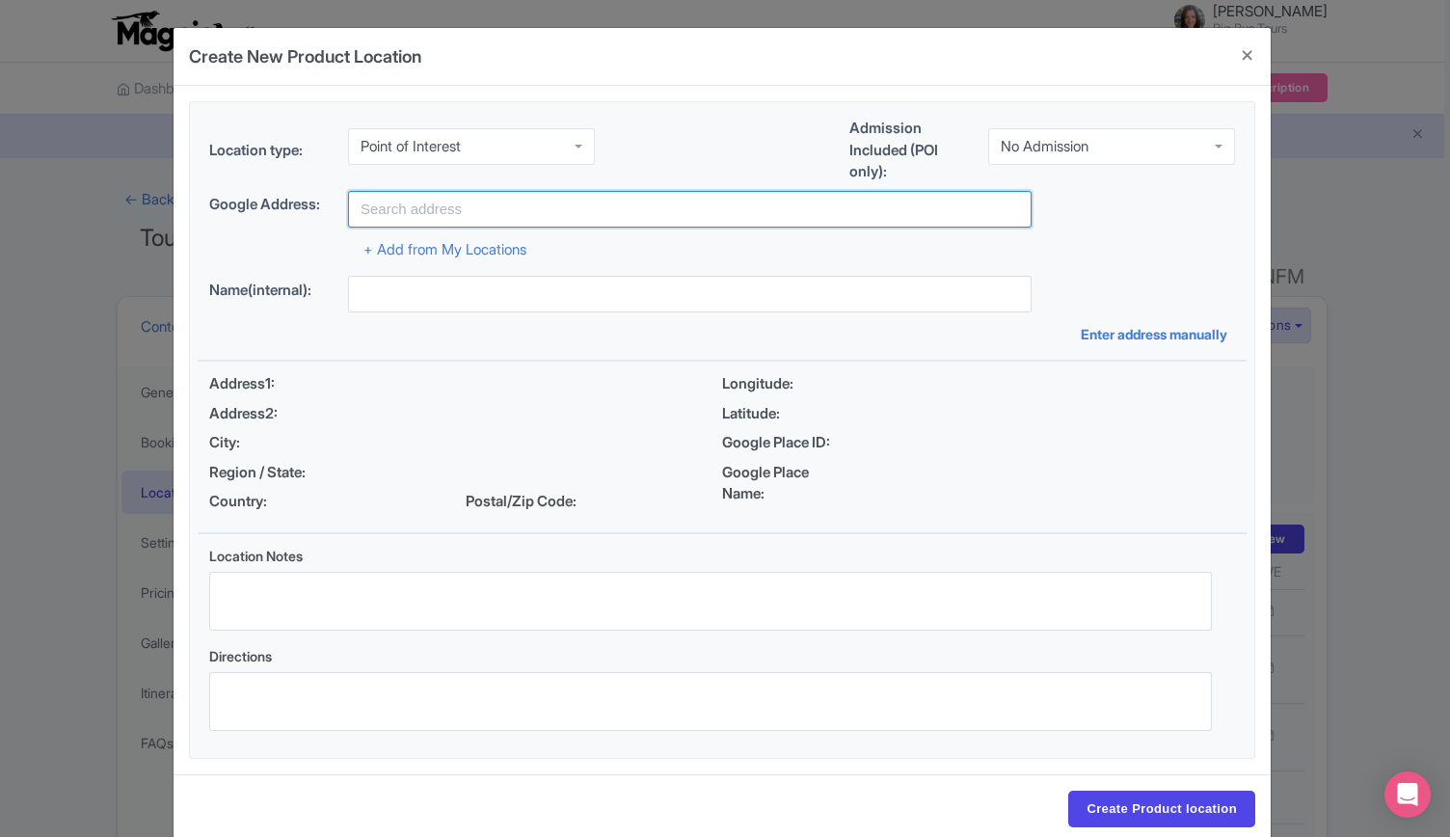
click at [455, 210] on input "text" at bounding box center [690, 209] width 684 height 37
paste input "Palatine Hill"
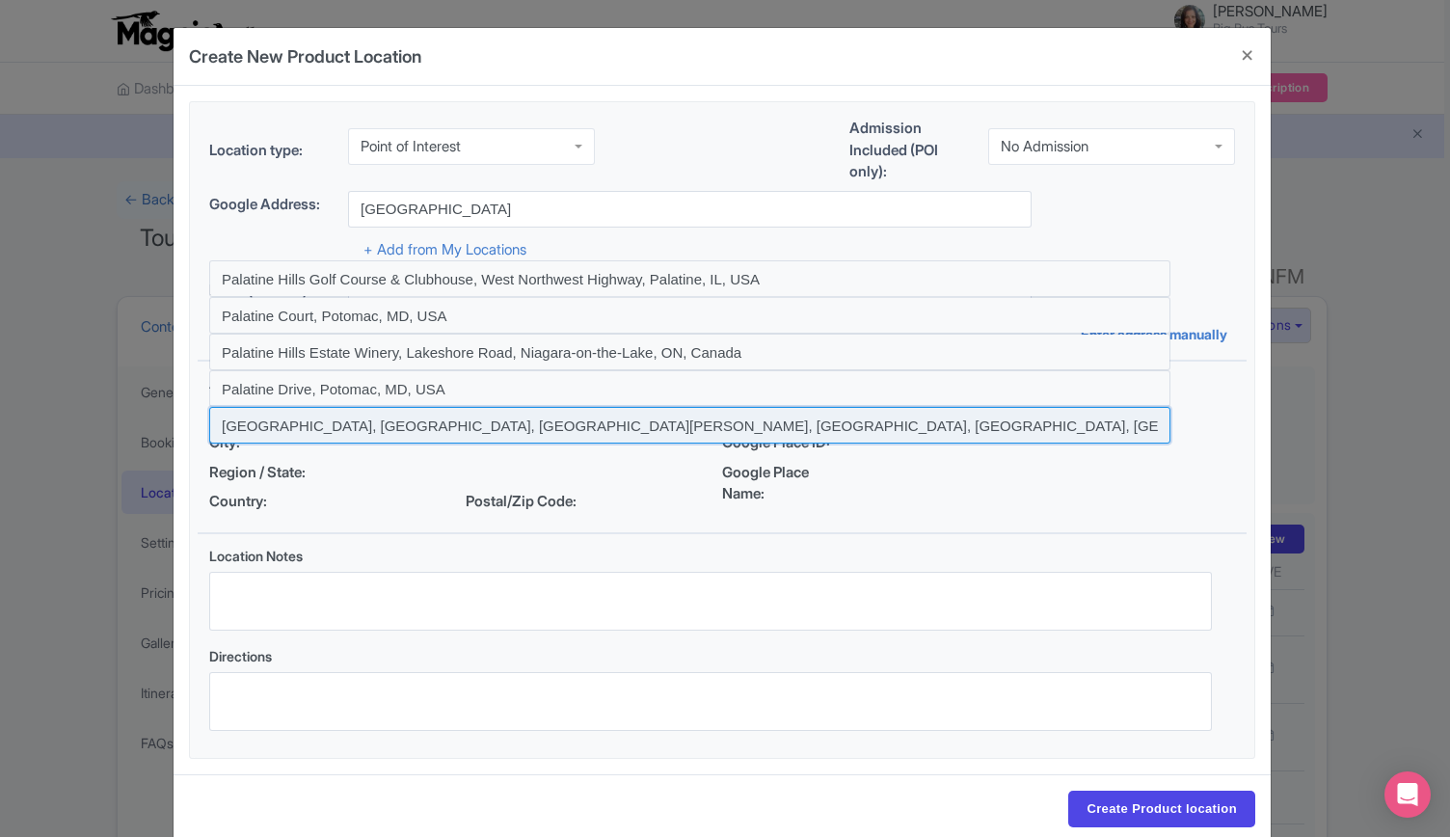
click at [436, 416] on input at bounding box center [689, 425] width 961 height 37
type input "Palatine Hill, Parco archeologico del Colosseo, Via di San Gregorio, Rome, Metr…"
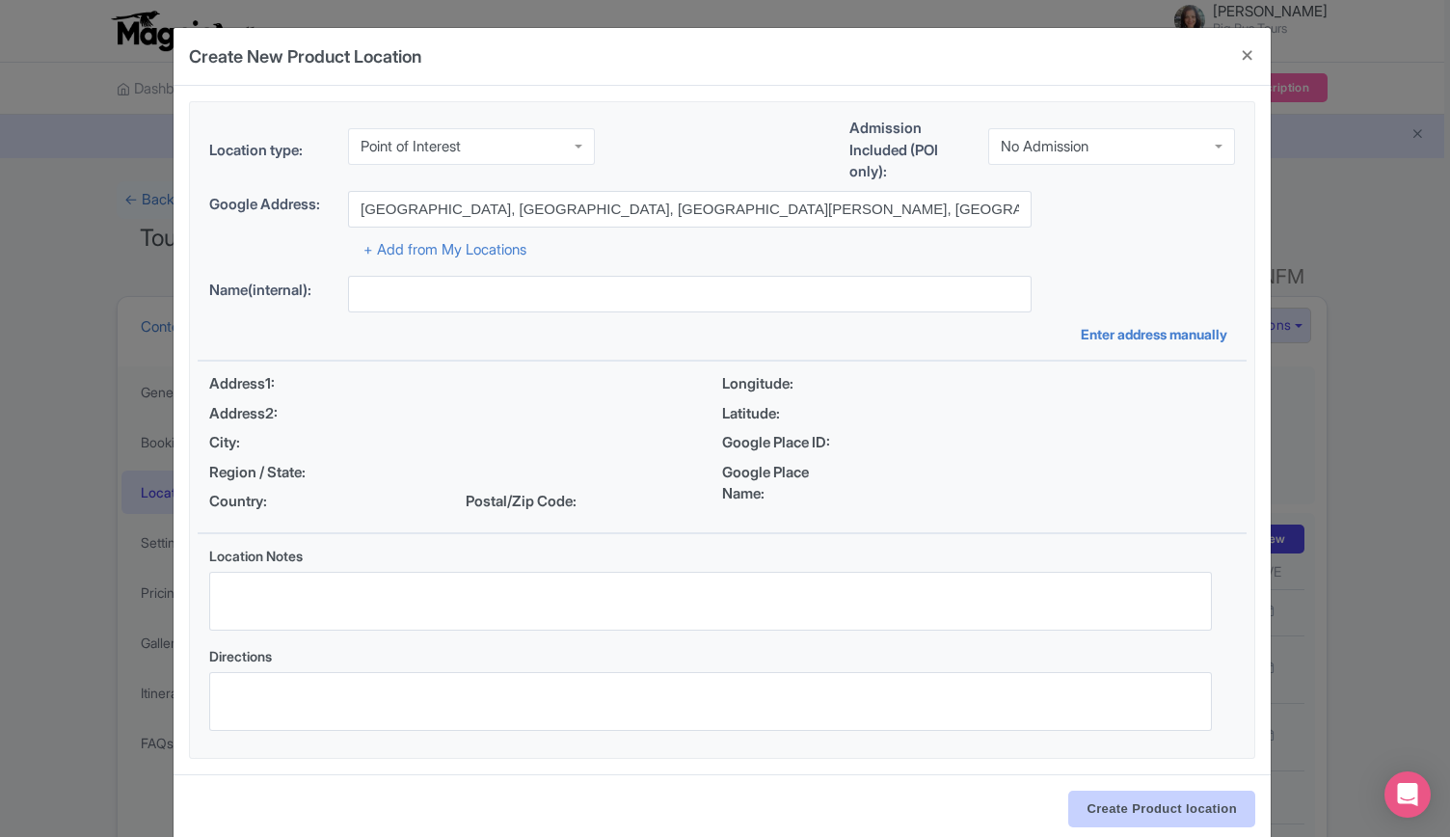
type input "Palatine Hill, Parco archeologico del Colosseo, Via di San Gregorio, Rome, Metr…"
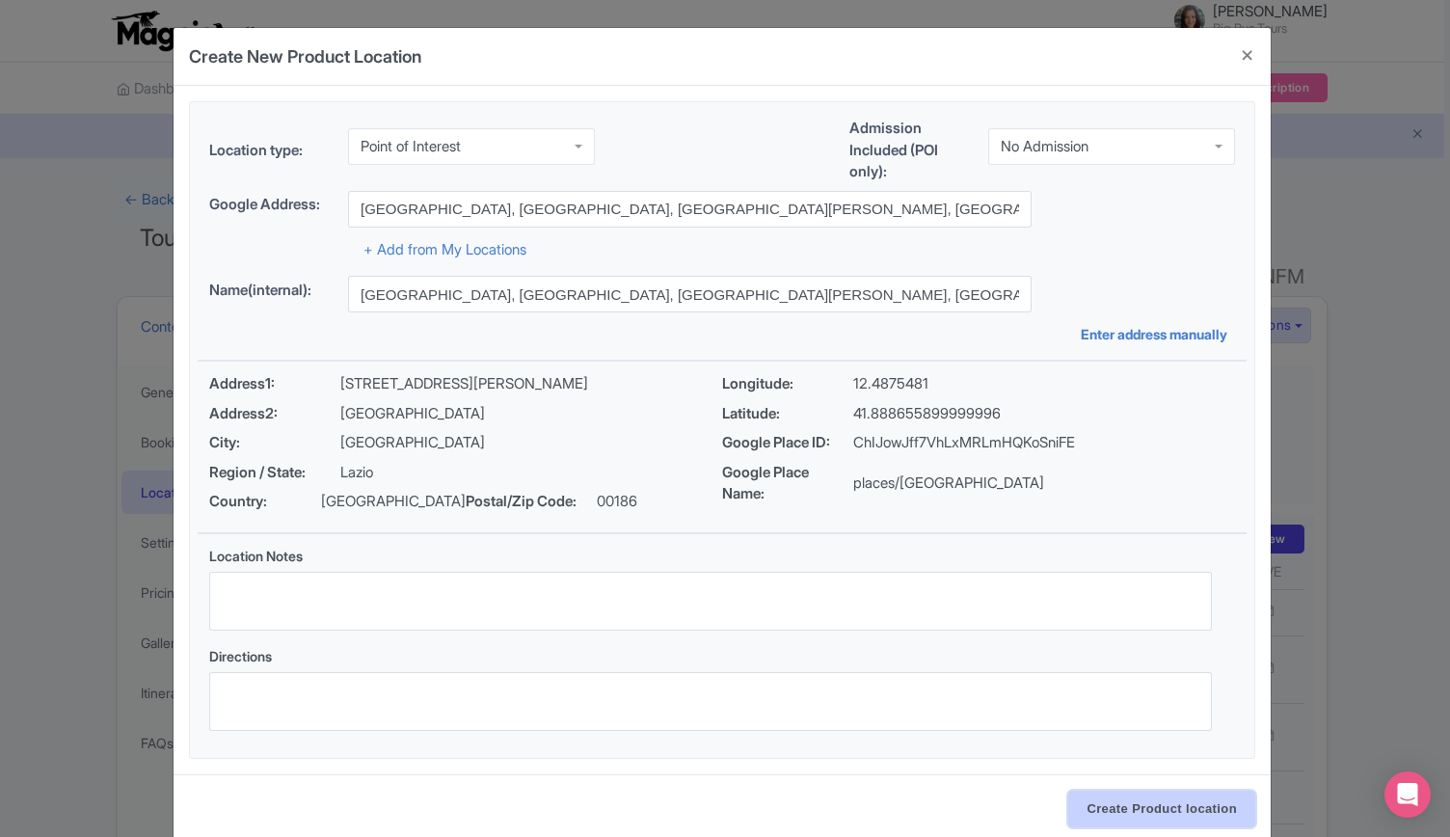
click at [1132, 808] on input "Create Product location" at bounding box center [1161, 809] width 187 height 37
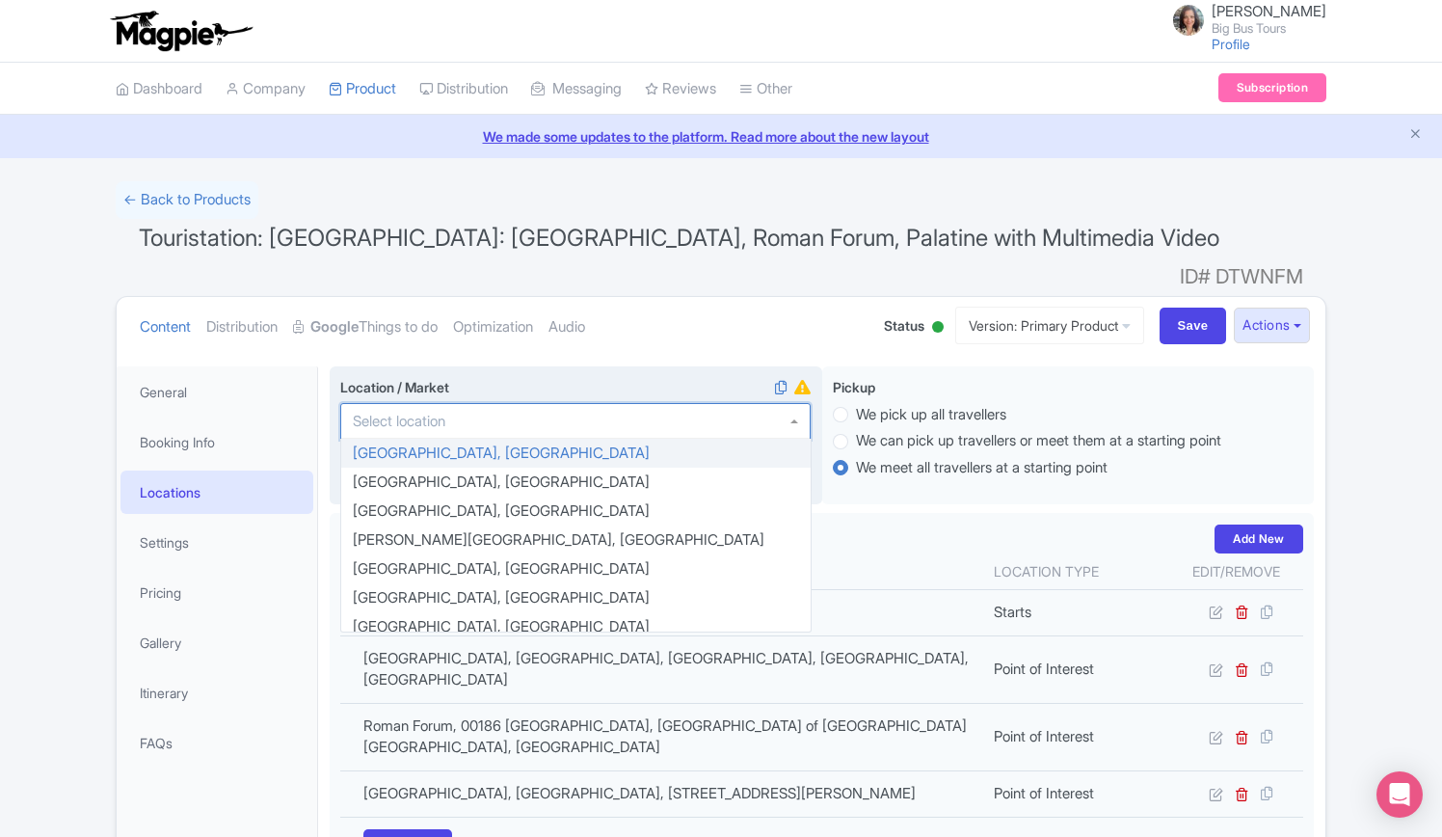
click at [487, 403] on div at bounding box center [575, 421] width 471 height 37
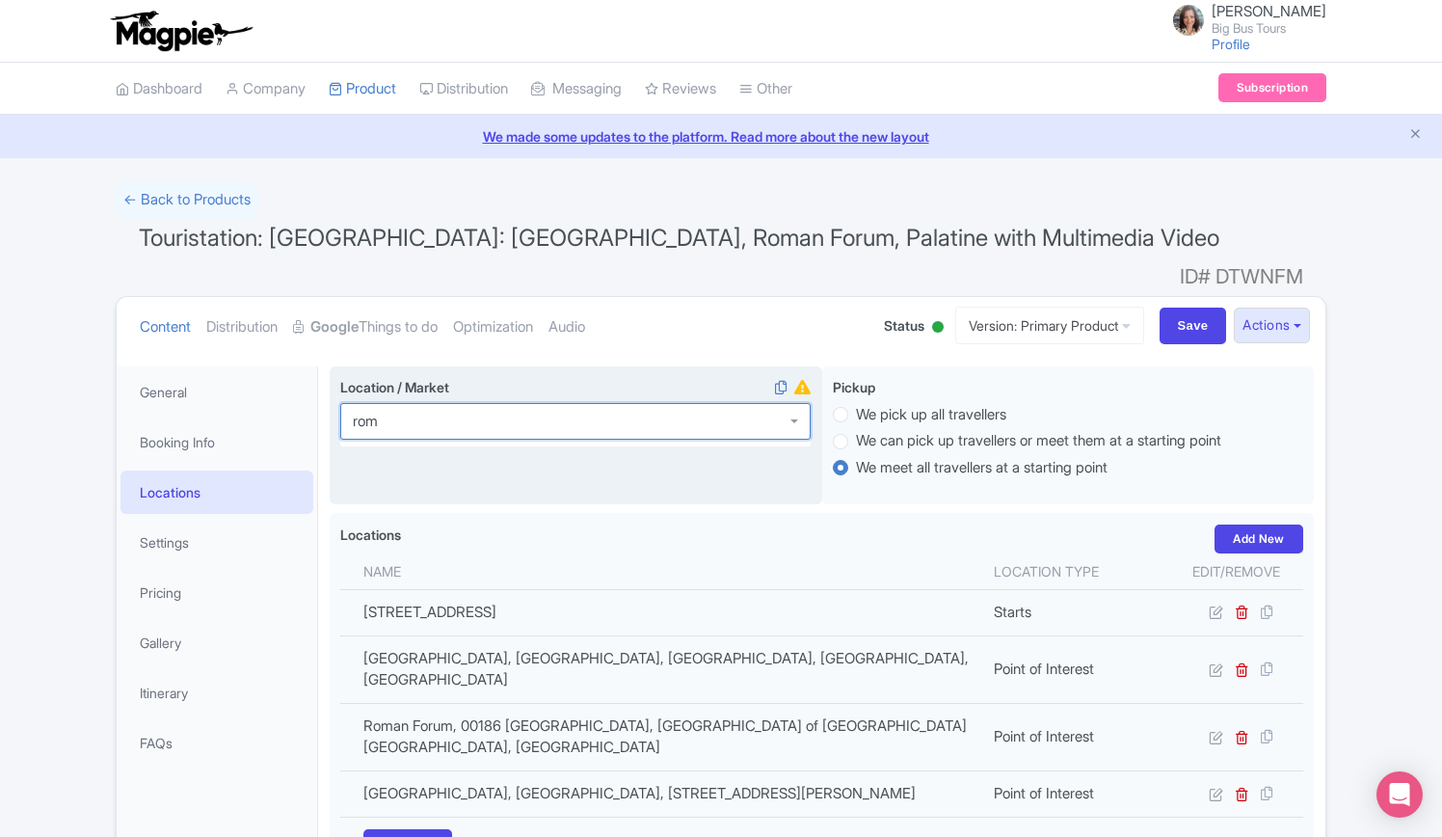
type input "rome"
drag, startPoint x: 1192, startPoint y: 305, endPoint x: 1120, endPoint y: 273, distance: 78.1
click at [1192, 308] on input "Save" at bounding box center [1193, 326] width 67 height 37
type input "Update Product"
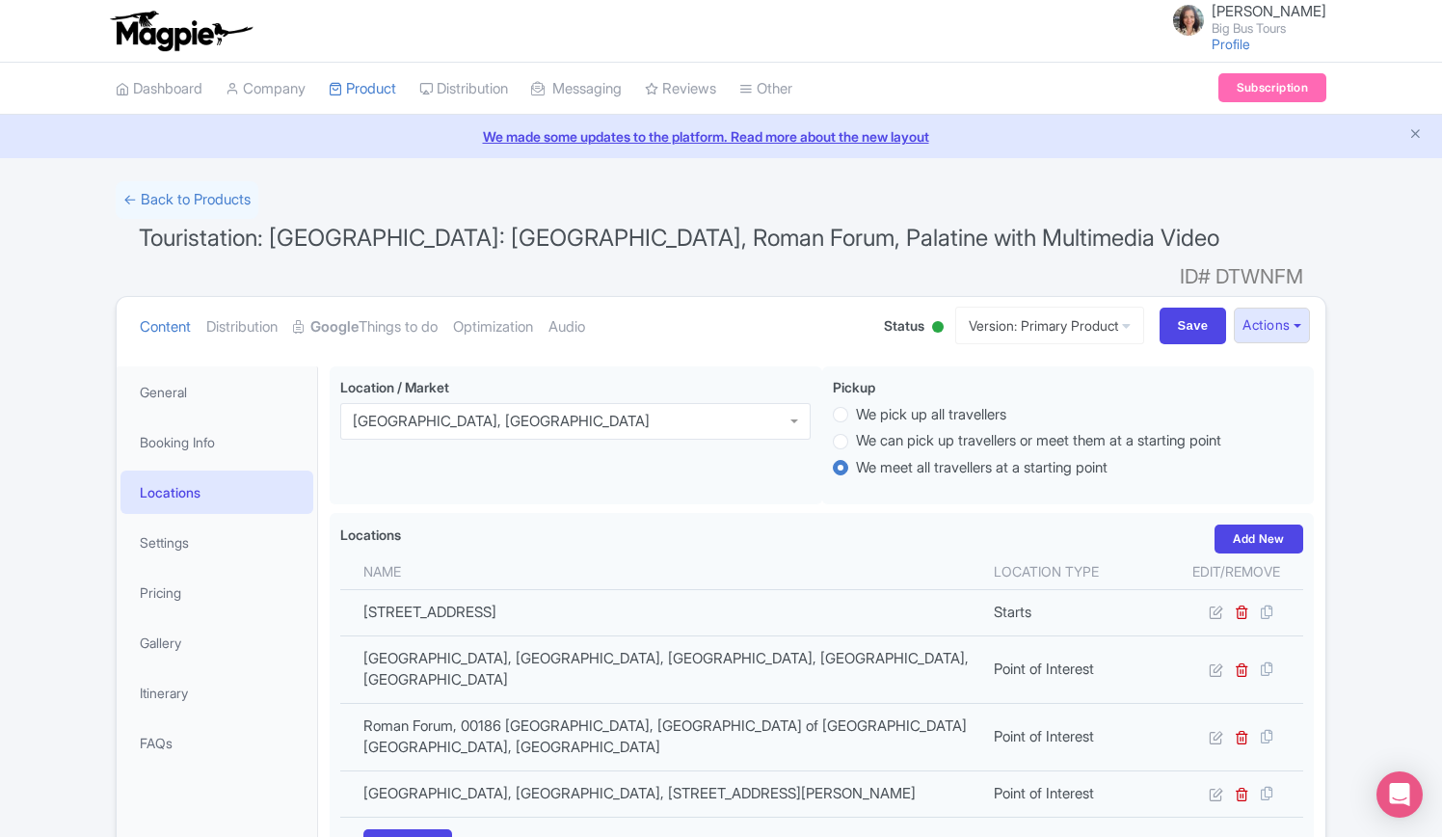
scroll to position [335, 0]
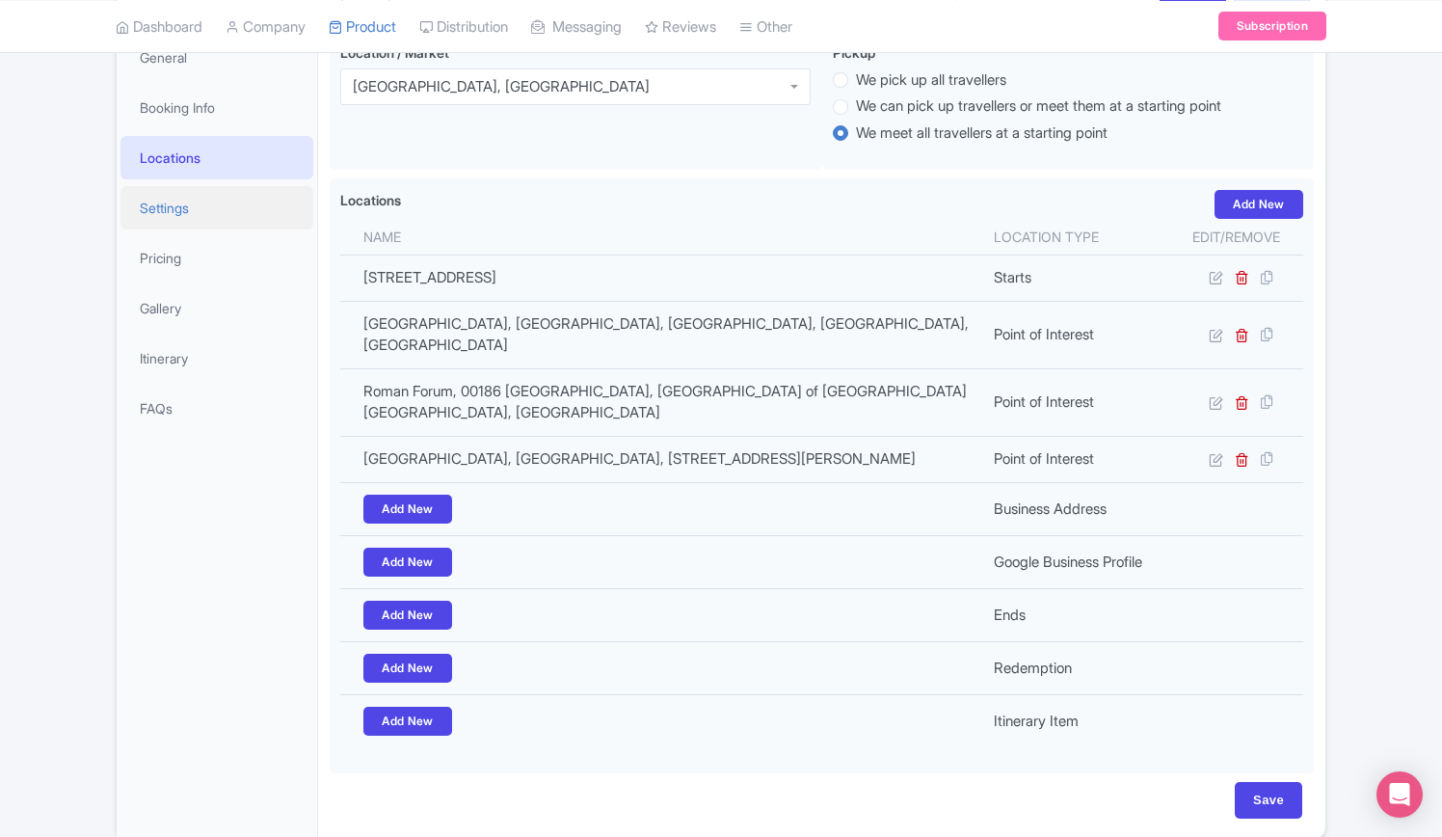
click at [189, 186] on link "Settings" at bounding box center [217, 207] width 193 height 43
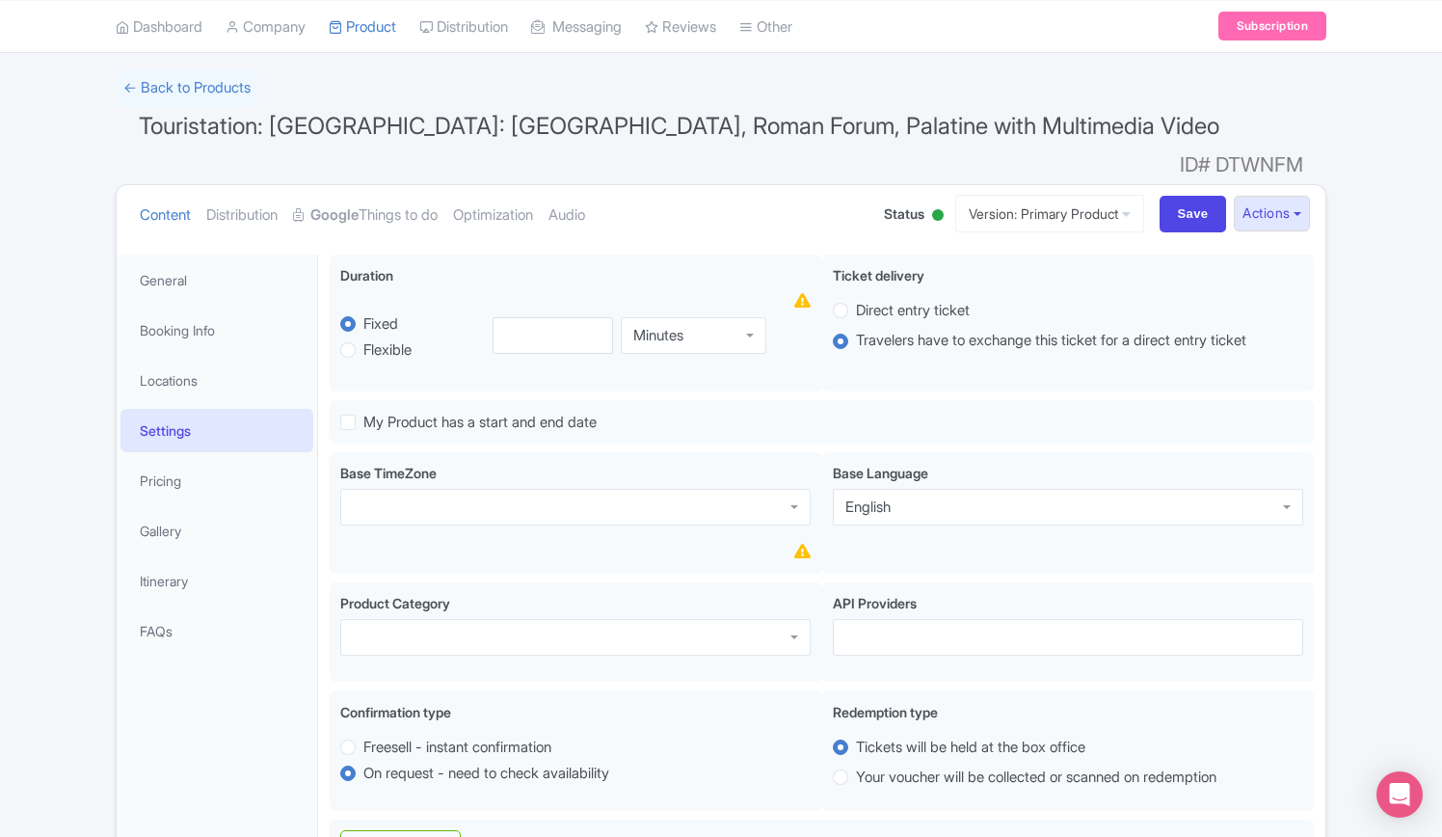
scroll to position [0, 0]
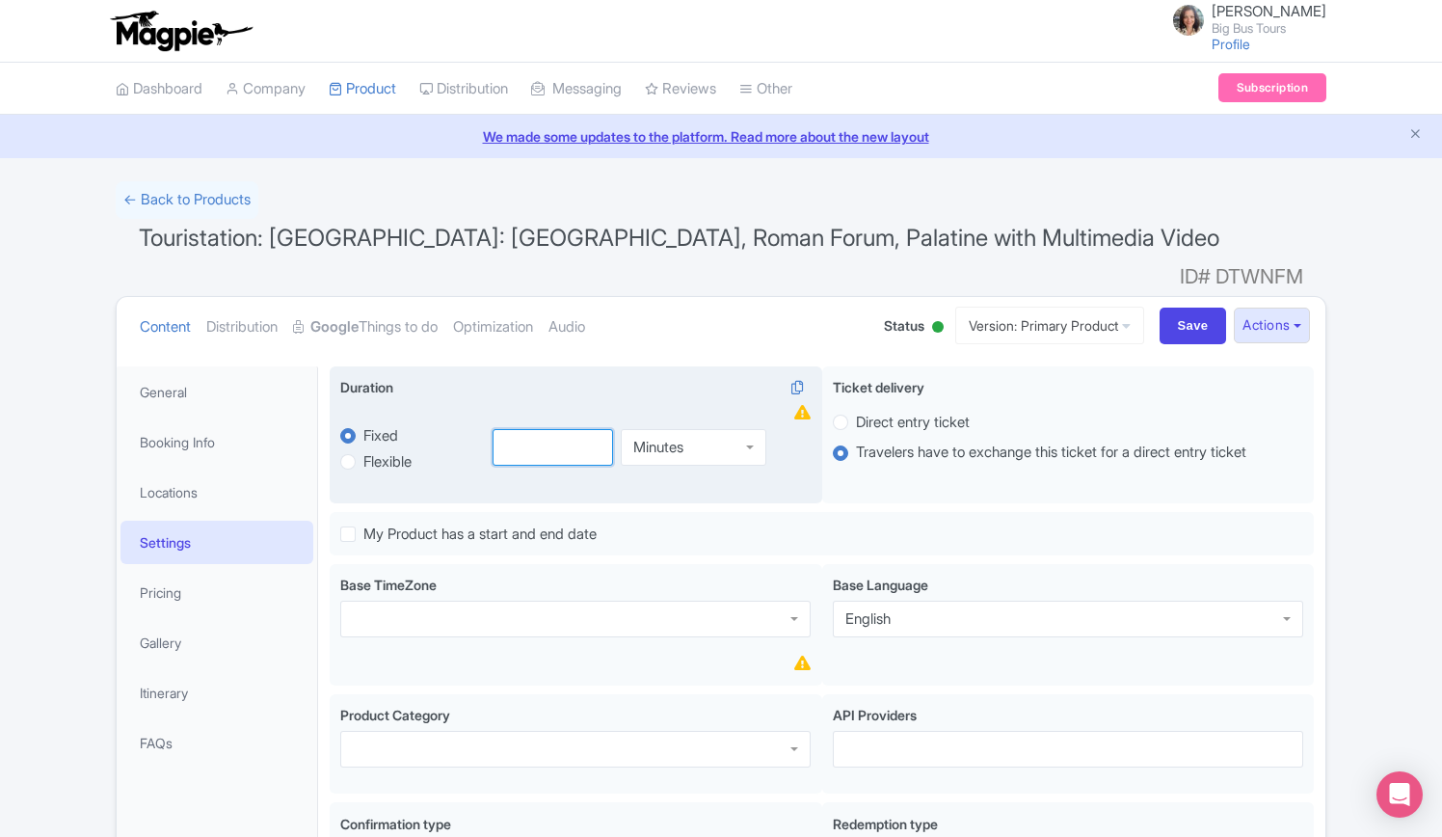
click at [529, 429] on input "number" at bounding box center [553, 447] width 121 height 37
type input "3"
click at [680, 429] on div "Minutes" at bounding box center [694, 447] width 146 height 37
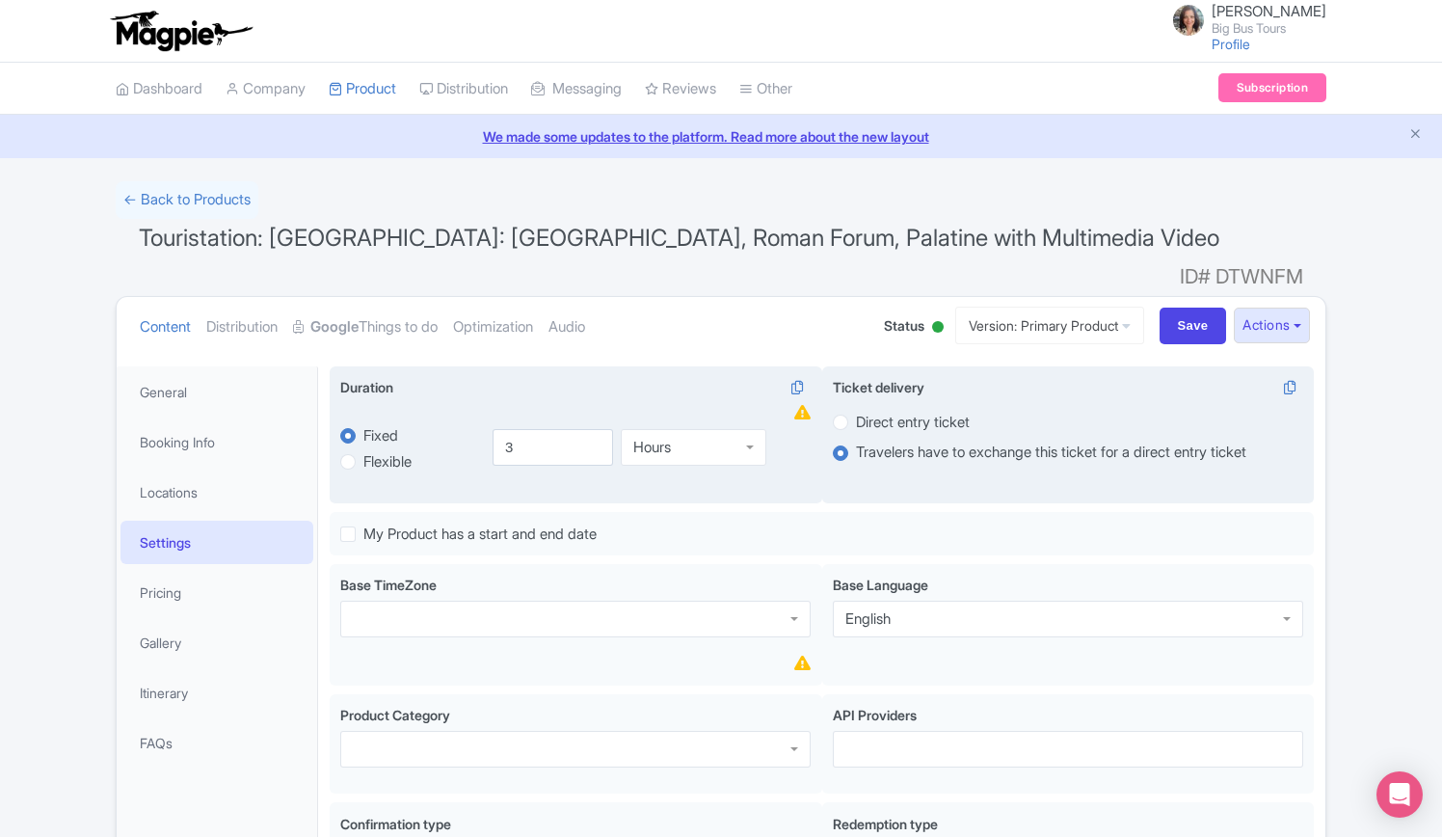
click at [856, 412] on label "Direct entry ticket" at bounding box center [913, 423] width 114 height 22
click at [856, 411] on input "Direct entry ticket" at bounding box center [865, 420] width 19 height 19
radio input "true"
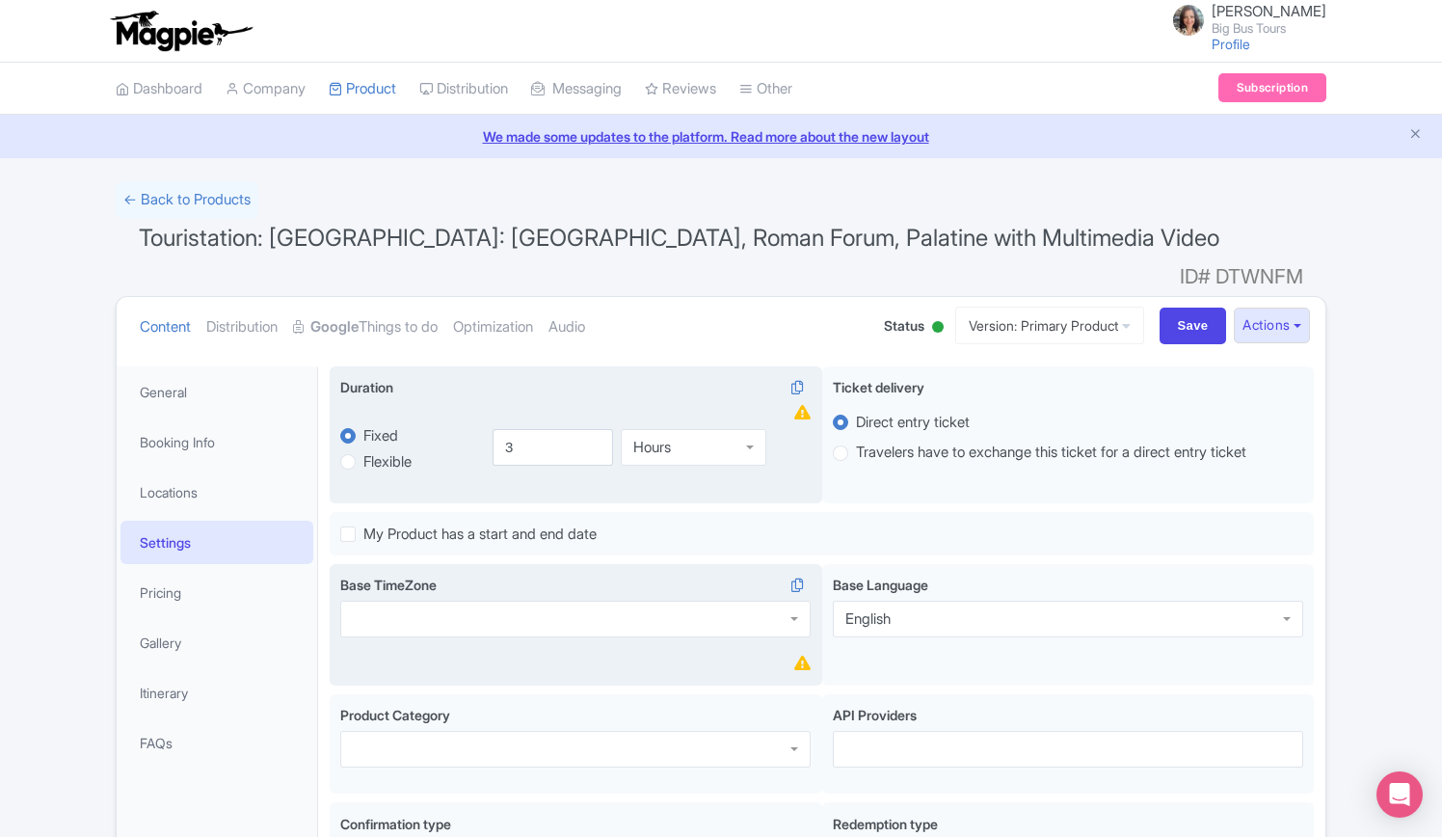
click at [503, 601] on div at bounding box center [575, 619] width 471 height 37
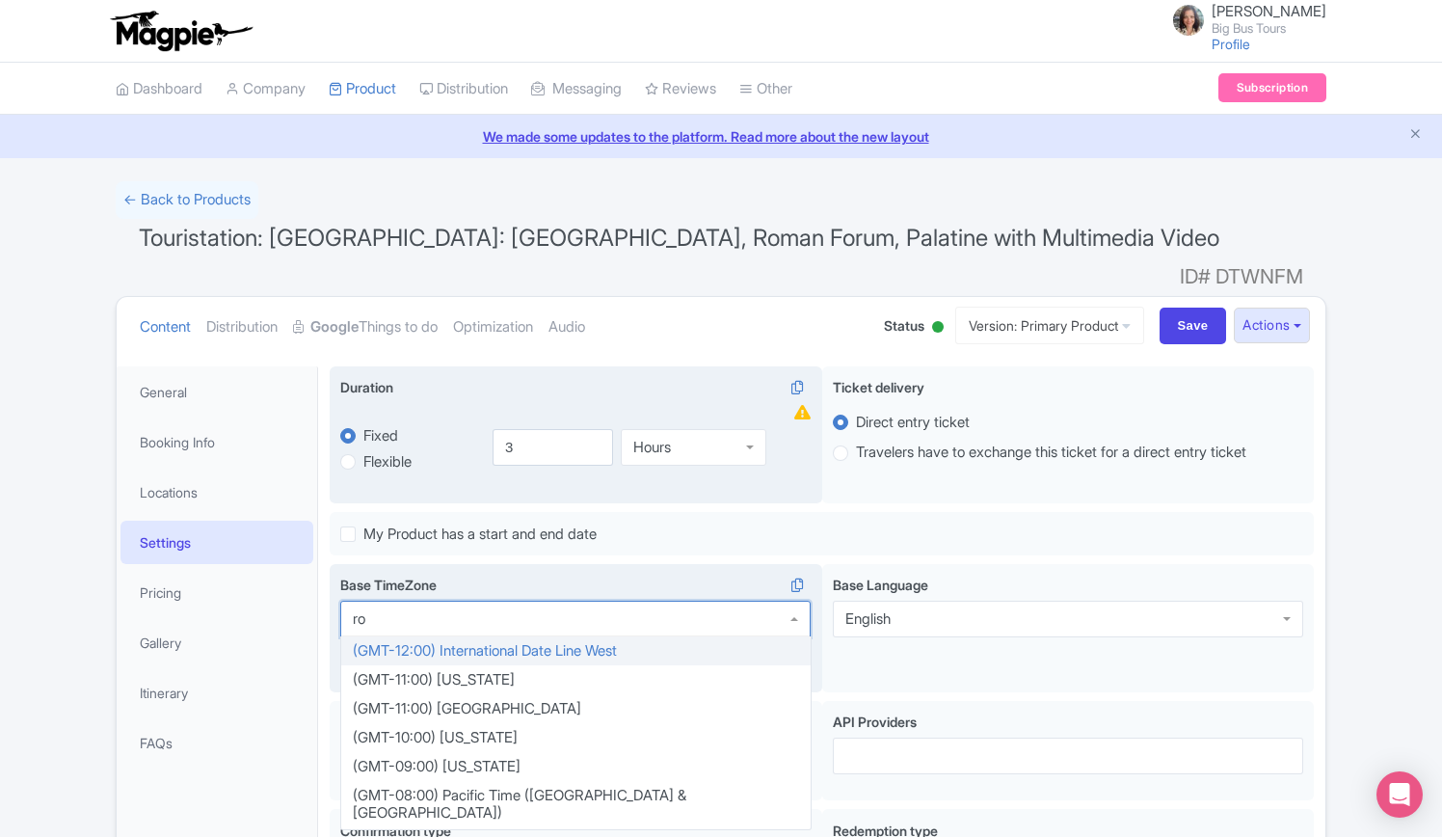
type input "rom"
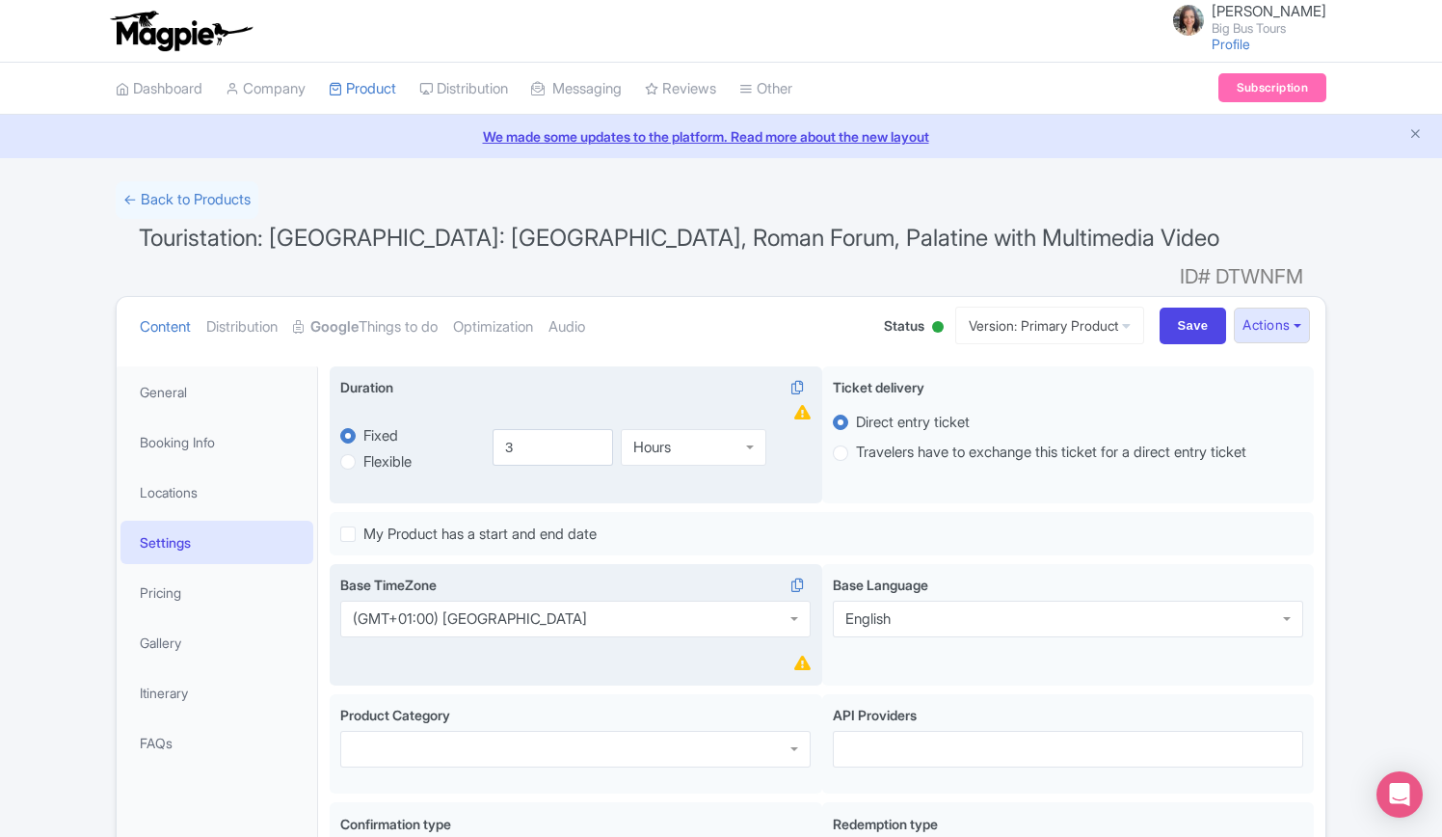
drag, startPoint x: 496, startPoint y: 624, endPoint x: 901, endPoint y: 642, distance: 405.4
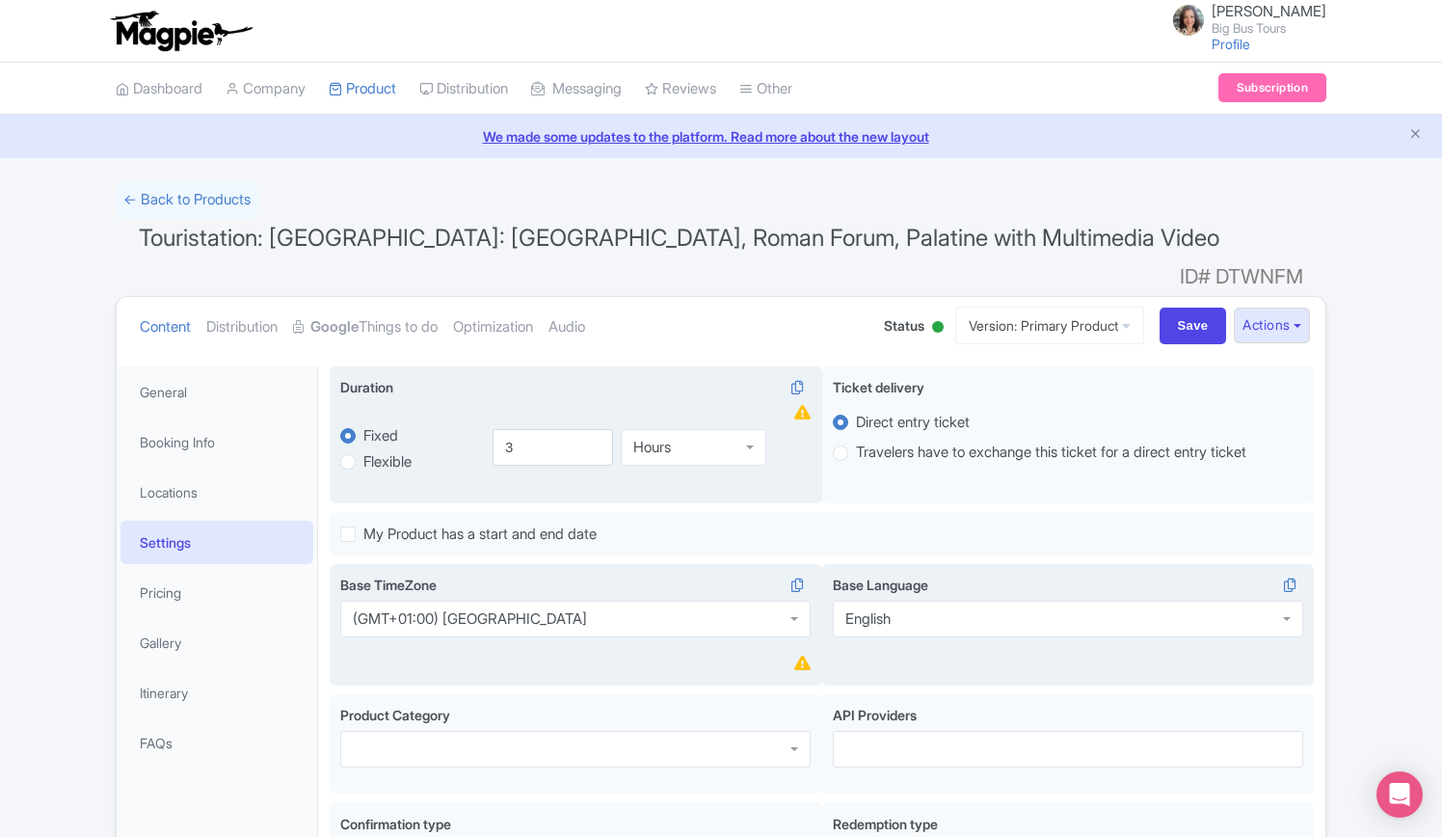
click at [977, 602] on div "English" at bounding box center [1068, 619] width 471 height 37
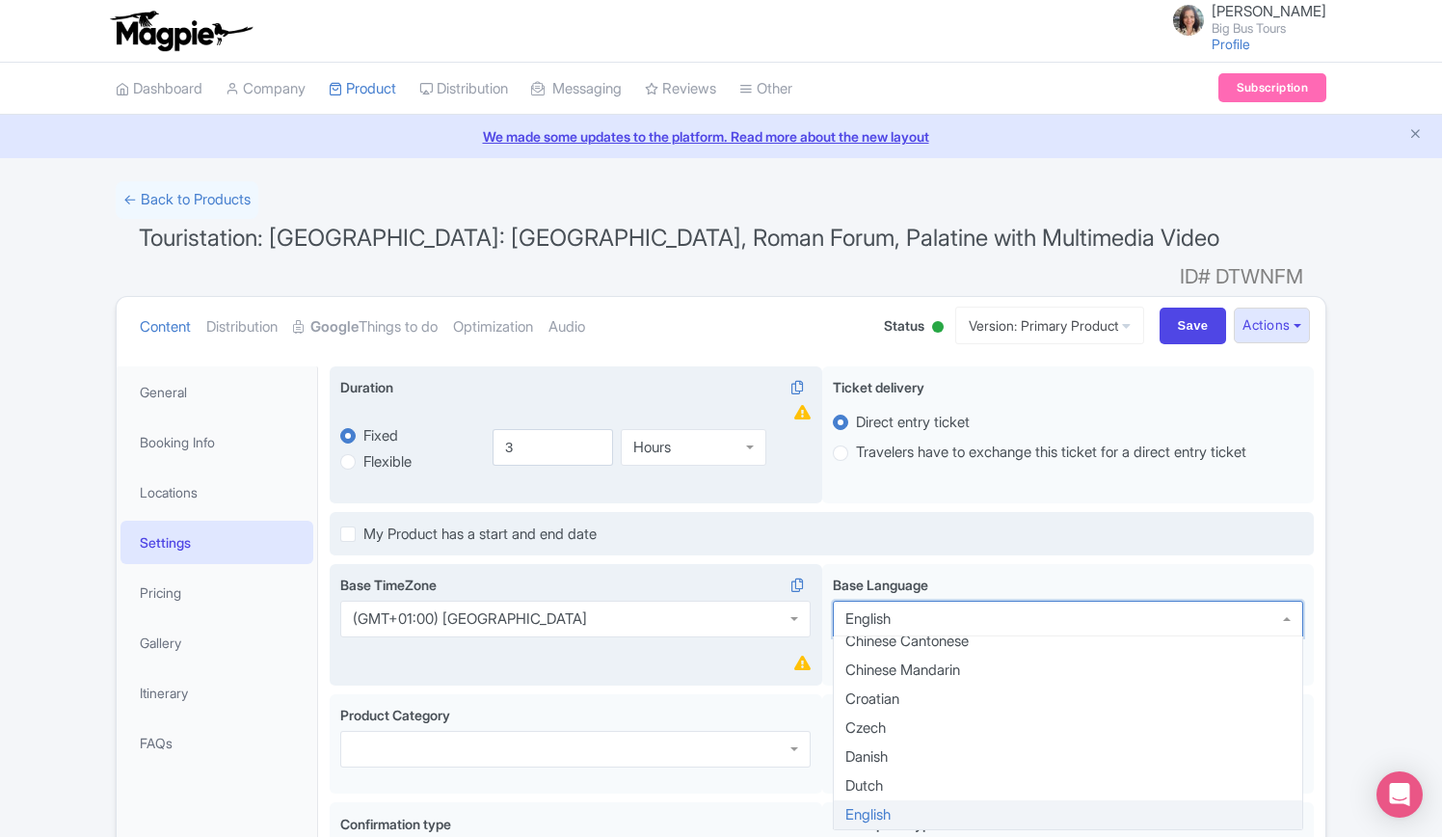
click at [779, 512] on div "My Product has a start and end date" at bounding box center [822, 534] width 984 height 45
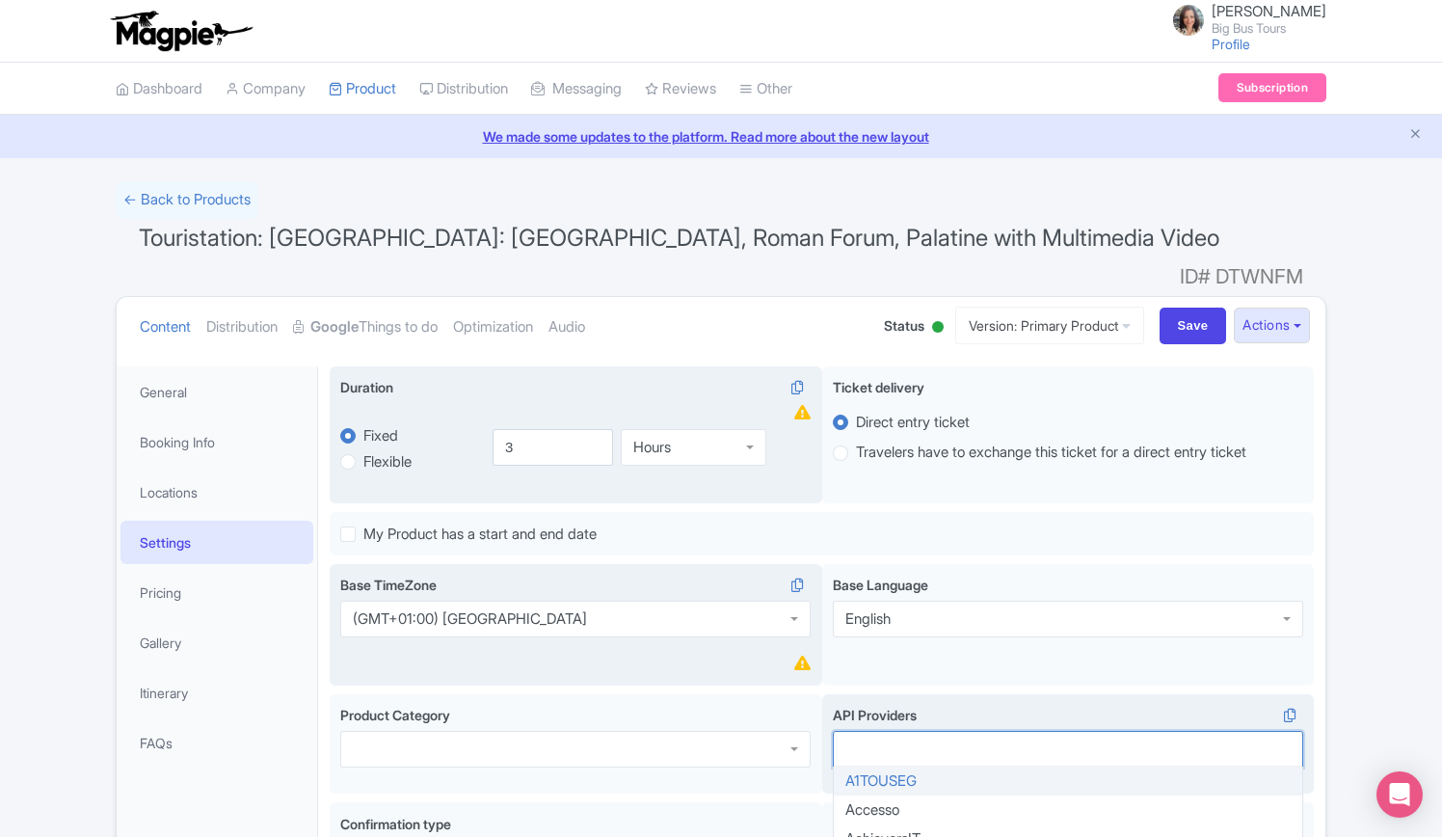
click at [902, 731] on div at bounding box center [1068, 749] width 471 height 37
type input "bo"
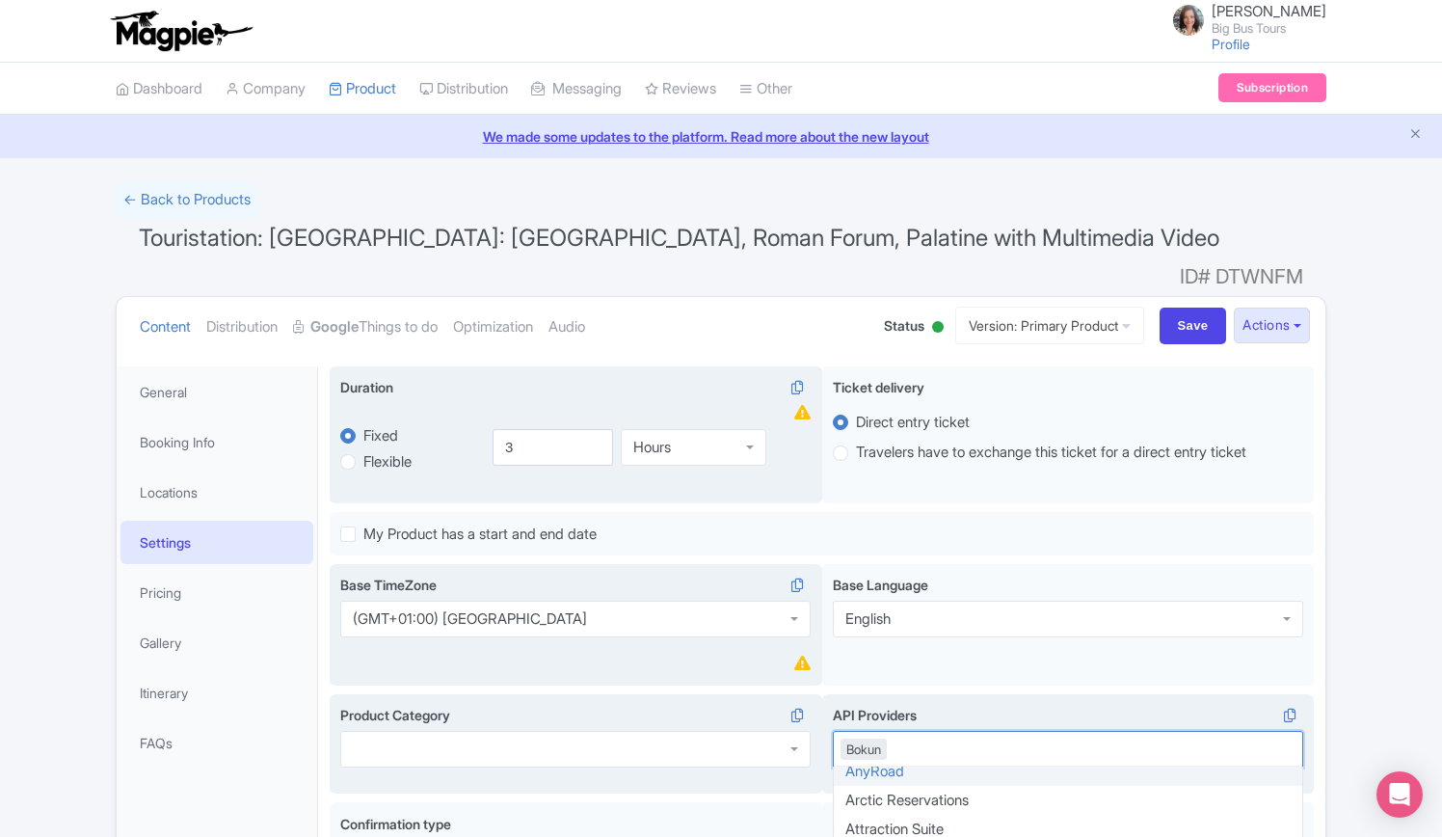
click at [414, 731] on div at bounding box center [575, 749] width 471 height 37
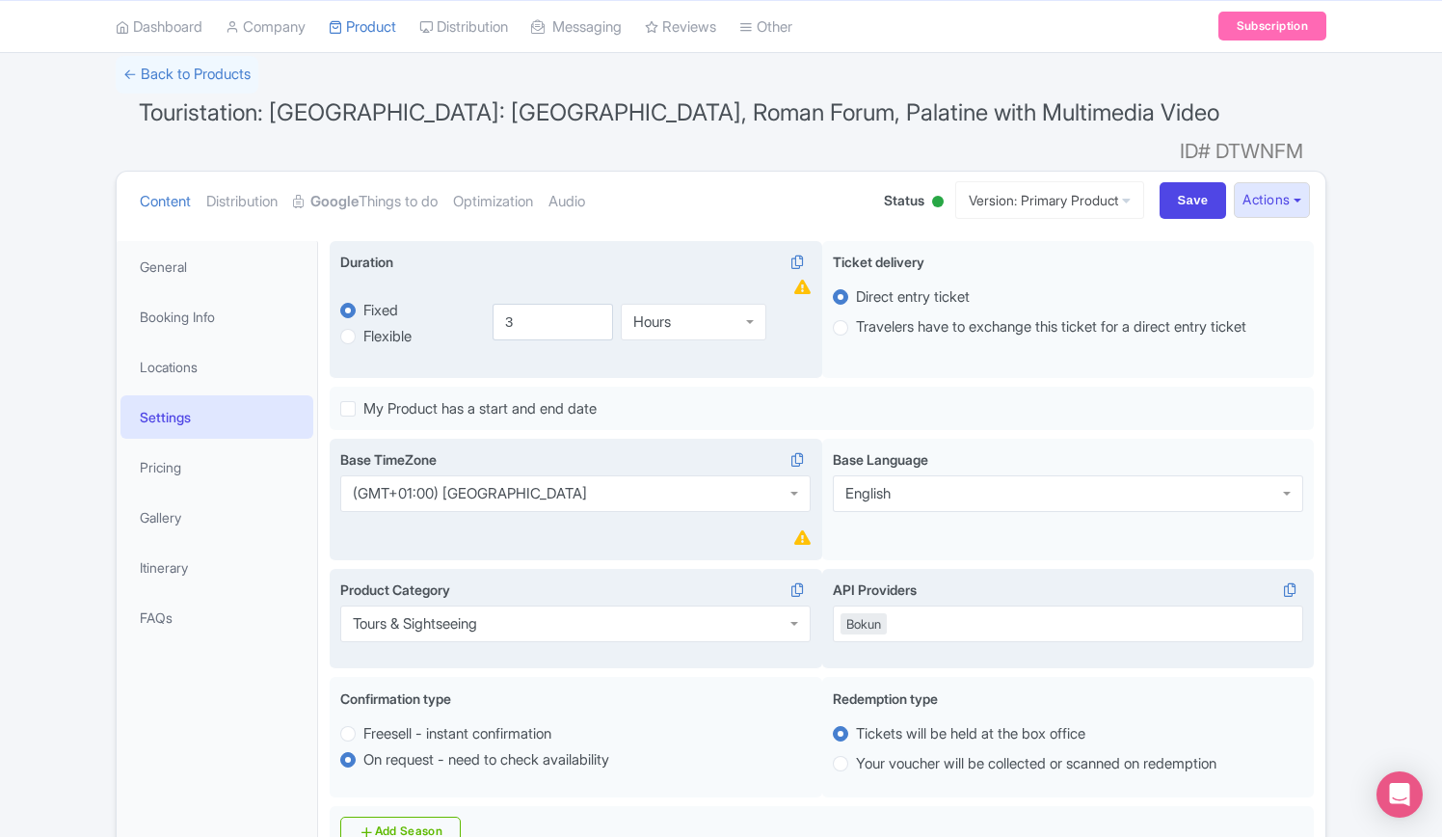
scroll to position [0, 0]
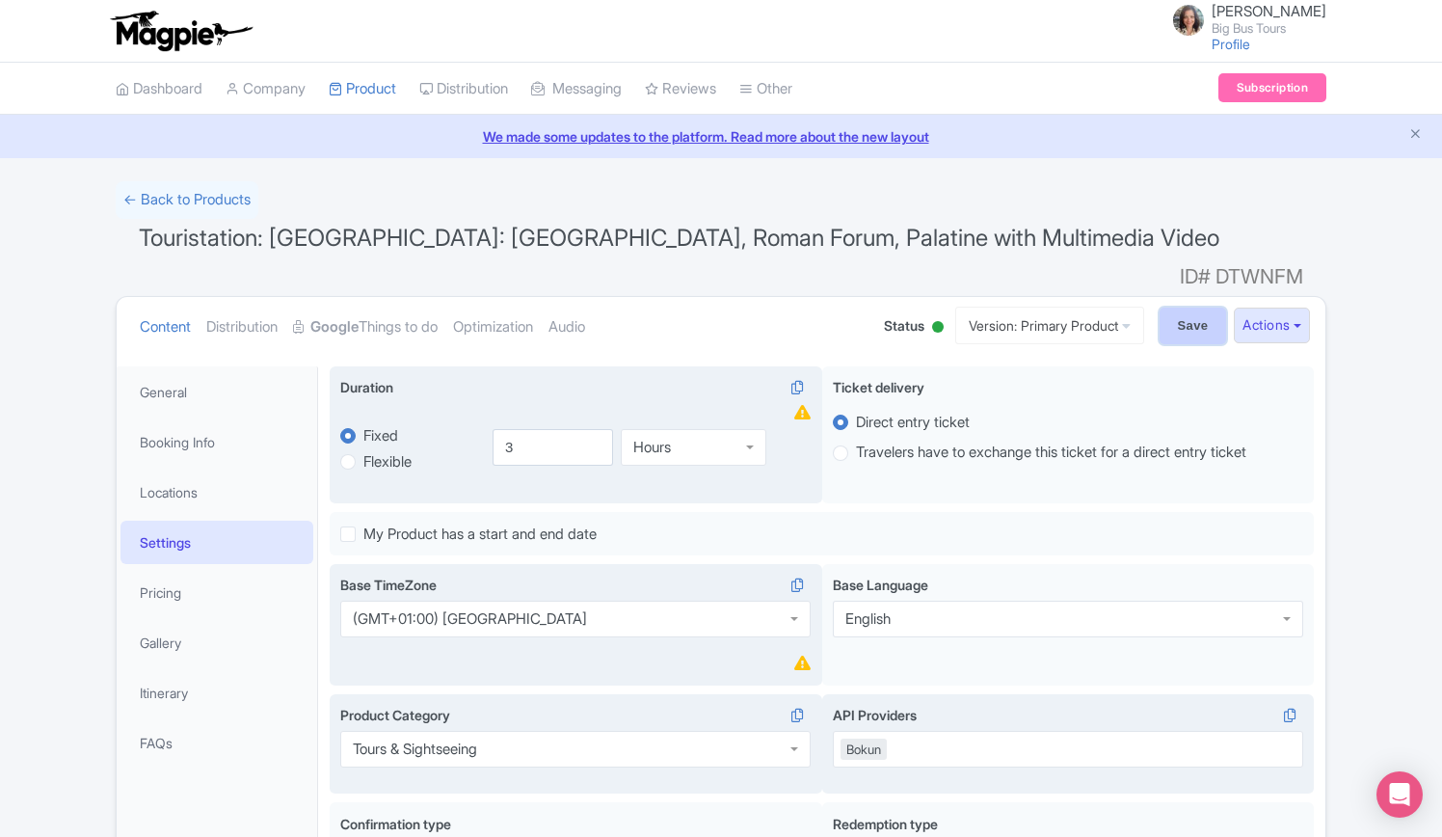
drag, startPoint x: 1176, startPoint y: 284, endPoint x: 1157, endPoint y: 293, distance: 21.1
click at [1176, 308] on input "Save" at bounding box center [1193, 326] width 67 height 37
type input "Saving..."
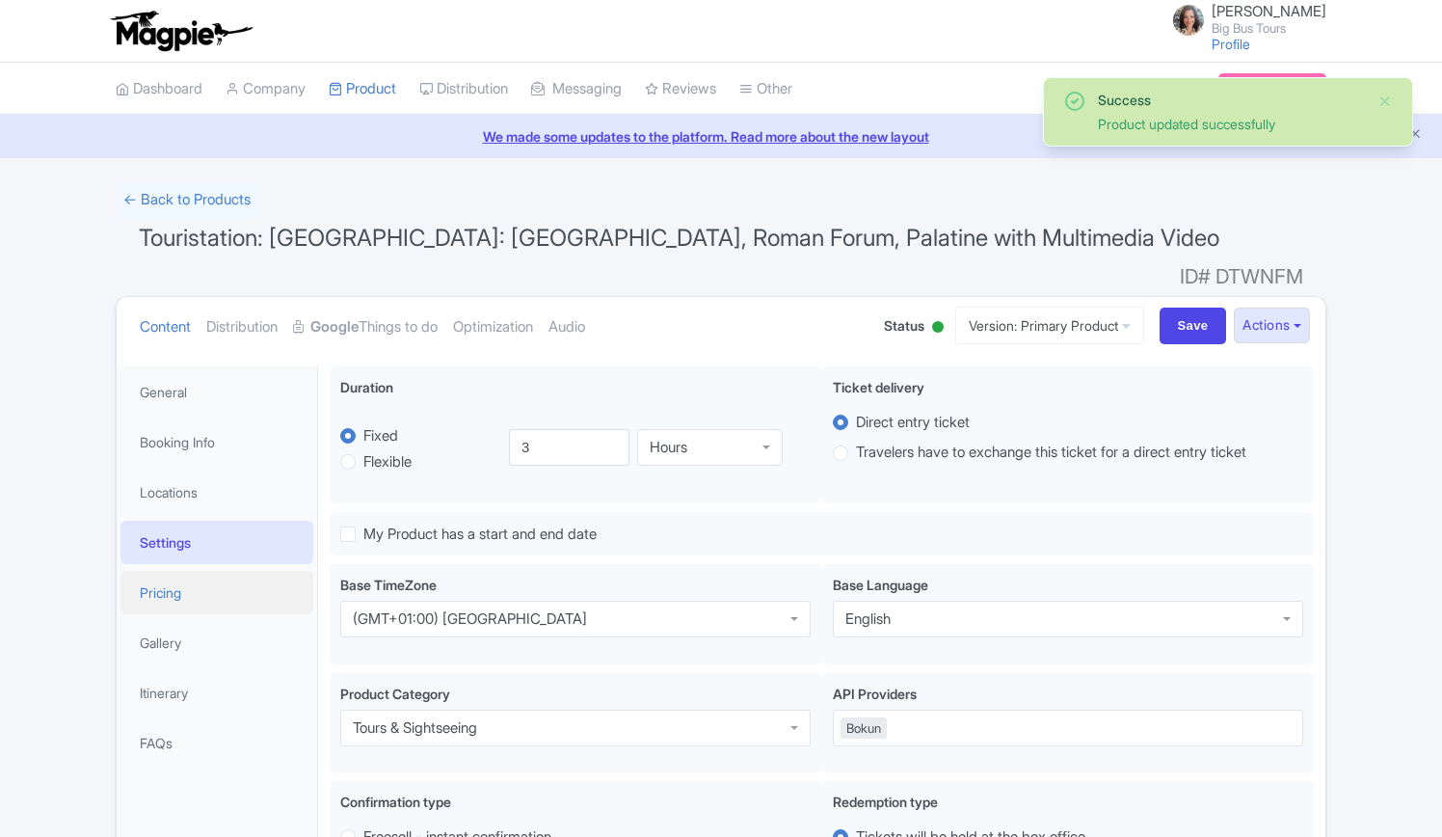
scroll to position [335, 0]
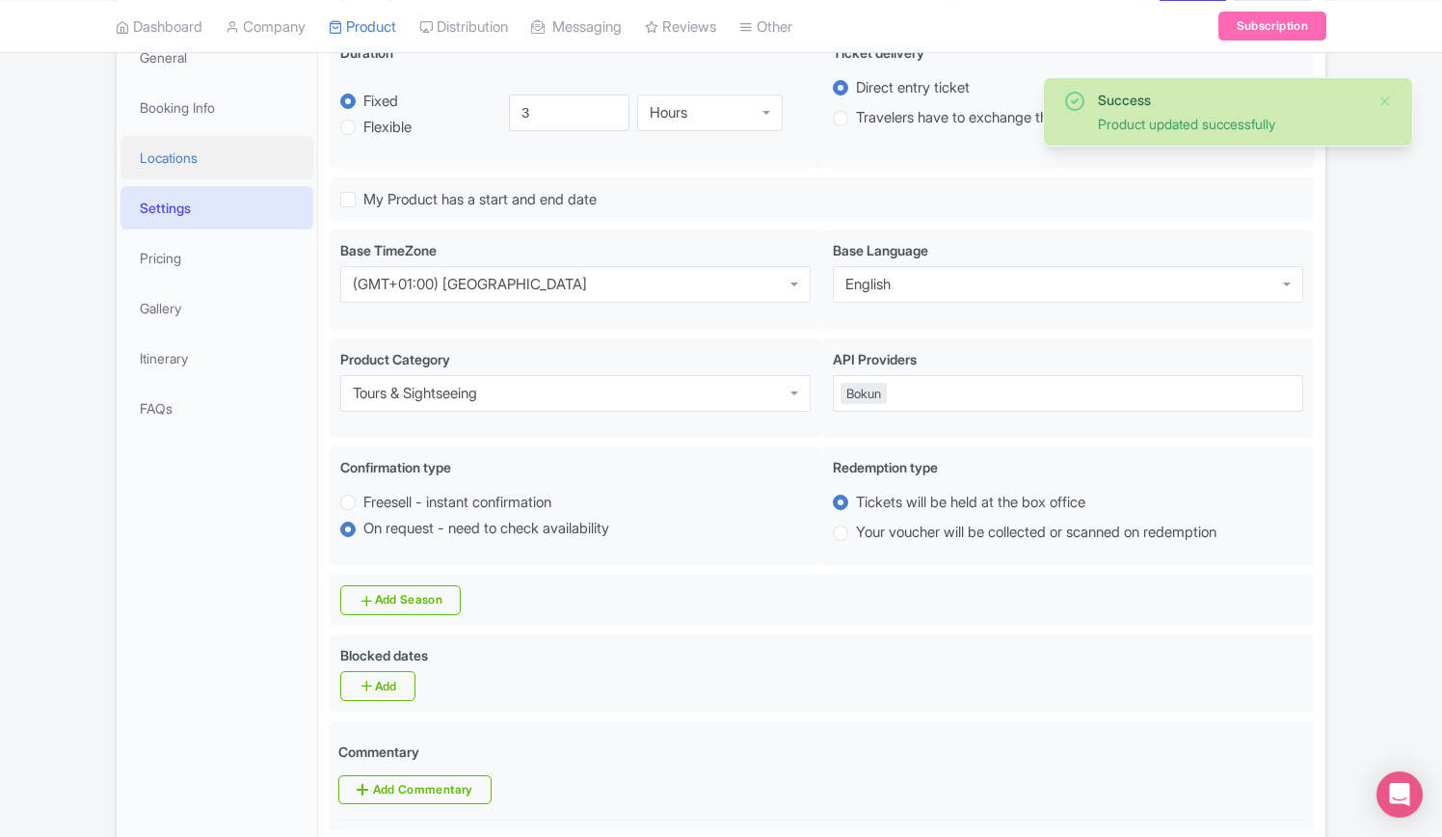
click at [179, 136] on link "Locations" at bounding box center [217, 157] width 193 height 43
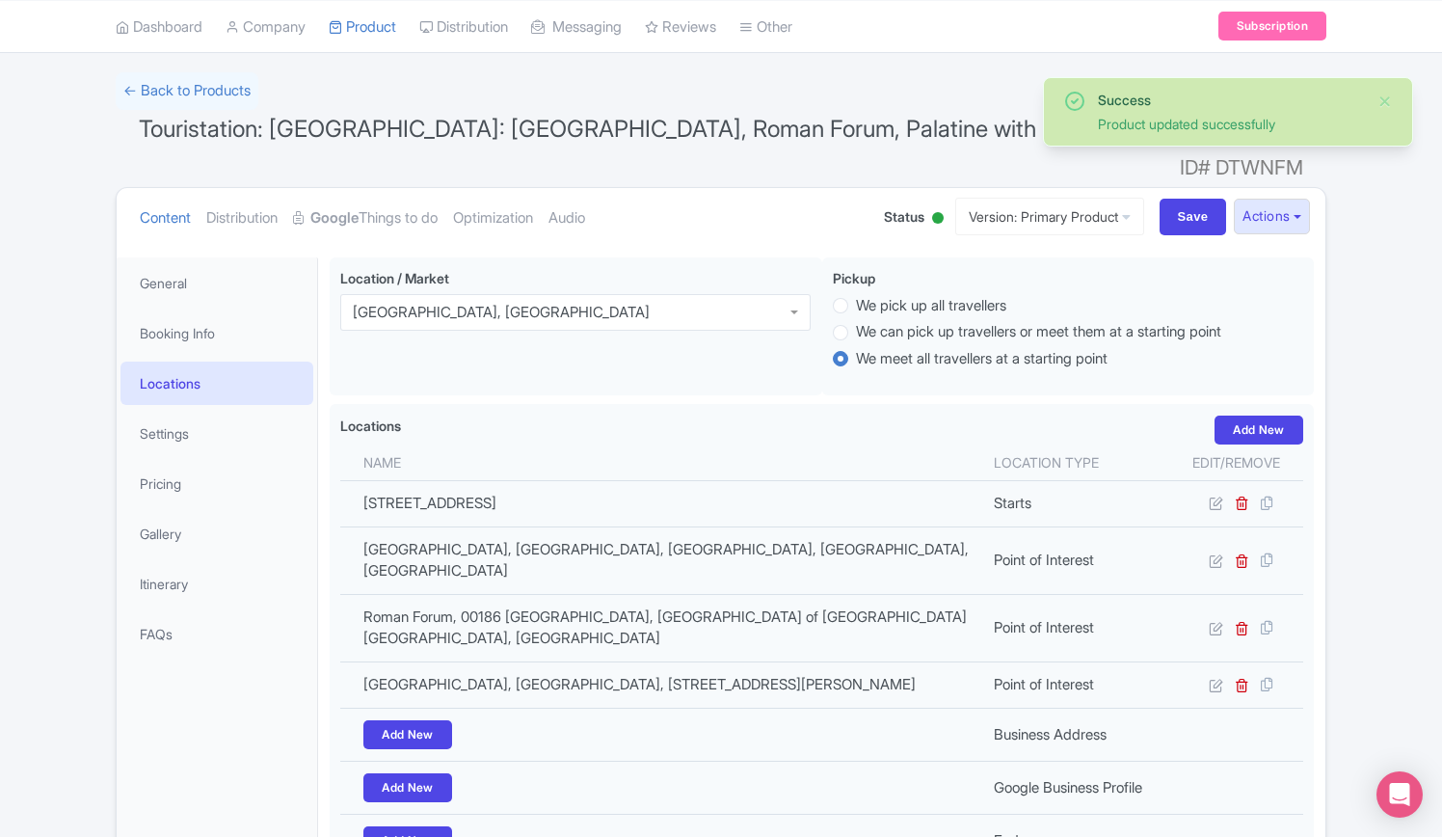
scroll to position [0, 0]
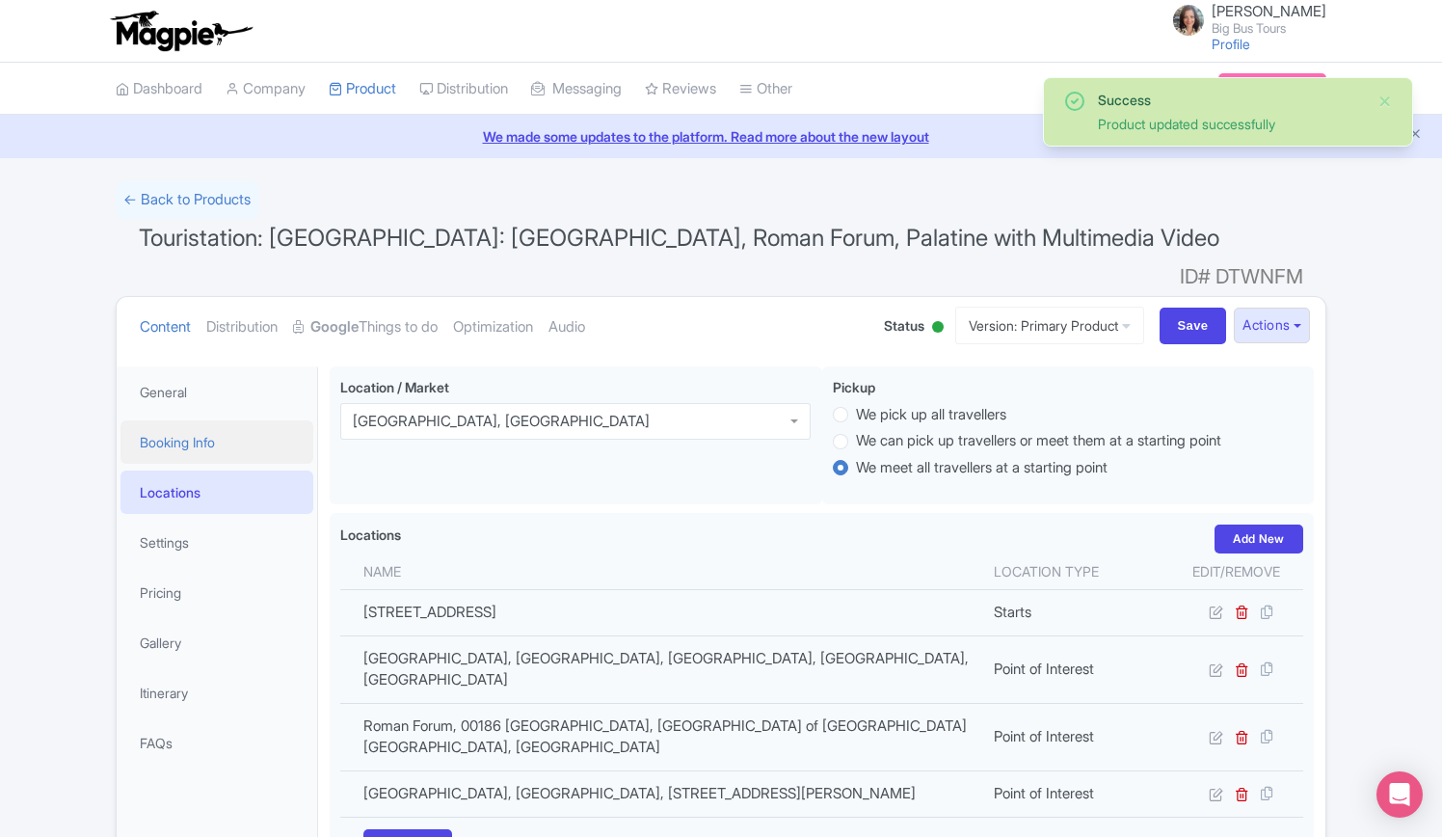
click at [176, 420] on link "Booking Info" at bounding box center [217, 441] width 193 height 43
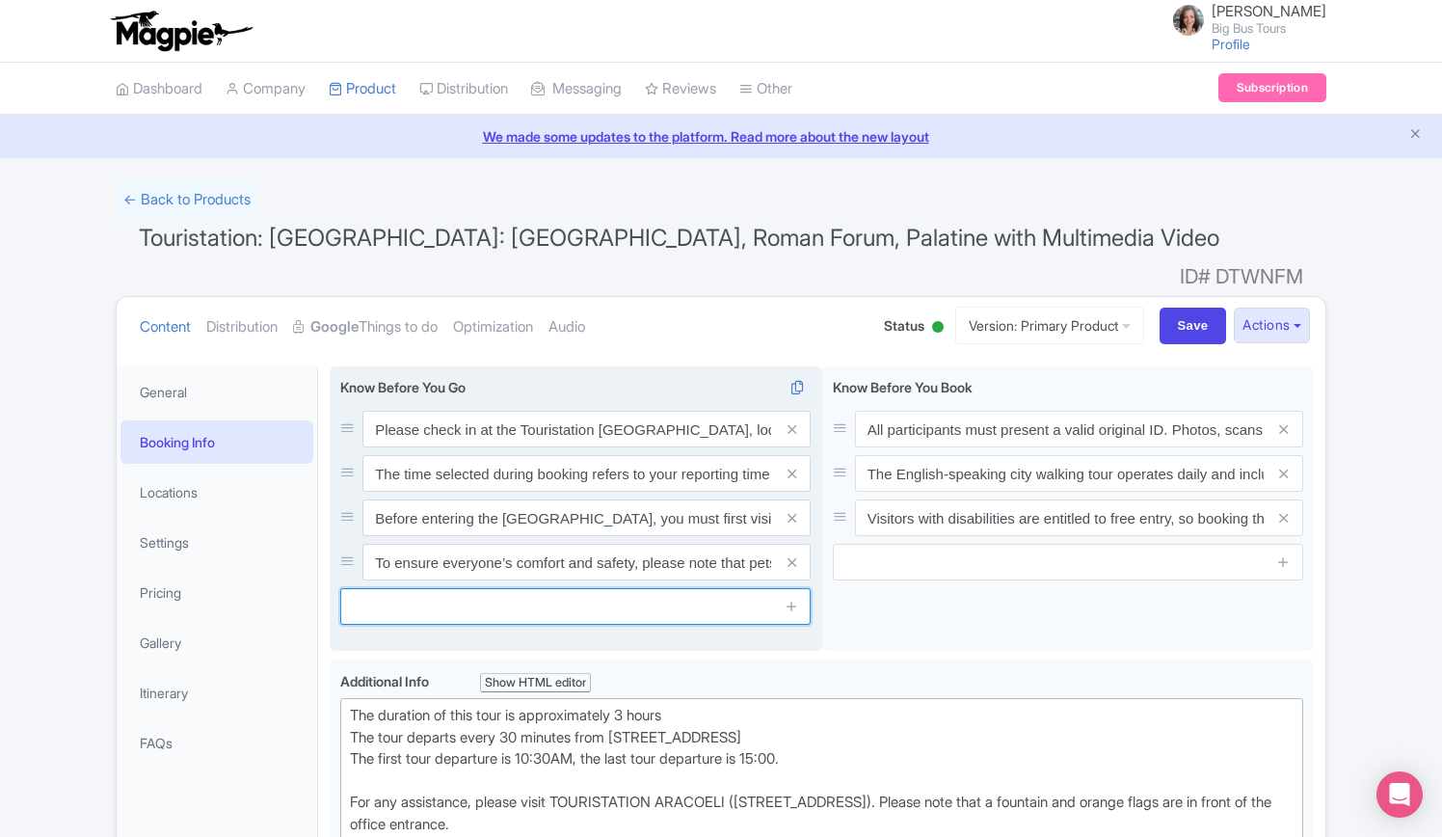
click at [462, 588] on input "text" at bounding box center [575, 606] width 471 height 37
paste input "City walking tour: This guided tour is available only in English, every day. Th…"
type input "City walking tour: This guided tour is available only in English, every day. Th…"
click at [791, 599] on icon at bounding box center [792, 606] width 14 height 14
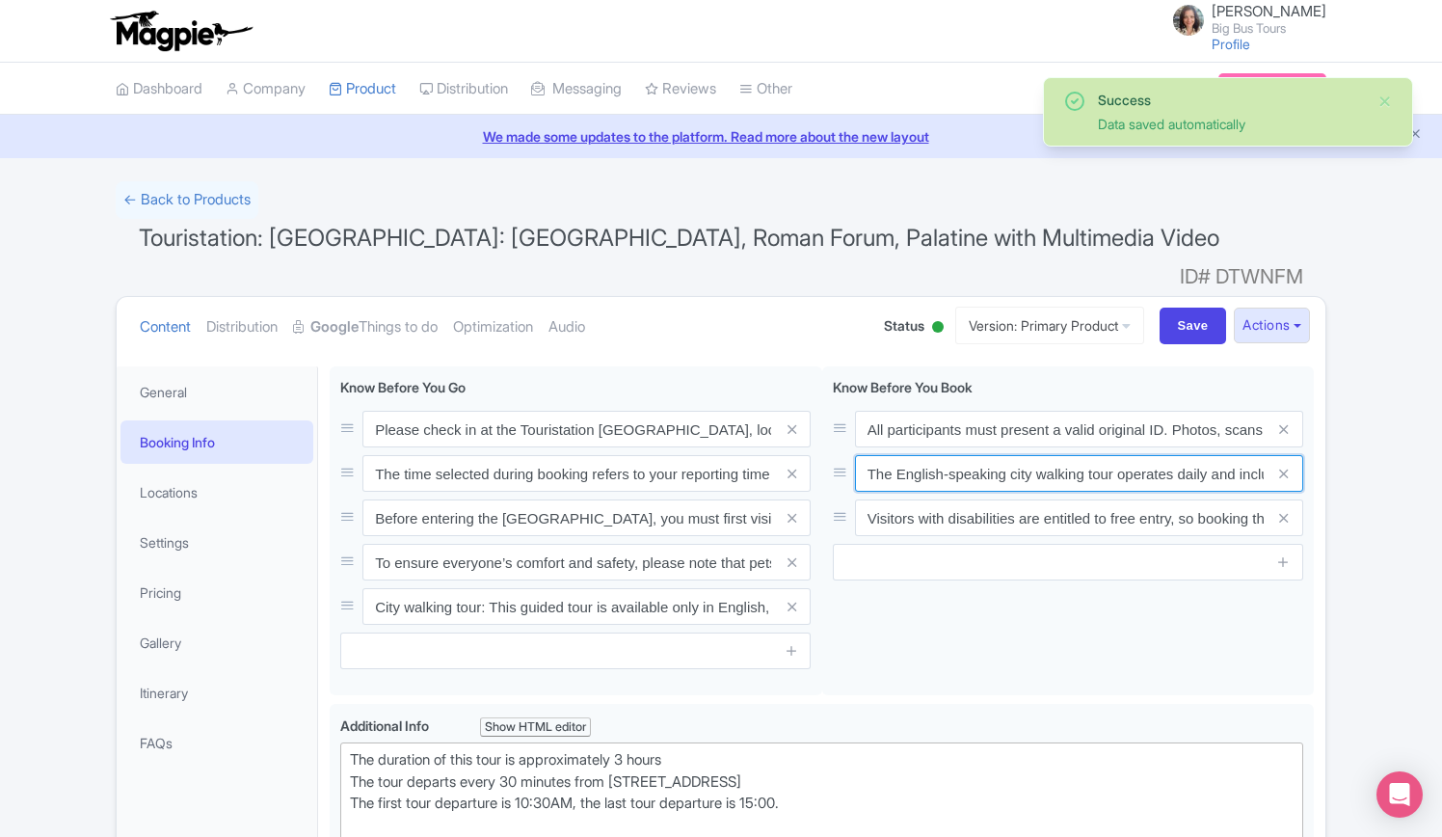
scroll to position [0, 379]
drag, startPoint x: 1078, startPoint y: 444, endPoint x: 1350, endPoint y: 437, distance: 272.0
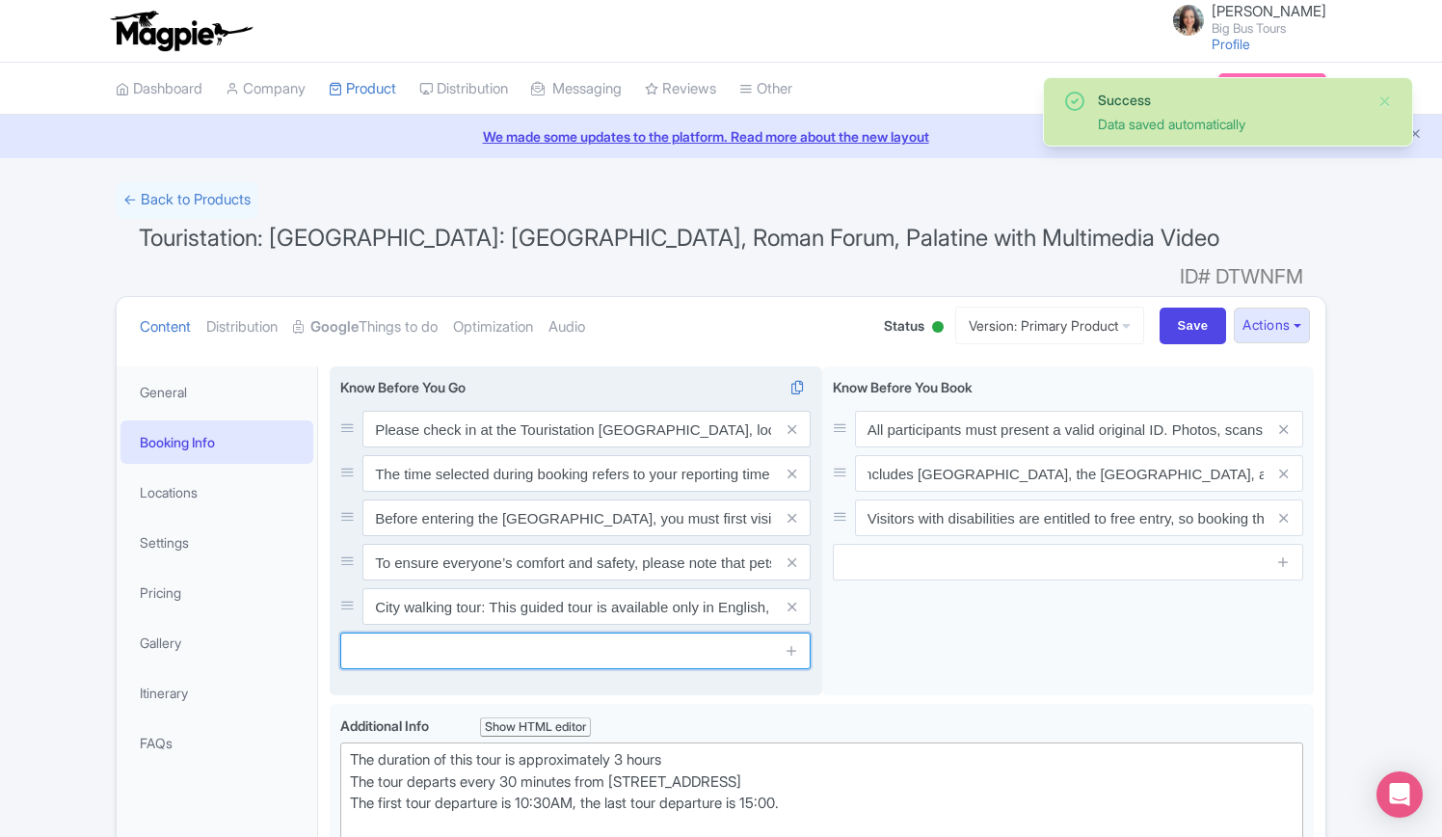
scroll to position [0, 0]
click at [679, 633] on input "text" at bounding box center [575, 651] width 471 height 37
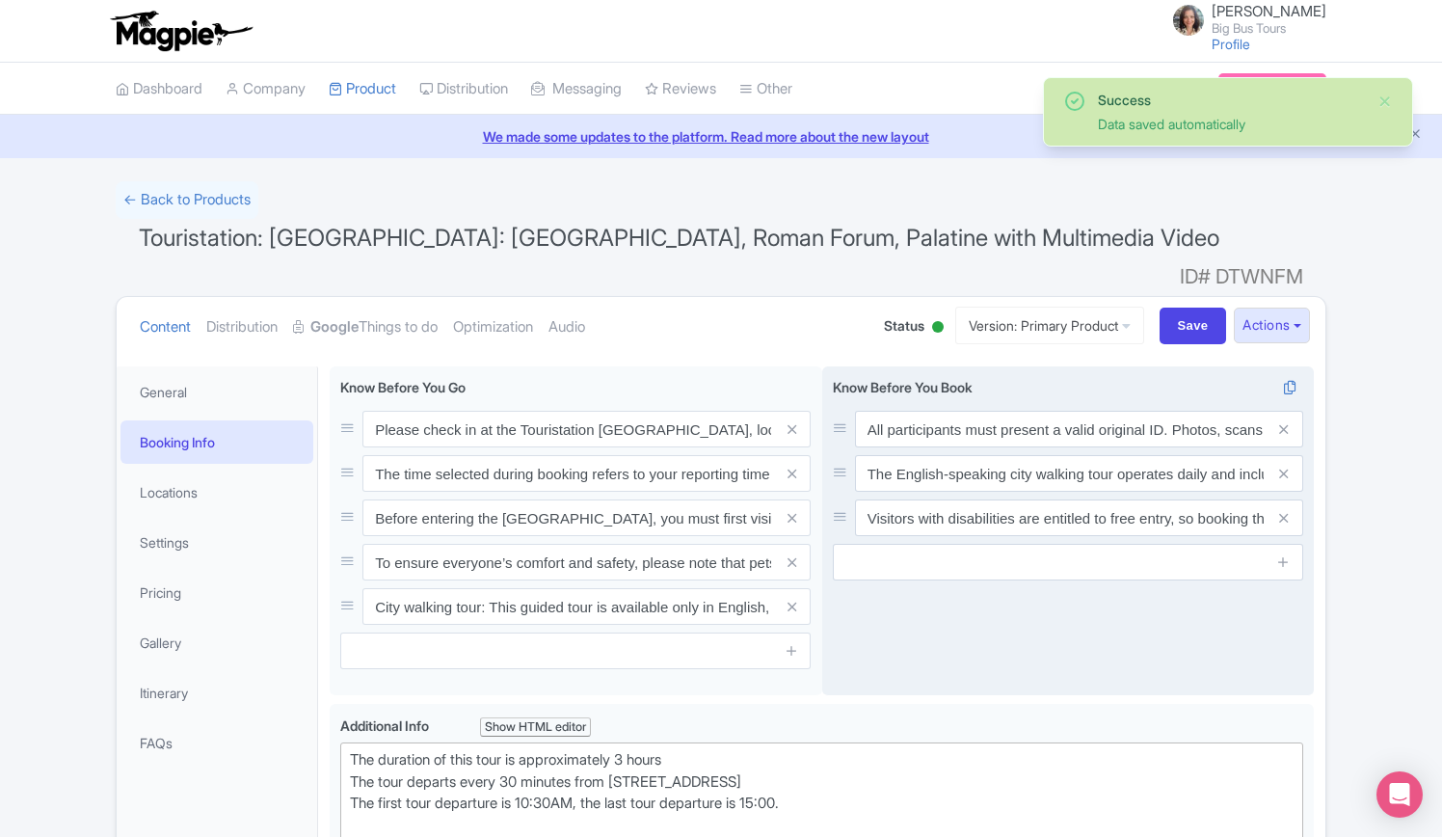
click at [947, 630] on div "All participants must present a valid original ID. Photos, scans, or photocopie…" at bounding box center [1068, 531] width 493 height 330
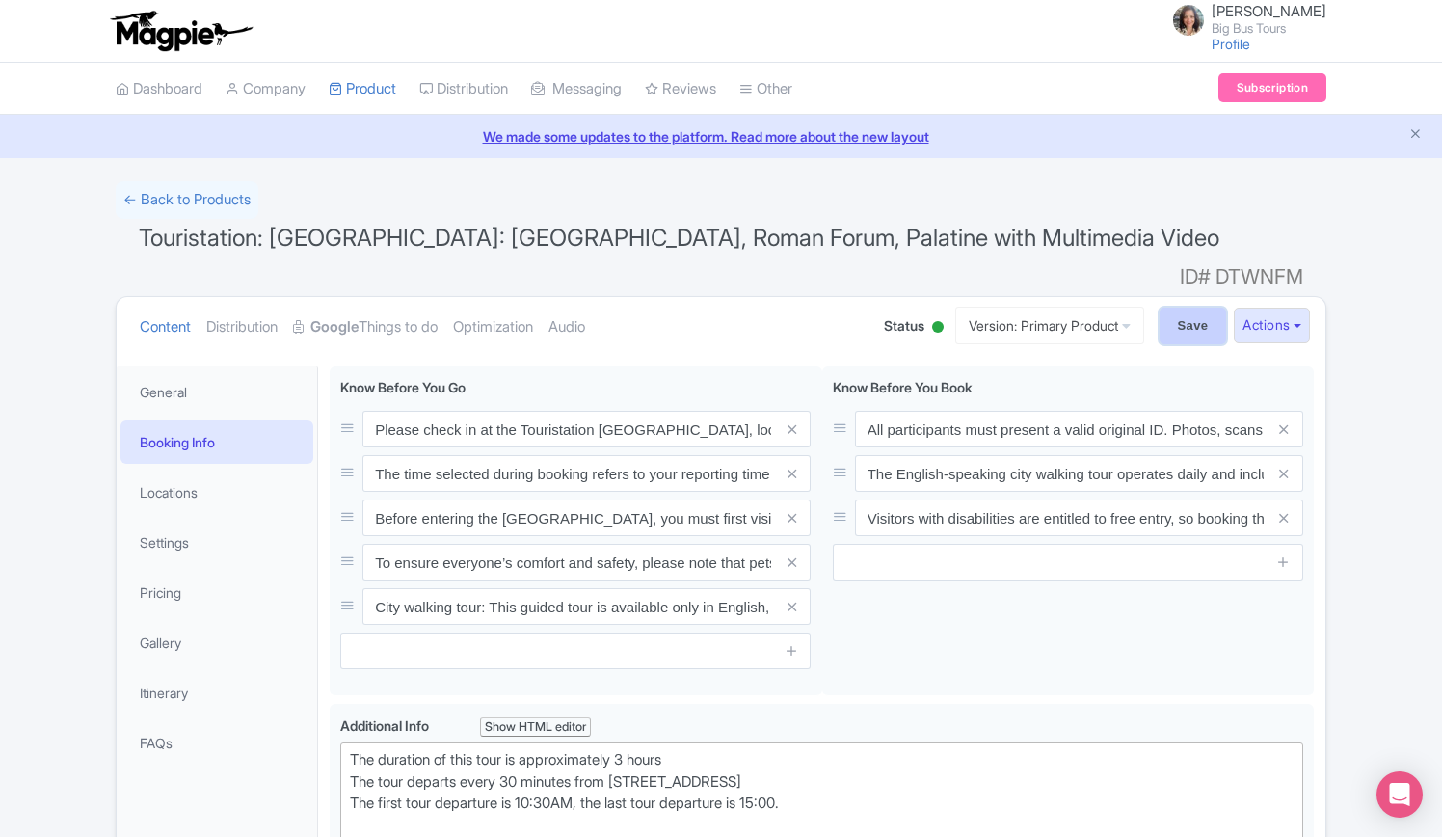
click at [1188, 308] on input "Save" at bounding box center [1193, 326] width 67 height 37
type input "Saving..."
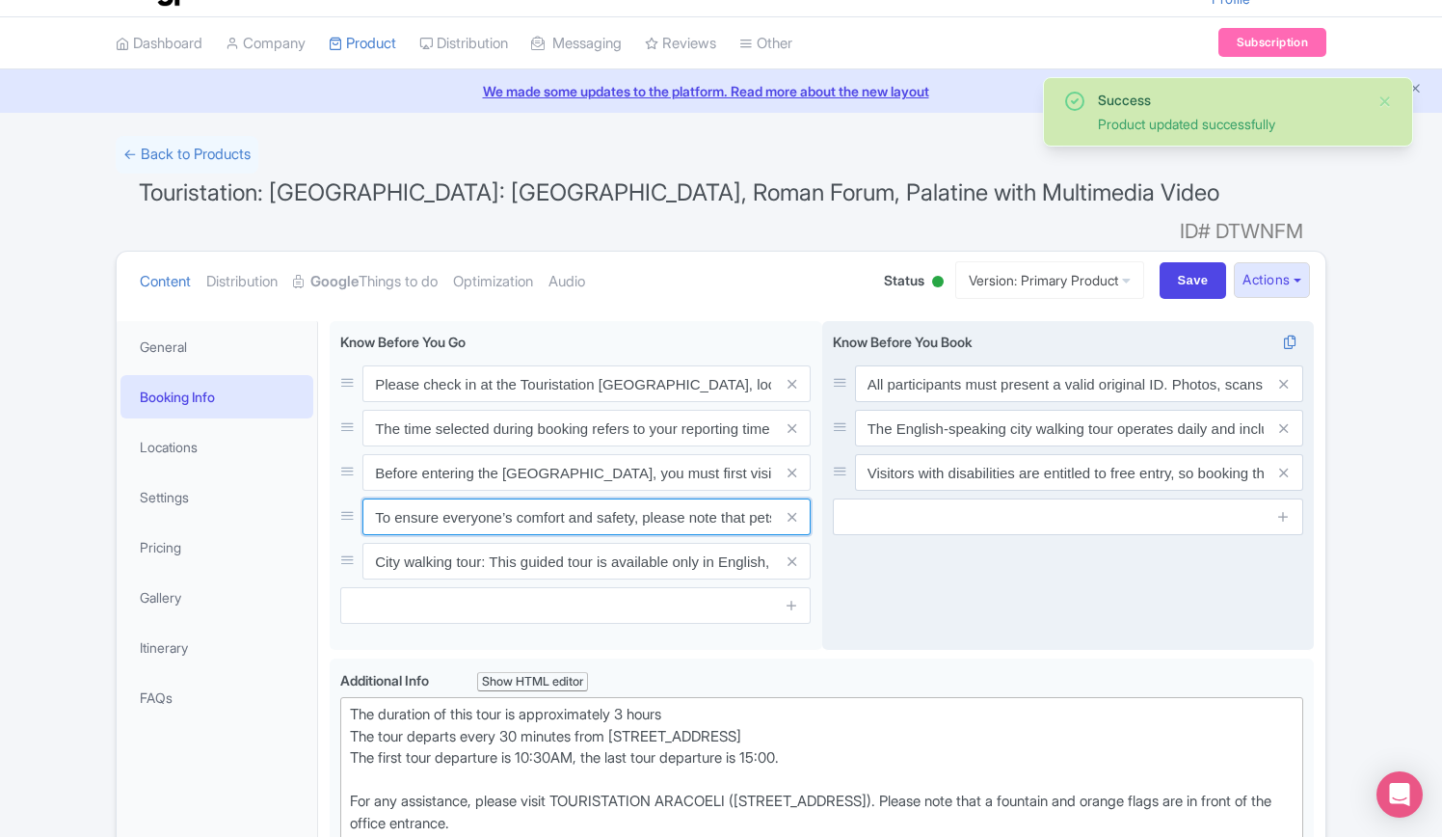
scroll to position [0, 569]
drag, startPoint x: 368, startPoint y: 486, endPoint x: 939, endPoint y: 497, distance: 570.9
click at [939, 497] on div "Please check in at the Touristation [GEOGRAPHIC_DATA], located at [PERSON_NAME]…" at bounding box center [822, 489] width 984 height 337
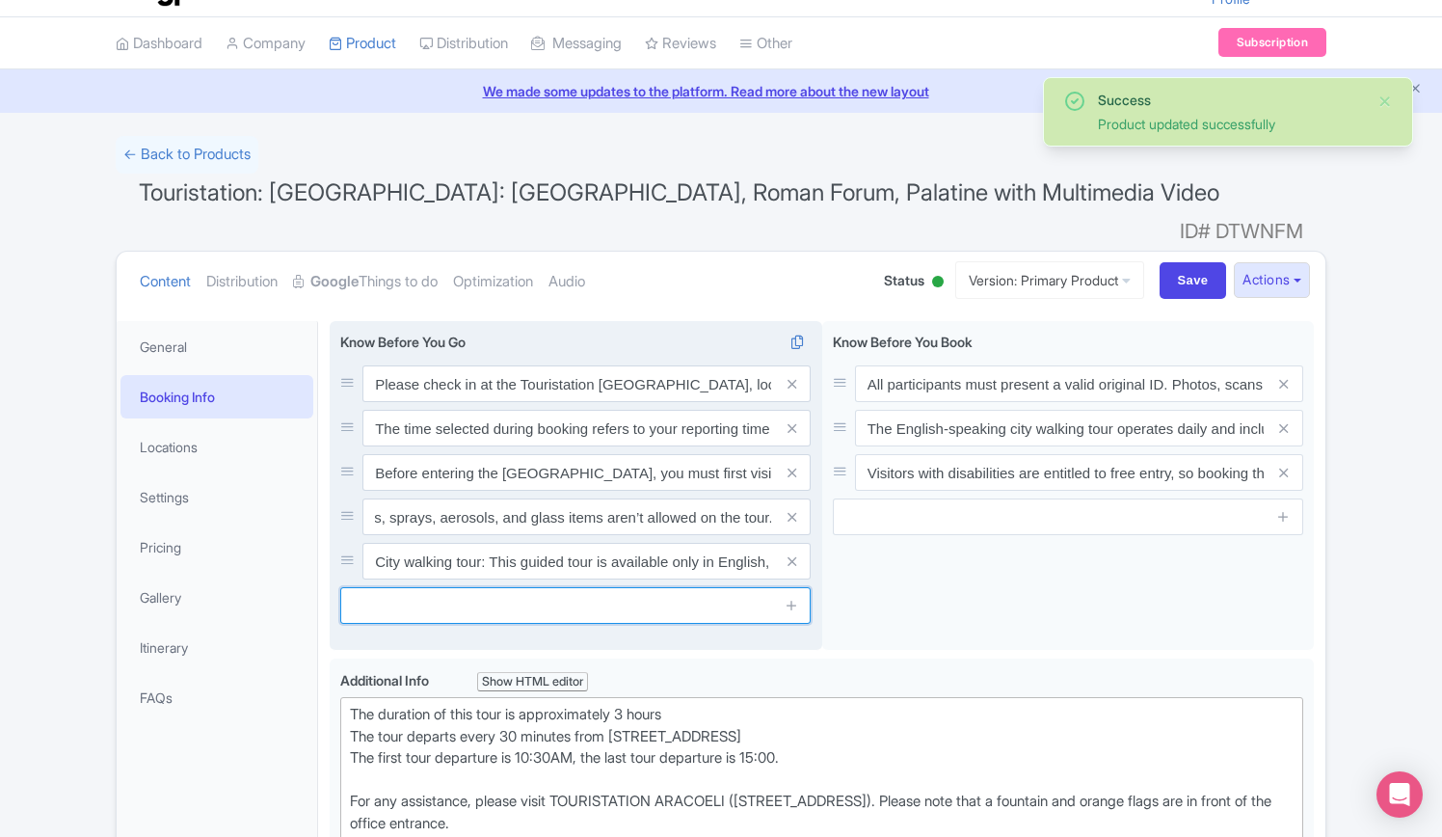
click at [611, 587] on input "text" at bounding box center [575, 605] width 471 height 37
paste input "To ensure everyone’s comfort and safety, please note that pets, large bags, alc…"
type input "To ensure everyone’s comfort and safety, please note that pets, large bags, alc…"
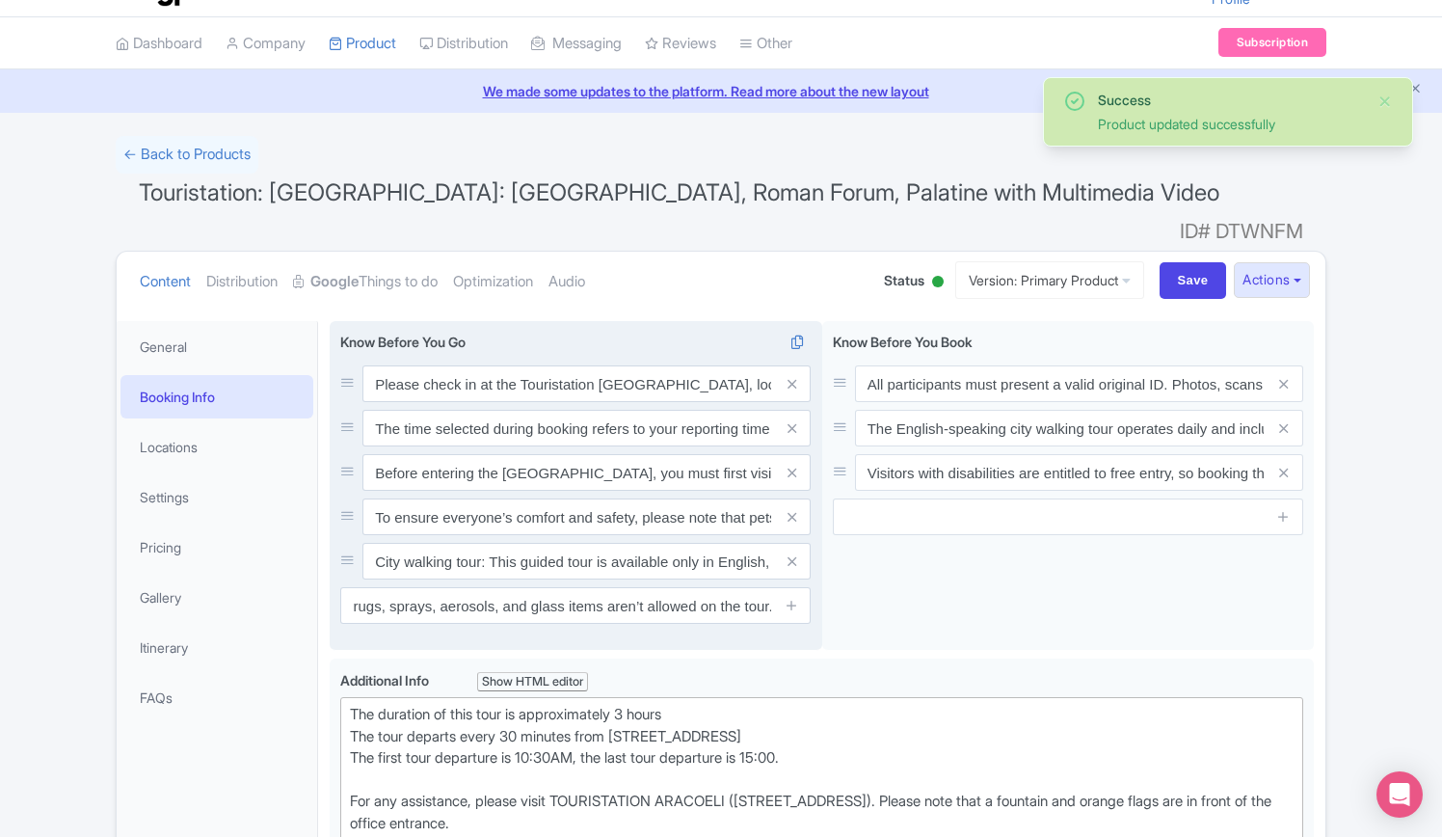
drag, startPoint x: 790, startPoint y: 483, endPoint x: 802, endPoint y: 481, distance: 12.7
click at [791, 510] on icon at bounding box center [792, 517] width 9 height 14
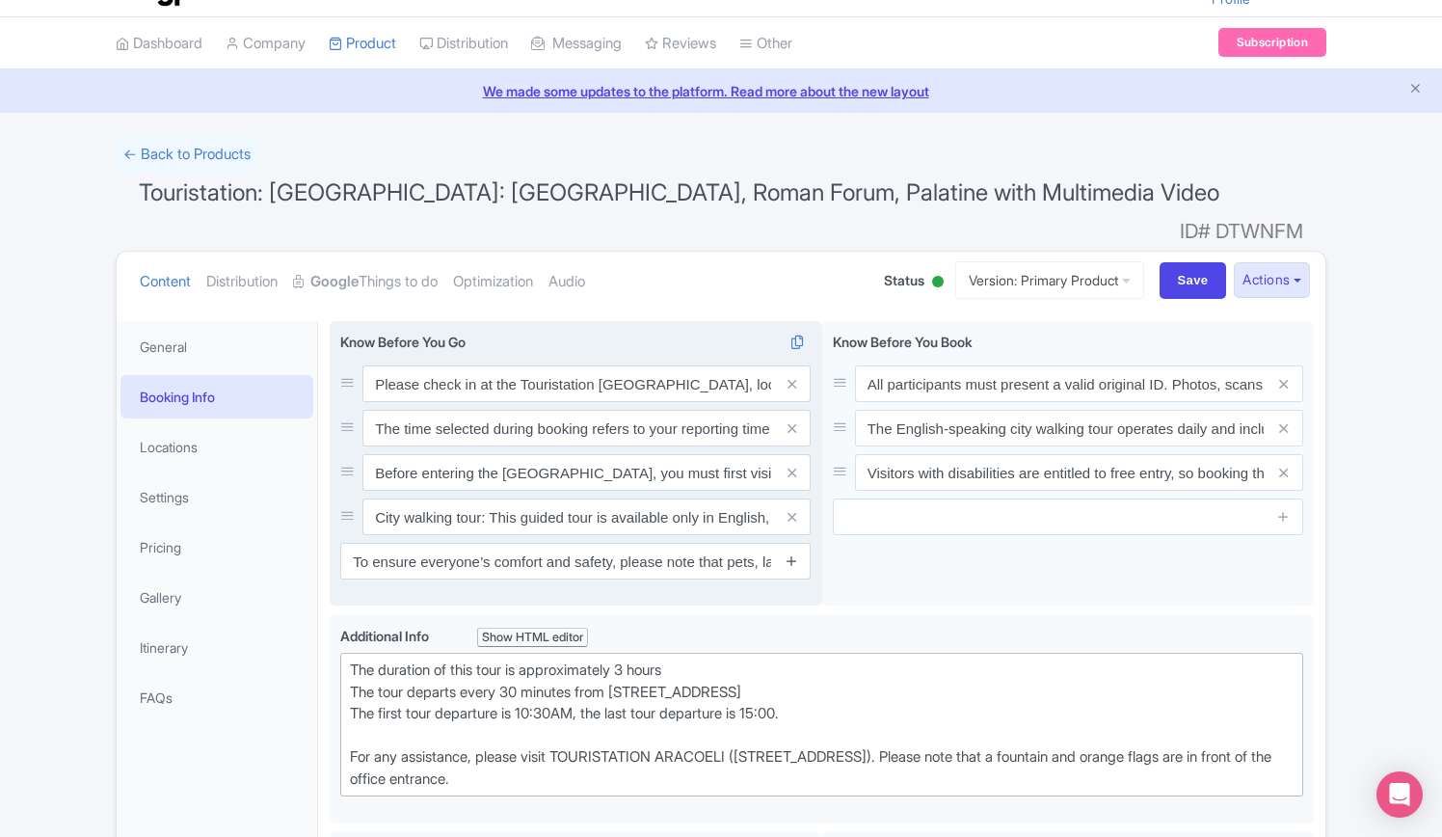
click at [794, 553] on icon at bounding box center [792, 560] width 14 height 14
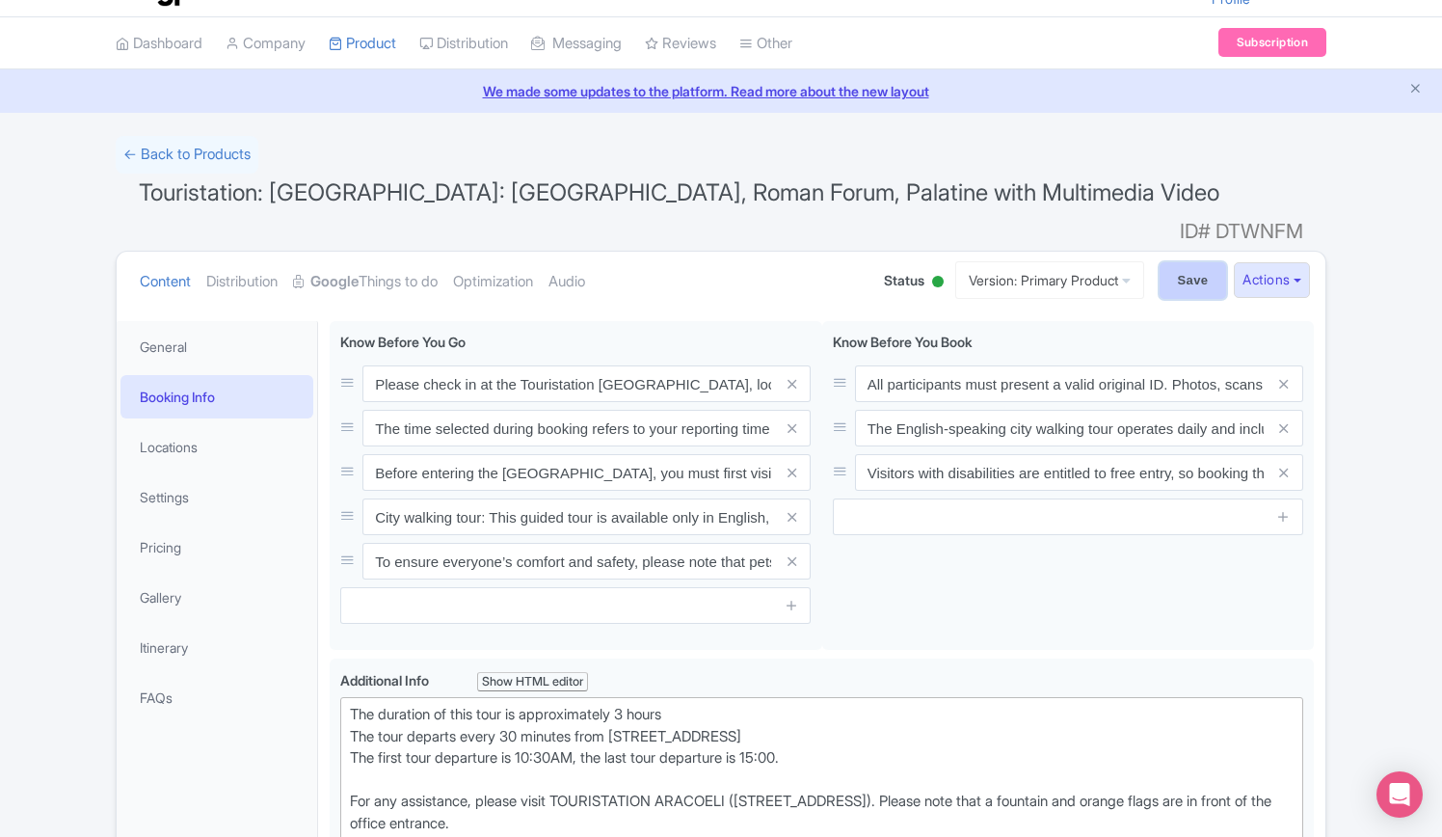
click at [1192, 262] on input "Save" at bounding box center [1193, 280] width 67 height 37
type input "Saving..."
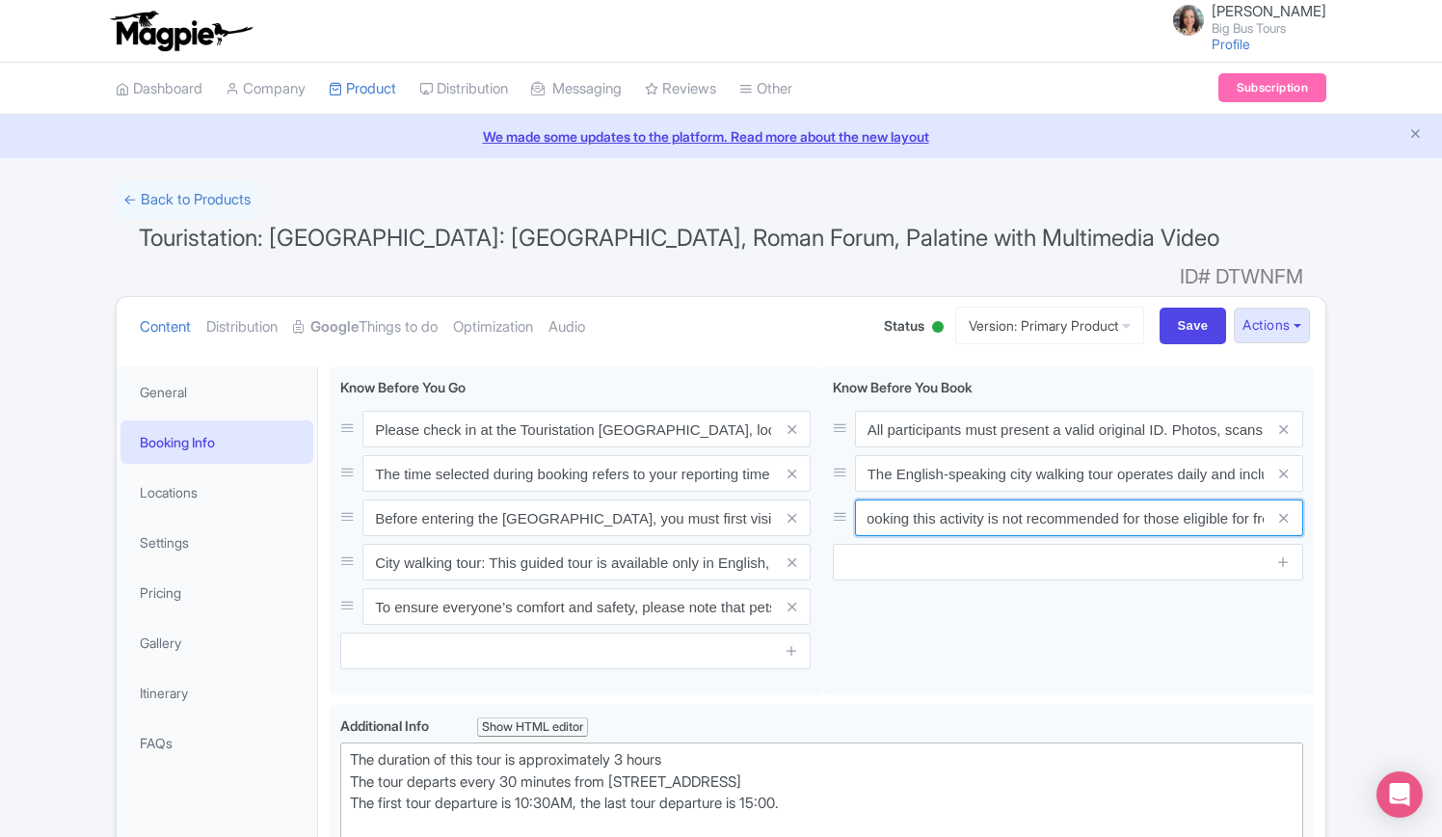
scroll to position [0, 426]
drag, startPoint x: 1199, startPoint y: 483, endPoint x: 1331, endPoint y: 492, distance: 131.4
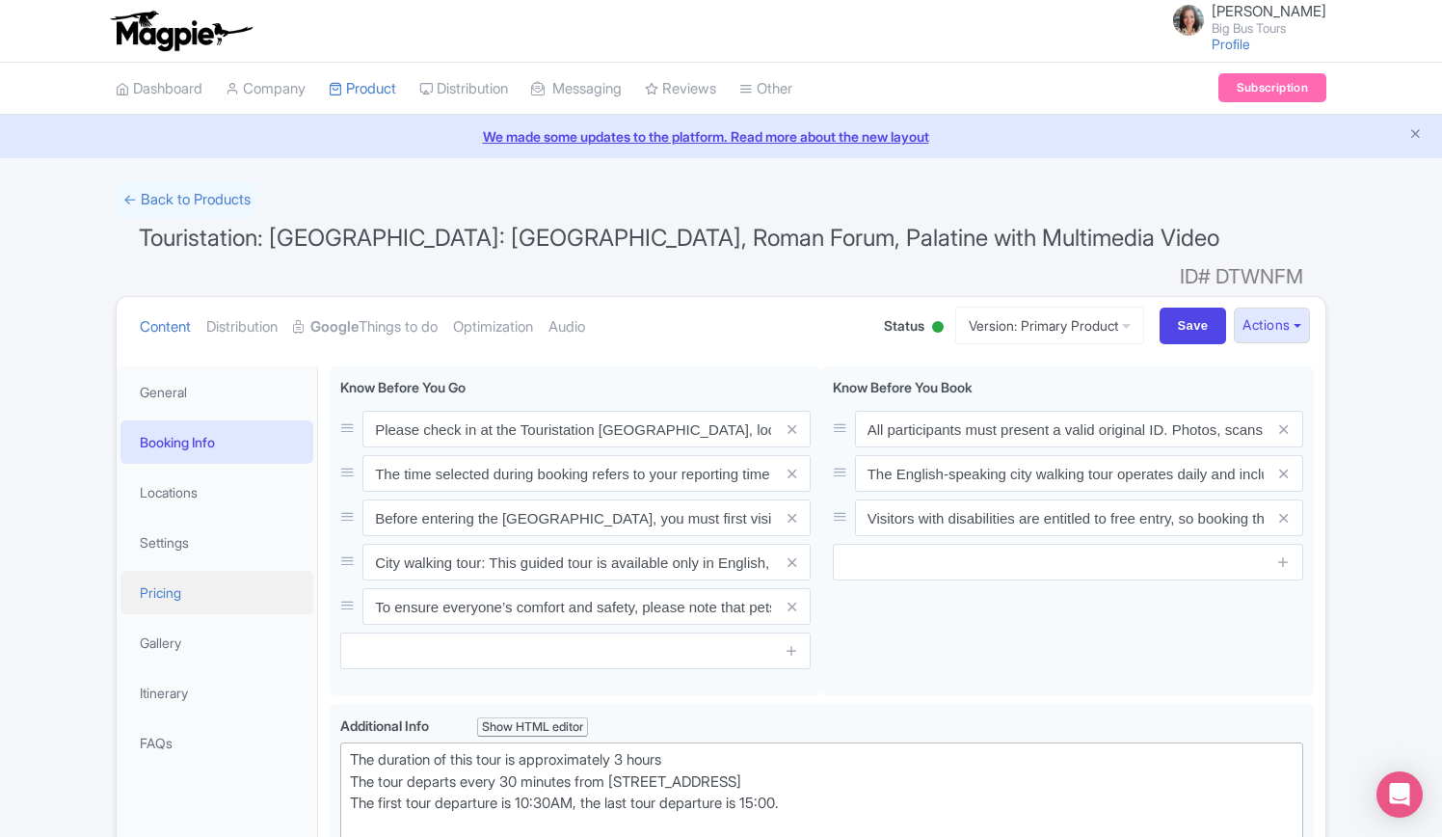
click at [177, 571] on link "Pricing" at bounding box center [217, 592] width 193 height 43
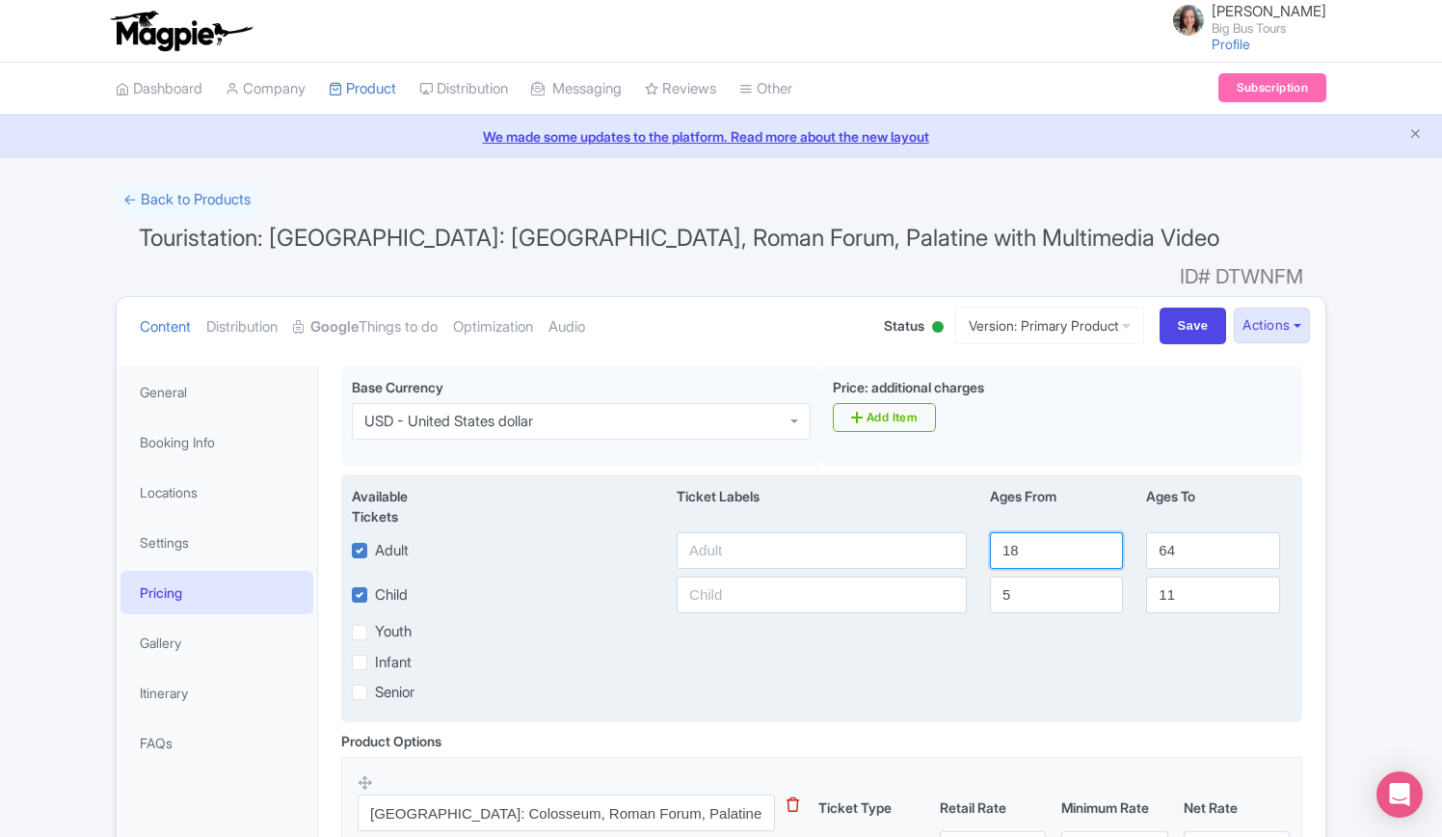
drag, startPoint x: 1037, startPoint y: 520, endPoint x: 1016, endPoint y: 520, distance: 20.2
click at [1016, 532] on input "18" at bounding box center [1056, 550] width 133 height 37
drag, startPoint x: 1178, startPoint y: 525, endPoint x: 1111, endPoint y: 510, distance: 69.0
click at [1116, 532] on div "Adult 18 64" at bounding box center [821, 550] width 963 height 37
type input "99"
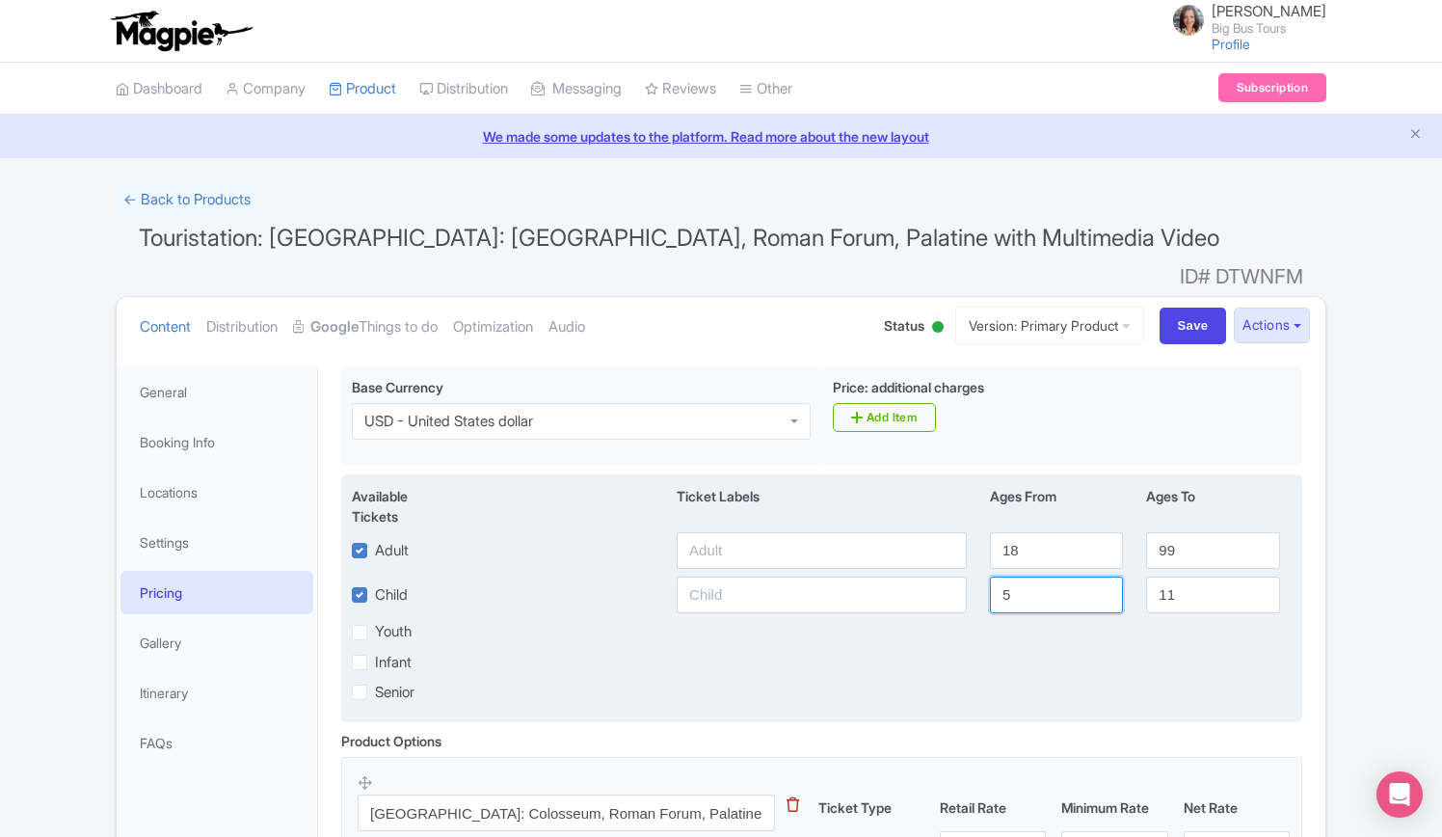
drag, startPoint x: 1007, startPoint y: 556, endPoint x: 901, endPoint y: 556, distance: 106.1
click at [901, 577] on div "Child 5 11" at bounding box center [821, 595] width 963 height 37
type input "6"
click at [1164, 577] on input "11" at bounding box center [1212, 595] width 133 height 37
type input "17"
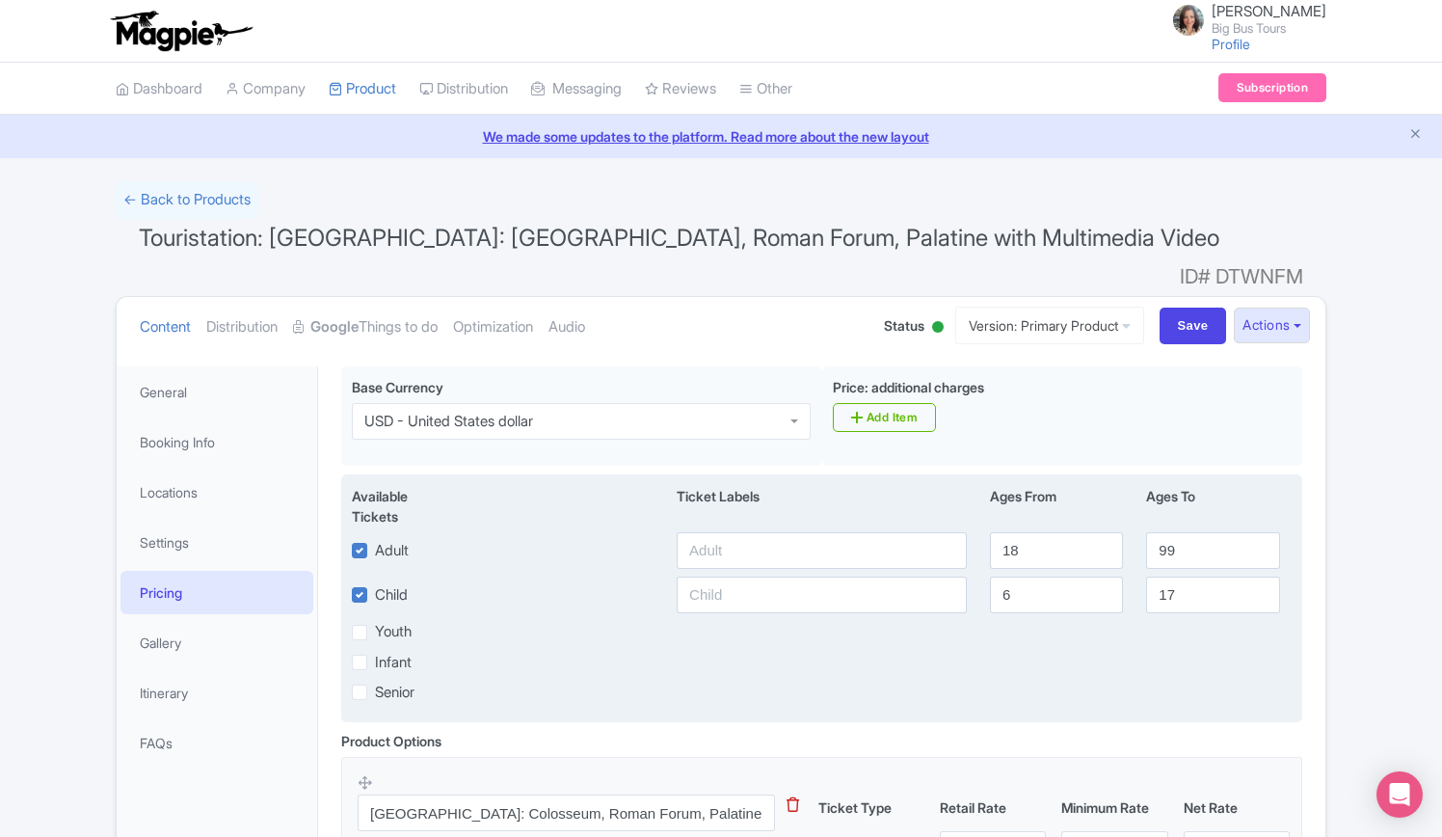
click at [375, 652] on label "Infant" at bounding box center [393, 663] width 37 height 22
click at [375, 651] on input "Infant" at bounding box center [381, 657] width 13 height 13
checkbox input "true"
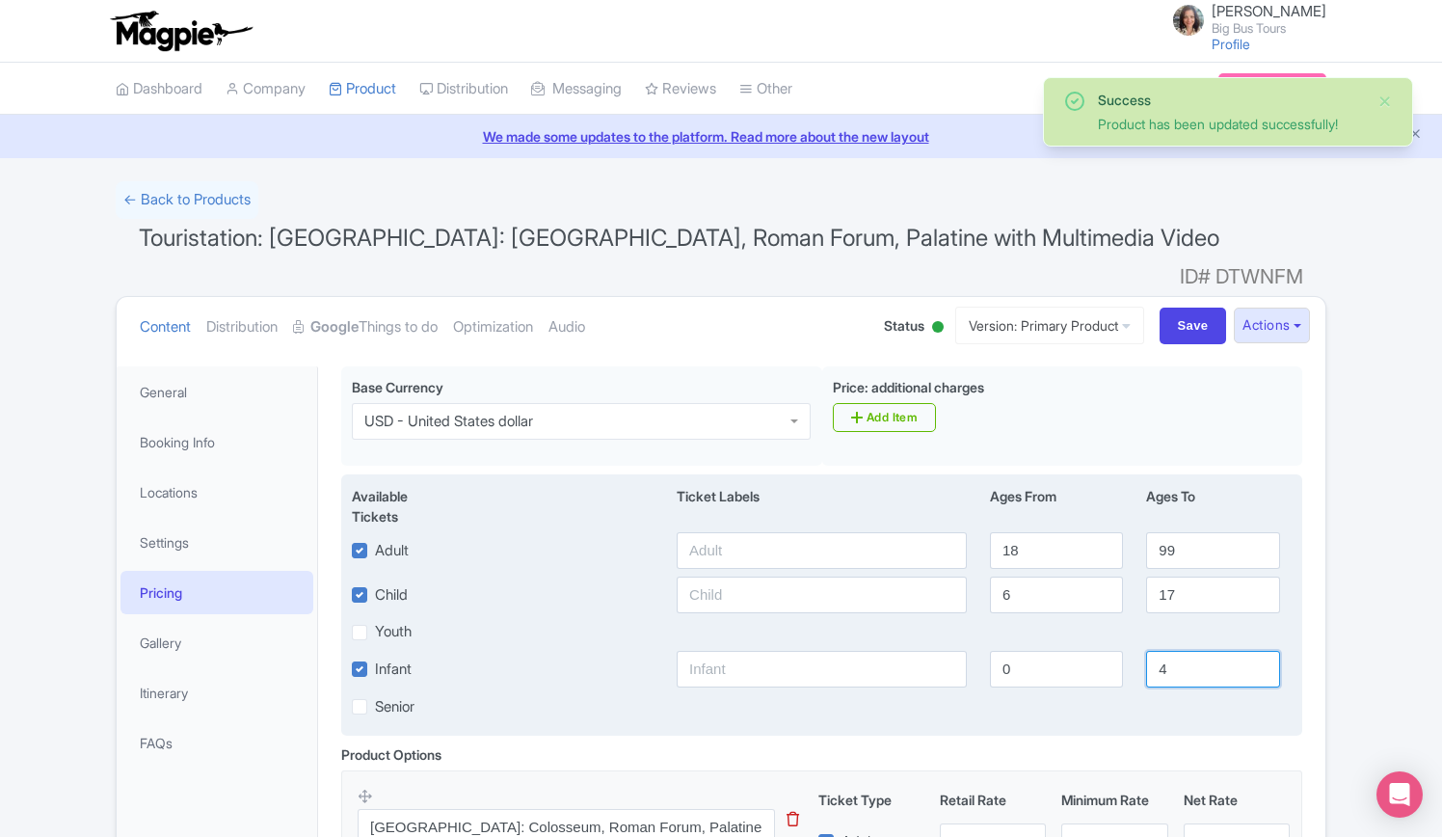
drag, startPoint x: 1172, startPoint y: 640, endPoint x: 1132, endPoint y: 636, distance: 40.7
click at [1132, 651] on div "Infant 0 4" at bounding box center [821, 669] width 963 height 37
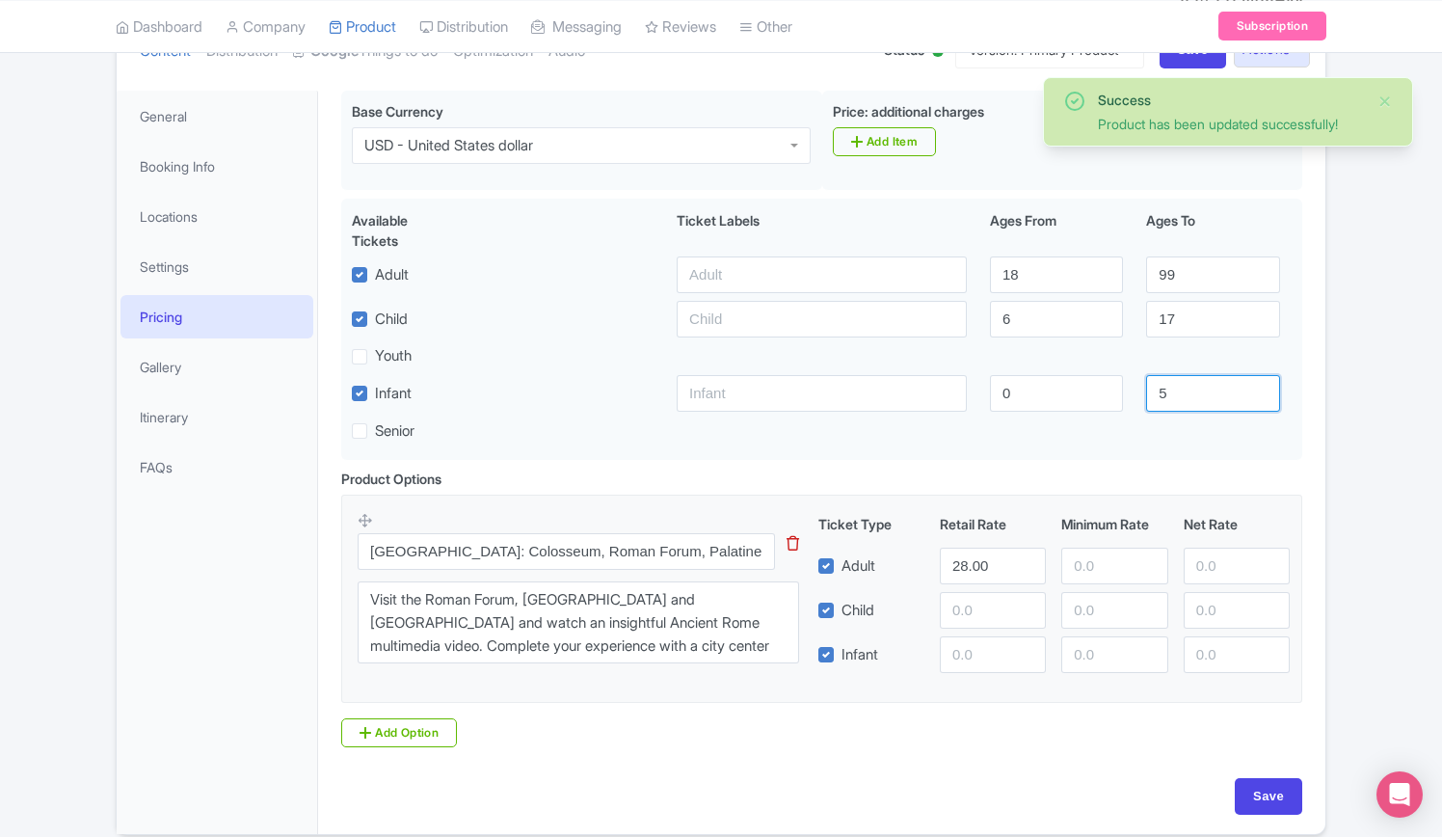
scroll to position [289, 0]
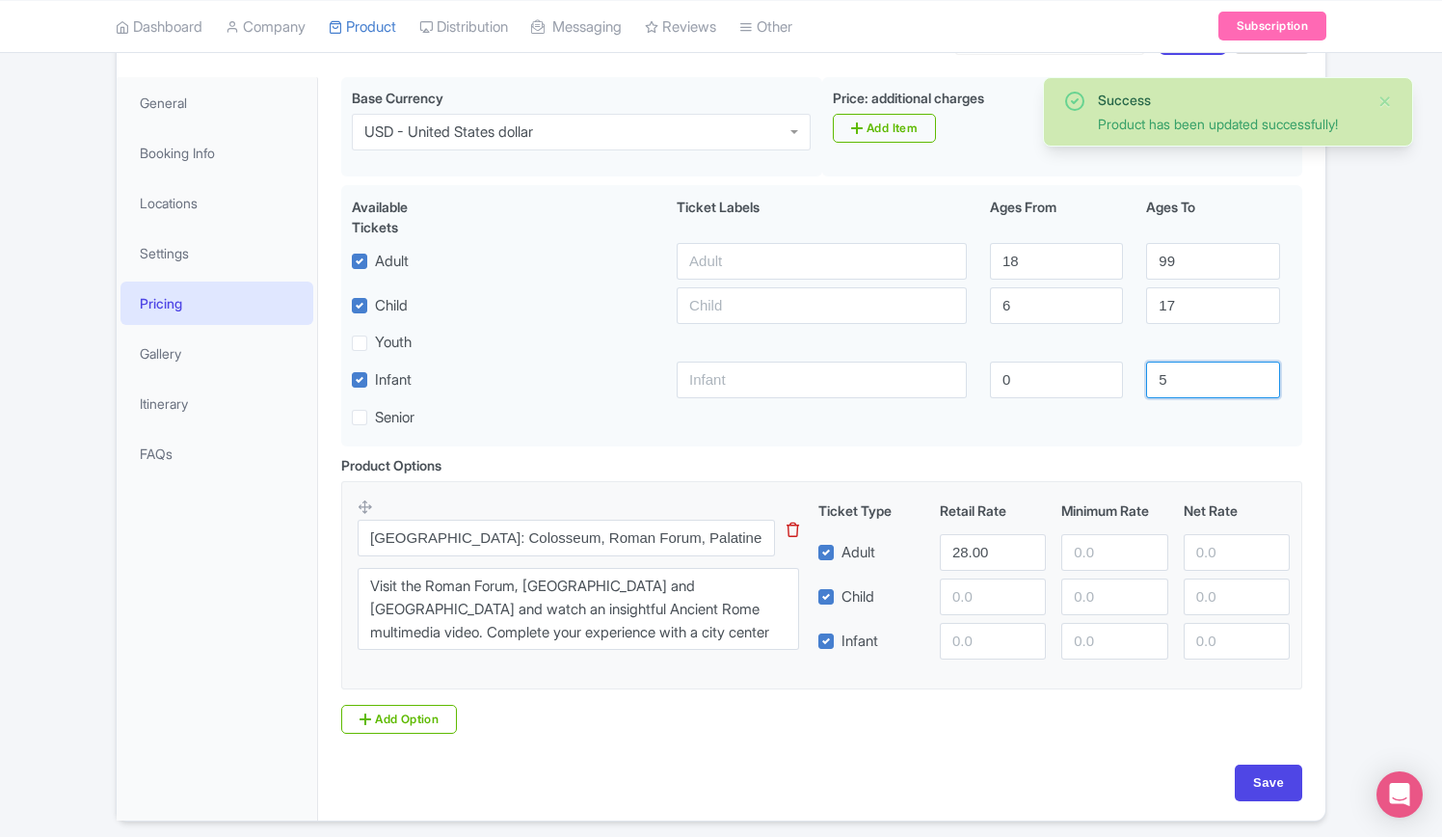
type input "5"
drag, startPoint x: 995, startPoint y: 527, endPoint x: 858, endPoint y: 475, distance: 146.5
click at [831, 534] on div "Adult 28.00" at bounding box center [1055, 552] width 488 height 37
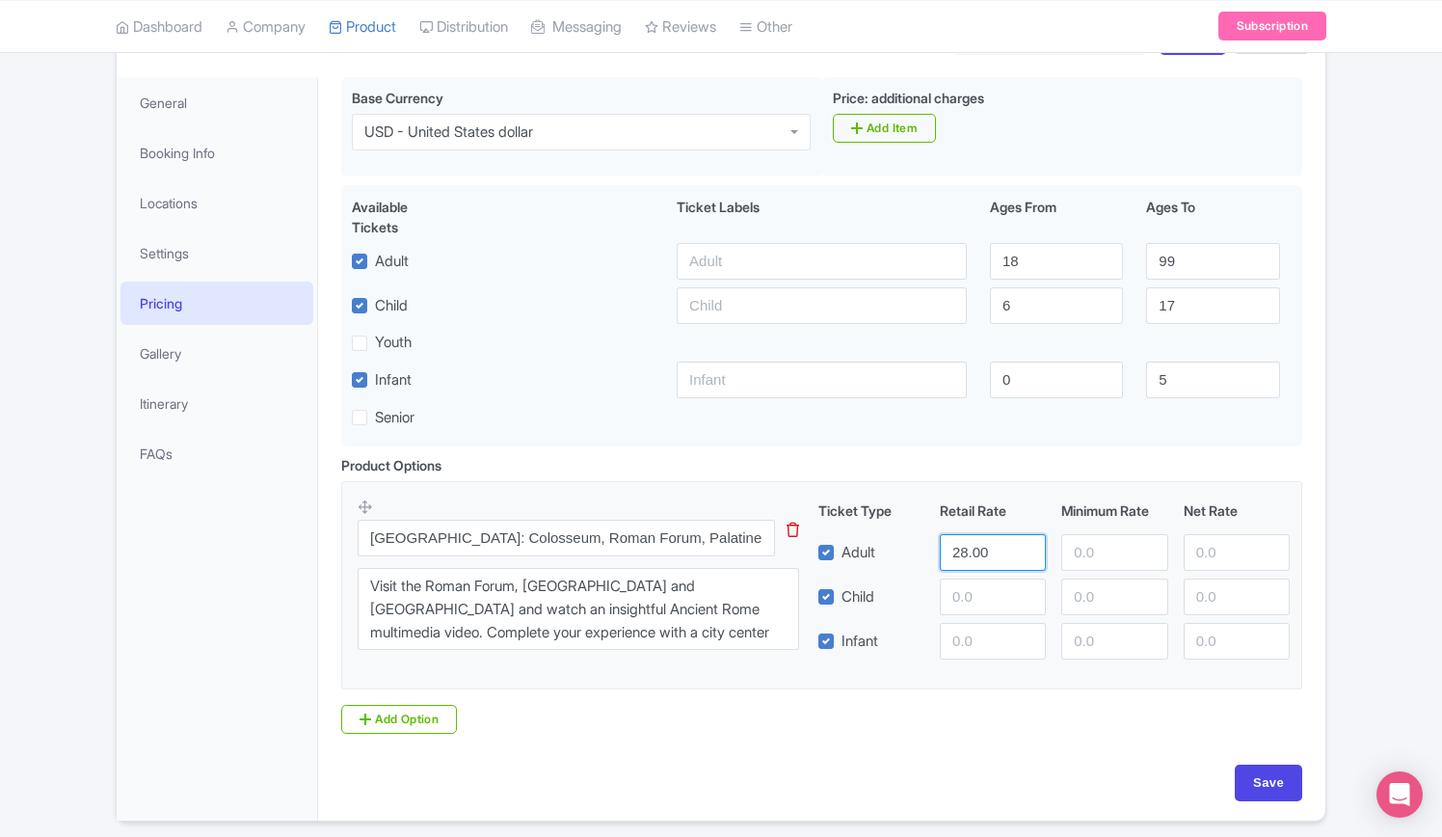
type input "0"
click at [1252, 765] on input "Save" at bounding box center [1268, 783] width 67 height 37
type input "Update Product"
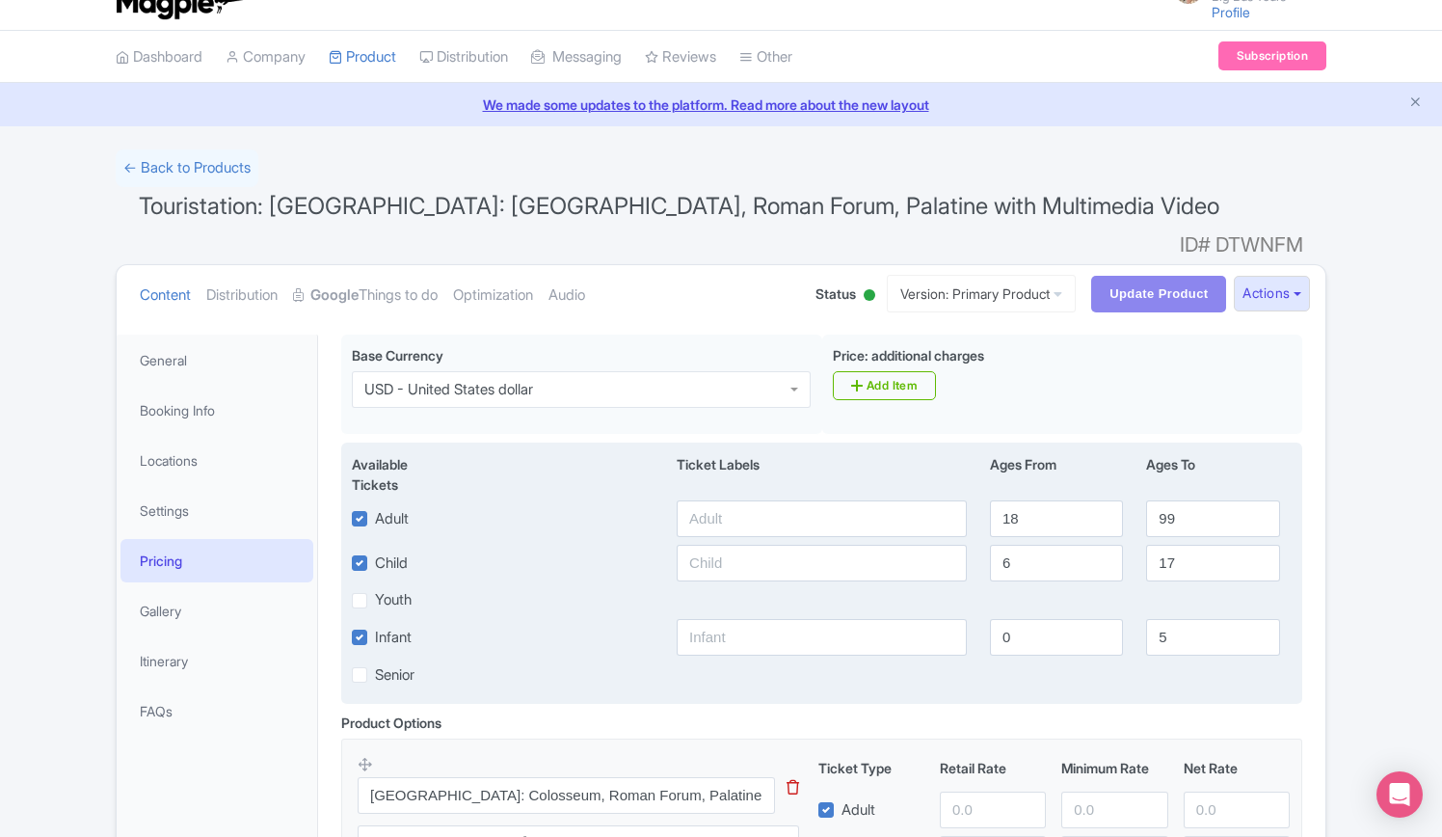
scroll to position [0, 0]
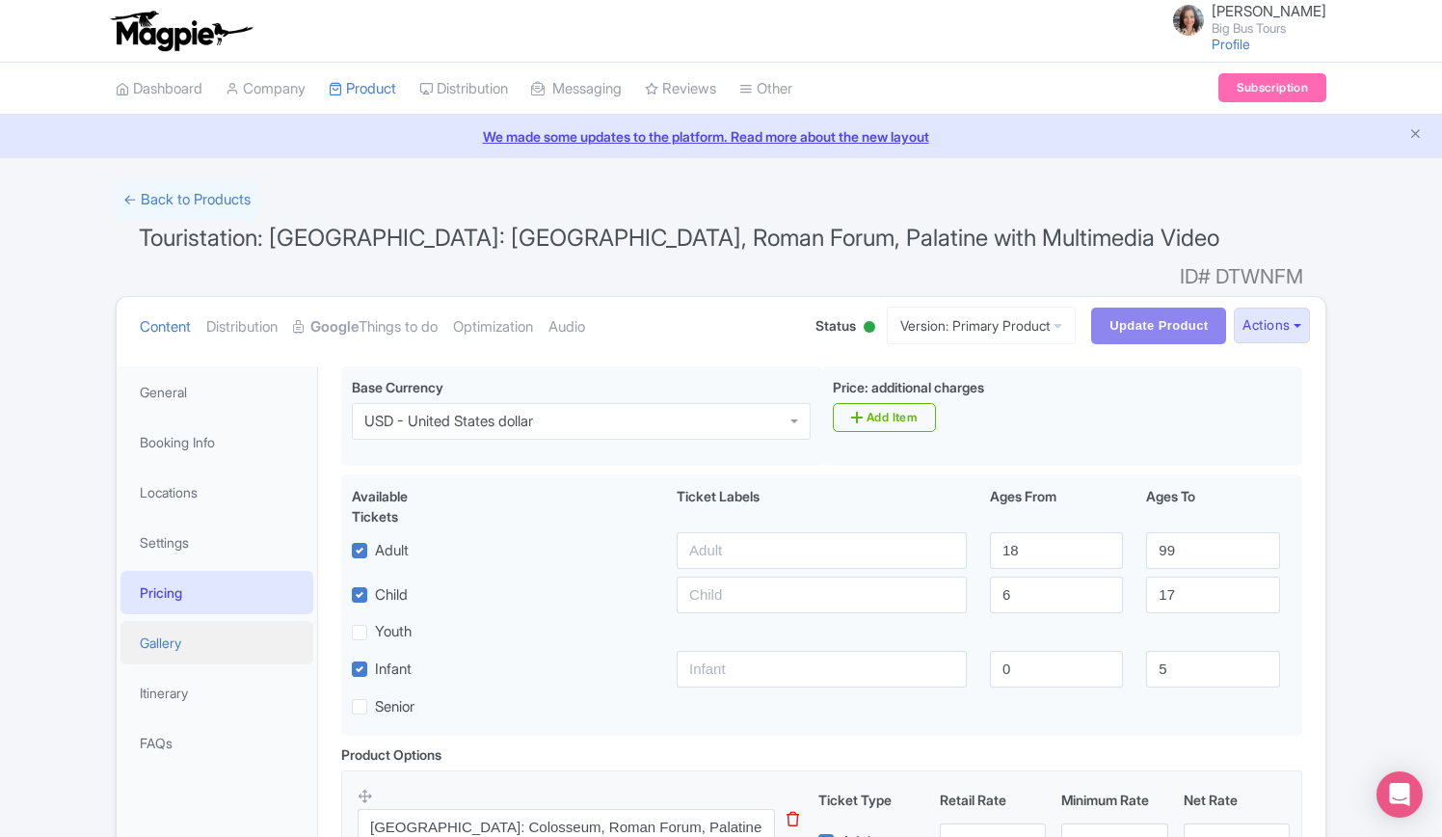
click at [181, 621] on link "Gallery" at bounding box center [217, 642] width 193 height 43
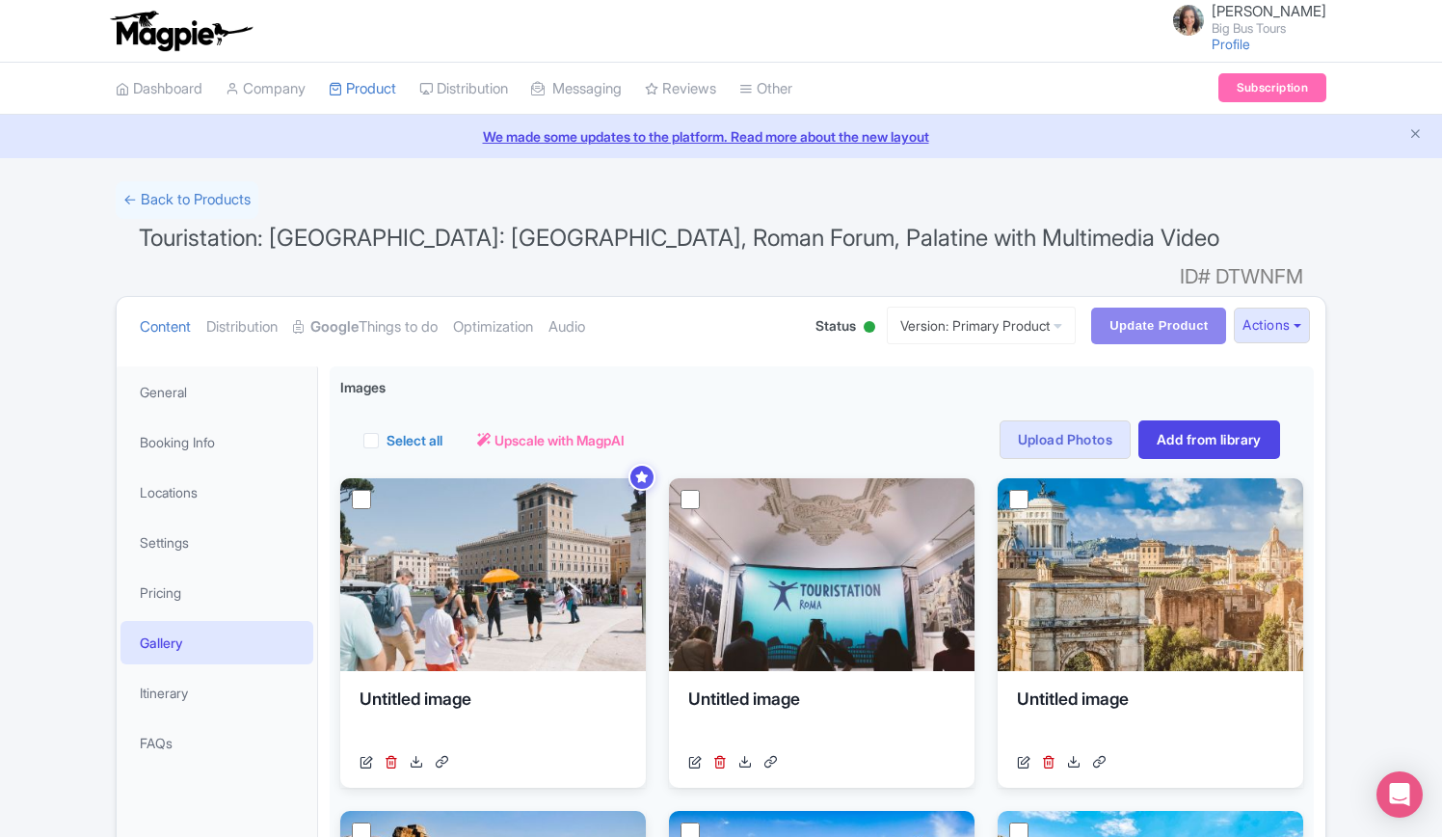
scroll to position [386, 0]
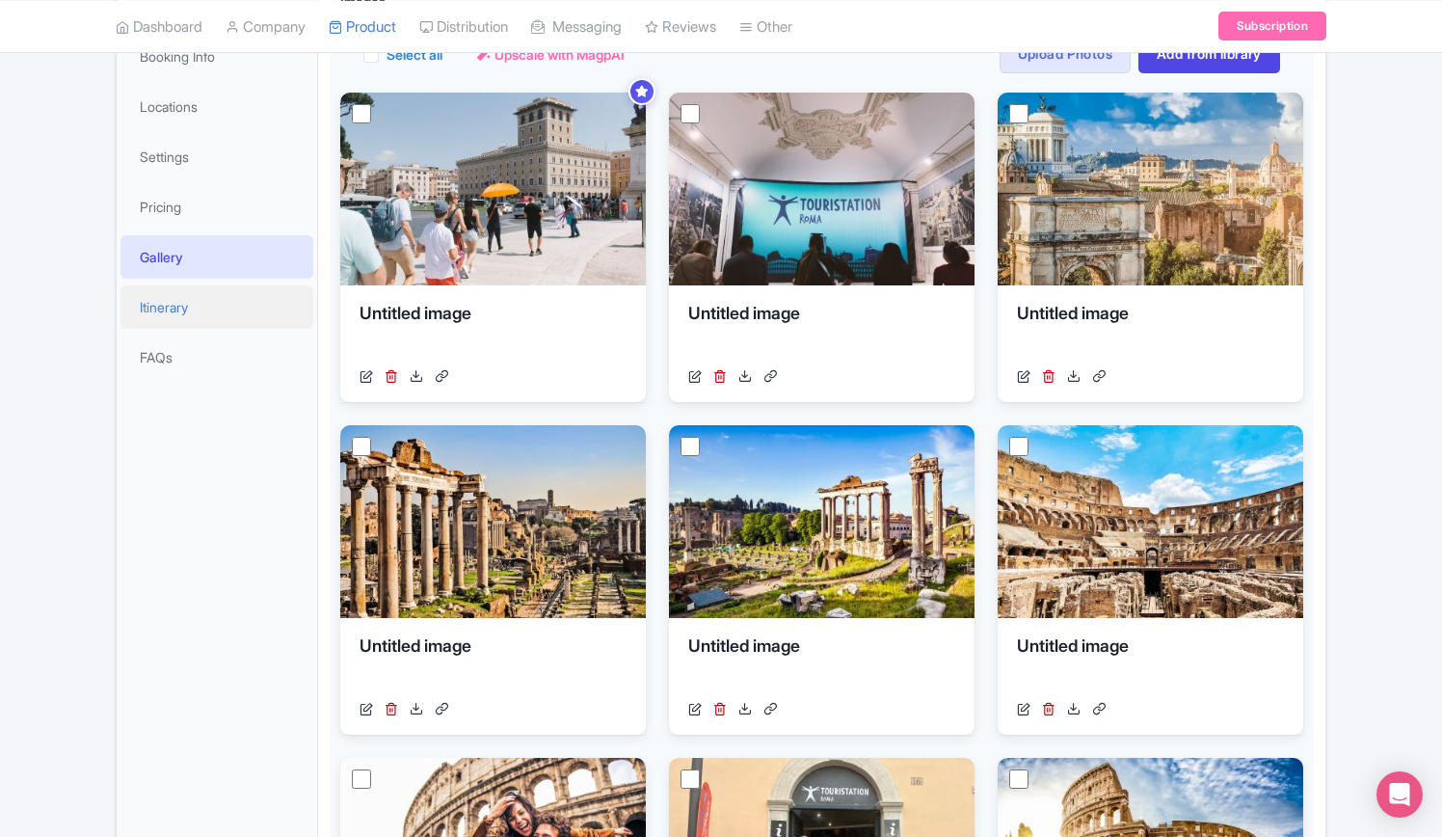
click at [175, 286] on link "Itinerary" at bounding box center [217, 306] width 193 height 43
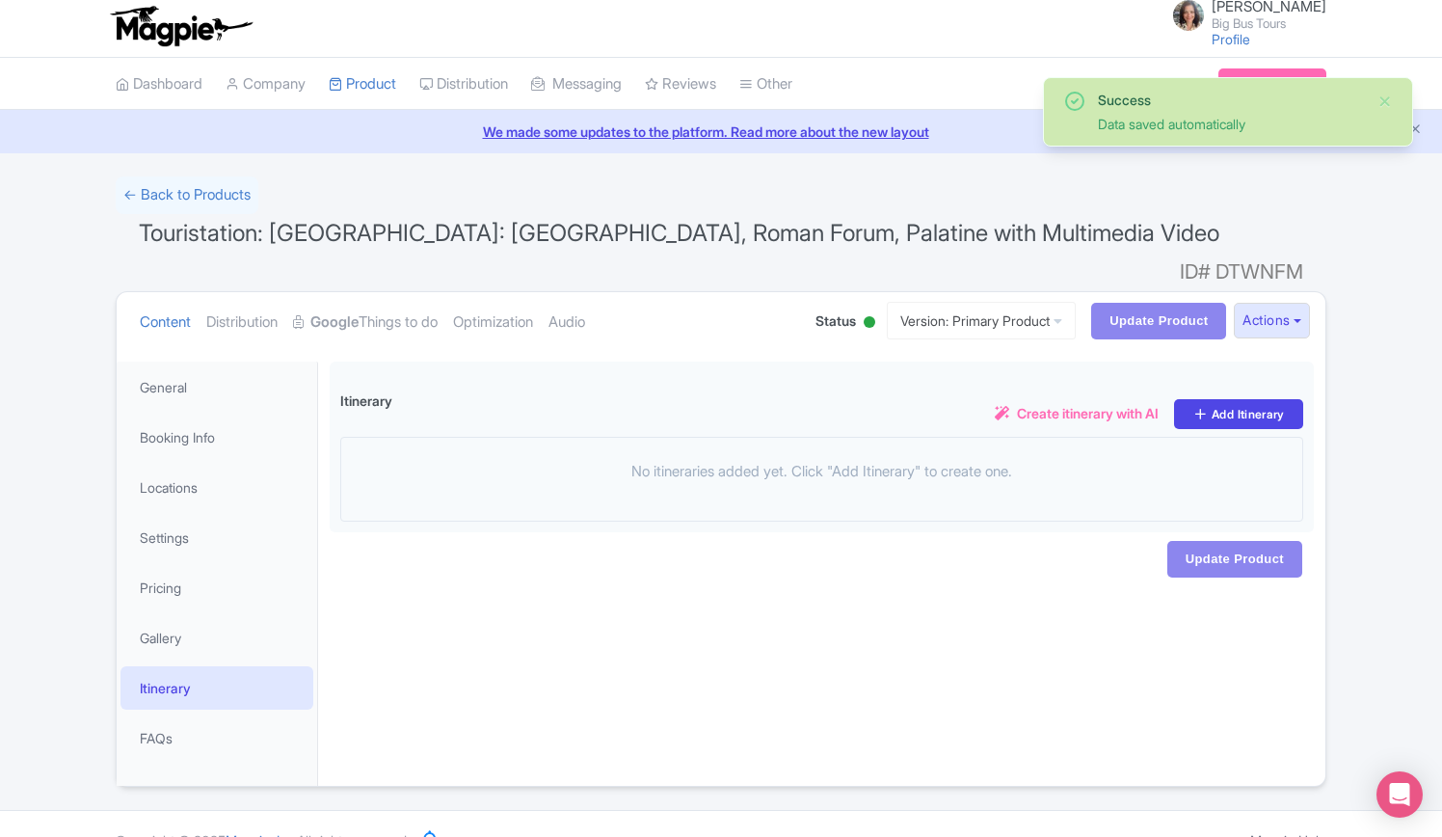
scroll to position [0, 0]
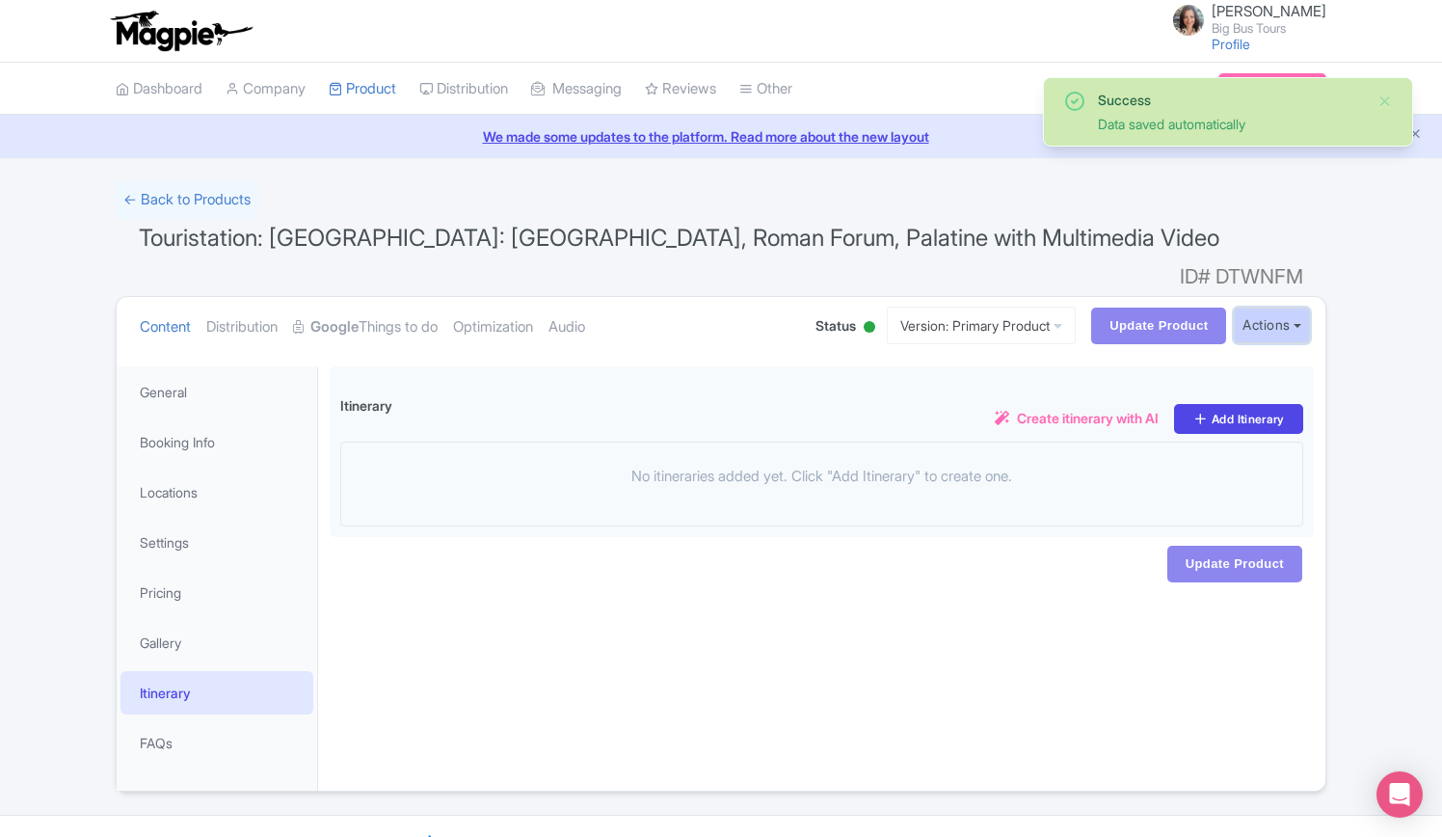
click at [1298, 308] on button "Actions" at bounding box center [1272, 326] width 76 height 36
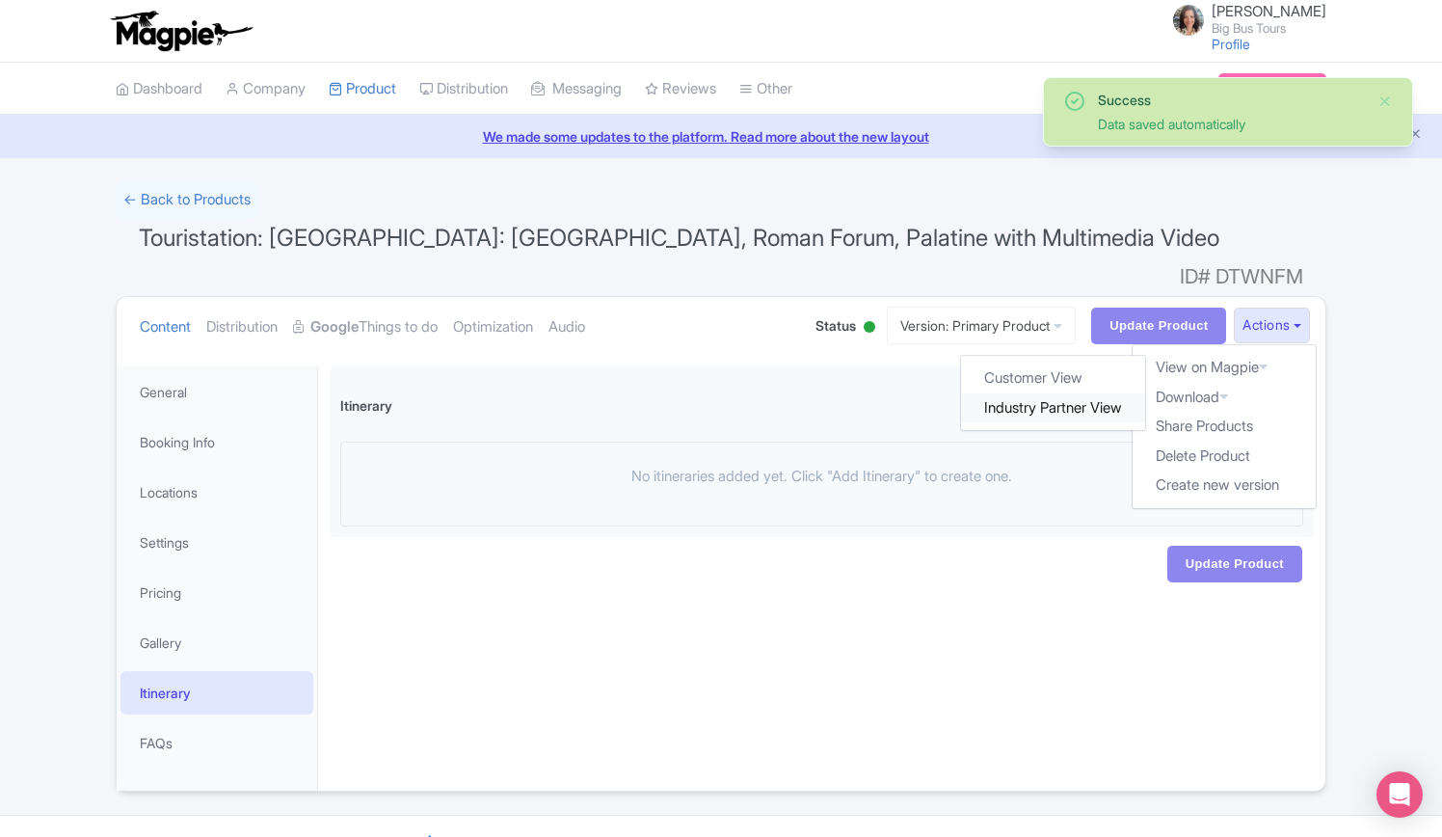
click at [1069, 393] on link "Industry Partner View" at bounding box center [1054, 408] width 184 height 30
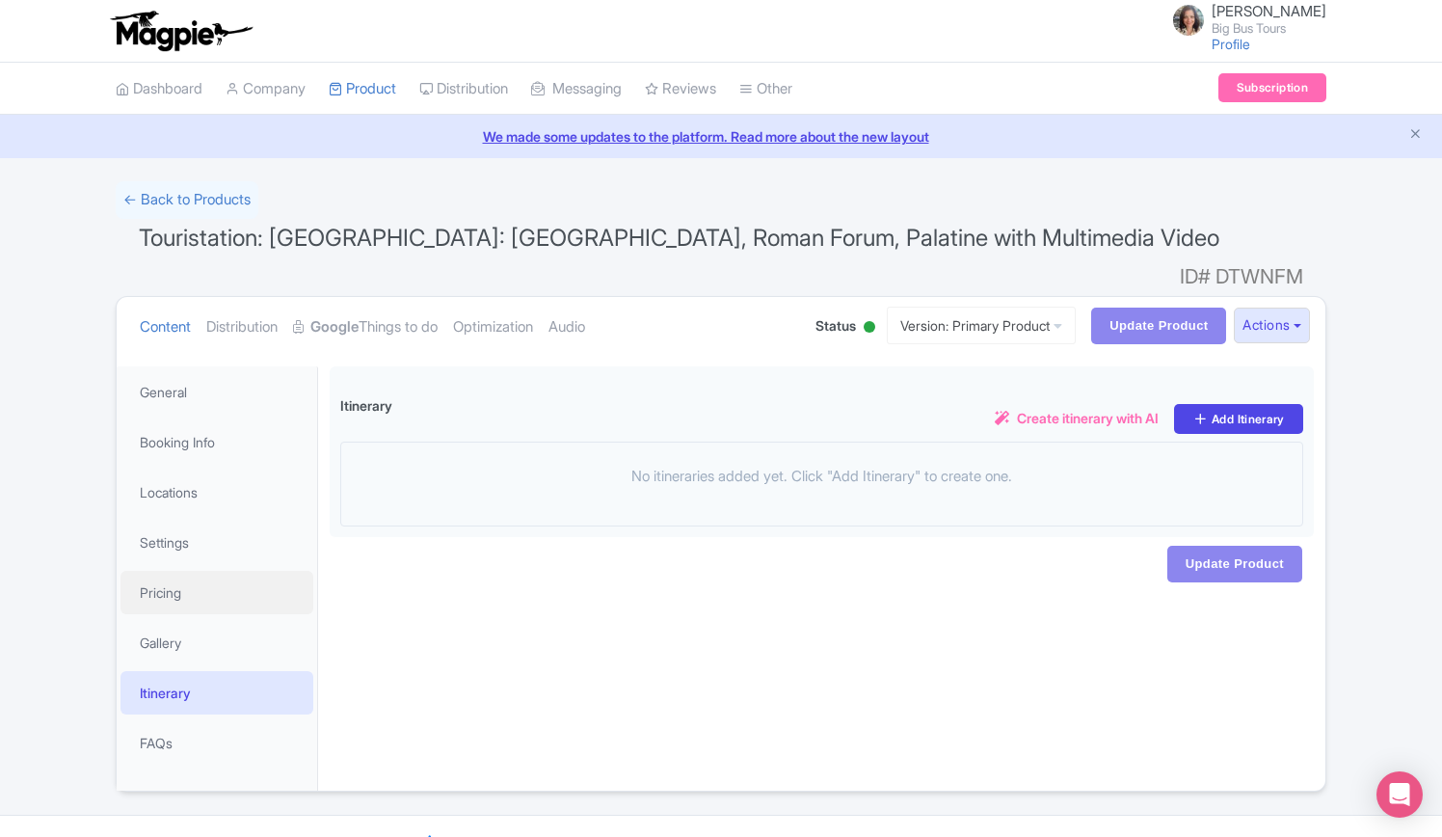
drag, startPoint x: 168, startPoint y: 561, endPoint x: 515, endPoint y: 556, distance: 347.2
click at [168, 571] on link "Pricing" at bounding box center [217, 592] width 193 height 43
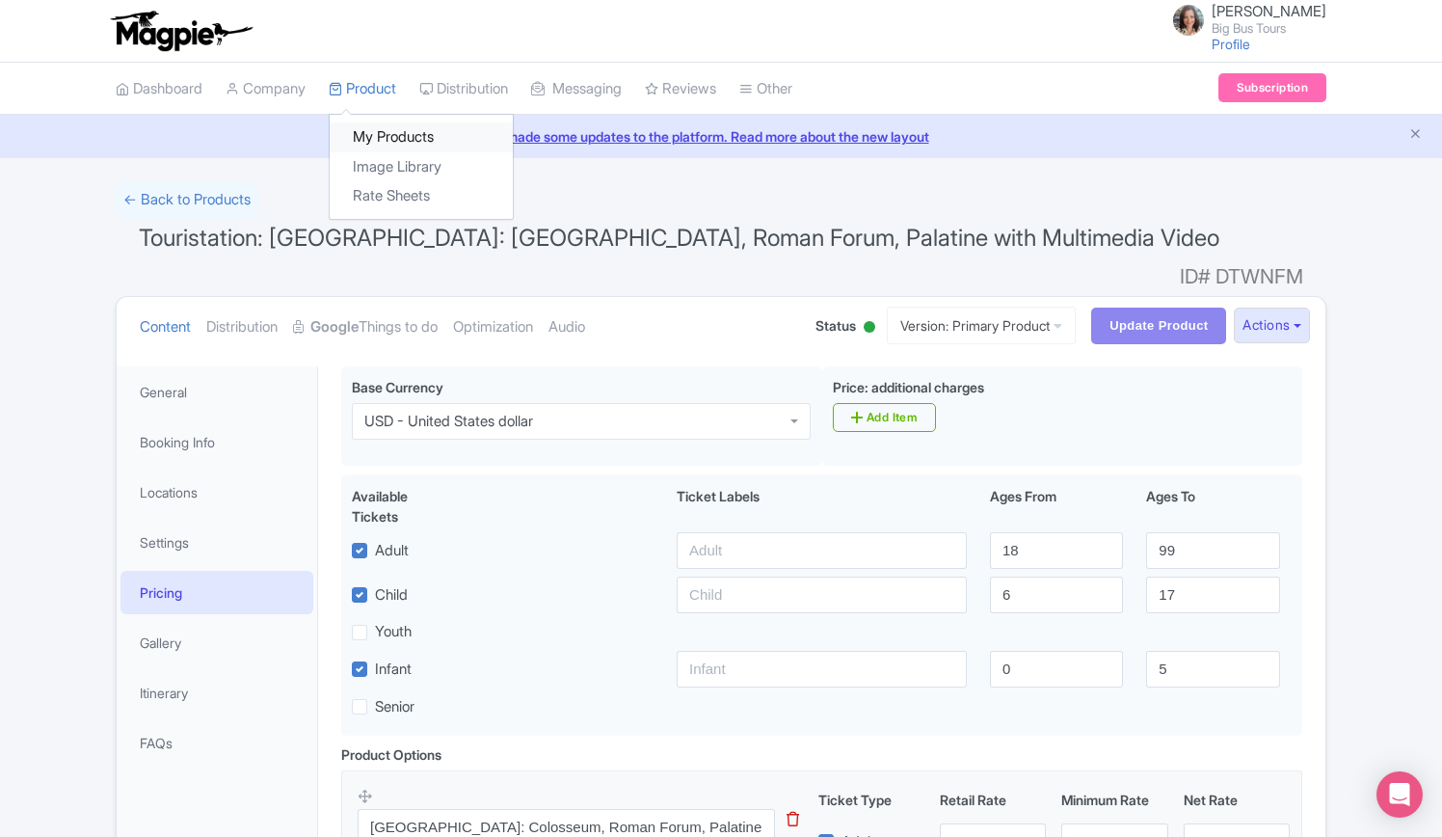
click at [395, 137] on link "My Products" at bounding box center [421, 137] width 183 height 30
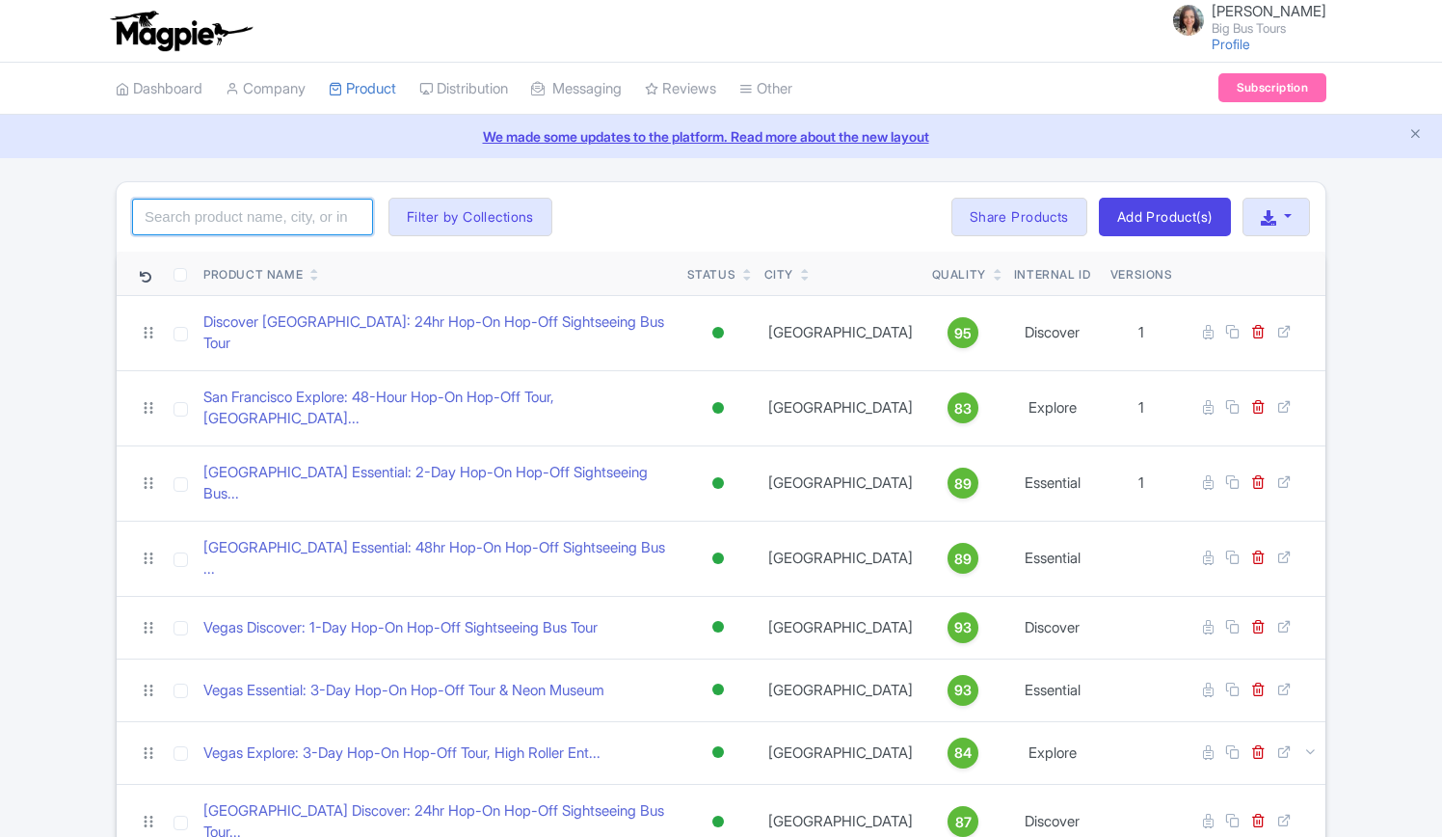
drag, startPoint x: 301, startPoint y: 219, endPoint x: 320, endPoint y: 165, distance: 57.3
click at [305, 209] on input "search" at bounding box center [252, 217] width 241 height 37
type input "touristation"
click button "Search" at bounding box center [0, 0] width 0 height 0
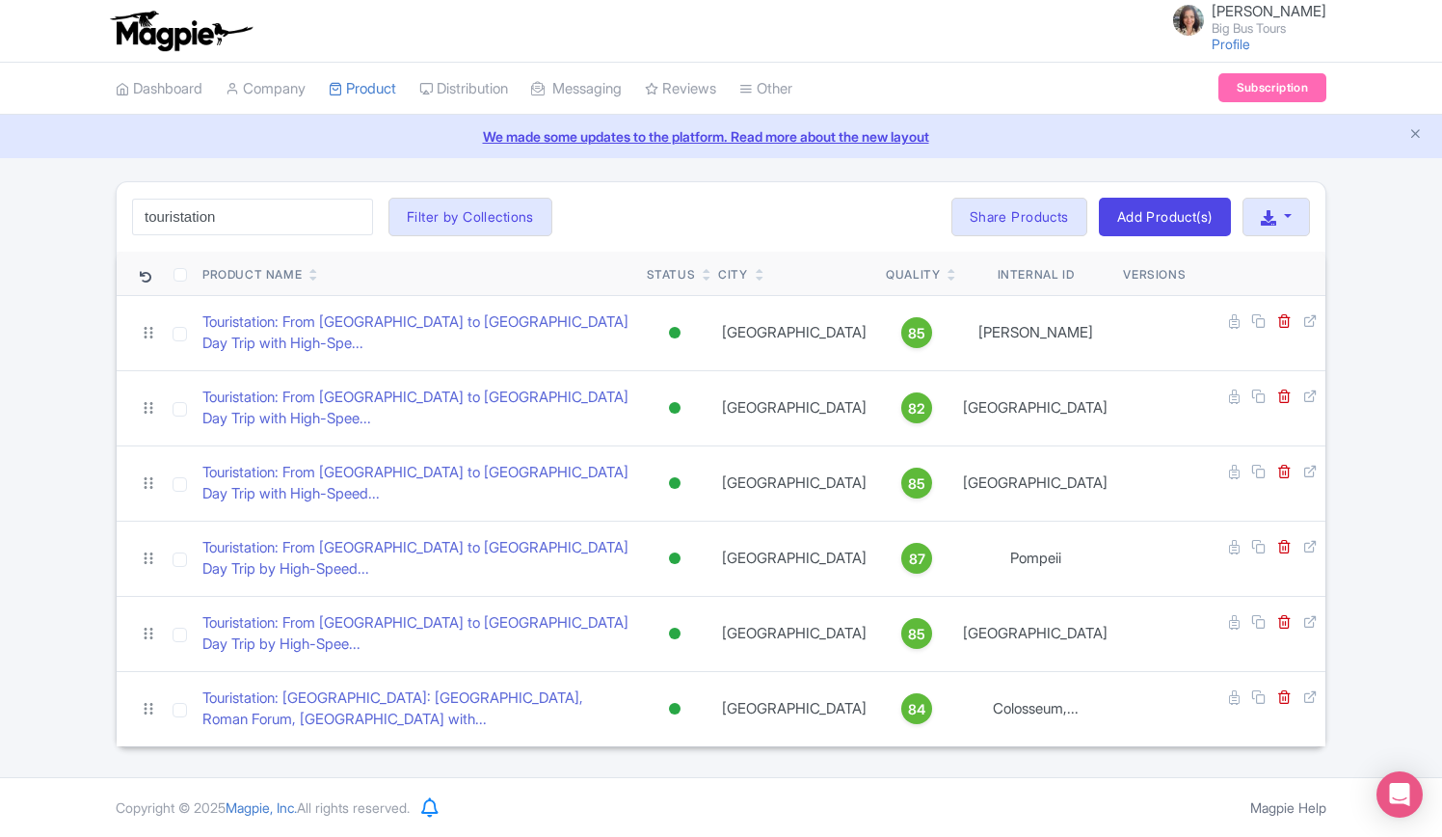
click at [1039, 747] on div "[PERSON_NAME] Big Bus Tours Profile Users Settings Sign out Dashboard Company P…" at bounding box center [721, 388] width 1442 height 777
